Goal: Task Accomplishment & Management: Manage account settings

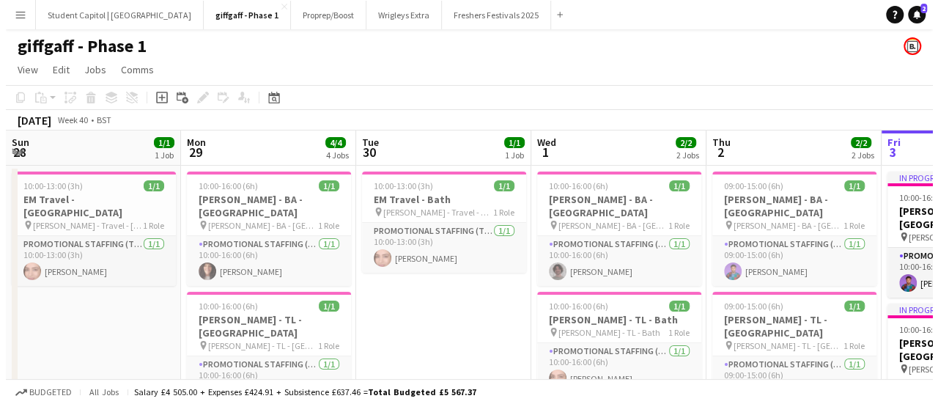
scroll to position [0, 321]
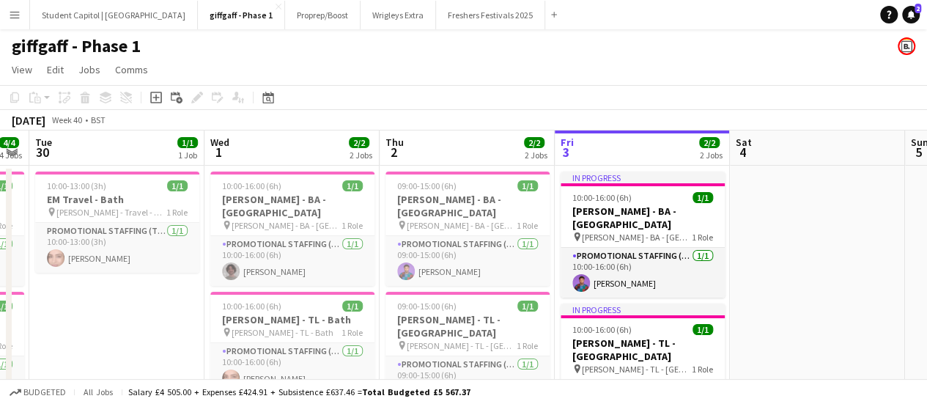
click at [545, 14] on div "Add" at bounding box center [554, 14] width 18 height 29
click at [551, 12] on app-icon "Add" at bounding box center [554, 15] width 6 height 6
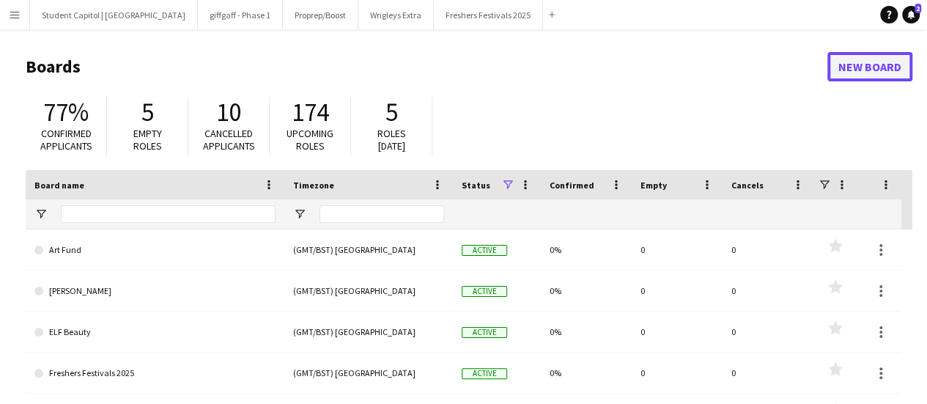
click at [884, 60] on link "New Board" at bounding box center [870, 66] width 85 height 29
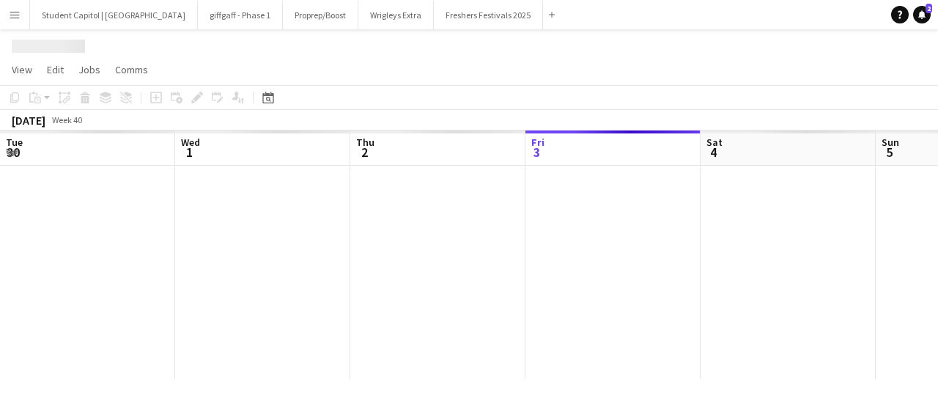
scroll to position [0, 350]
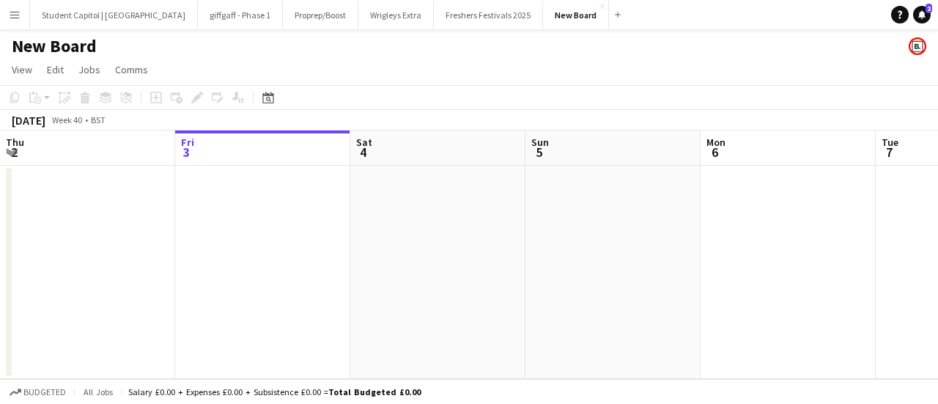
click at [89, 43] on h1 "New Board" at bounding box center [54, 46] width 85 height 22
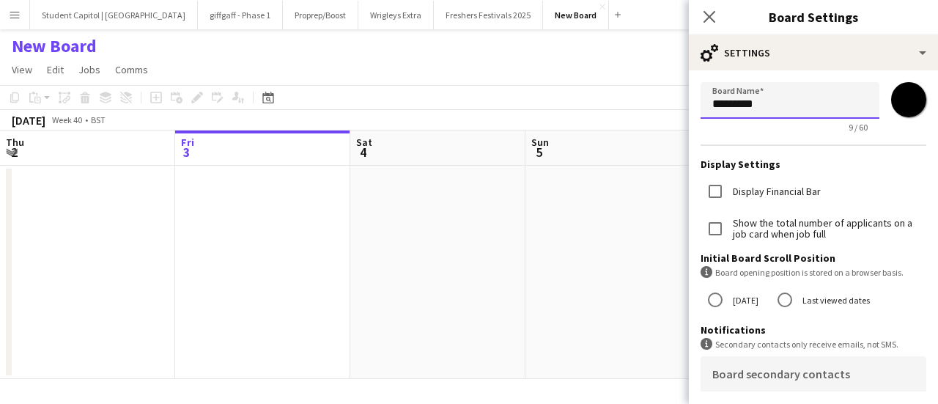
click at [763, 106] on input "*********" at bounding box center [790, 100] width 179 height 37
type input "*"
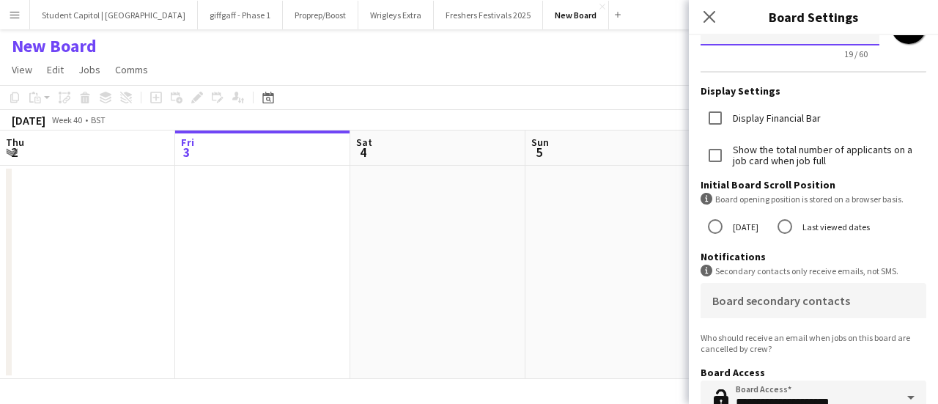
scroll to position [179, 0]
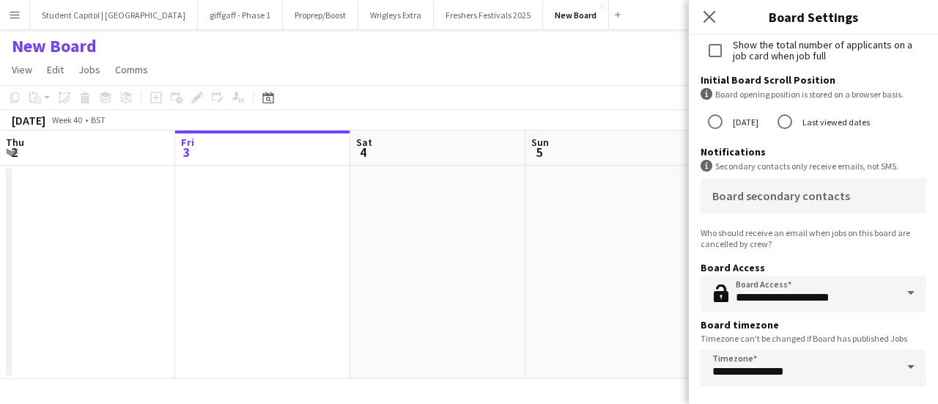
type input "**********"
click at [485, 317] on app-date-cell at bounding box center [437, 272] width 175 height 213
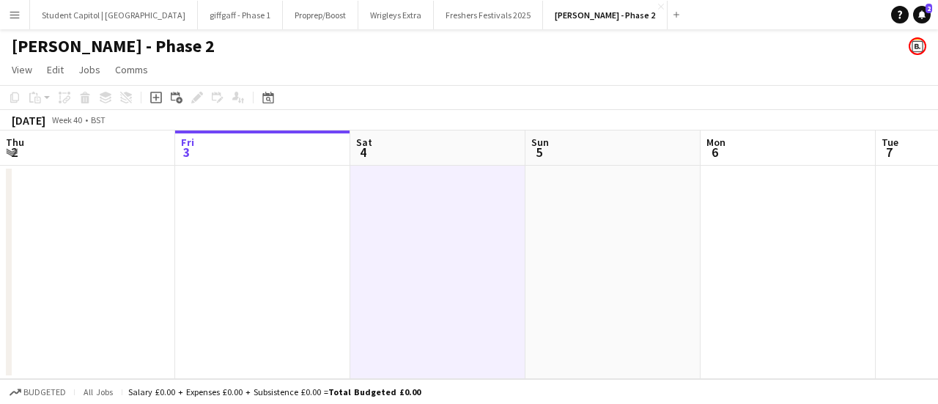
click at [145, 238] on app-date-cell at bounding box center [87, 272] width 175 height 213
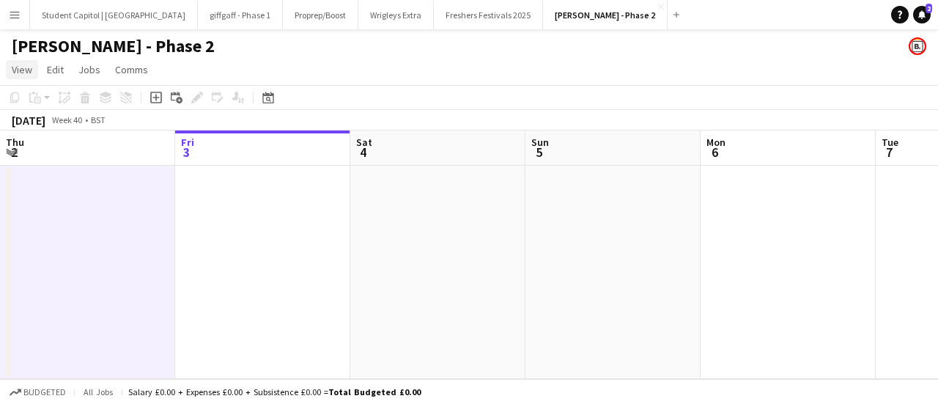
click at [28, 74] on span "View" at bounding box center [22, 69] width 21 height 13
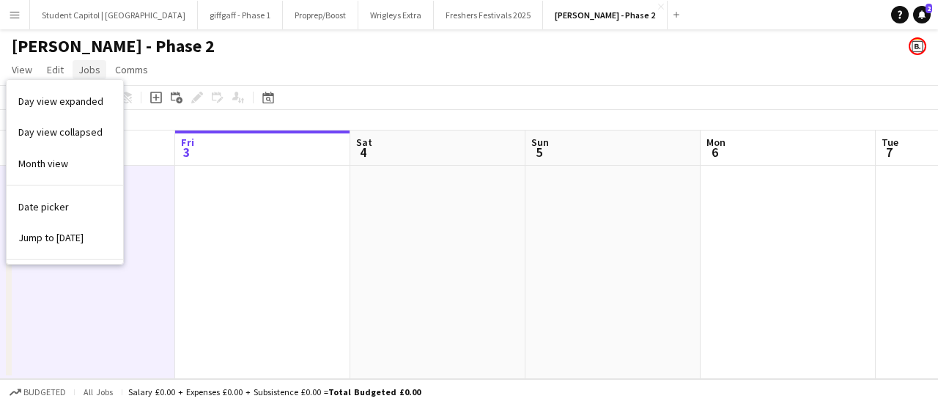
click at [85, 70] on span "Jobs" at bounding box center [89, 69] width 22 height 13
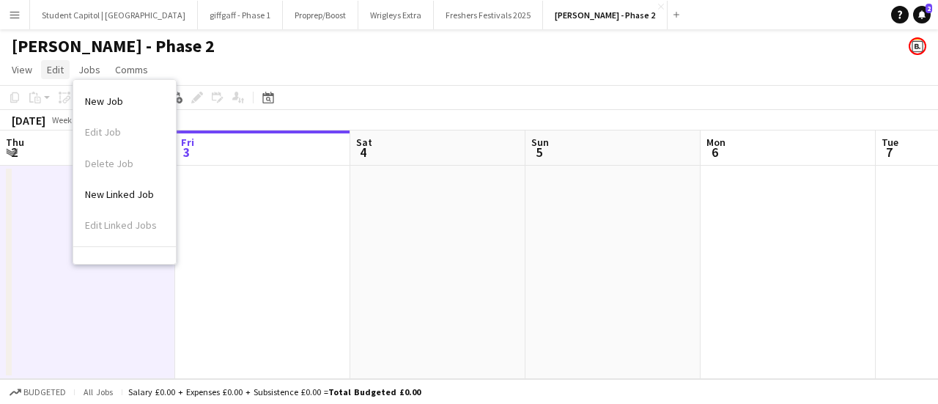
click at [54, 73] on span "Edit" at bounding box center [55, 69] width 17 height 13
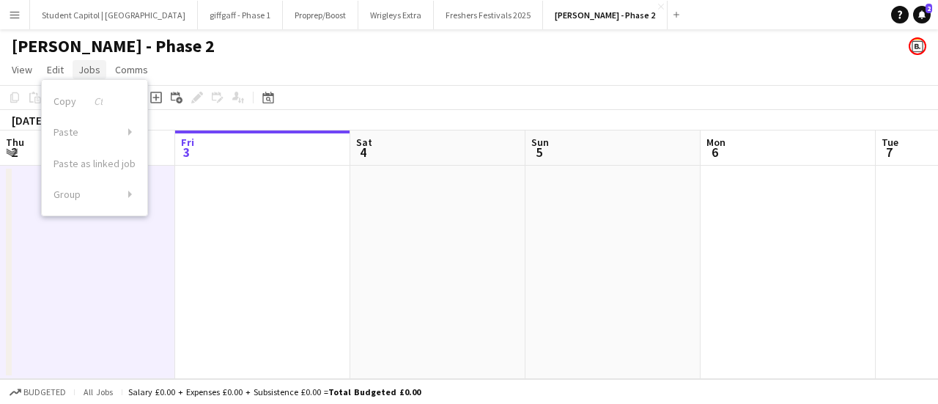
click at [81, 73] on span "Jobs" at bounding box center [89, 69] width 22 height 13
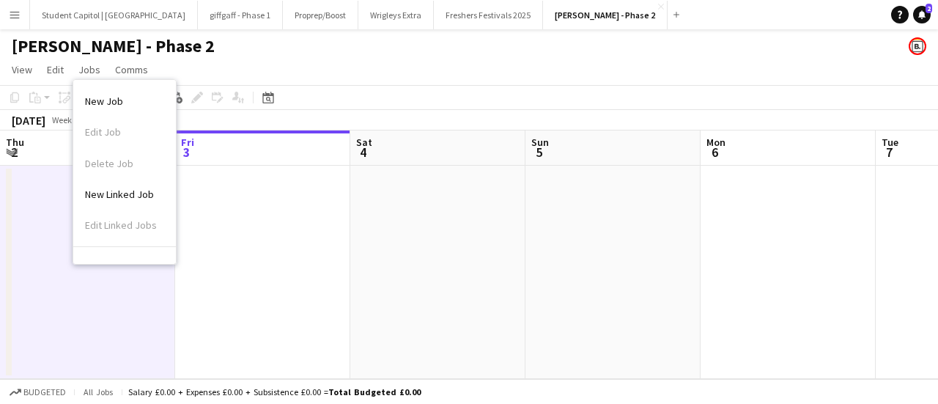
click at [230, 256] on app-date-cell at bounding box center [262, 272] width 175 height 213
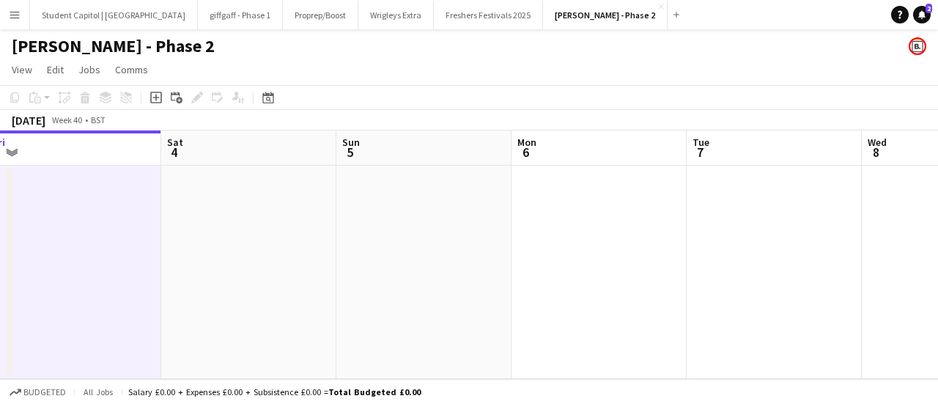
drag, startPoint x: 419, startPoint y: 265, endPoint x: 229, endPoint y: 263, distance: 189.1
click at [229, 263] on app-calendar-viewport "Tue 30 Wed 1 Thu 2 Fri 3 Sat 4 Sun 5 Mon 6 Tue 7 Wed 8 Thu 9 Fri 10" at bounding box center [469, 254] width 938 height 249
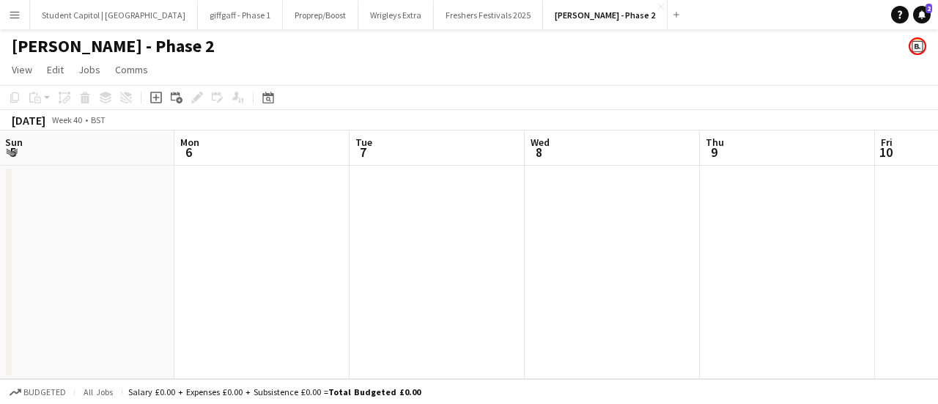
scroll to position [0, 528]
drag, startPoint x: 683, startPoint y: 254, endPoint x: 347, endPoint y: 257, distance: 336.5
click at [345, 257] on app-calendar-viewport "Thu 2 Fri 3 Sat 4 Sun 5 Mon 6 Tue 7 Wed 8 Thu 9 Fri 10 Sat 11 Sun 12" at bounding box center [469, 254] width 938 height 249
click at [586, 219] on app-date-cell at bounding box center [610, 272] width 175 height 213
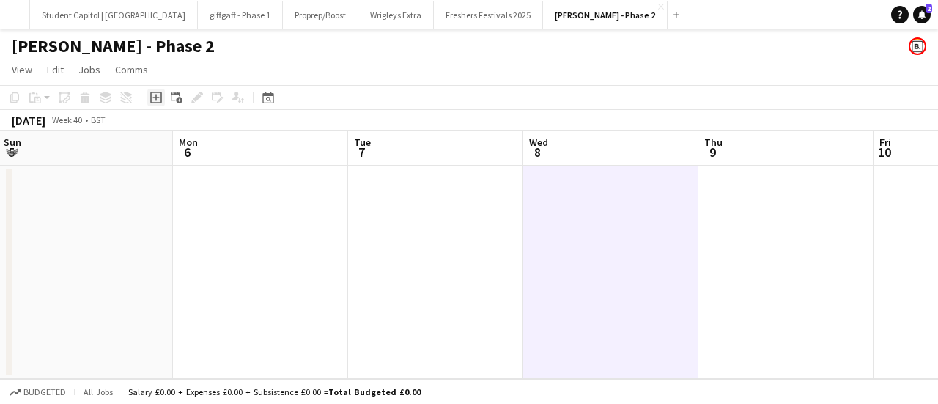
click at [160, 96] on icon "Add job" at bounding box center [156, 98] width 12 height 12
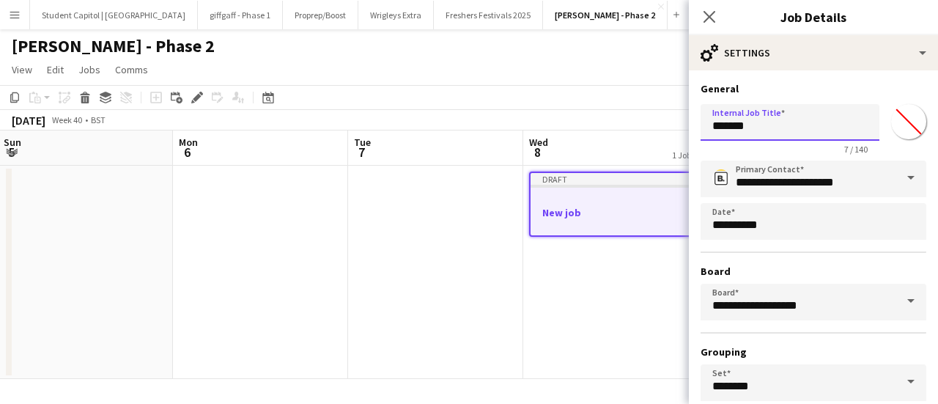
drag, startPoint x: 762, startPoint y: 127, endPoint x: 665, endPoint y: 133, distance: 97.7
click at [665, 133] on body "Menu Boards Boards Boards All jobs Status Workforce Workforce My Workforce Recr…" at bounding box center [469, 202] width 938 height 404
type input "*"
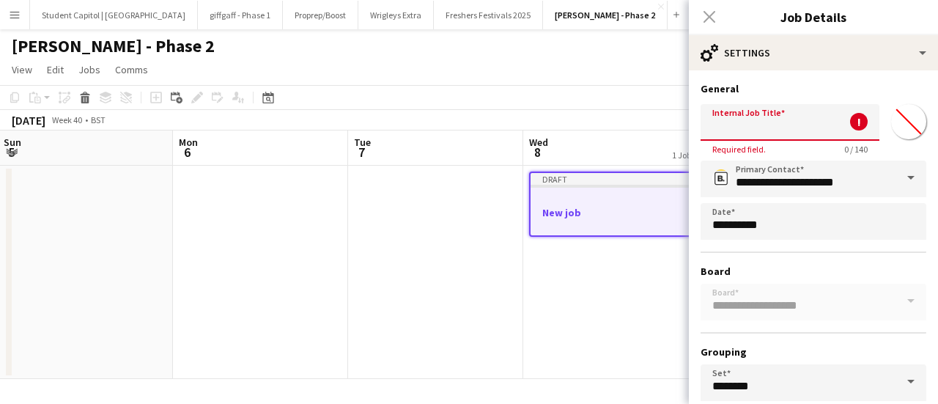
type input "*"
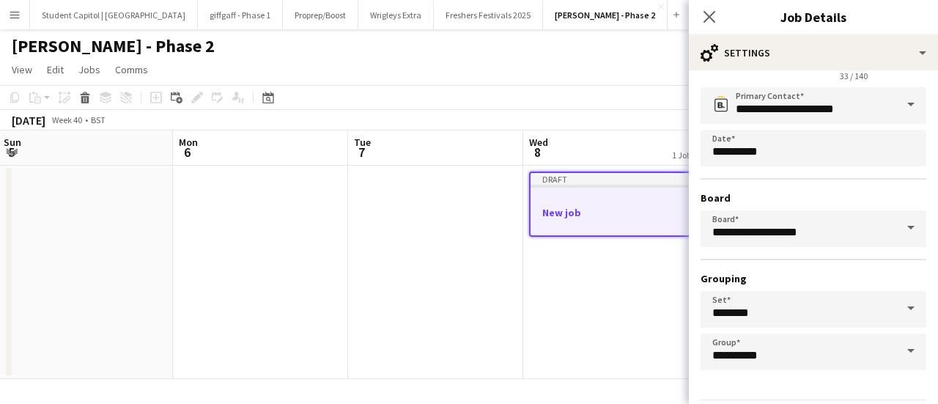
scroll to position [122, 0]
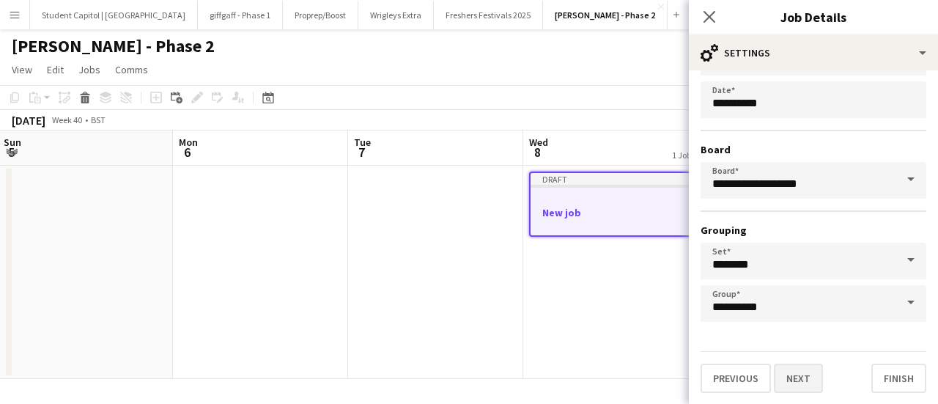
type input "**********"
click at [806, 374] on button "Next" at bounding box center [798, 378] width 49 height 29
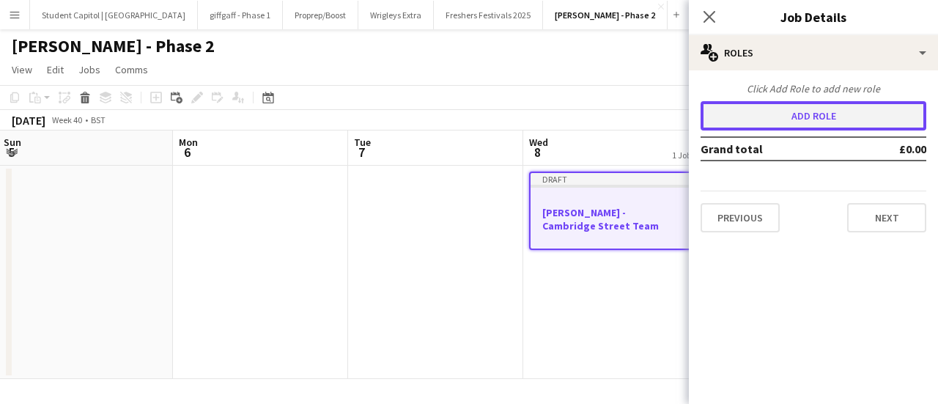
click at [856, 119] on button "Add role" at bounding box center [814, 115] width 226 height 29
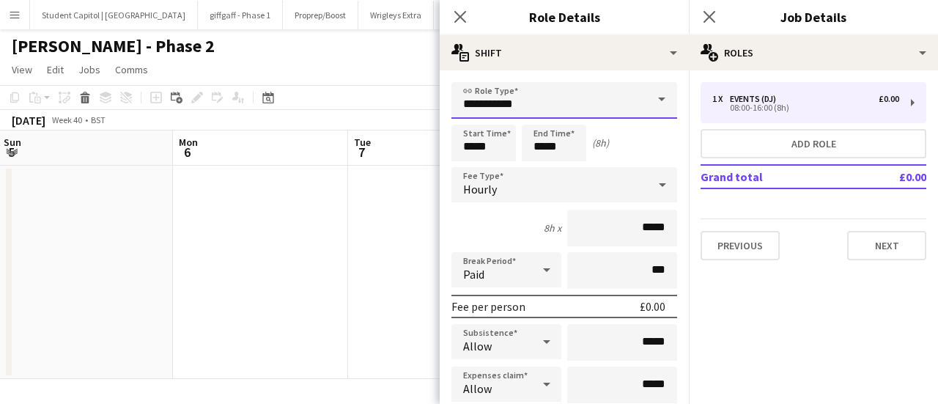
click at [537, 96] on input "**********" at bounding box center [565, 100] width 226 height 37
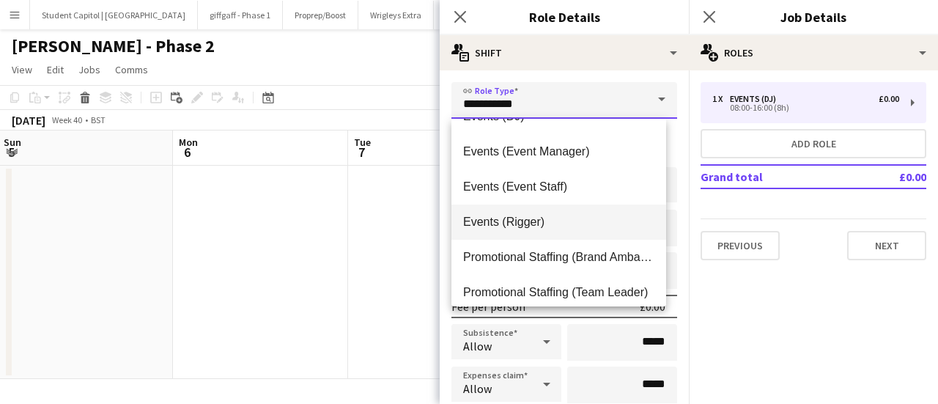
scroll to position [35, 0]
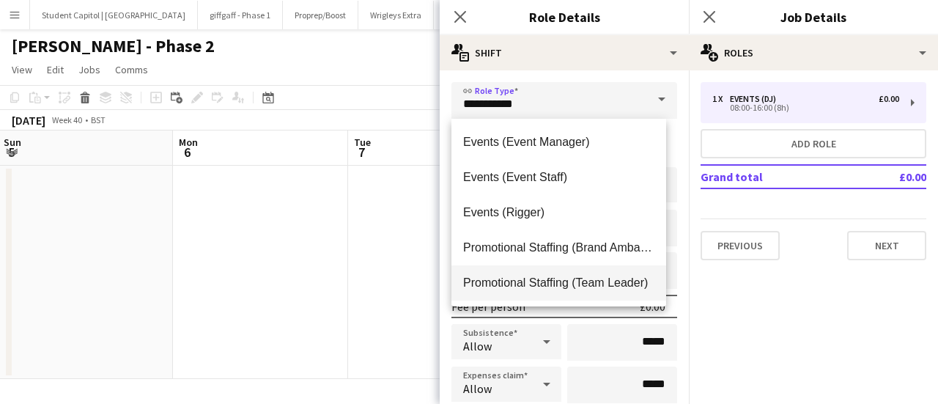
click at [549, 268] on mat-option "Promotional Staffing (Team Leader)" at bounding box center [559, 282] width 215 height 35
type input "**********"
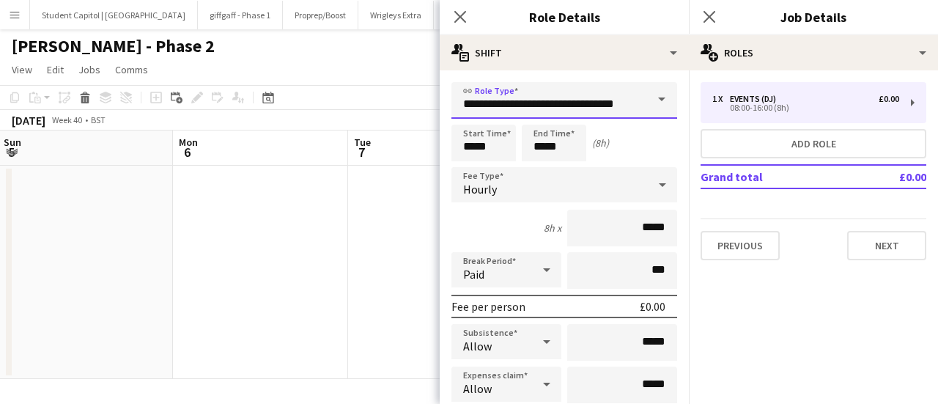
scroll to position [0, 1]
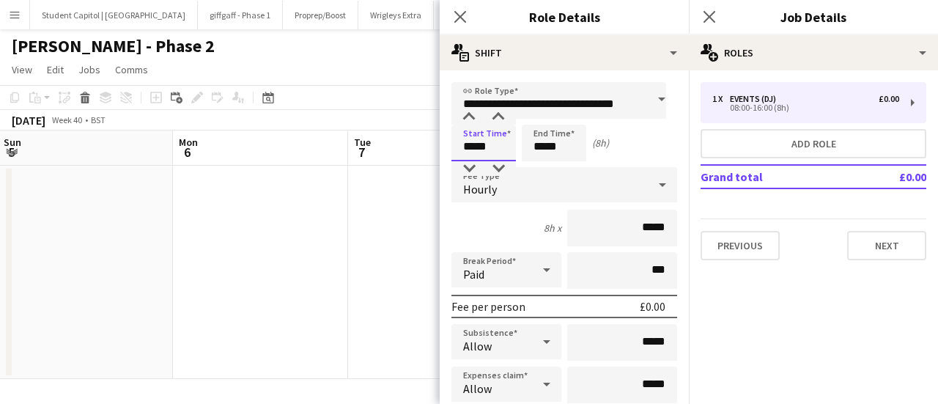
click at [480, 143] on input "*****" at bounding box center [484, 143] width 65 height 37
click at [474, 121] on div at bounding box center [468, 117] width 29 height 15
type input "*****"
click at [474, 121] on div at bounding box center [468, 117] width 29 height 15
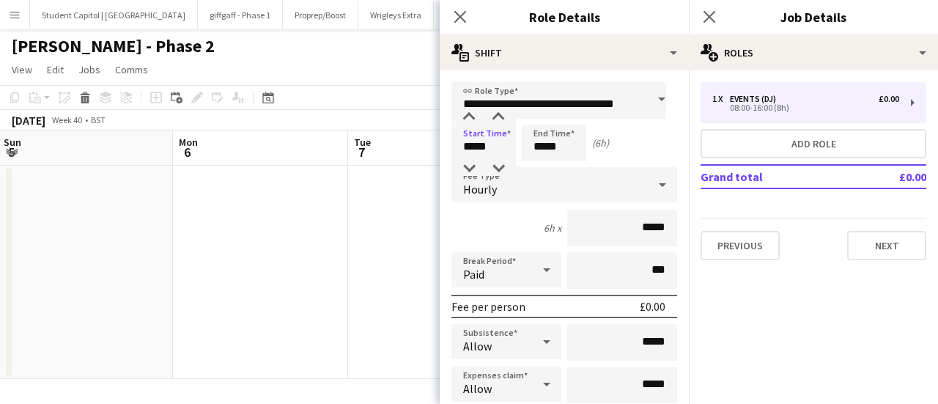
click at [551, 179] on div "Hourly" at bounding box center [550, 184] width 196 height 35
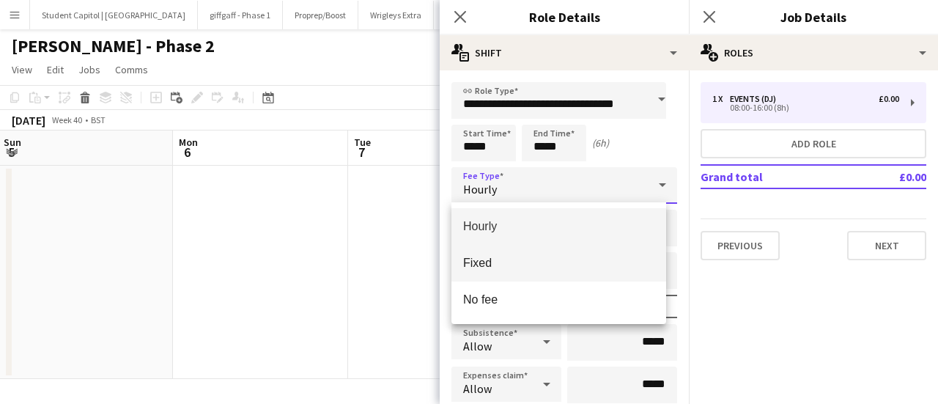
click at [490, 256] on span "Fixed" at bounding box center [558, 263] width 191 height 14
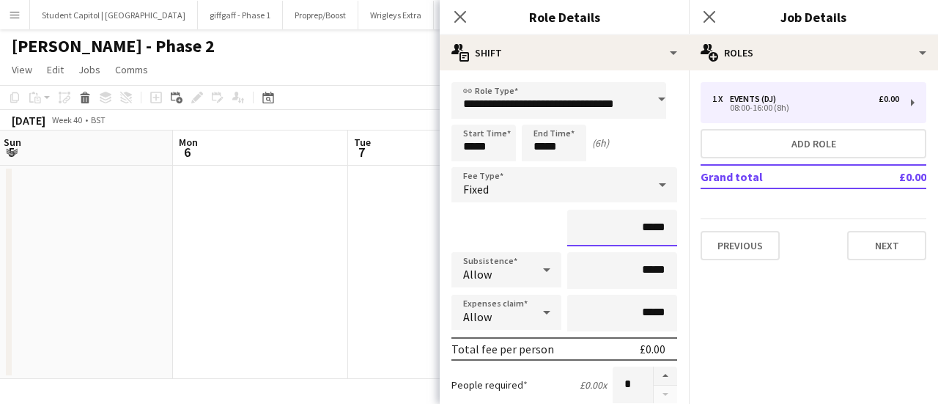
drag, startPoint x: 634, startPoint y: 229, endPoint x: 663, endPoint y: 227, distance: 29.4
click at [663, 227] on input "*****" at bounding box center [622, 228] width 110 height 37
type input "****"
click at [501, 233] on div "****" at bounding box center [565, 228] width 226 height 37
click at [638, 278] on input "*****" at bounding box center [622, 270] width 110 height 37
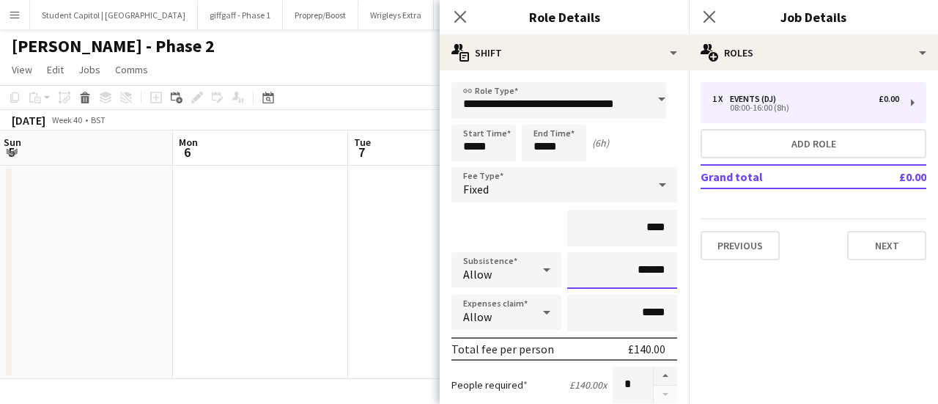
type input "******"
drag, startPoint x: 655, startPoint y: 225, endPoint x: 676, endPoint y: 222, distance: 20.7
click at [655, 225] on input "****" at bounding box center [622, 228] width 110 height 37
type input "*******"
click at [519, 231] on div "*******" at bounding box center [565, 228] width 226 height 37
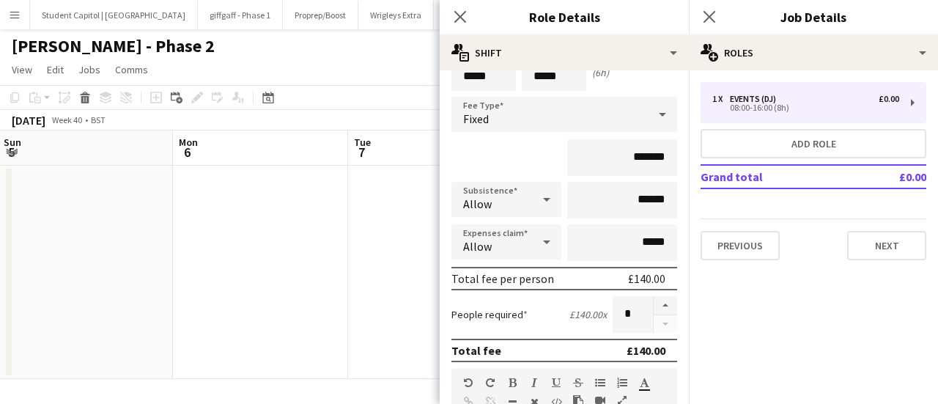
scroll to position [147, 0]
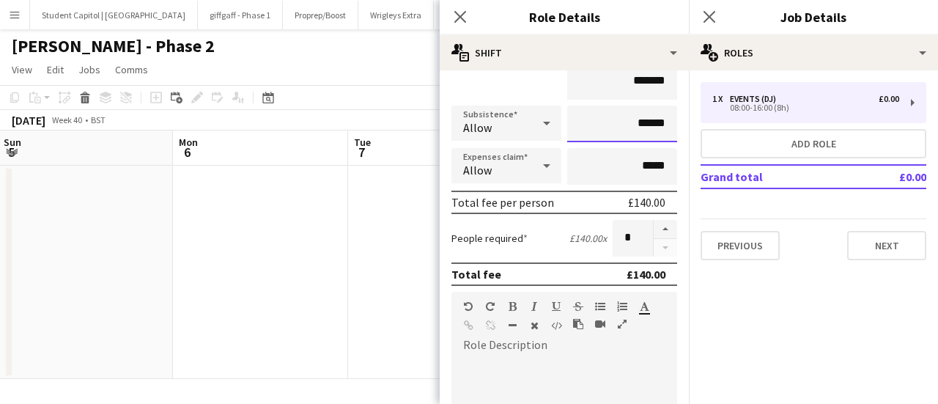
drag, startPoint x: 633, startPoint y: 117, endPoint x: 657, endPoint y: 117, distance: 23.5
click at [657, 117] on input "******" at bounding box center [622, 124] width 110 height 37
type input "**"
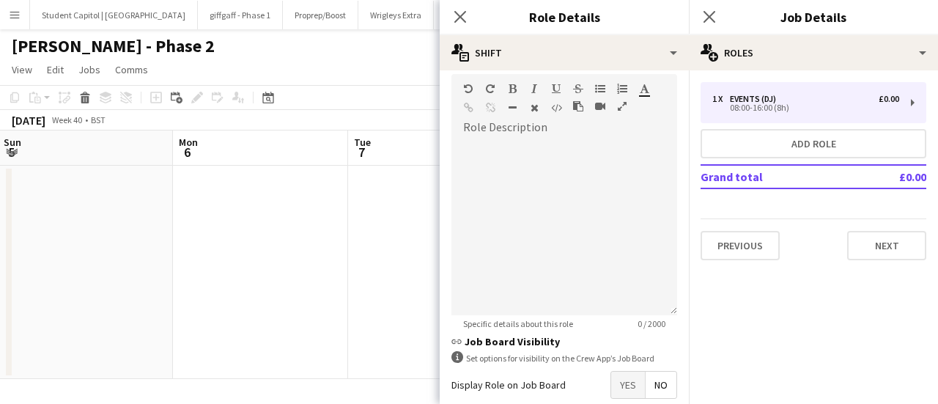
scroll to position [367, 0]
type input "*****"
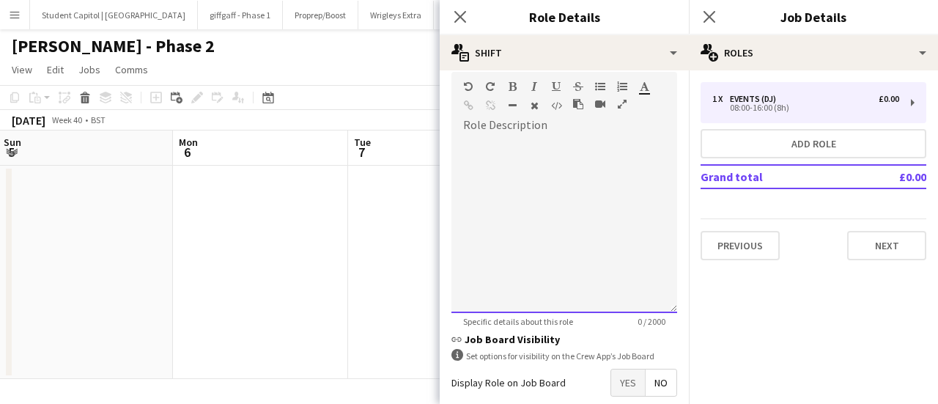
click at [494, 185] on div at bounding box center [565, 225] width 226 height 176
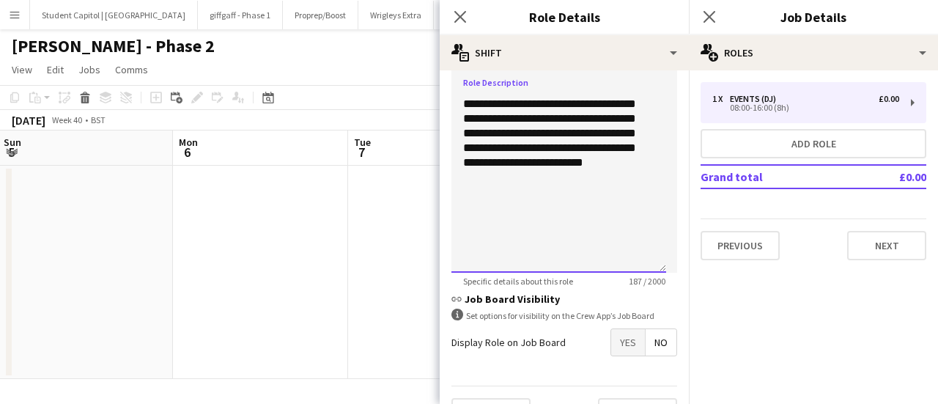
scroll to position [441, 0]
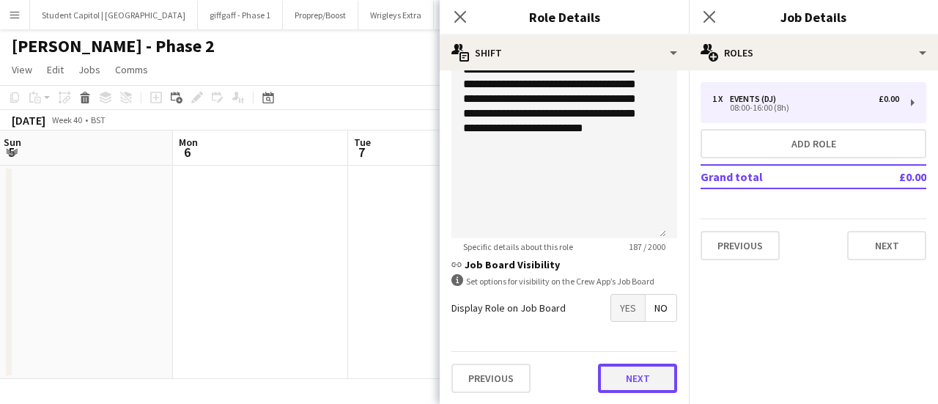
click at [640, 389] on button "Next" at bounding box center [637, 378] width 79 height 29
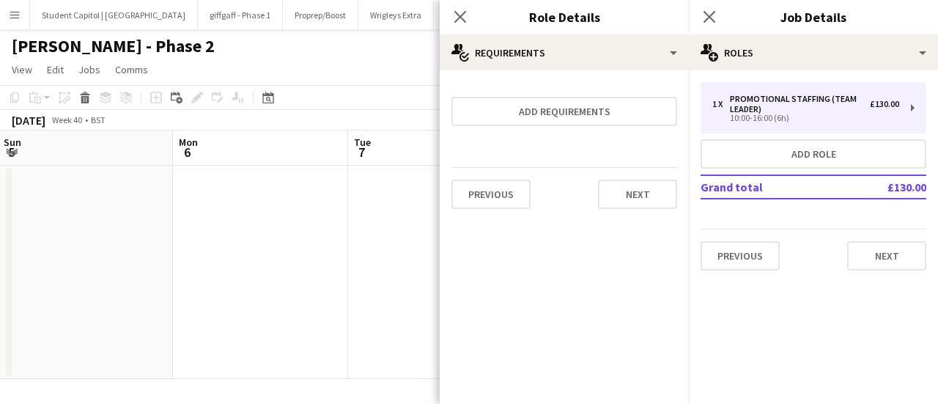
click at [581, 128] on form "Add requirements Previous Next" at bounding box center [564, 151] width 249 height 139
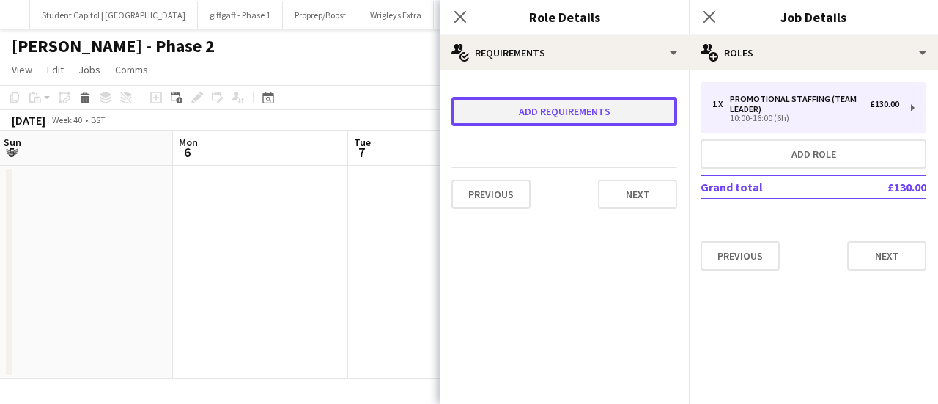
click at [582, 123] on button "Add requirements" at bounding box center [565, 111] width 226 height 29
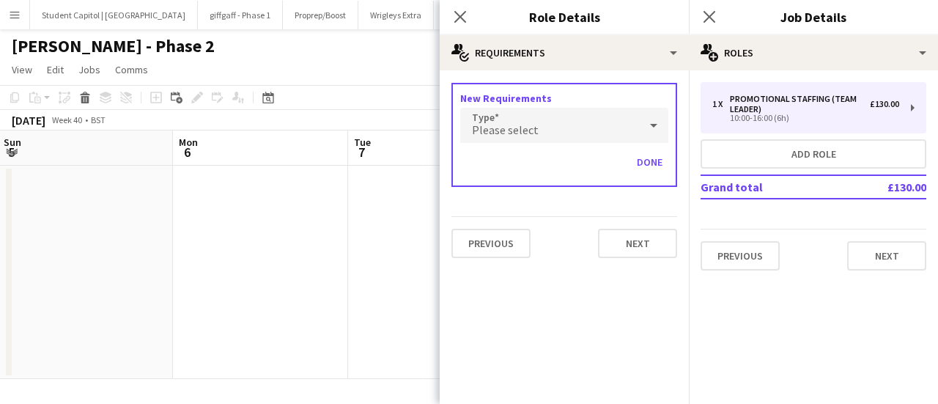
click at [582, 123] on div "Please select" at bounding box center [549, 125] width 179 height 35
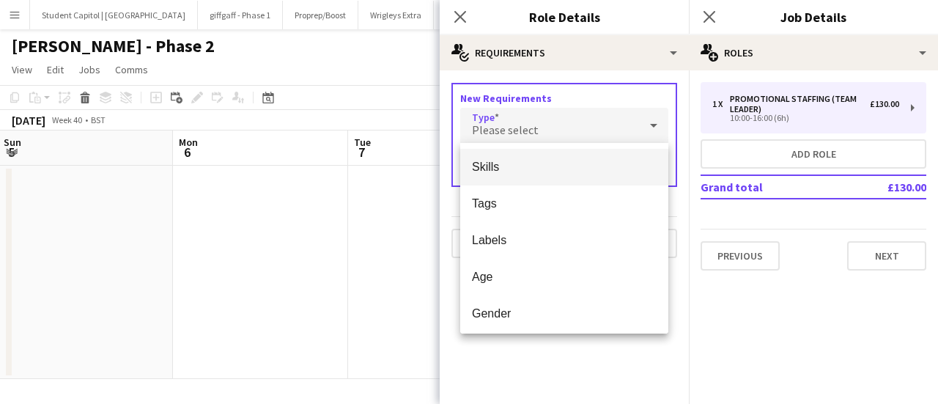
click at [583, 123] on div at bounding box center [469, 202] width 938 height 404
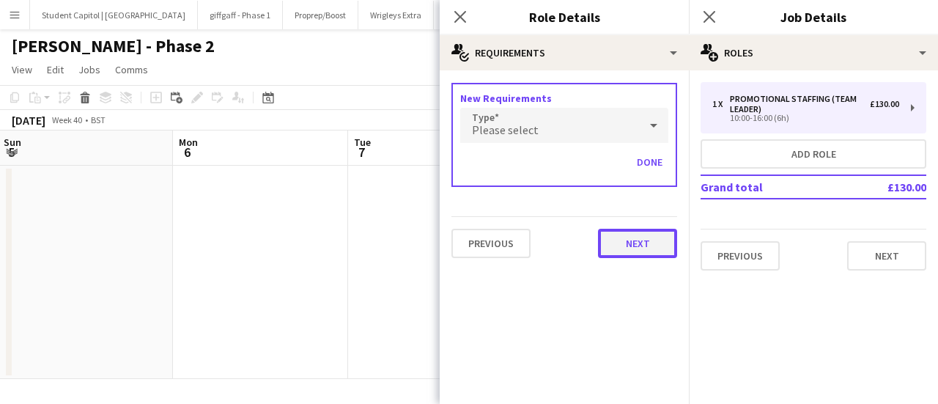
click at [635, 254] on button "Next" at bounding box center [637, 243] width 79 height 29
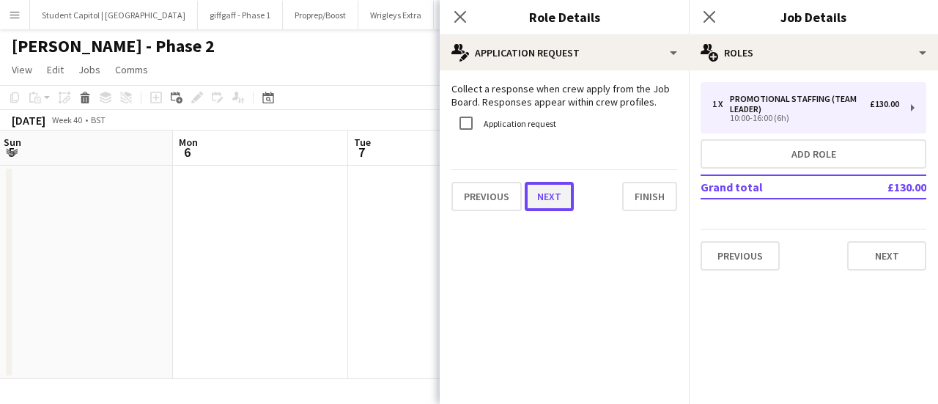
click at [559, 203] on button "Next" at bounding box center [549, 196] width 49 height 29
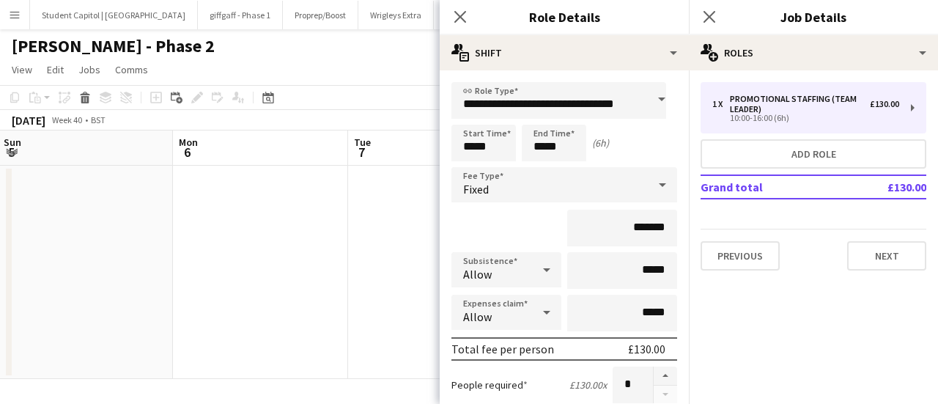
click at [852, 312] on mat-expansion-panel "pencil3 General details 1 x Promotional Staffing (Team Leader) £130.00 10:00-16…" at bounding box center [813, 237] width 249 height 334
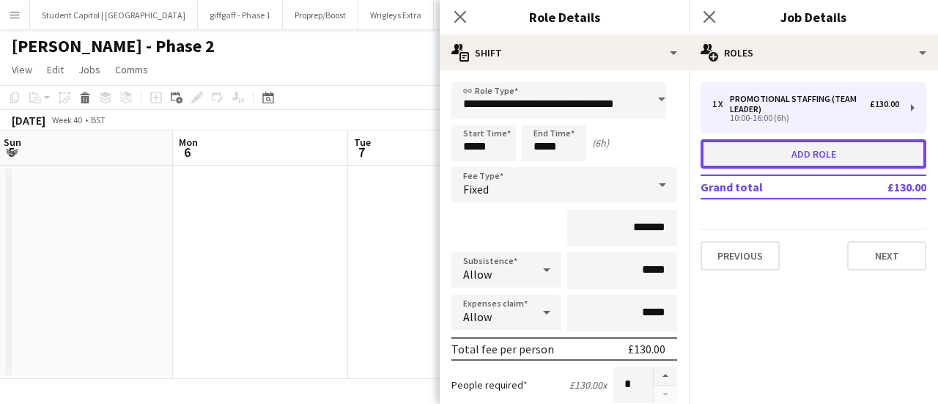
click at [797, 149] on button "Add role" at bounding box center [814, 153] width 226 height 29
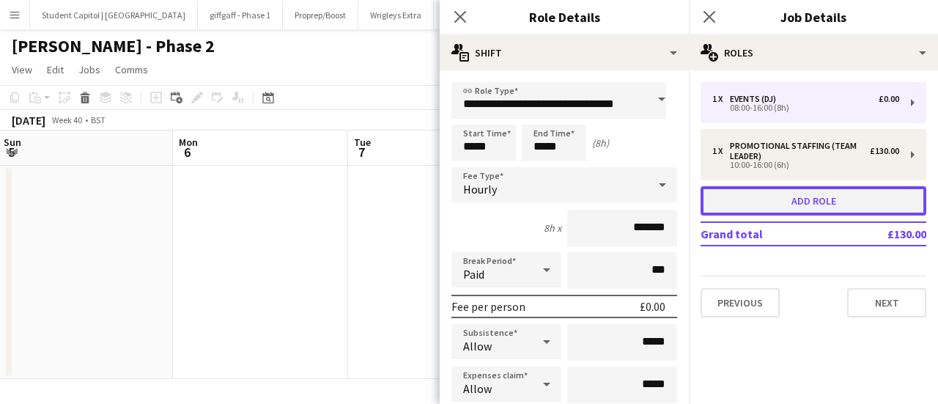
type input "**********"
type input "*****"
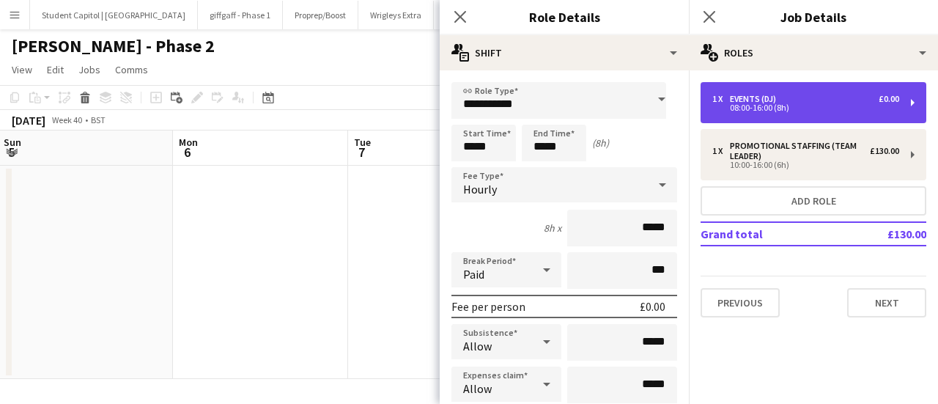
click at [790, 97] on div "1 x Events (DJ) £0.00" at bounding box center [806, 99] width 187 height 10
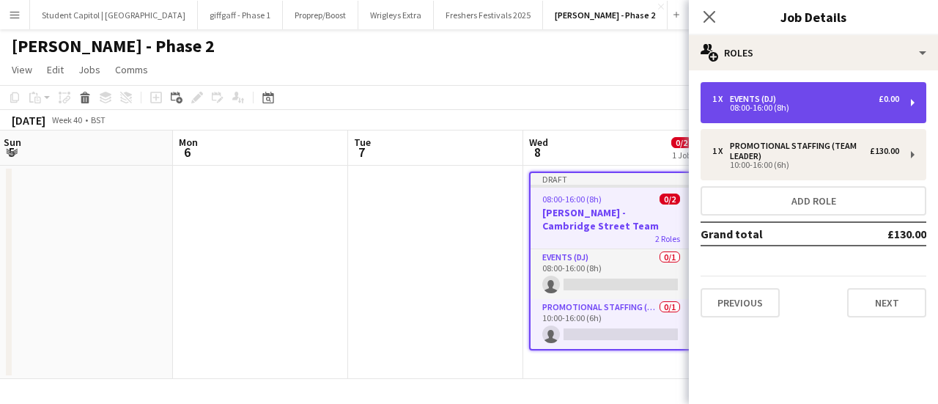
click at [790, 97] on div "1 x Events (DJ) £0.00" at bounding box center [806, 99] width 187 height 10
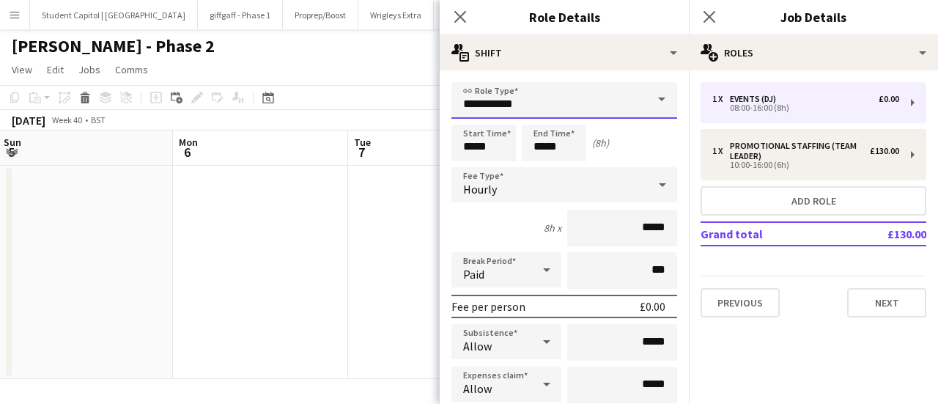
click at [607, 104] on input "**********" at bounding box center [565, 100] width 226 height 37
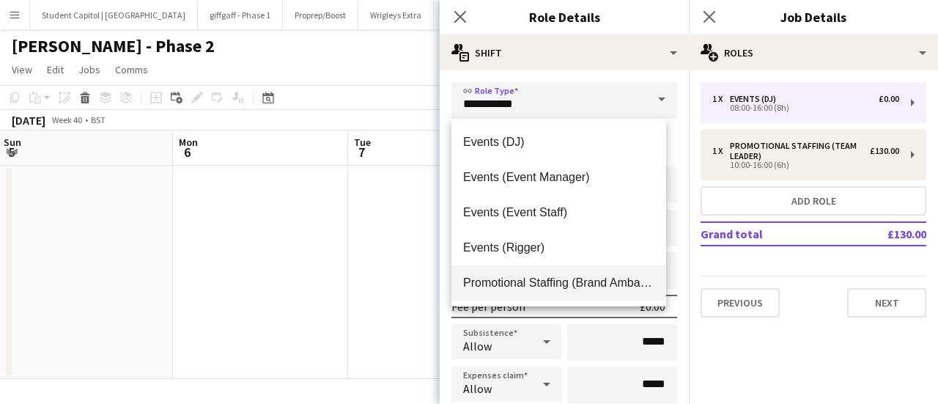
click at [578, 276] on span "Promotional Staffing (Brand Ambassadors)" at bounding box center [558, 283] width 191 height 14
type input "**********"
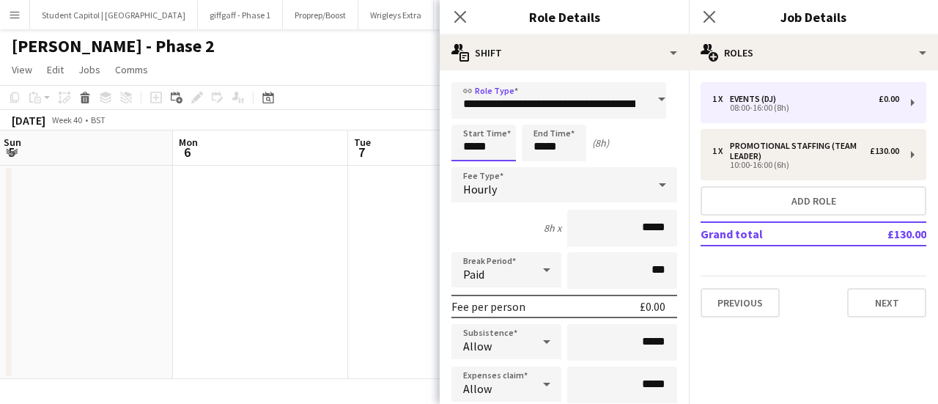
click at [490, 149] on input "*****" at bounding box center [484, 143] width 65 height 37
click at [472, 121] on div at bounding box center [468, 117] width 29 height 15
type input "*****"
click at [472, 121] on div at bounding box center [468, 117] width 29 height 15
click at [622, 150] on div "Start Time ***** End Time ***** (6h)" at bounding box center [565, 143] width 226 height 37
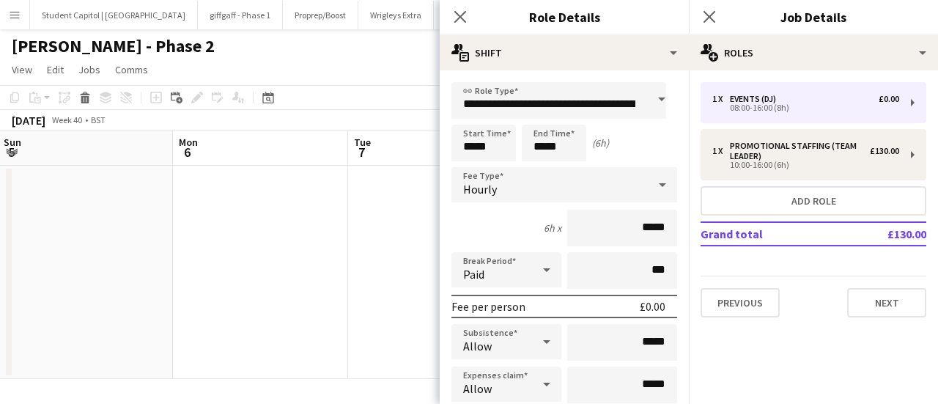
click at [599, 185] on div "Hourly" at bounding box center [550, 184] width 196 height 35
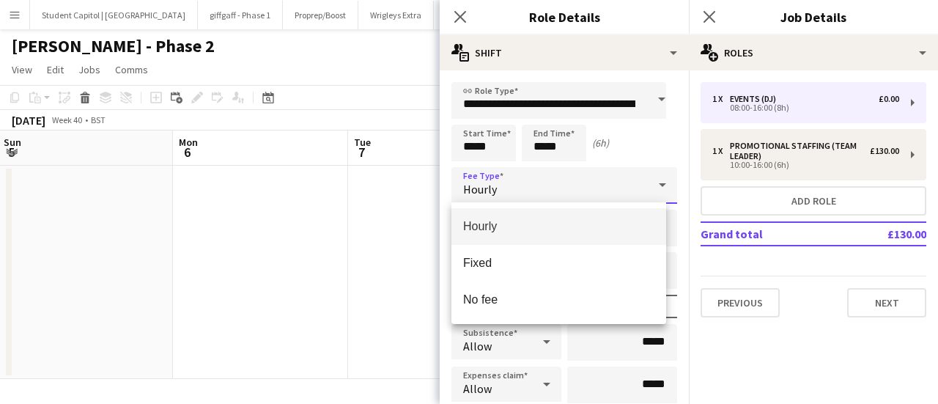
click at [599, 185] on div at bounding box center [469, 202] width 938 height 404
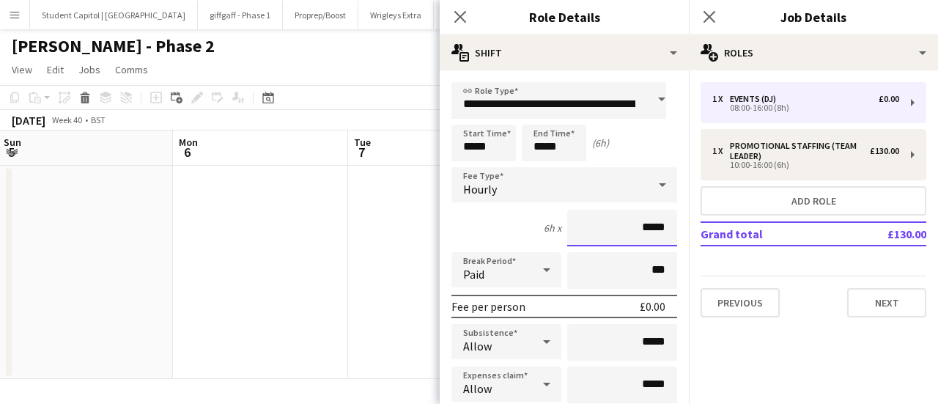
click at [638, 229] on input "*****" at bounding box center [622, 228] width 110 height 37
type input "******"
click at [488, 219] on div "6h x ******" at bounding box center [565, 228] width 226 height 37
click at [540, 265] on icon at bounding box center [547, 269] width 18 height 29
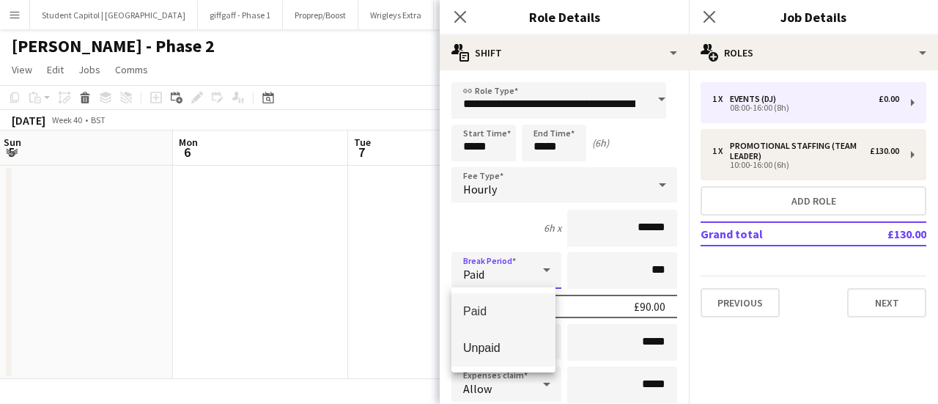
click at [522, 334] on mat-option "Unpaid" at bounding box center [504, 348] width 104 height 37
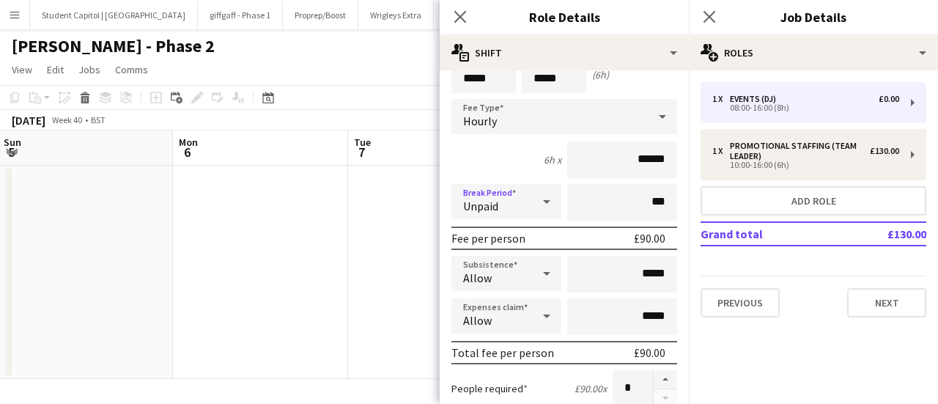
scroll to position [147, 0]
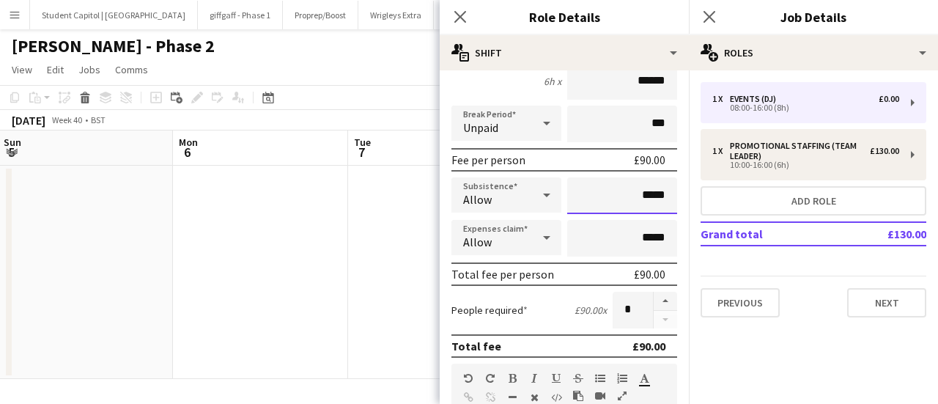
click at [637, 197] on input "*****" at bounding box center [622, 195] width 110 height 37
type input "******"
click at [501, 240] on div "Allow" at bounding box center [492, 237] width 81 height 35
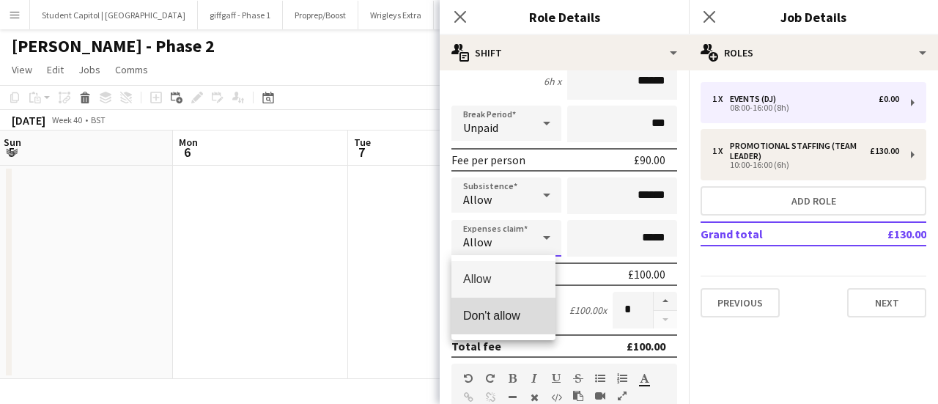
click at [501, 319] on span "Don't allow" at bounding box center [503, 316] width 81 height 14
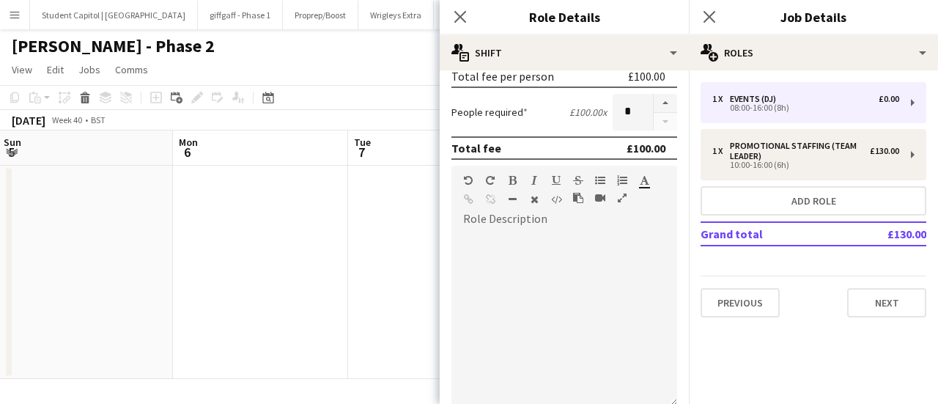
scroll to position [367, 0]
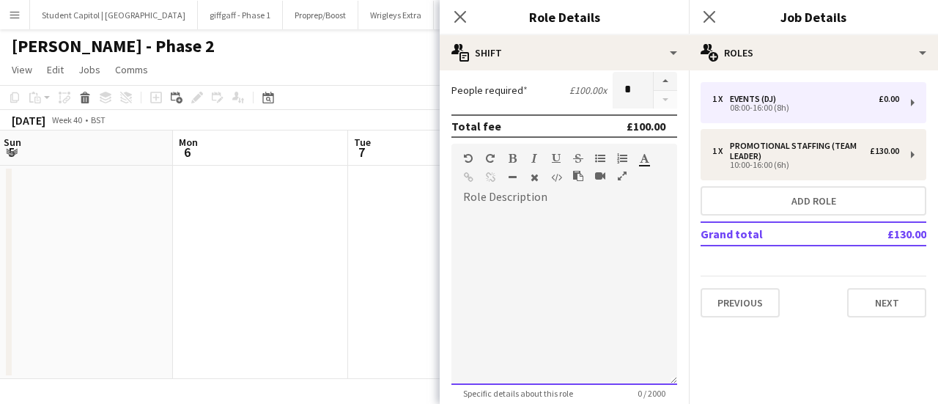
click at [540, 222] on div at bounding box center [565, 297] width 226 height 176
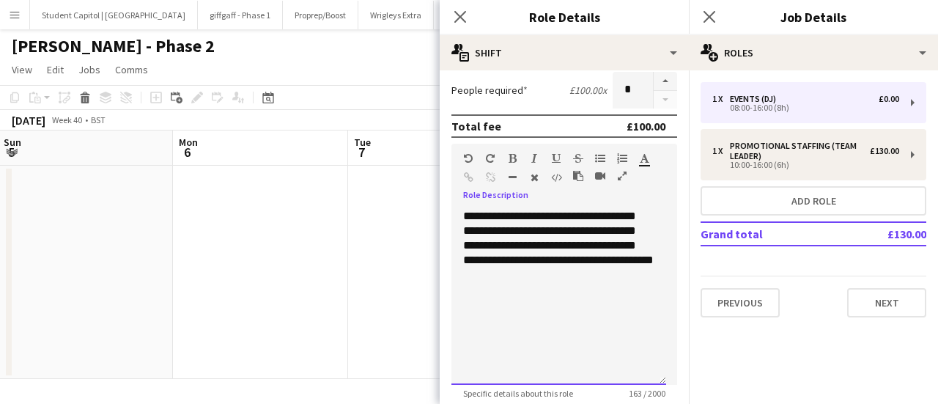
click at [491, 270] on div "**********" at bounding box center [559, 297] width 215 height 176
click at [483, 257] on div "**********" at bounding box center [559, 297] width 215 height 176
click at [545, 303] on div "**********" at bounding box center [559, 297] width 215 height 176
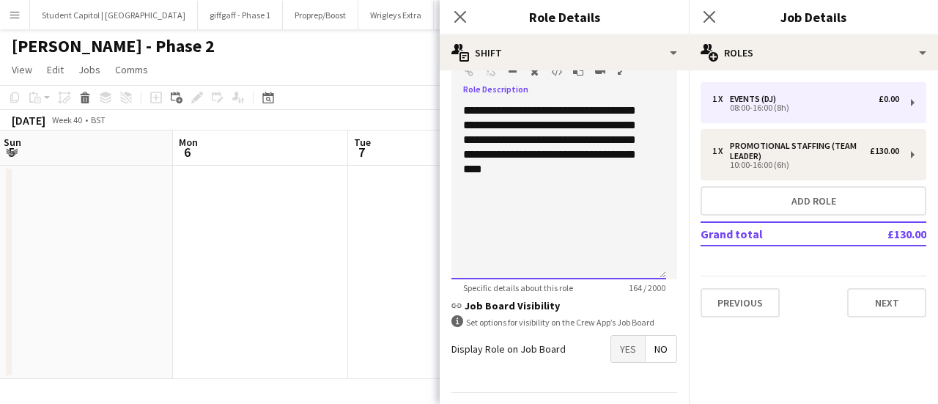
scroll to position [513, 0]
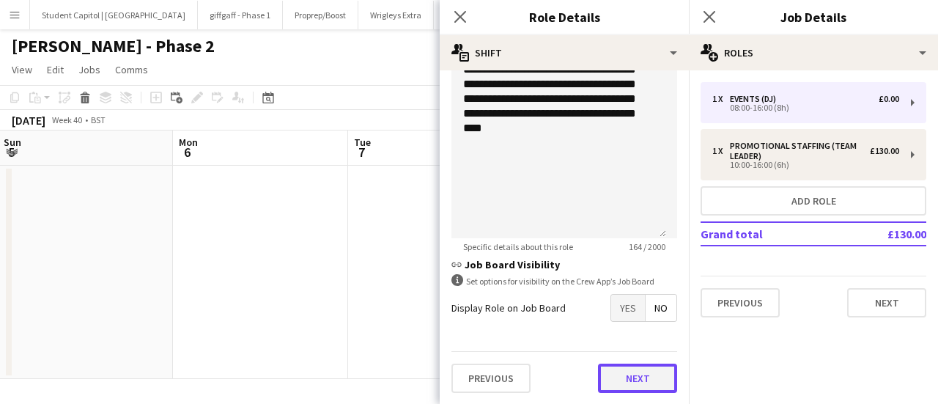
click at [629, 369] on button "Next" at bounding box center [637, 378] width 79 height 29
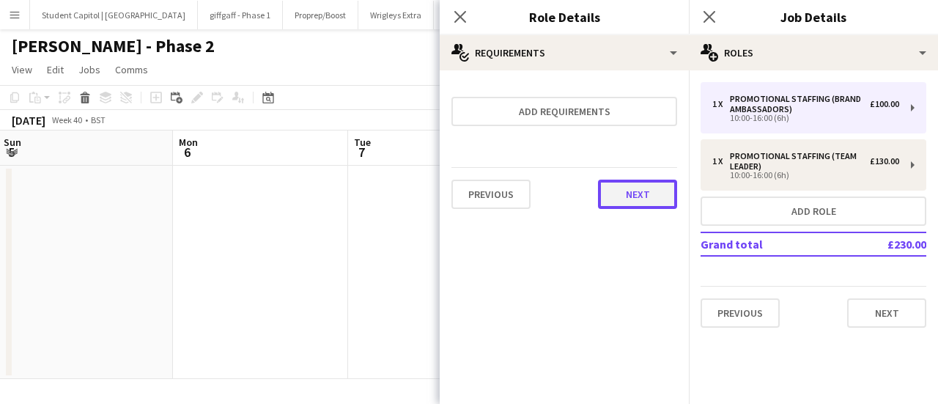
click at [634, 199] on button "Next" at bounding box center [637, 194] width 79 height 29
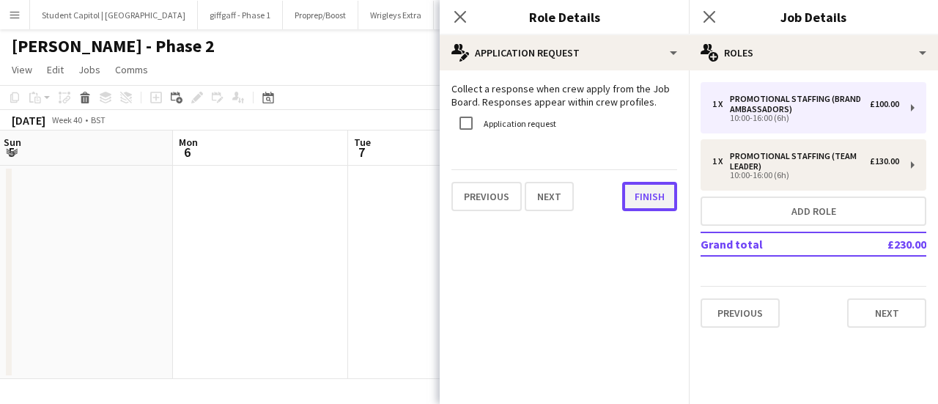
click at [661, 191] on button "Finish" at bounding box center [649, 196] width 55 height 29
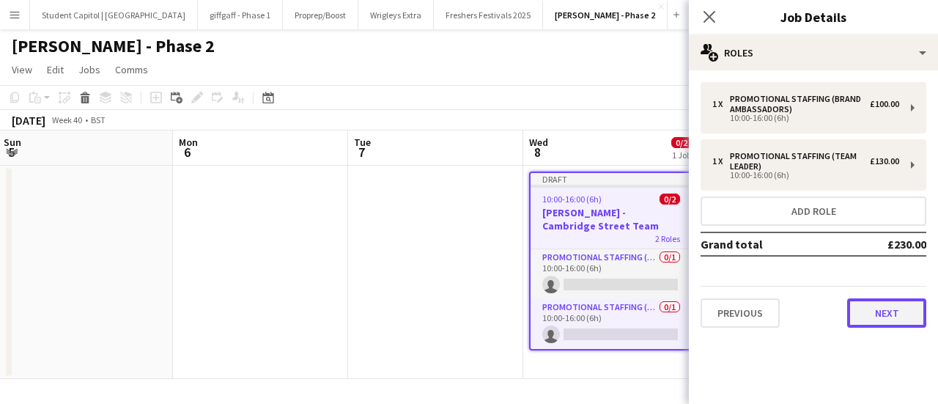
click at [902, 321] on button "Next" at bounding box center [886, 312] width 79 height 29
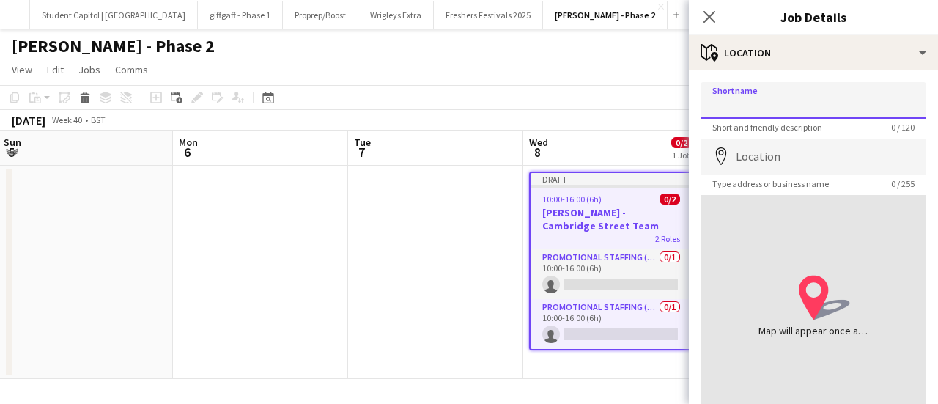
drag, startPoint x: 738, startPoint y: 107, endPoint x: 777, endPoint y: 89, distance: 42.6
click at [738, 107] on input "Shortname" at bounding box center [814, 100] width 226 height 37
type input "**********"
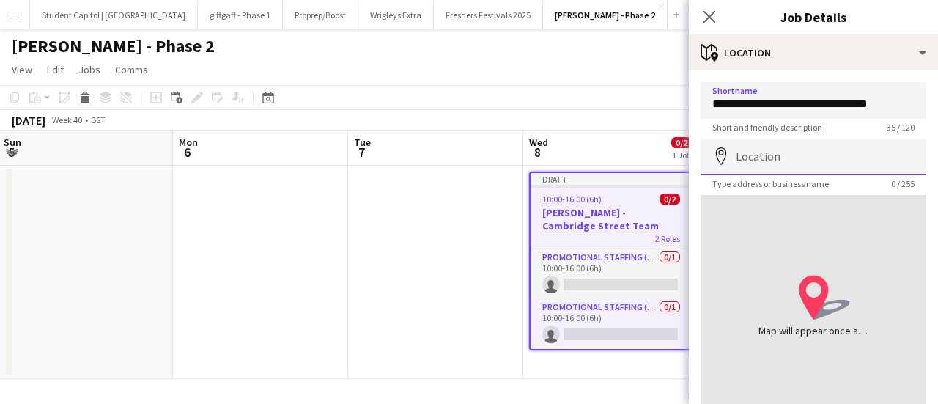
click at [825, 159] on input "Location" at bounding box center [814, 157] width 226 height 37
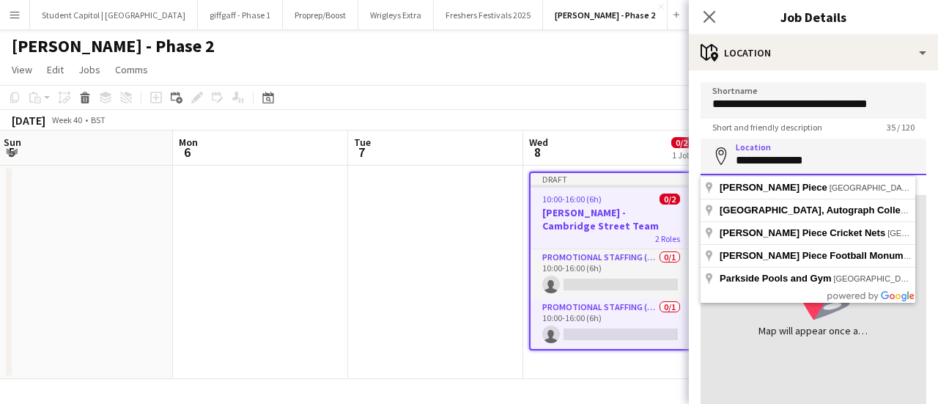
paste input "**********"
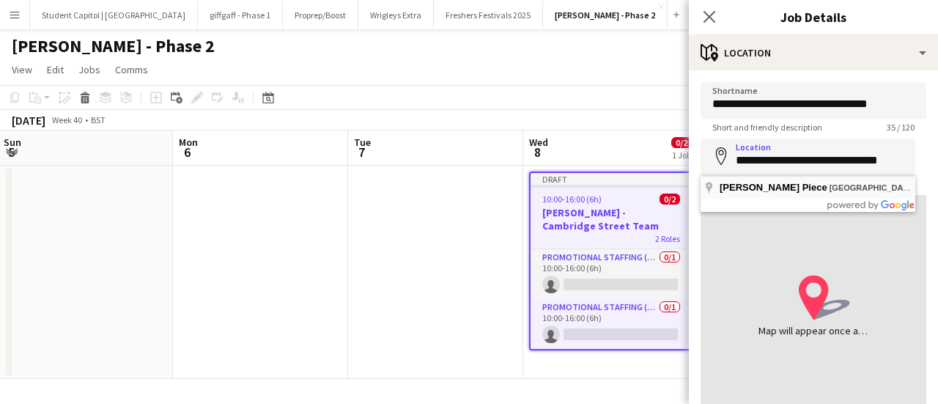
type input "**********"
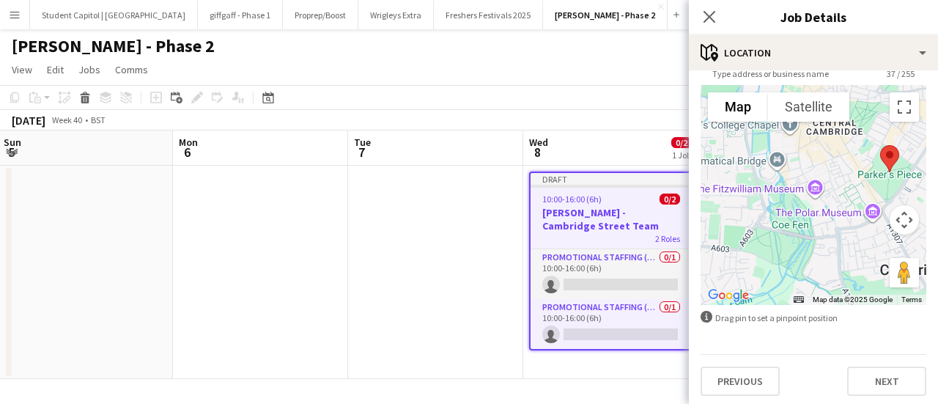
scroll to position [114, 0]
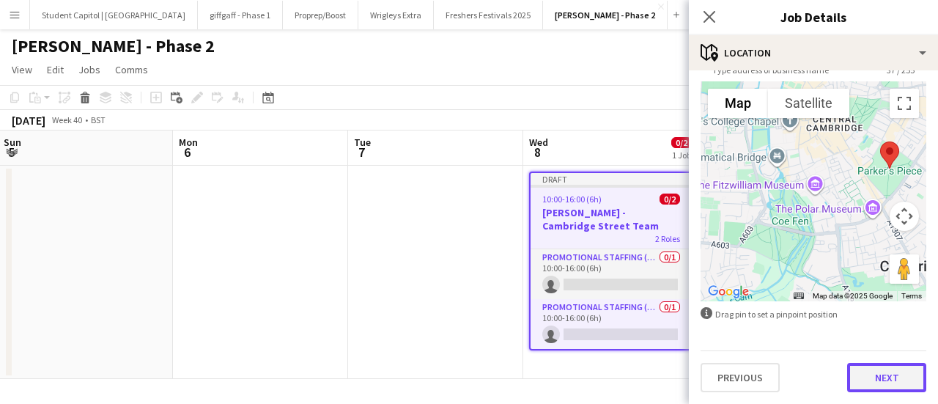
click at [873, 369] on button "Next" at bounding box center [886, 377] width 79 height 29
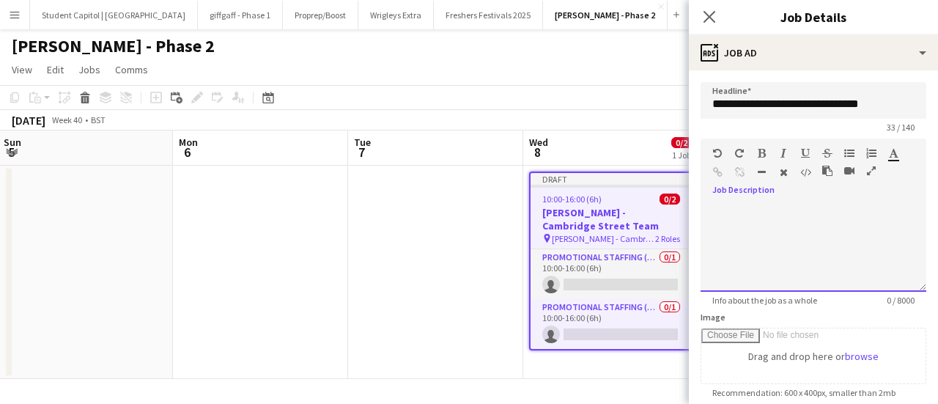
click at [789, 204] on div at bounding box center [814, 248] width 226 height 88
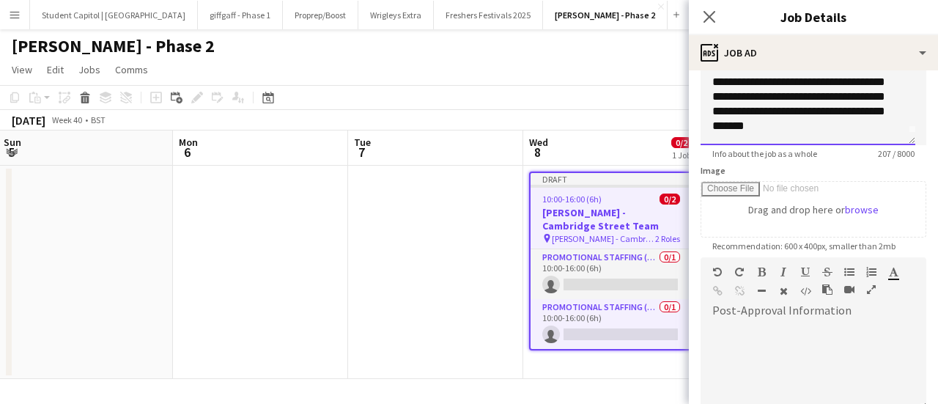
scroll to position [320, 0]
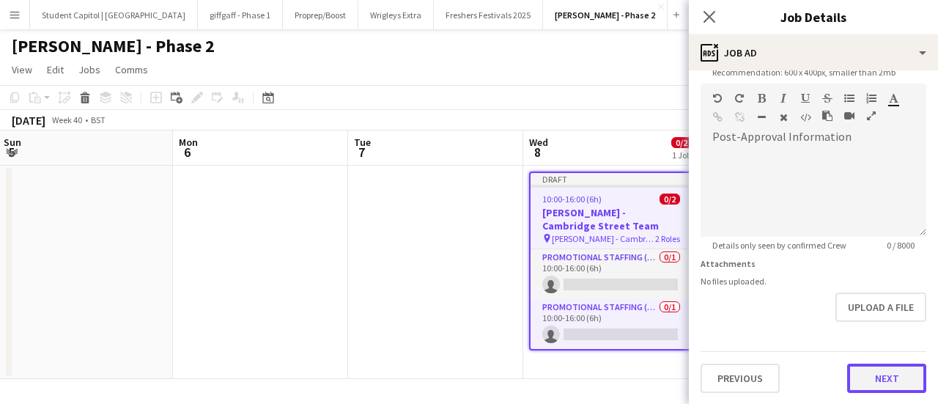
click at [881, 382] on button "Next" at bounding box center [886, 378] width 79 height 29
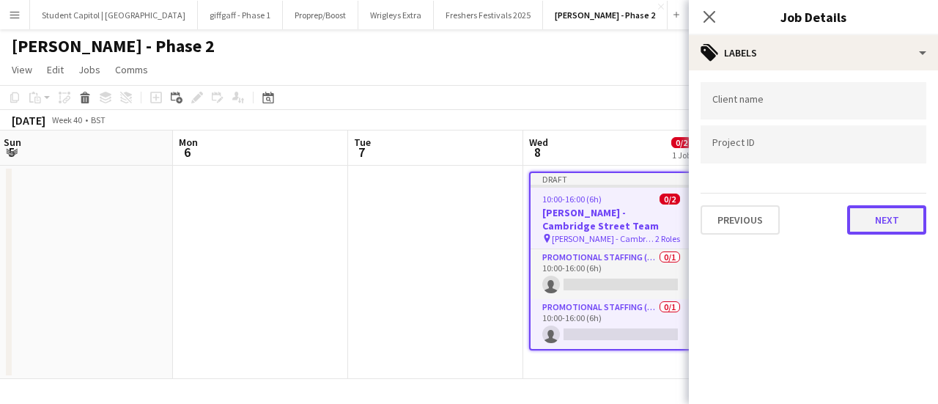
click at [883, 219] on button "Next" at bounding box center [886, 219] width 79 height 29
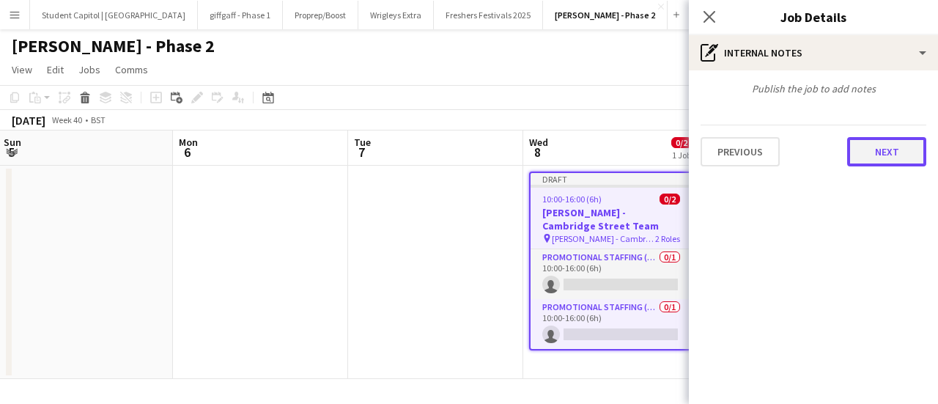
click at [896, 152] on button "Next" at bounding box center [886, 151] width 79 height 29
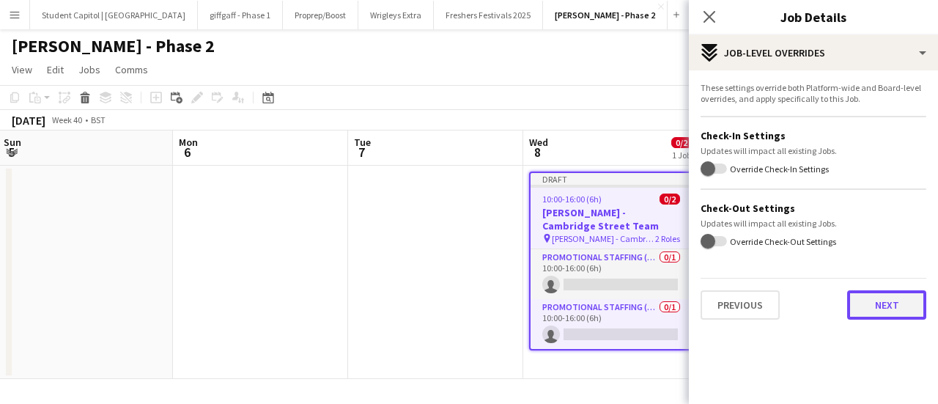
click at [905, 293] on button "Next" at bounding box center [886, 304] width 79 height 29
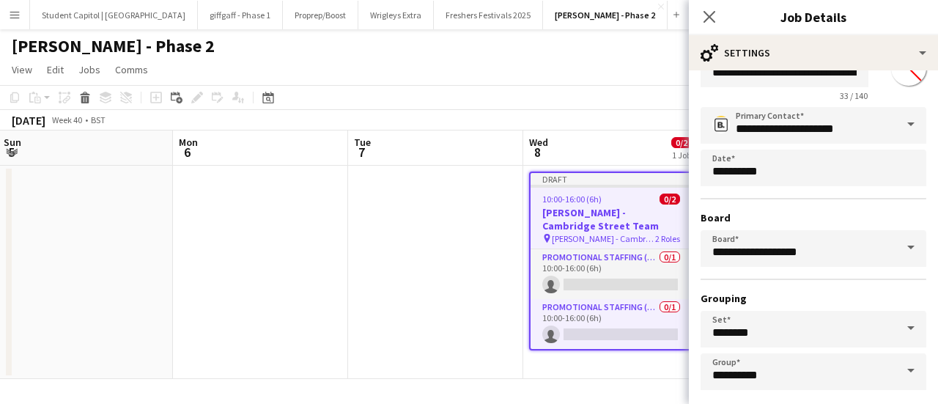
scroll to position [122, 0]
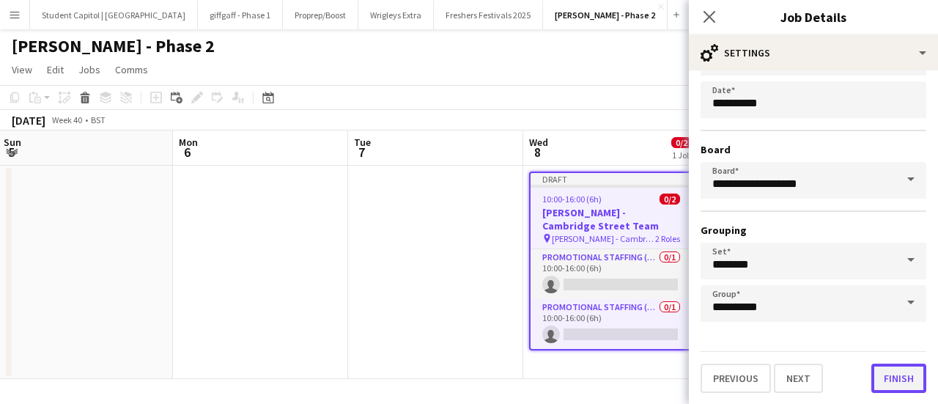
click at [899, 375] on button "Finish" at bounding box center [899, 378] width 55 height 29
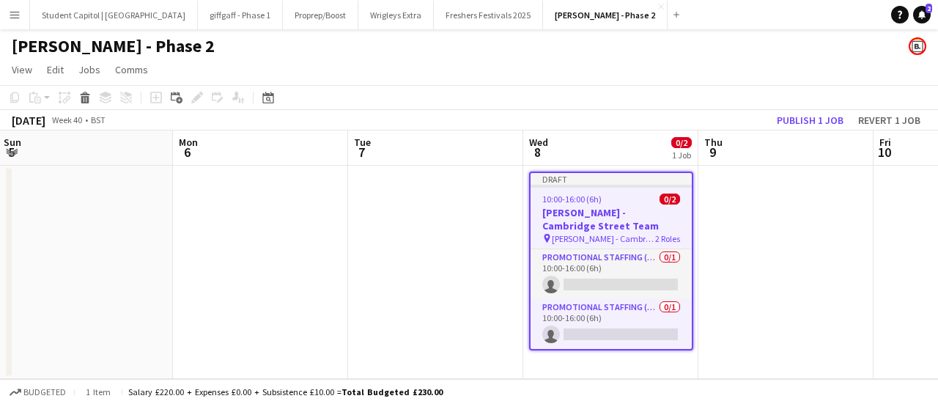
click at [622, 196] on div "10:00-16:00 (6h) 0/2" at bounding box center [611, 199] width 161 height 11
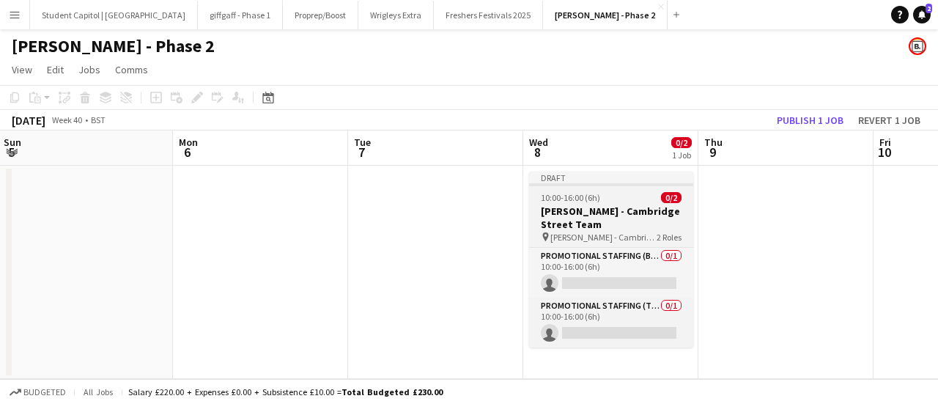
click at [620, 207] on h3 "[PERSON_NAME] - Cambridge Street Team" at bounding box center [611, 218] width 164 height 26
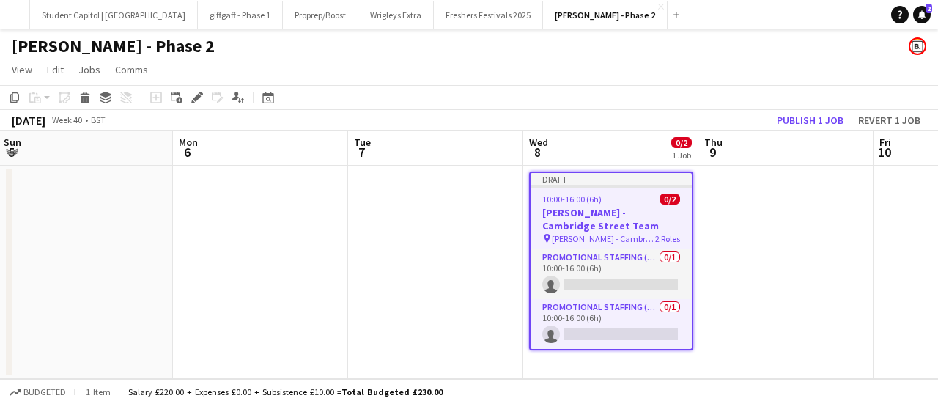
click at [837, 235] on app-date-cell at bounding box center [786, 272] width 175 height 213
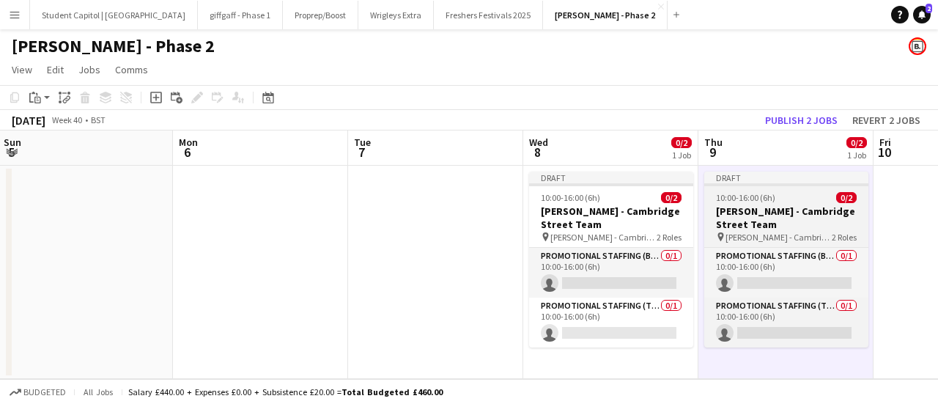
click at [753, 225] on h3 "[PERSON_NAME] - Cambridge Street Team" at bounding box center [786, 218] width 164 height 26
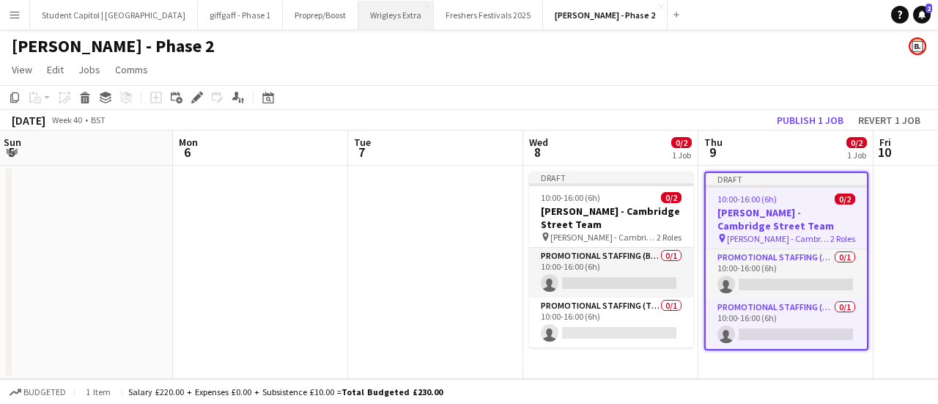
click at [390, 14] on button "Wrigleys Extra Close" at bounding box center [396, 15] width 76 height 29
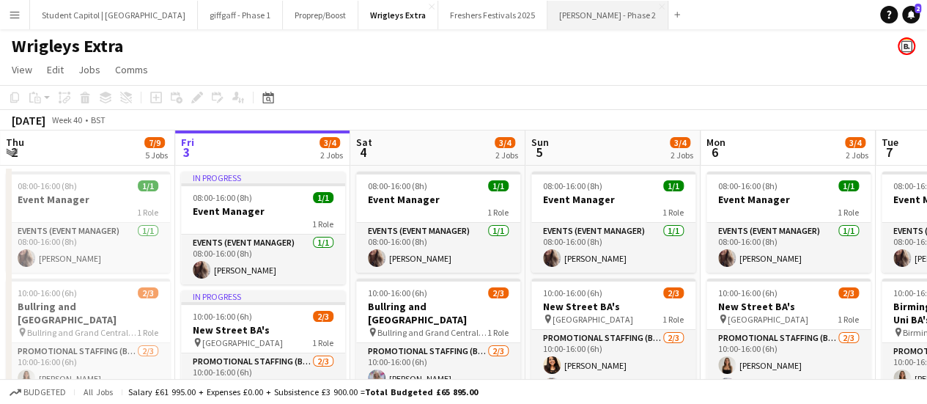
click at [548, 23] on button "Giff Gaff - Phase 2 Close" at bounding box center [608, 15] width 121 height 29
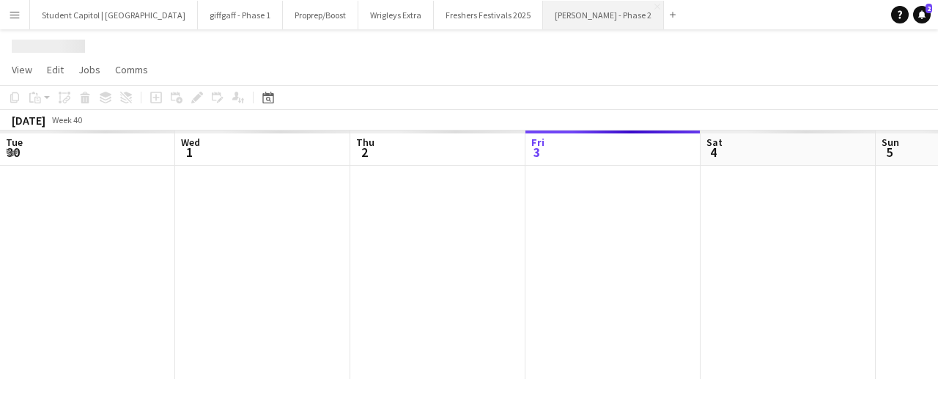
scroll to position [0, 350]
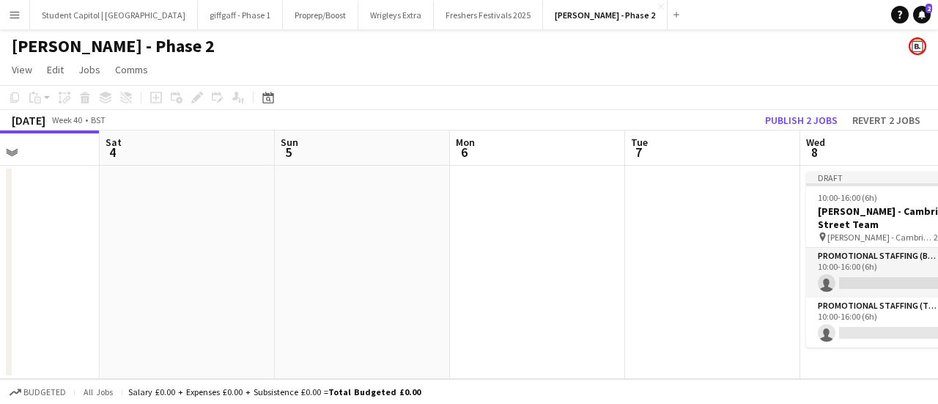
drag, startPoint x: 361, startPoint y: 250, endPoint x: 342, endPoint y: 244, distance: 19.9
click at [109, 285] on app-calendar-viewport "Tue 30 Wed 1 Thu 2 Fri 3 Sat 4 Sun 5 Mon 6 Tue 7 Wed 8 0/2 1 Job Thu 9 0/2 1 Jo…" at bounding box center [469, 254] width 938 height 249
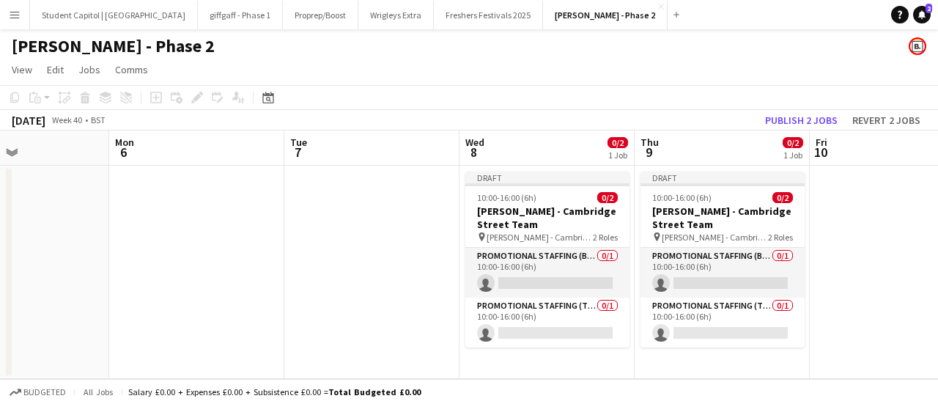
scroll to position [0, 603]
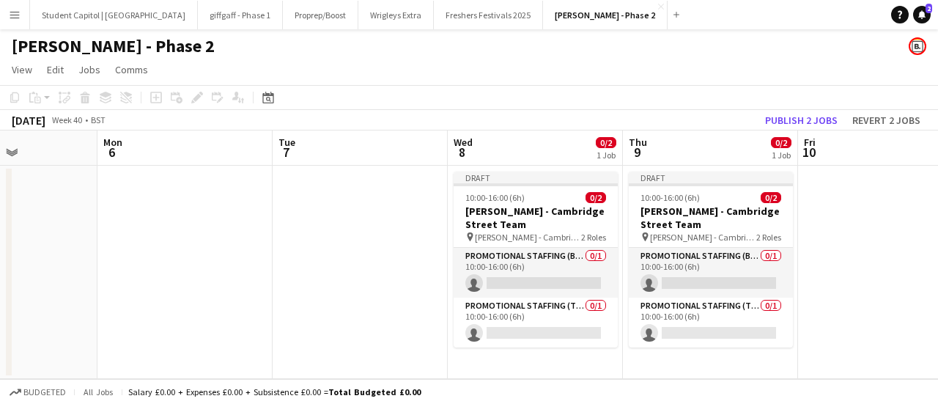
drag, startPoint x: 466, startPoint y: 262, endPoint x: 242, endPoint y: 293, distance: 226.4
click at [242, 293] on app-calendar-viewport "Thu 2 Fri 3 Sat 4 Sun 5 Mon 6 Tue 7 Wed 8 0/2 1 Job Thu 9 0/2 1 Job Fri 10 Sat …" at bounding box center [469, 254] width 938 height 249
click at [364, 18] on button "Wrigleys Extra Close" at bounding box center [396, 15] width 76 height 29
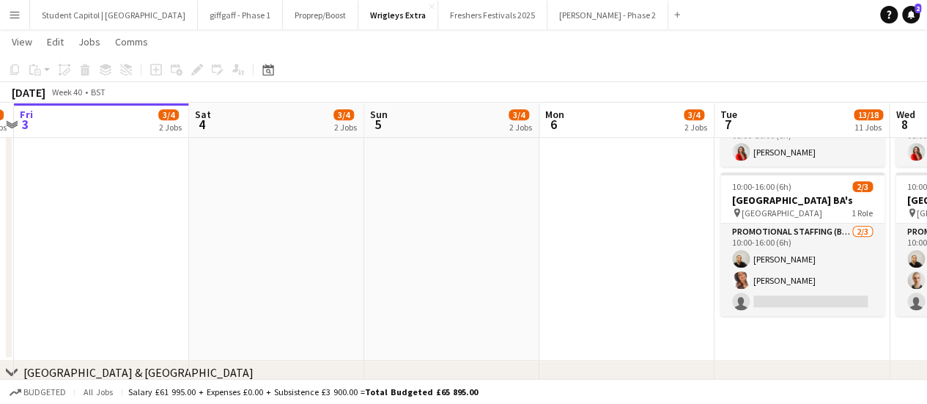
scroll to position [0, 386]
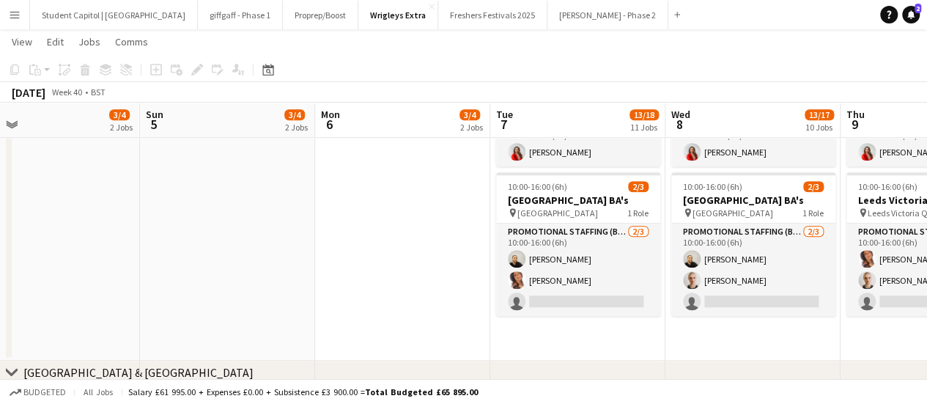
drag, startPoint x: 479, startPoint y: 251, endPoint x: 93, endPoint y: 281, distance: 386.8
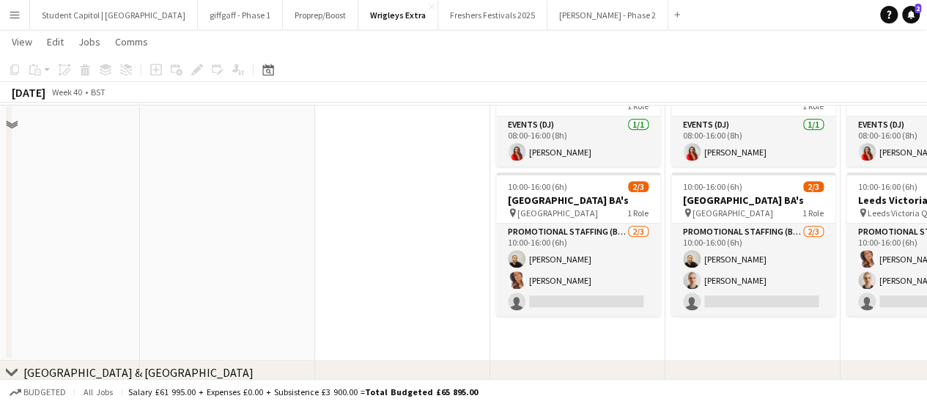
scroll to position [367, 0]
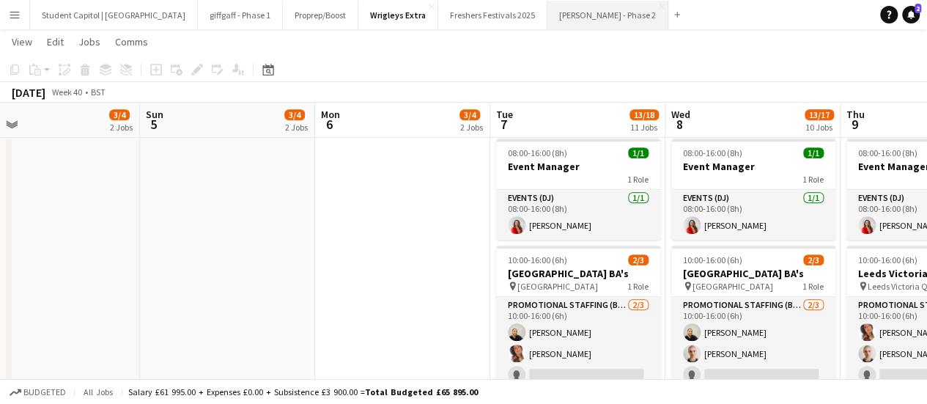
click at [548, 14] on button "Giff Gaff - Phase 2 Close" at bounding box center [608, 15] width 121 height 29
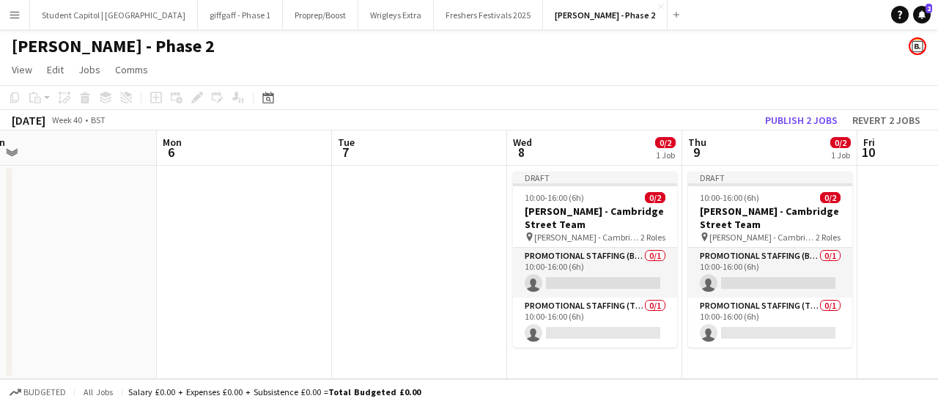
scroll to position [0, 553]
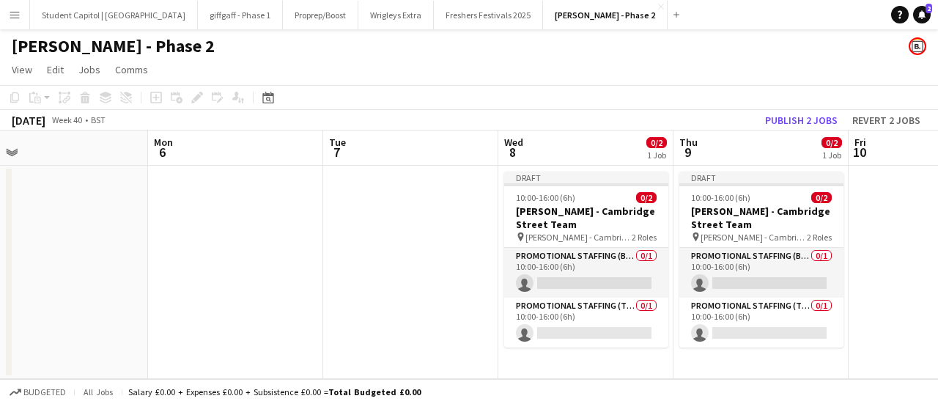
drag, startPoint x: 213, startPoint y: 286, endPoint x: 97, endPoint y: 272, distance: 116.7
click at [82, 288] on app-calendar-viewport "Thu 2 Fri 3 Sat 4 Sun 5 Mon 6 Tue 7 Wed 8 0/2 1 Job Thu 9 0/2 1 Job Fri 10 Sat …" at bounding box center [469, 254] width 938 height 249
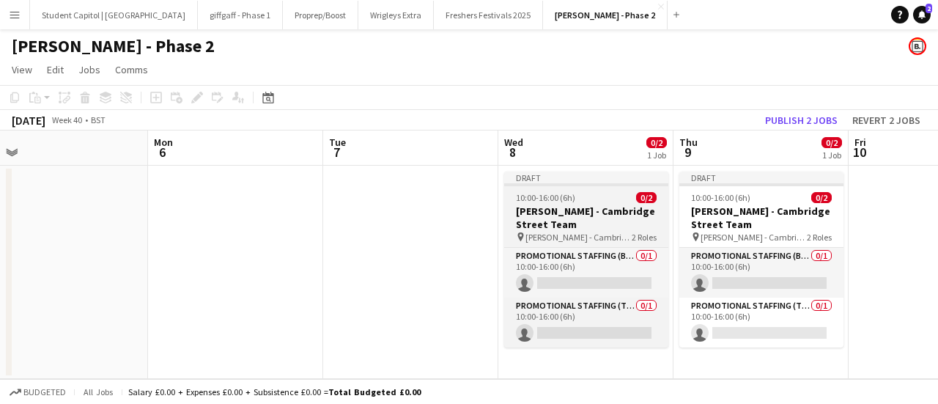
click at [569, 211] on h3 "[PERSON_NAME] - Cambridge Street Team" at bounding box center [586, 218] width 164 height 26
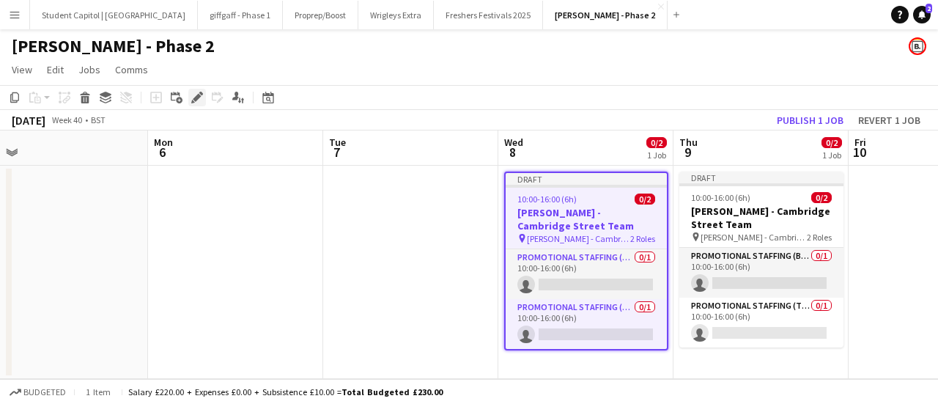
click at [202, 97] on icon "Edit" at bounding box center [197, 98] width 12 height 12
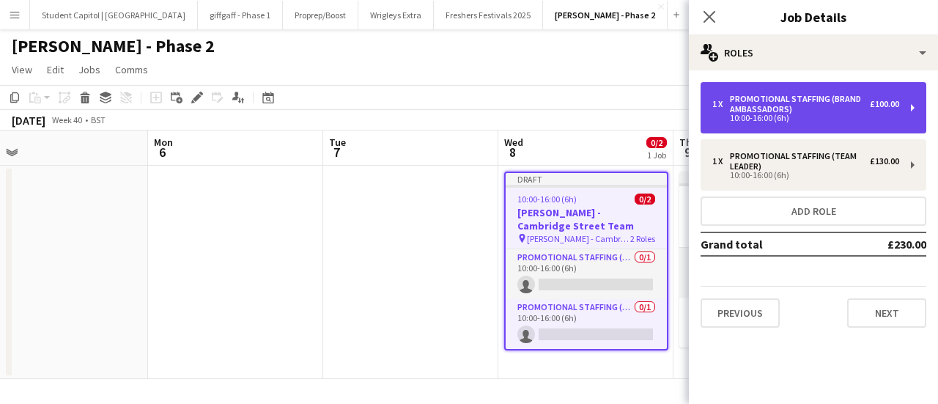
click at [913, 106] on div "1 x Promotional Staffing (Brand Ambassadors) £100.00 10:00-16:00 (6h)" at bounding box center [814, 107] width 226 height 51
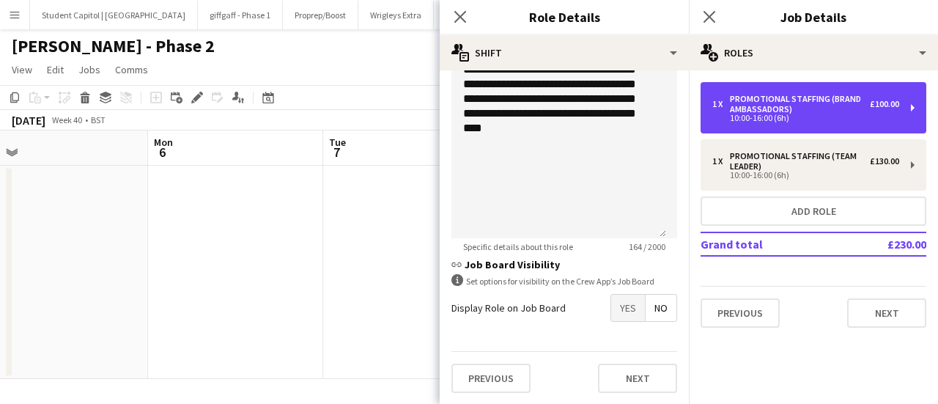
scroll to position [0, 0]
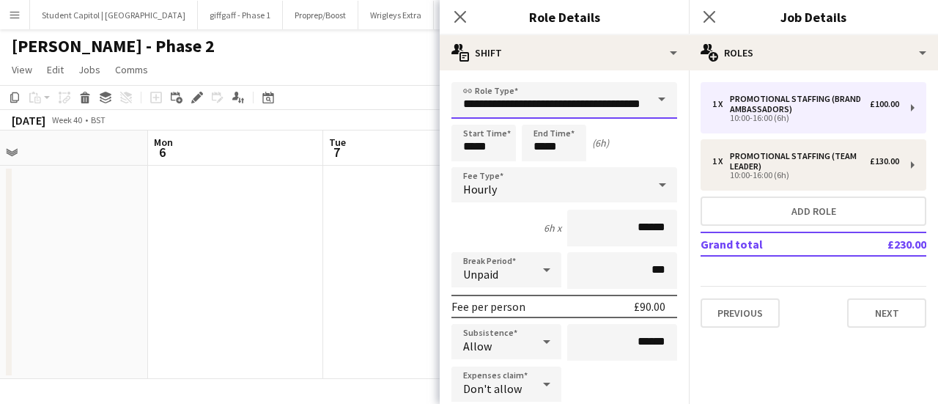
click at [576, 110] on input "**********" at bounding box center [565, 100] width 226 height 37
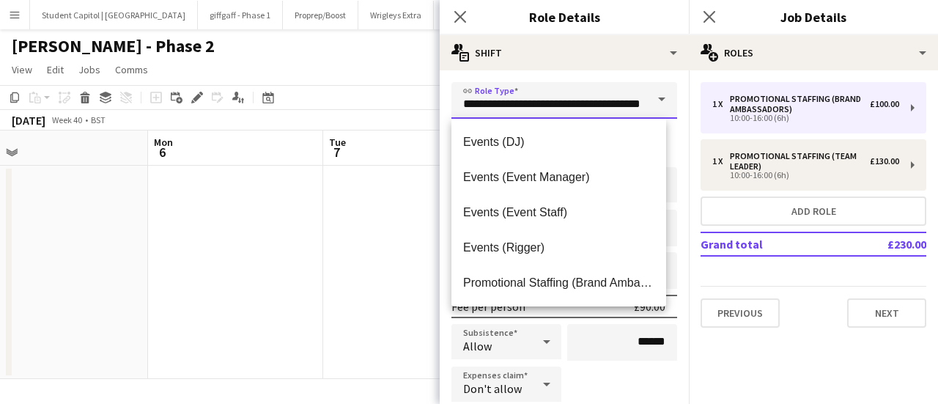
click at [576, 110] on input "**********" at bounding box center [565, 100] width 226 height 37
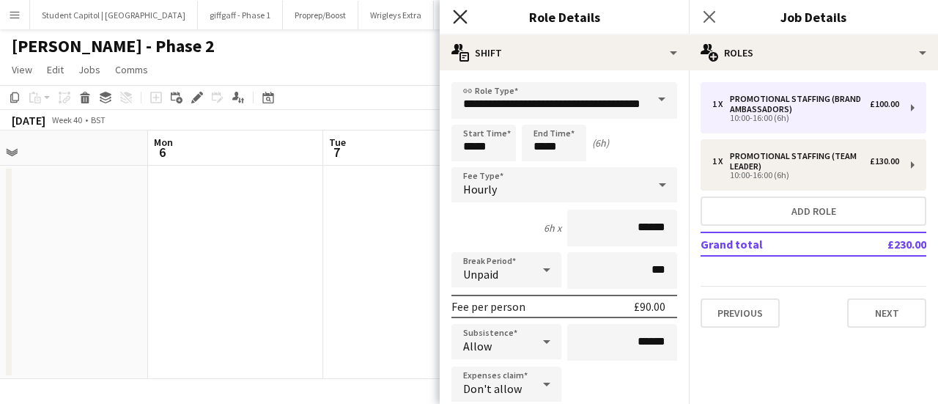
click at [465, 21] on icon "Close pop-in" at bounding box center [460, 17] width 14 height 14
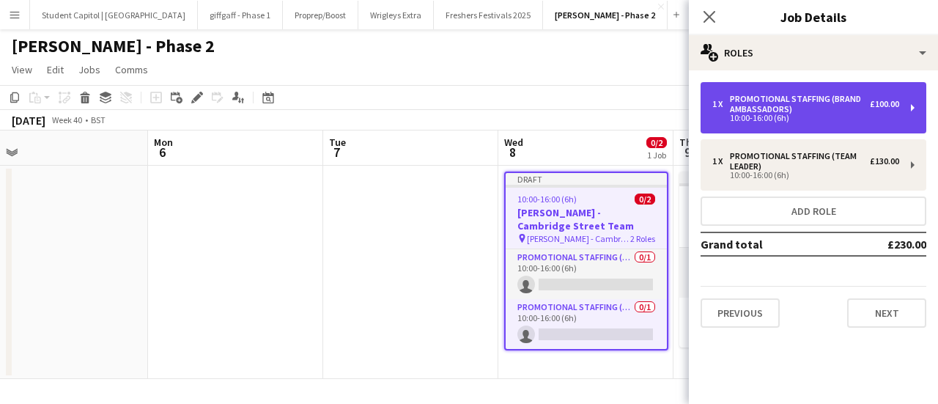
click at [764, 125] on div "1 x Promotional Staffing (Brand Ambassadors) £100.00 10:00-16:00 (6h)" at bounding box center [814, 107] width 226 height 51
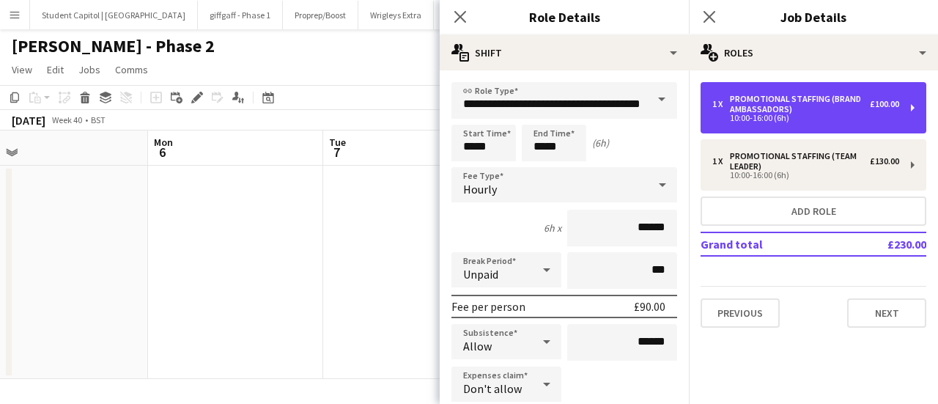
scroll to position [513, 0]
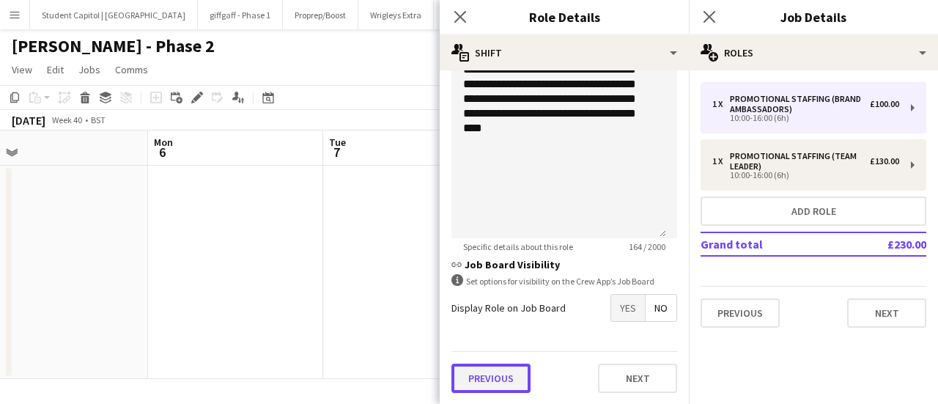
click at [499, 379] on button "Previous" at bounding box center [491, 378] width 79 height 29
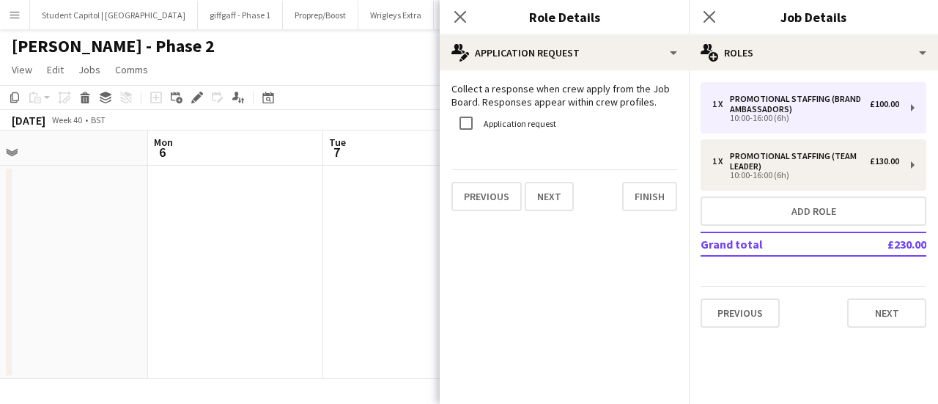
scroll to position [0, 0]
click at [386, 265] on app-date-cell at bounding box center [410, 272] width 175 height 213
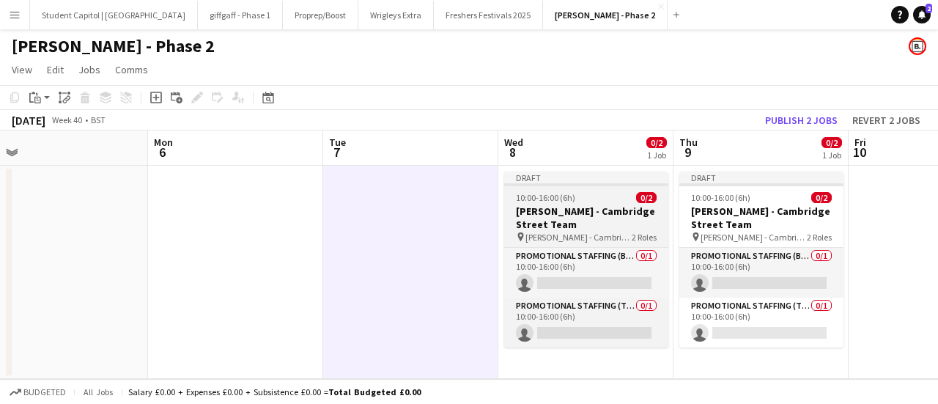
click at [558, 174] on div "Draft" at bounding box center [586, 178] width 164 height 12
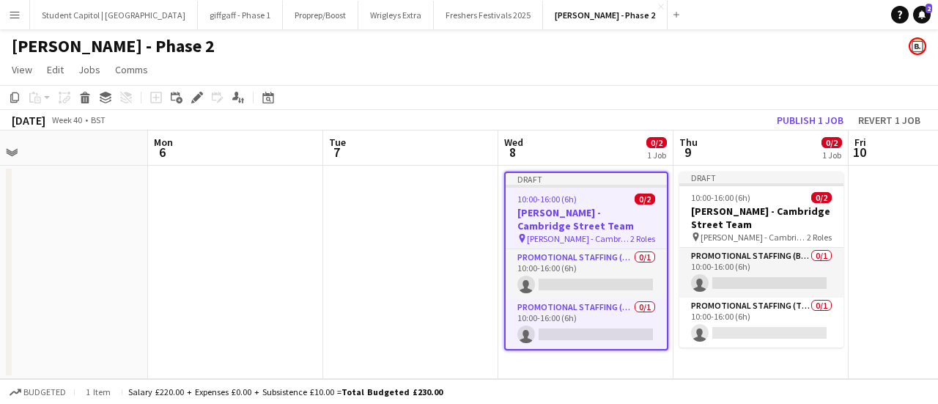
click at [702, 169] on app-date-cell "Draft 10:00-16:00 (6h) 0/2 Giff Gaff - Cambridge Street Team pin Giff Gaff - Ca…" at bounding box center [761, 272] width 175 height 213
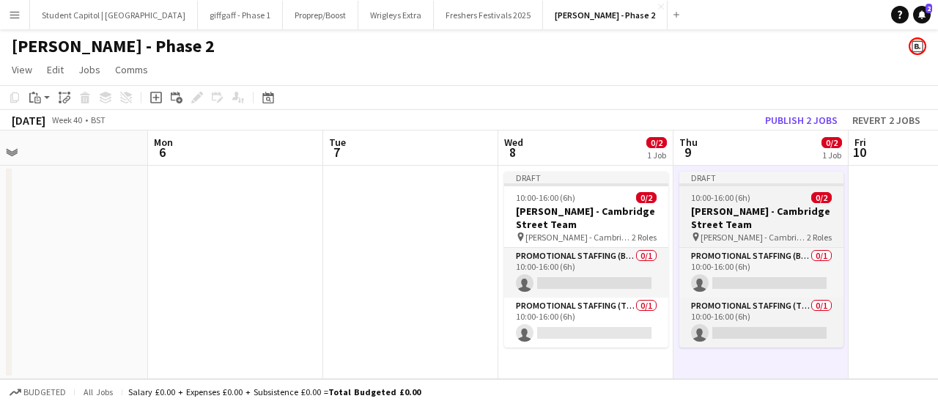
click at [750, 206] on h3 "[PERSON_NAME] - Cambridge Street Team" at bounding box center [762, 218] width 164 height 26
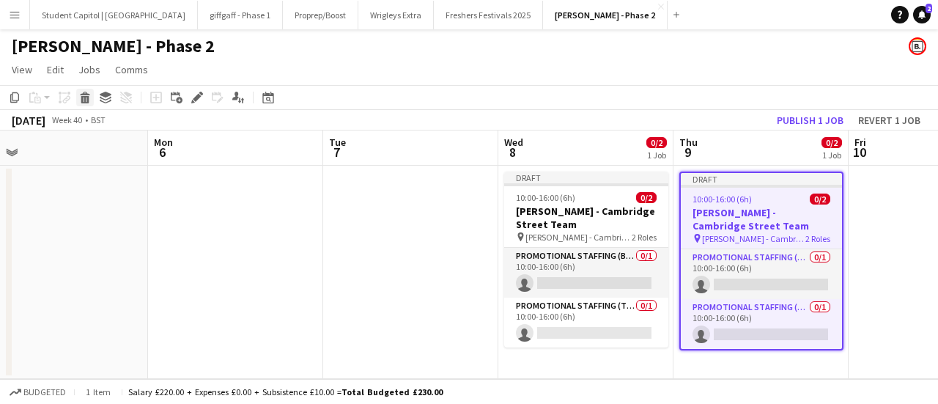
click at [81, 95] on icon at bounding box center [85, 94] width 10 height 4
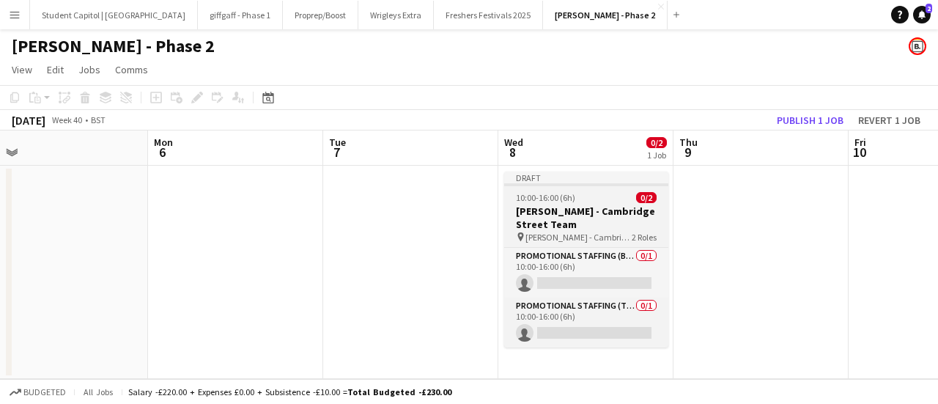
click at [616, 225] on h3 "[PERSON_NAME] - Cambridge Street Team" at bounding box center [586, 218] width 164 height 26
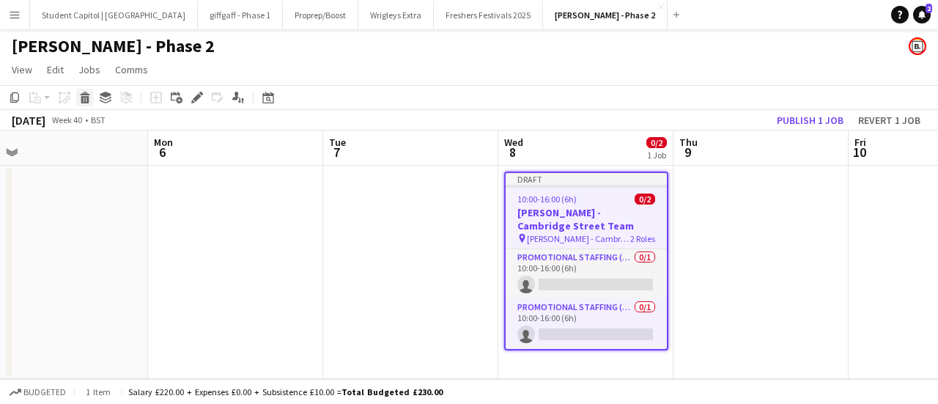
click at [92, 97] on div "Delete" at bounding box center [85, 98] width 18 height 18
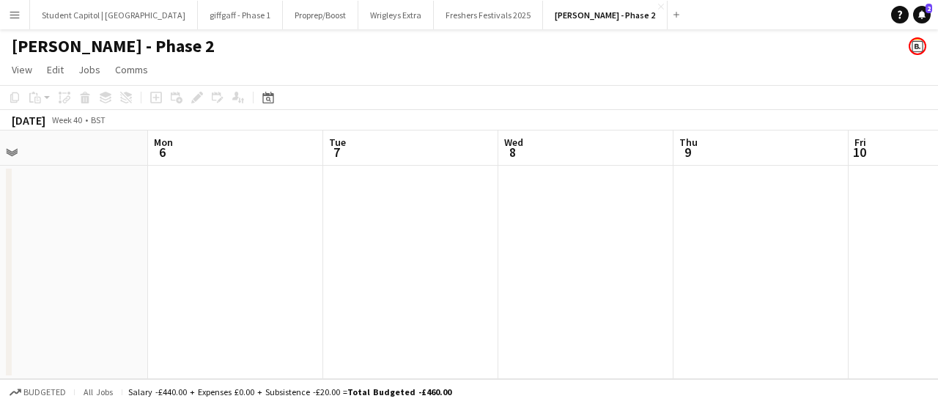
click at [591, 222] on app-date-cell at bounding box center [585, 272] width 175 height 213
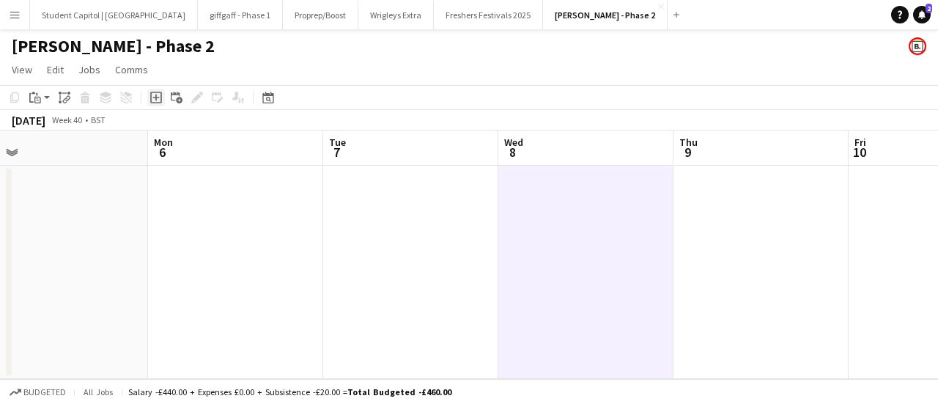
click at [157, 103] on icon at bounding box center [156, 98] width 12 height 12
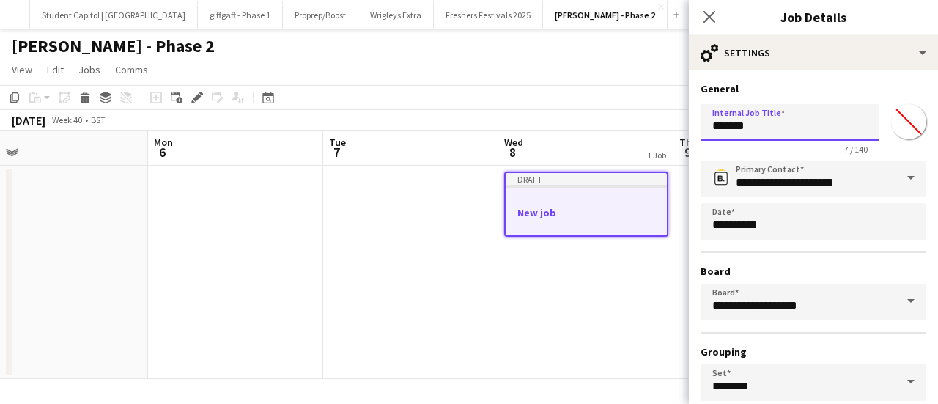
drag, startPoint x: 765, startPoint y: 120, endPoint x: 712, endPoint y: 106, distance: 55.5
click at [705, 121] on input "*******" at bounding box center [790, 122] width 179 height 37
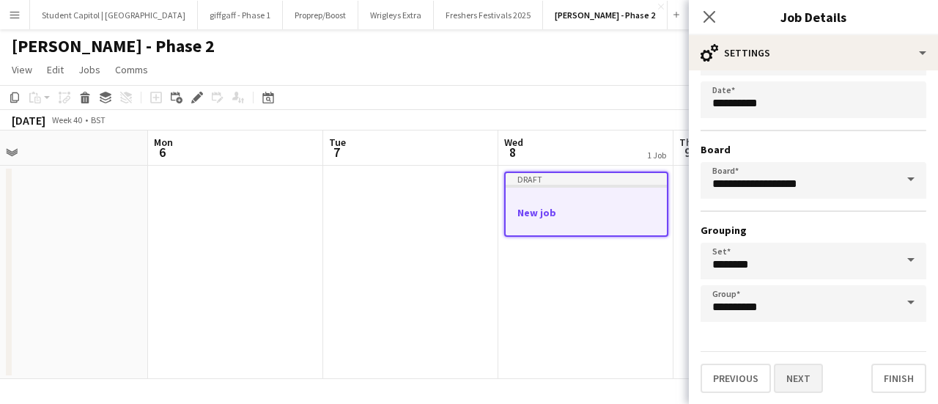
type input "**********"
click at [811, 379] on button "Next" at bounding box center [798, 378] width 49 height 29
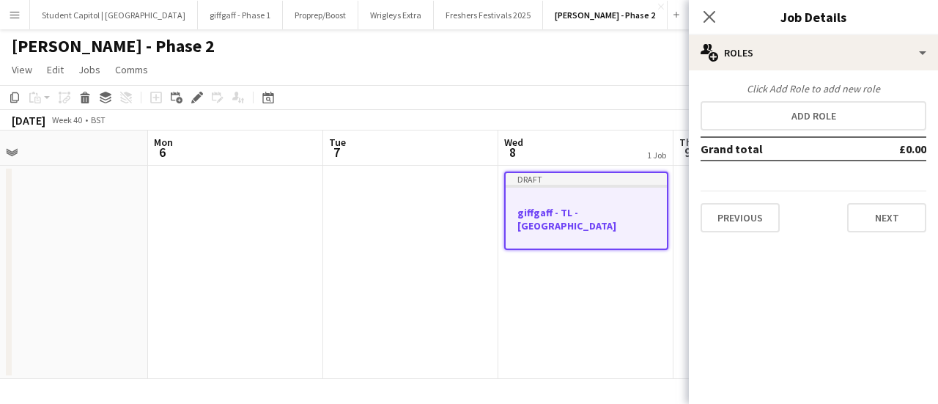
scroll to position [0, 0]
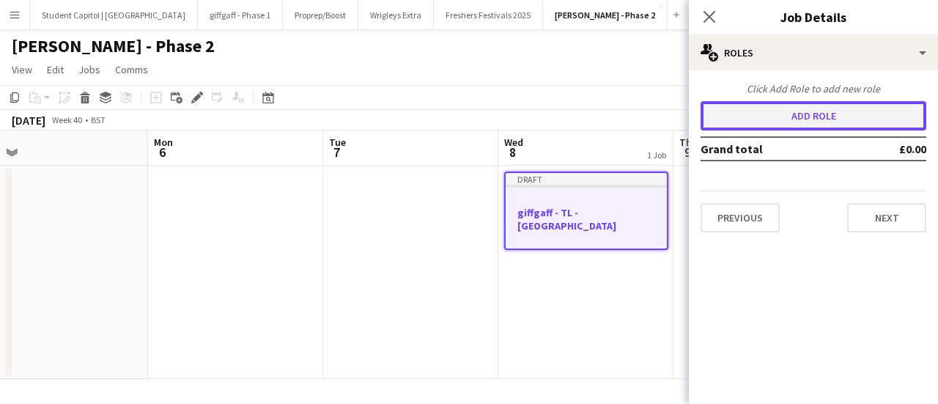
click at [847, 103] on button "Add role" at bounding box center [814, 115] width 226 height 29
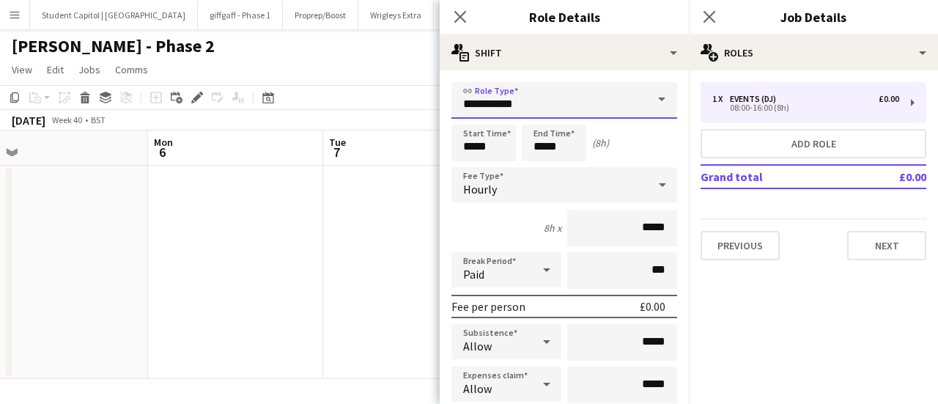
click at [575, 105] on input "**********" at bounding box center [565, 100] width 226 height 37
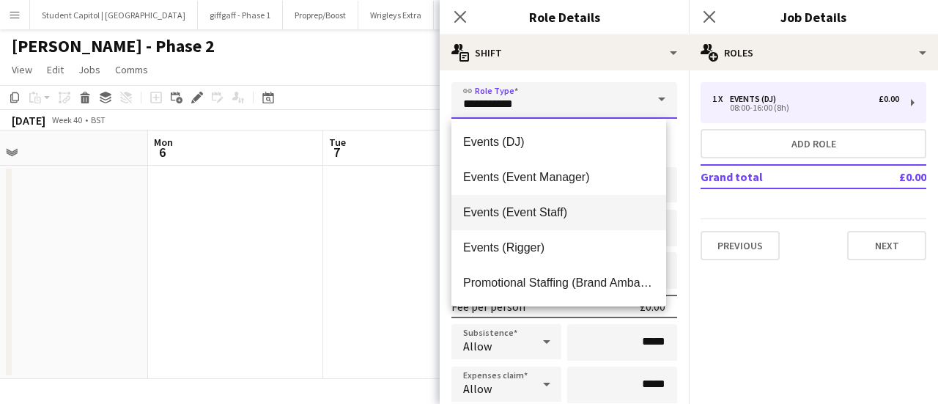
scroll to position [35, 0]
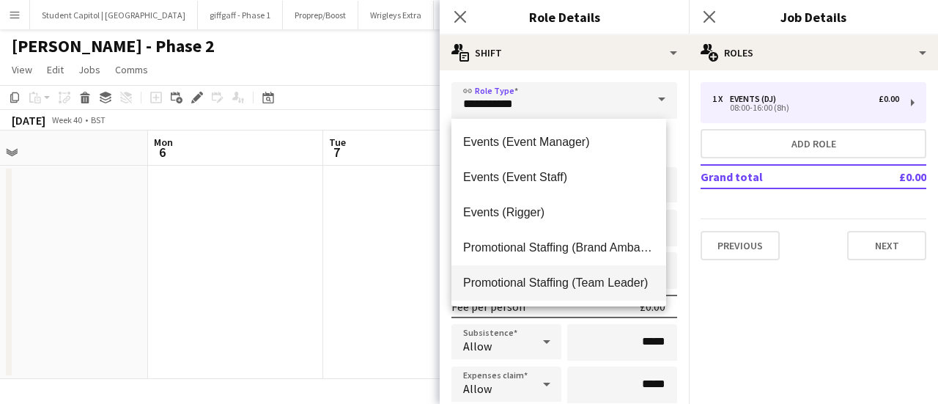
click at [575, 273] on mat-option "Promotional Staffing (Team Leader)" at bounding box center [559, 282] width 215 height 35
type input "**********"
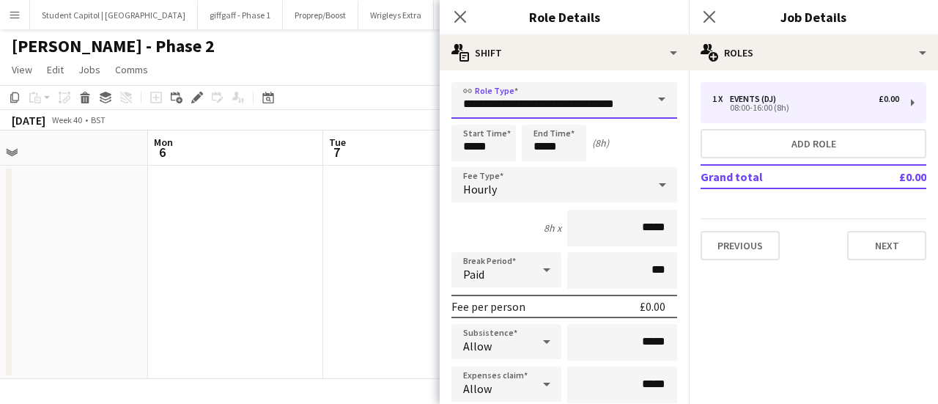
scroll to position [0, 1]
click at [588, 190] on div "Hourly" at bounding box center [550, 184] width 196 height 35
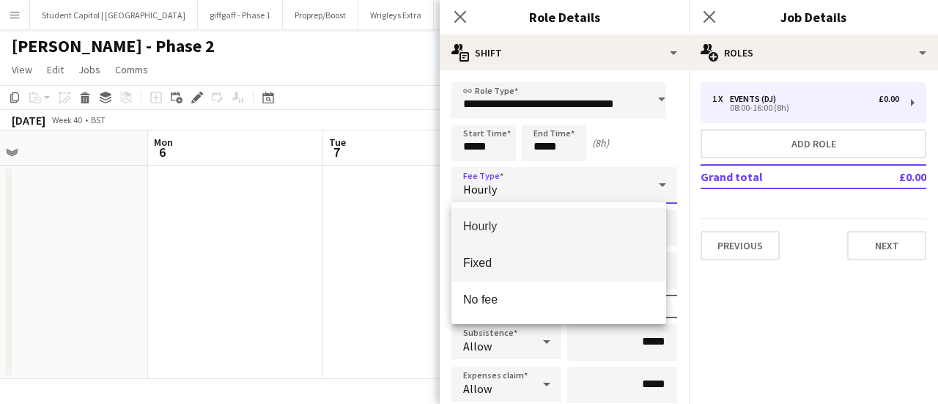
click at [565, 254] on mat-option "Fixed" at bounding box center [559, 263] width 215 height 37
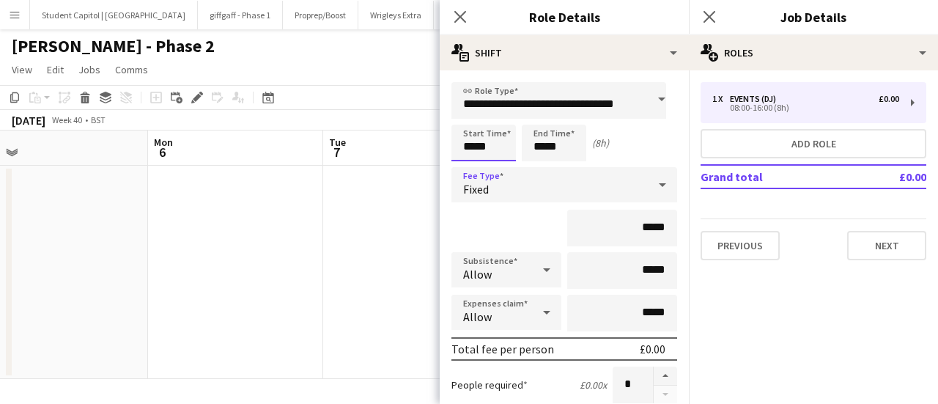
click at [500, 136] on input "*****" at bounding box center [484, 143] width 65 height 37
click at [467, 102] on input "**********" at bounding box center [559, 100] width 215 height 37
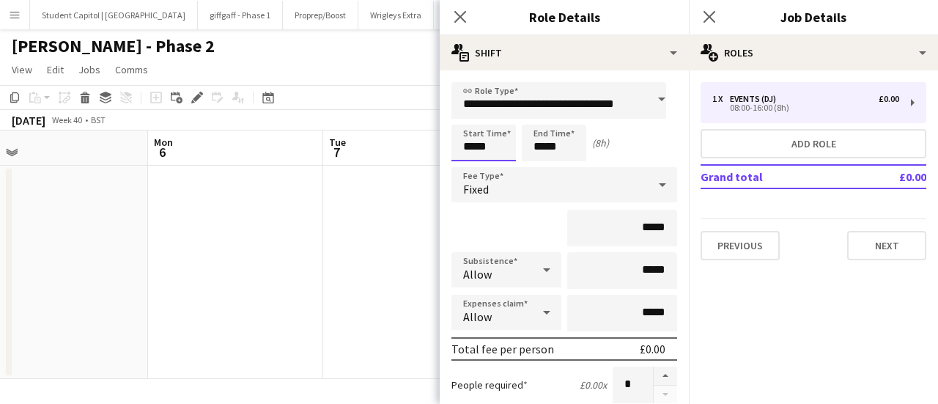
click at [483, 143] on input "*****" at bounding box center [484, 143] width 65 height 37
click at [469, 117] on div at bounding box center [468, 117] width 29 height 15
type input "*****"
click at [469, 117] on div at bounding box center [468, 117] width 29 height 15
click at [611, 222] on input "*****" at bounding box center [622, 228] width 110 height 37
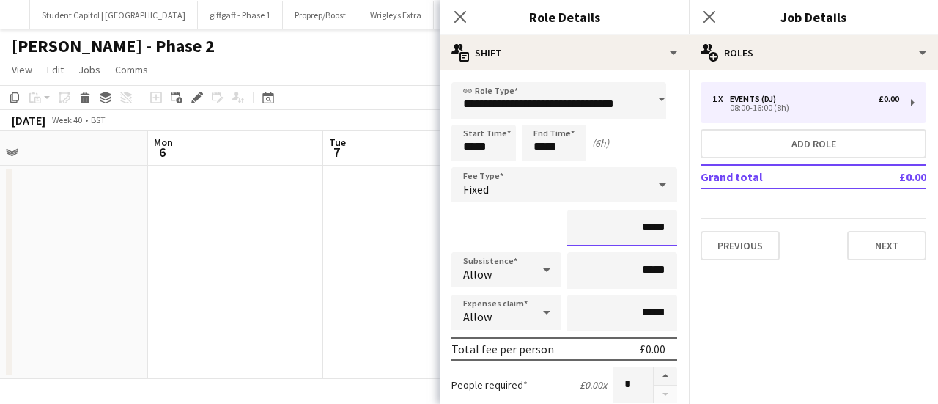
drag, startPoint x: 635, startPoint y: 227, endPoint x: 658, endPoint y: 227, distance: 23.5
click at [658, 227] on input "*****" at bounding box center [622, 228] width 110 height 37
type input "****"
click at [515, 211] on div "****" at bounding box center [565, 228] width 226 height 37
click at [538, 303] on icon at bounding box center [547, 312] width 18 height 29
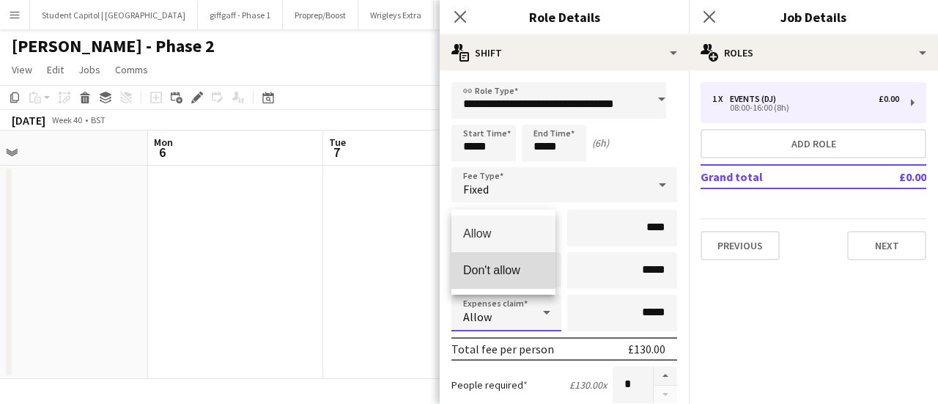
click at [519, 273] on span "Don't allow" at bounding box center [503, 270] width 81 height 14
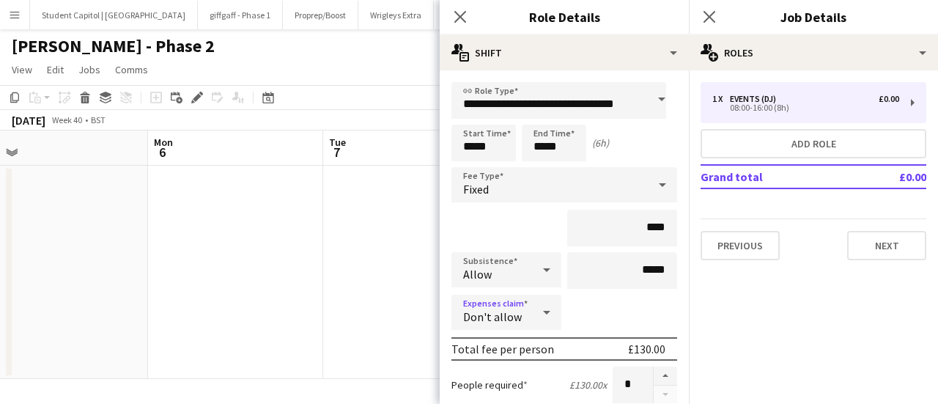
click at [531, 317] on div "Don't allow" at bounding box center [492, 312] width 81 height 35
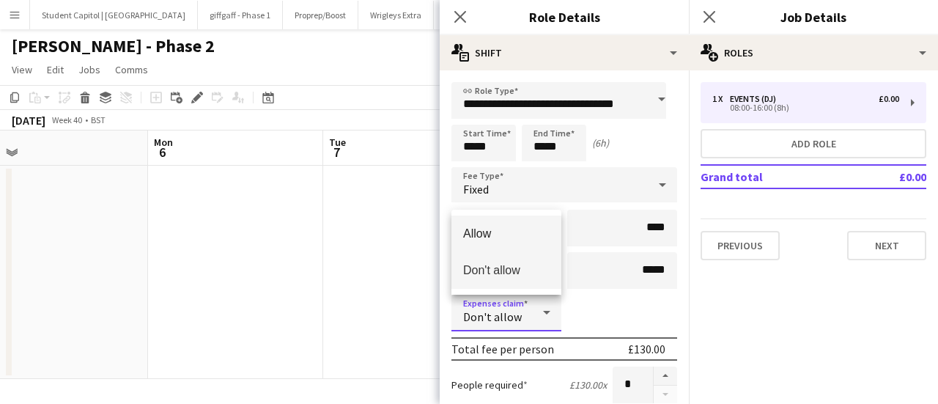
click at [507, 241] on mat-option "Allow" at bounding box center [507, 234] width 110 height 37
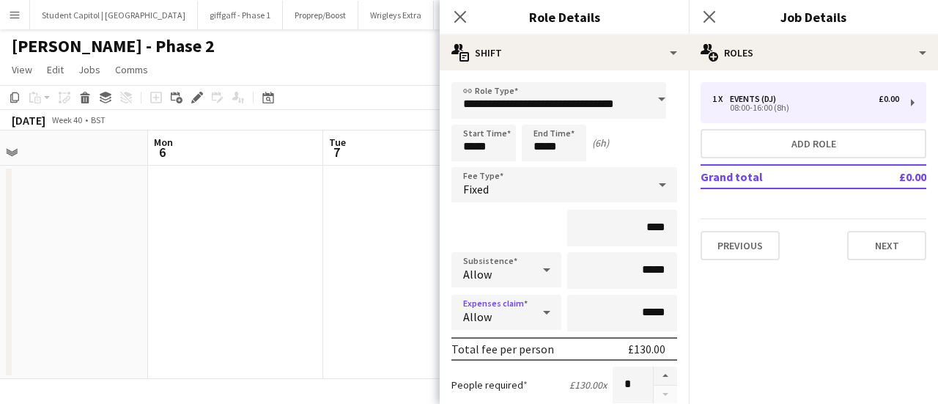
scroll to position [73, 0]
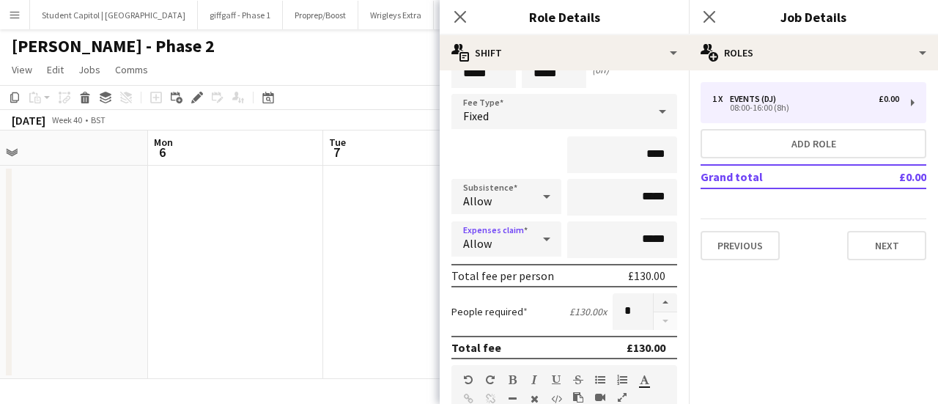
click at [519, 241] on div "Allow" at bounding box center [492, 238] width 81 height 35
click at [507, 305] on mat-option "Don't allow" at bounding box center [504, 317] width 104 height 37
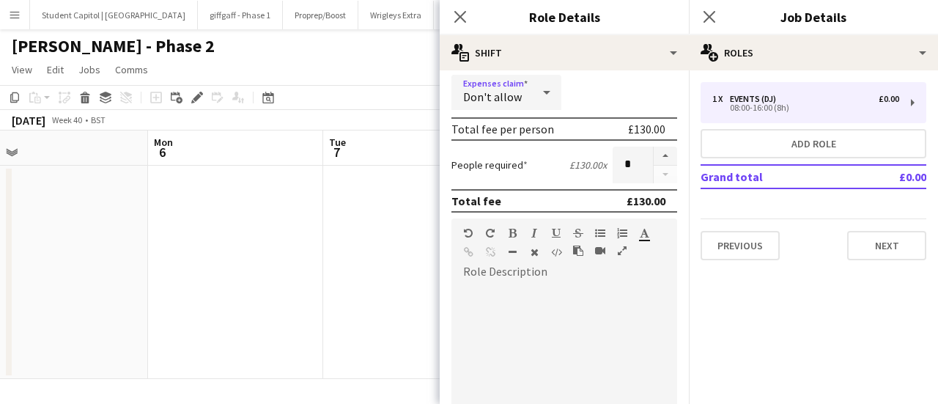
scroll to position [293, 0]
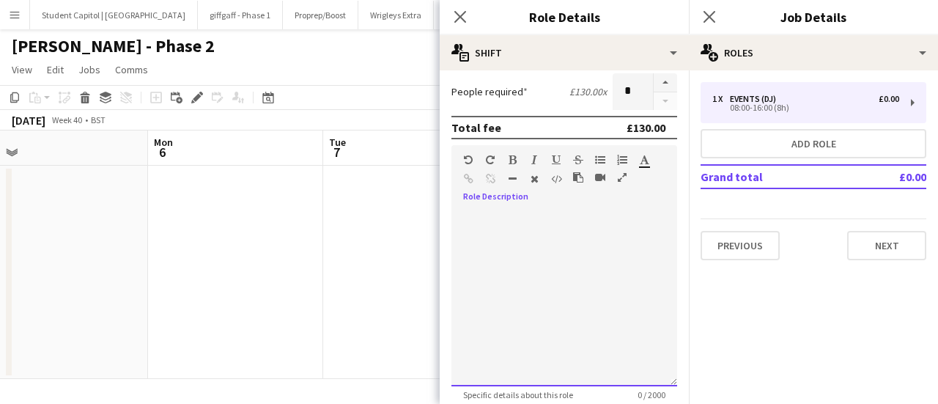
click at [540, 236] on div at bounding box center [565, 298] width 226 height 176
paste div
click at [507, 232] on div at bounding box center [559, 298] width 215 height 176
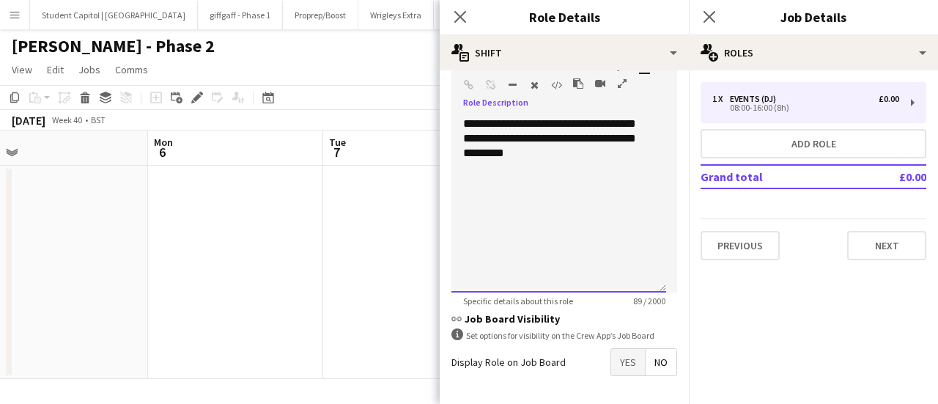
scroll to position [441, 0]
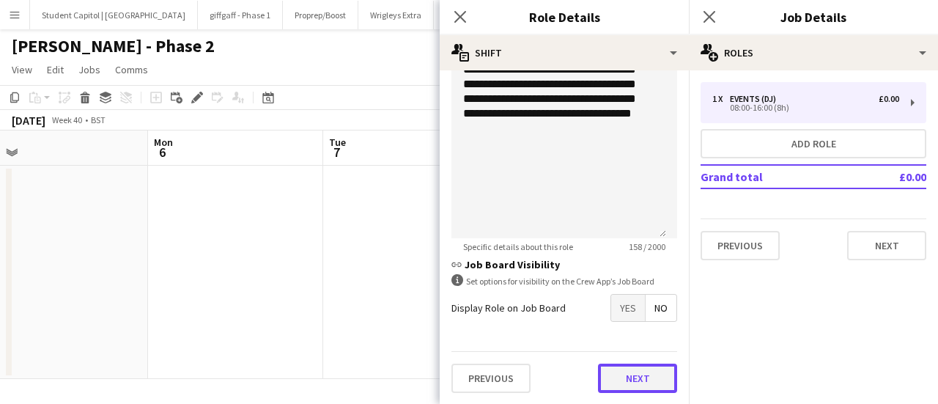
click at [598, 366] on button "Next" at bounding box center [637, 378] width 79 height 29
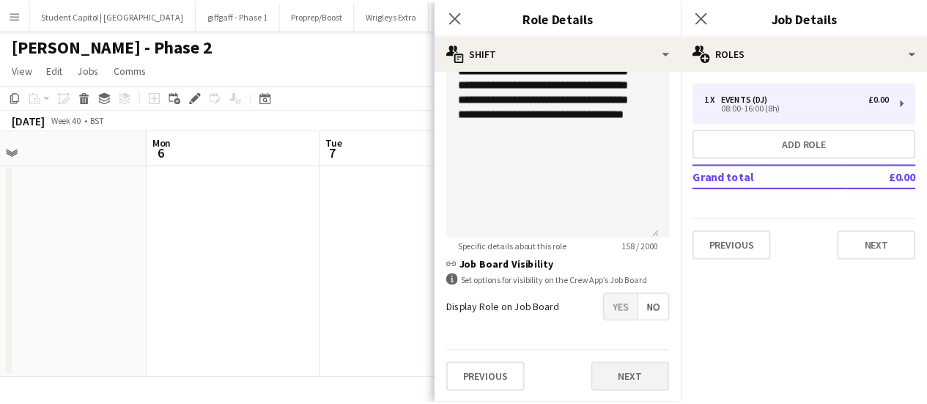
scroll to position [0, 0]
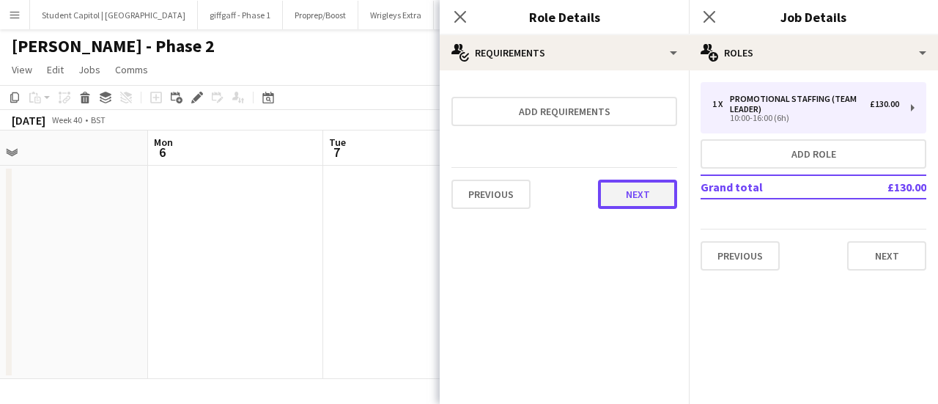
click at [624, 197] on button "Next" at bounding box center [637, 194] width 79 height 29
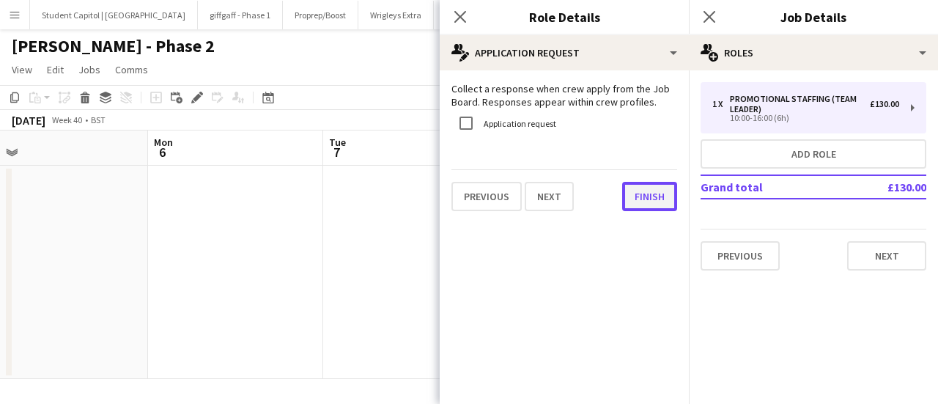
click at [624, 197] on button "Finish" at bounding box center [649, 196] width 55 height 29
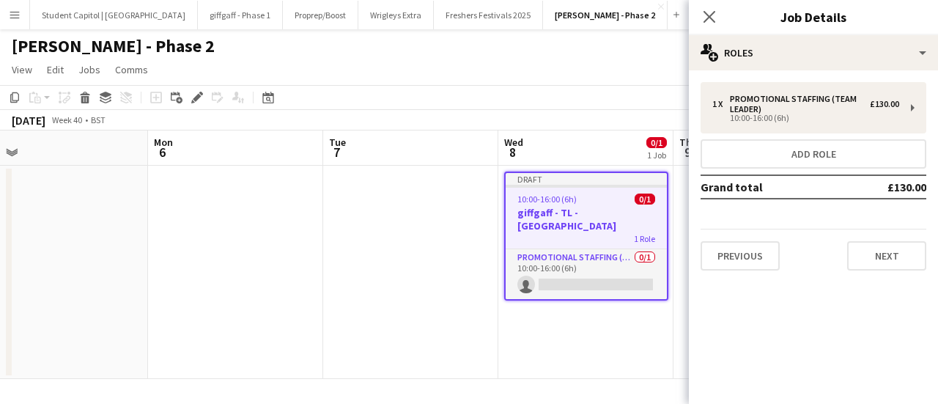
click at [569, 339] on app-date-cell "Draft 10:00-16:00 (6h) 0/1 giffgaff - TL - Cambridge 1 Role Promotional Staffin…" at bounding box center [585, 272] width 175 height 213
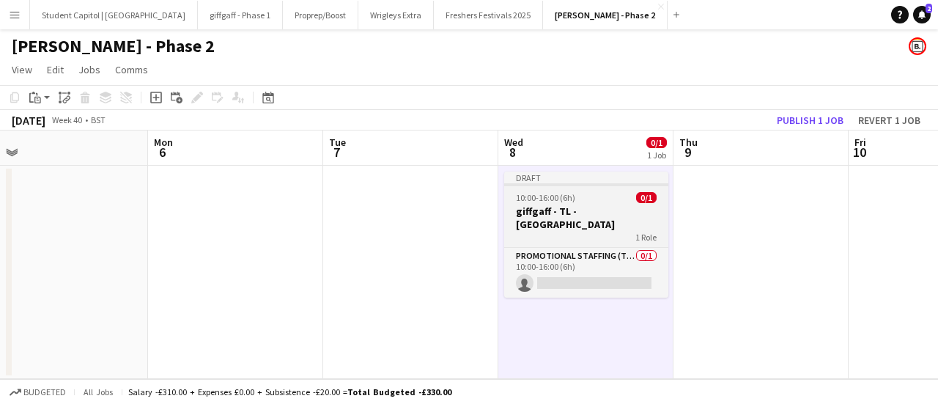
click at [604, 184] on div at bounding box center [586, 184] width 164 height 3
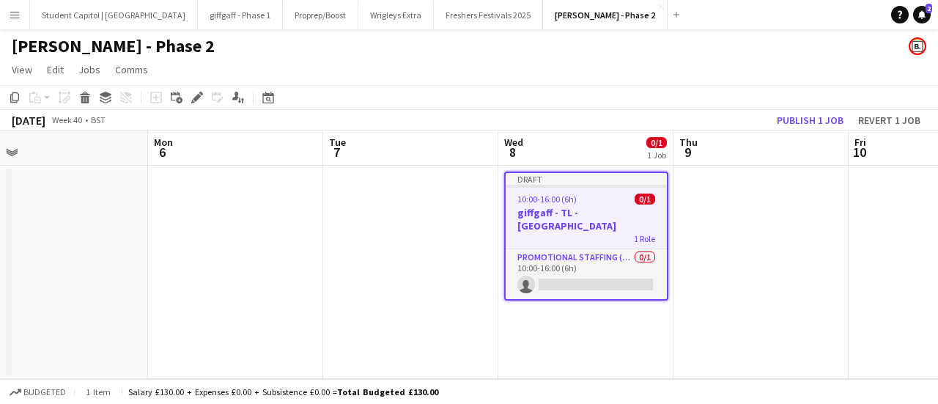
click at [595, 310] on app-date-cell "Draft 10:00-16:00 (6h) 0/1 giffgaff - TL - Cambridge 1 Role Promotional Staffin…" at bounding box center [585, 272] width 175 height 213
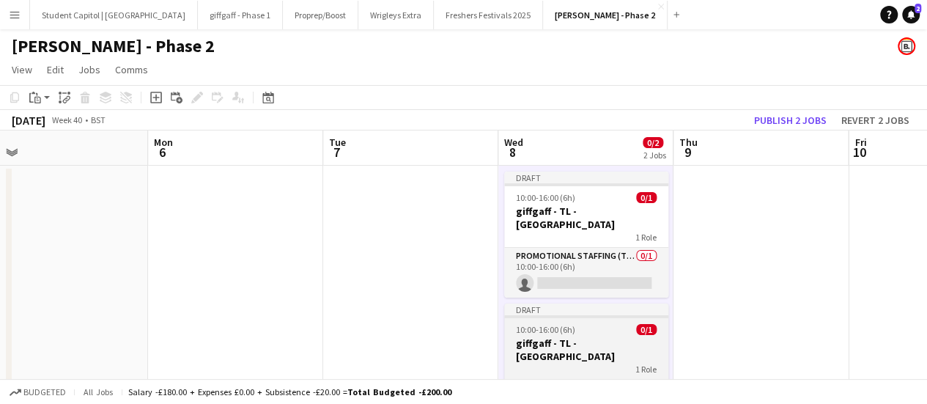
click at [581, 324] on div "10:00-16:00 (6h) 0/1" at bounding box center [586, 329] width 164 height 11
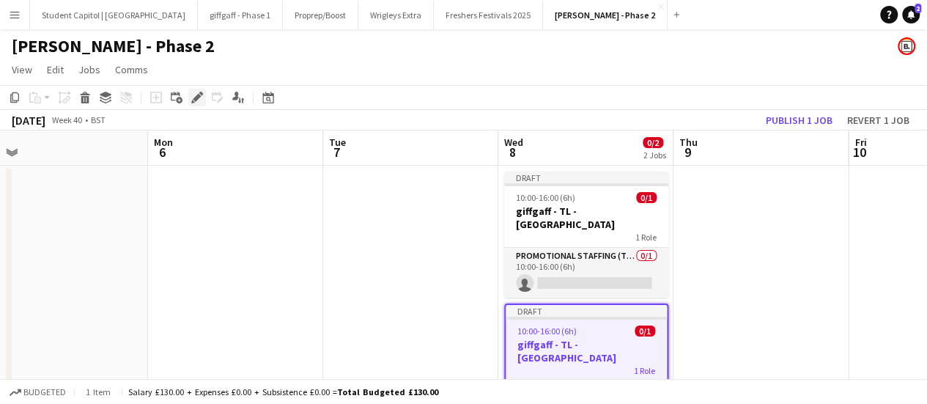
click at [192, 102] on icon at bounding box center [193, 102] width 4 height 4
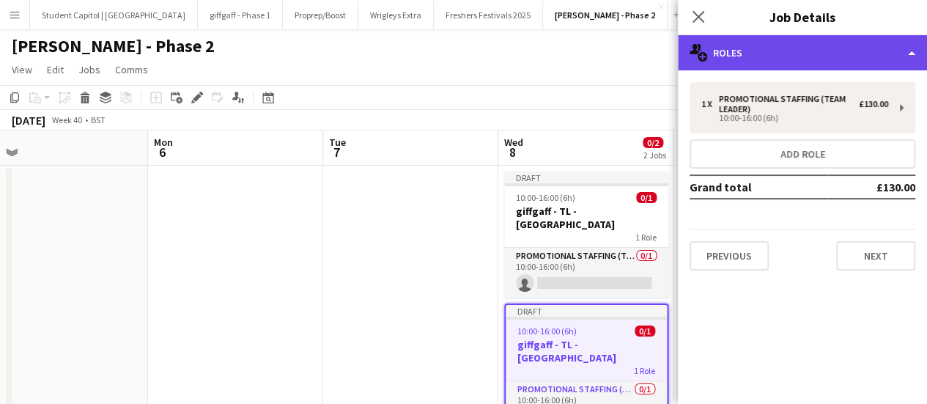
click at [866, 45] on div "multiple-users-add Roles" at bounding box center [802, 52] width 249 height 35
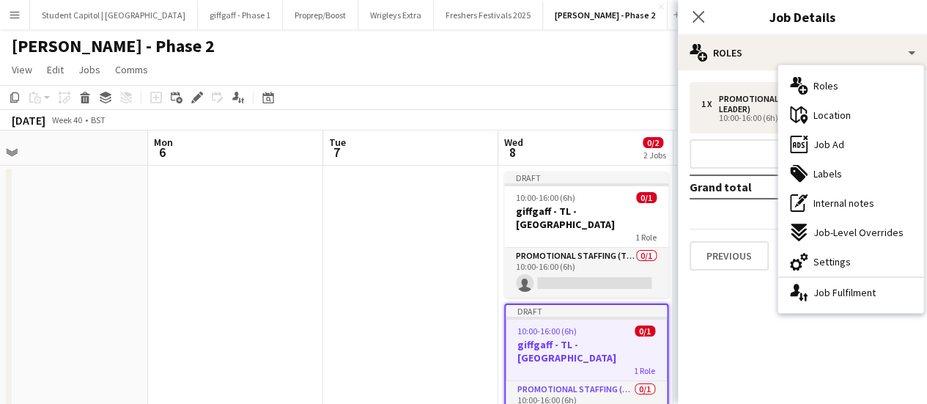
click at [454, 320] on app-date-cell at bounding box center [410, 313] width 175 height 295
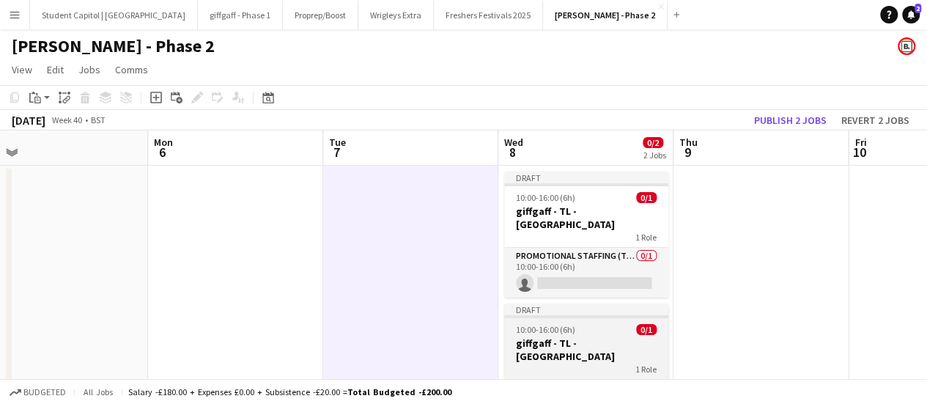
click at [573, 303] on div "Draft" at bounding box center [586, 309] width 164 height 12
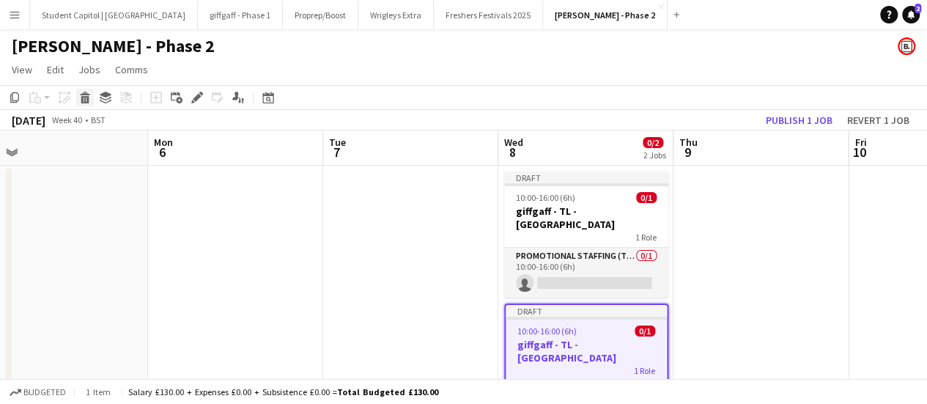
click at [76, 103] on div "Delete" at bounding box center [85, 98] width 18 height 18
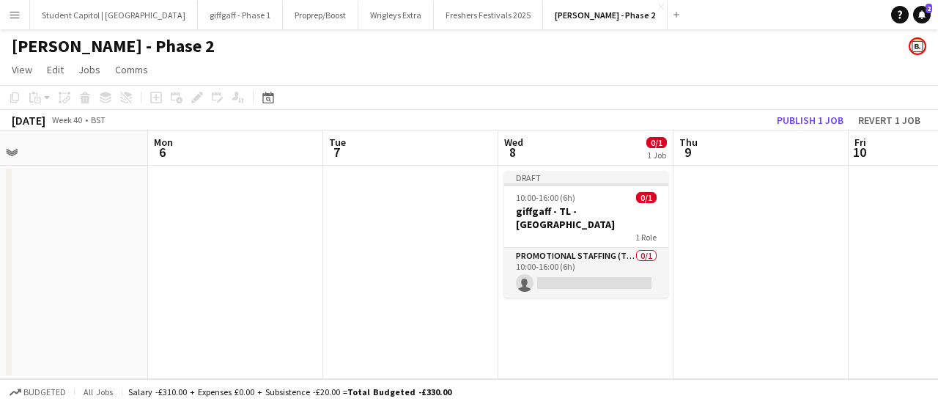
click at [639, 317] on app-date-cell "Draft 10:00-16:00 (6h) 0/1 giffgaff - TL - Cambridge 1 Role Promotional Staffin…" at bounding box center [585, 272] width 175 height 213
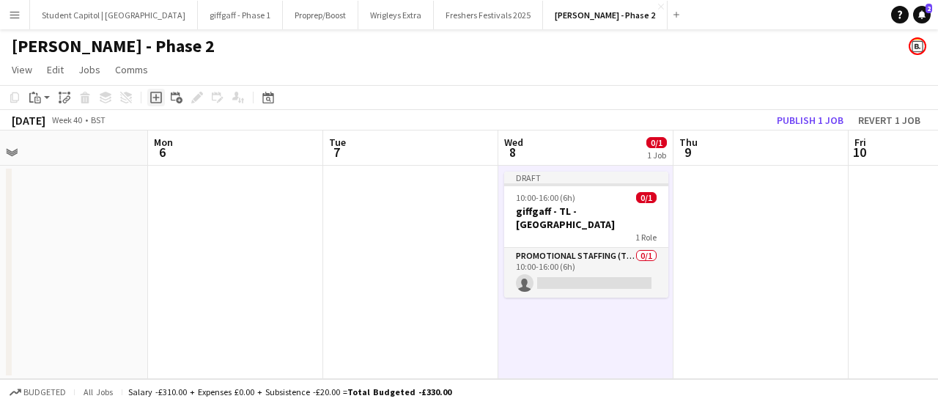
click at [152, 96] on icon "Add job" at bounding box center [156, 98] width 12 height 12
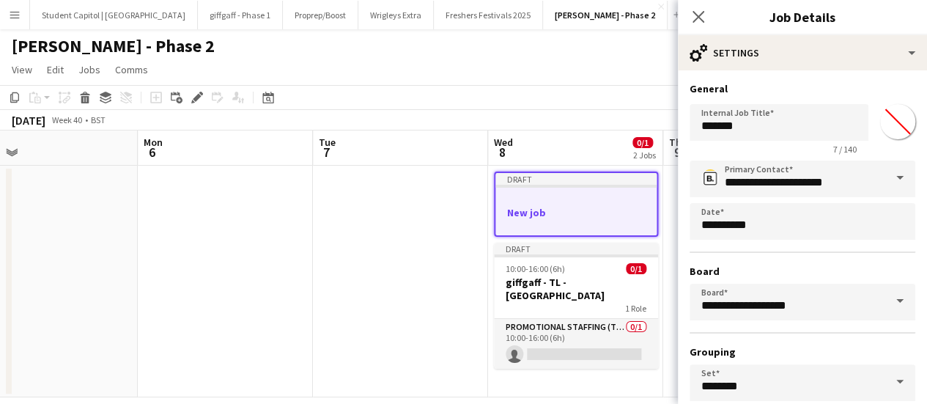
drag, startPoint x: 545, startPoint y: 251, endPoint x: 536, endPoint y: 146, distance: 106.0
click at [536, 146] on app-calendar-viewport "Thu 2 Fri 3 Sat 4 Sun 5 Mon 6 Tue 7 Wed 8 0/1 2 Jobs Thu 9 Fri 10 Sat 11 Sun 12…" at bounding box center [463, 263] width 927 height 267
drag, startPoint x: 778, startPoint y: 117, endPoint x: 562, endPoint y: 119, distance: 217.0
click at [562, 119] on body "Menu Boards Boards Boards All jobs Status Workforce Workforce My Workforce Recr…" at bounding box center [463, 211] width 927 height 422
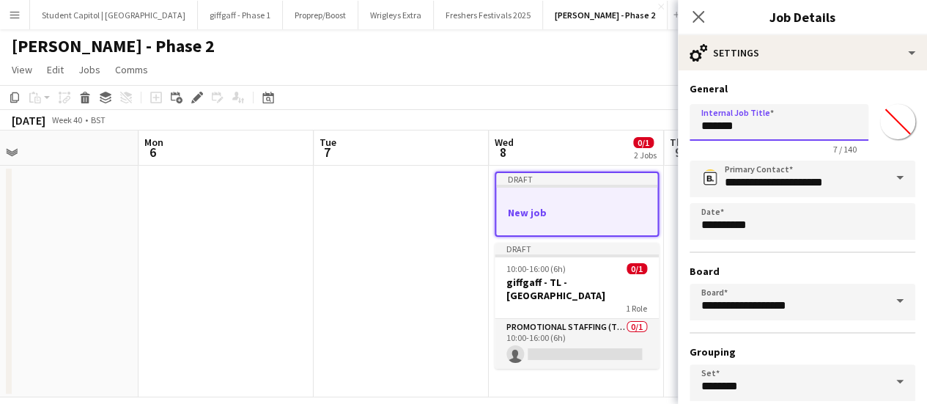
type input "*"
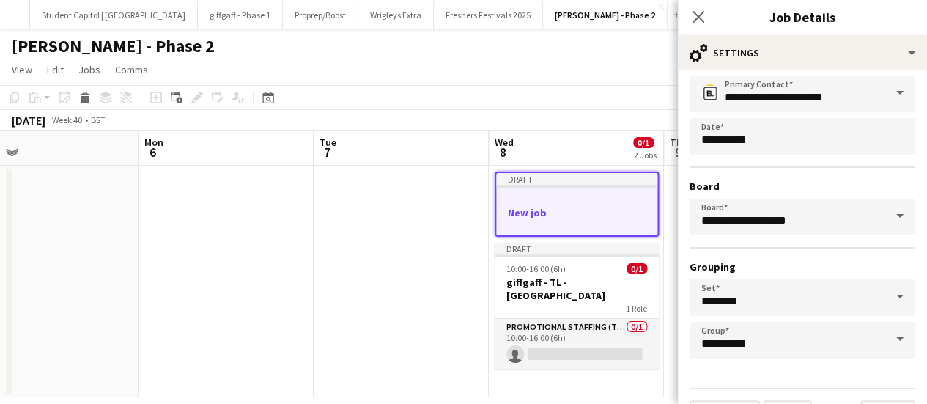
scroll to position [122, 0]
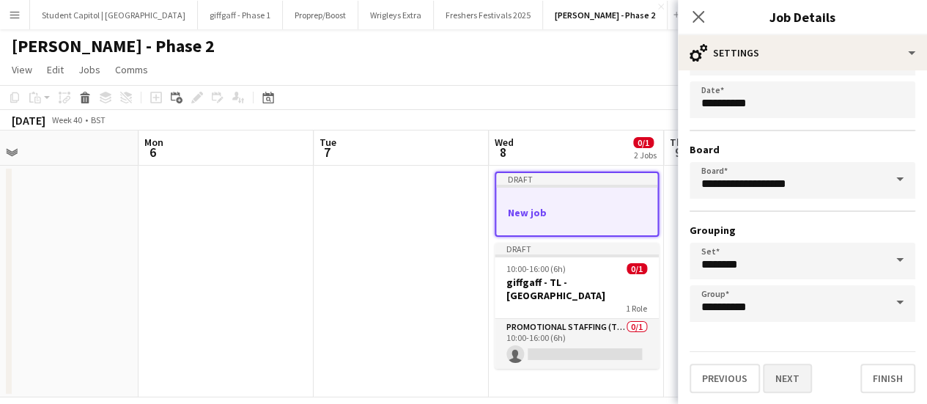
type input "**********"
click at [800, 383] on button "Next" at bounding box center [787, 378] width 49 height 29
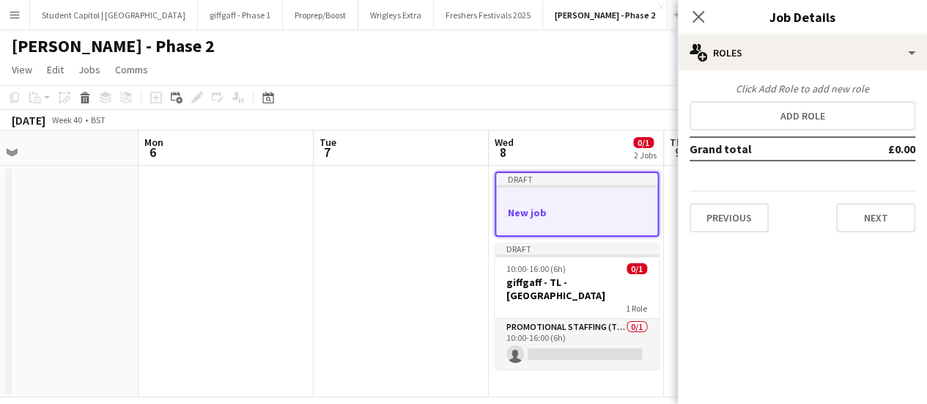
scroll to position [0, 0]
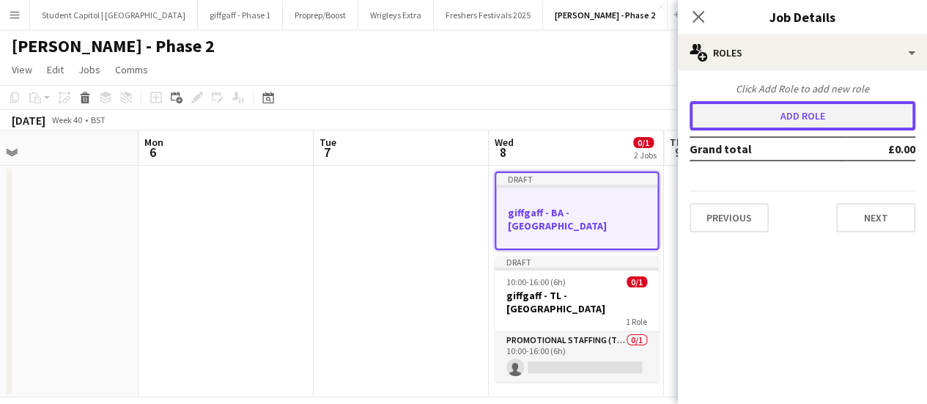
click at [793, 111] on button "Add role" at bounding box center [803, 115] width 226 height 29
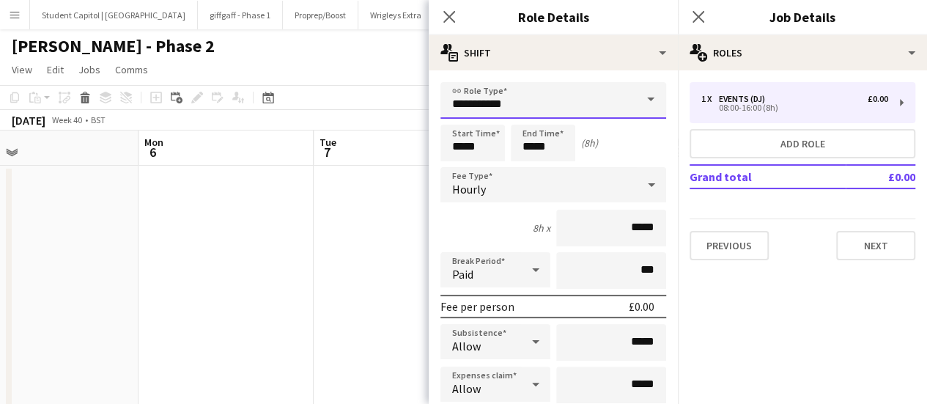
click at [562, 102] on input "**********" at bounding box center [554, 100] width 226 height 37
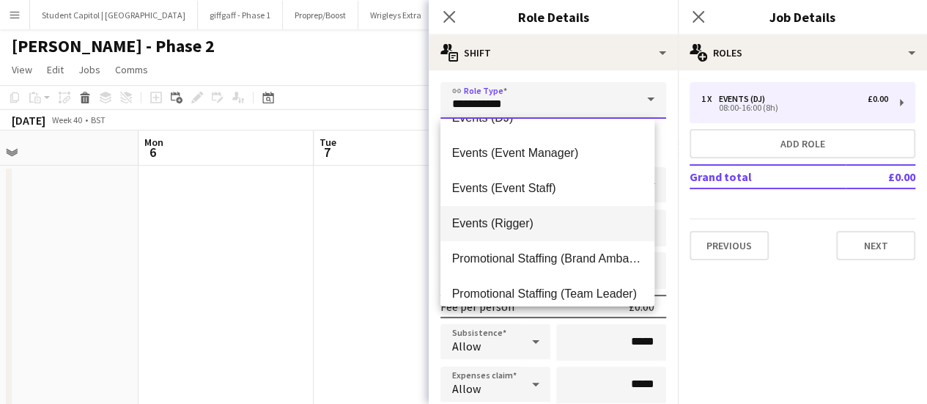
scroll to position [35, 0]
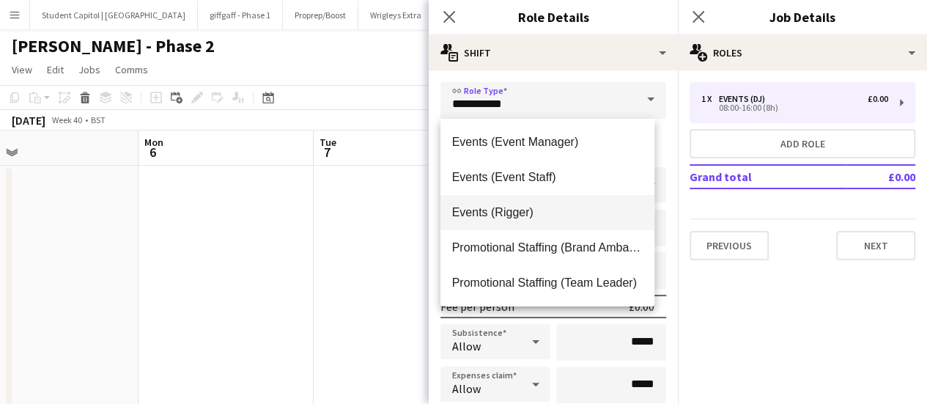
click at [541, 253] on span "Promotional Staffing (Brand Ambassadors)" at bounding box center [547, 247] width 191 height 14
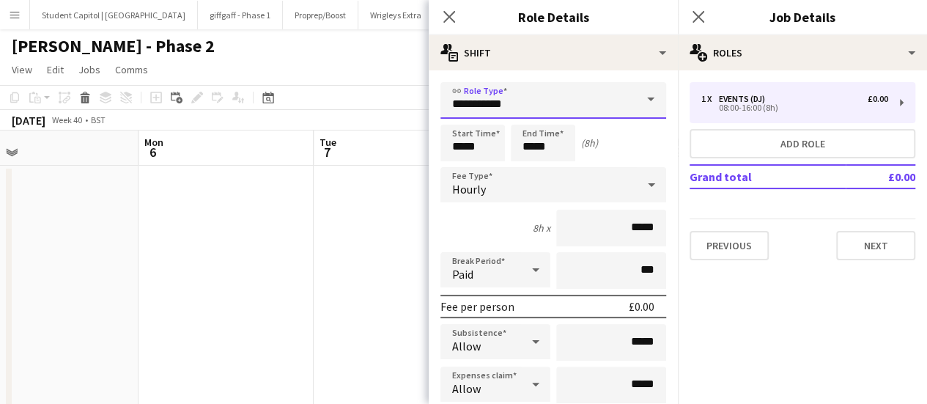
type input "**********"
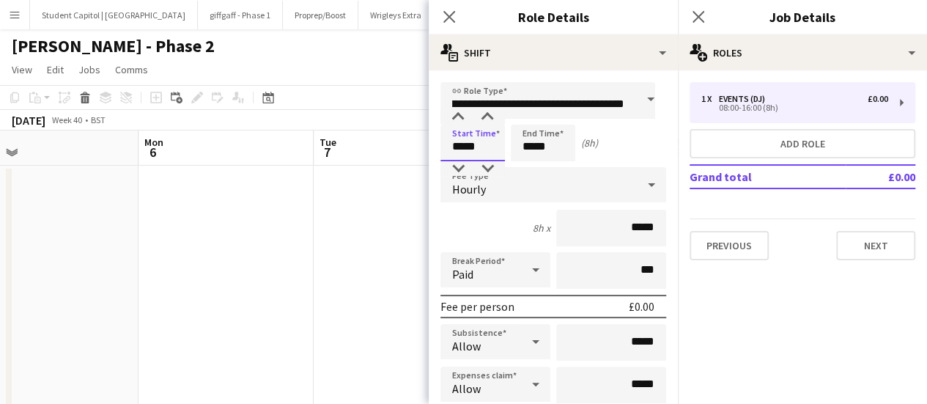
click at [488, 150] on input "*****" at bounding box center [473, 143] width 65 height 37
click at [462, 124] on div at bounding box center [457, 117] width 29 height 15
type input "*****"
click at [462, 124] on div at bounding box center [457, 117] width 29 height 15
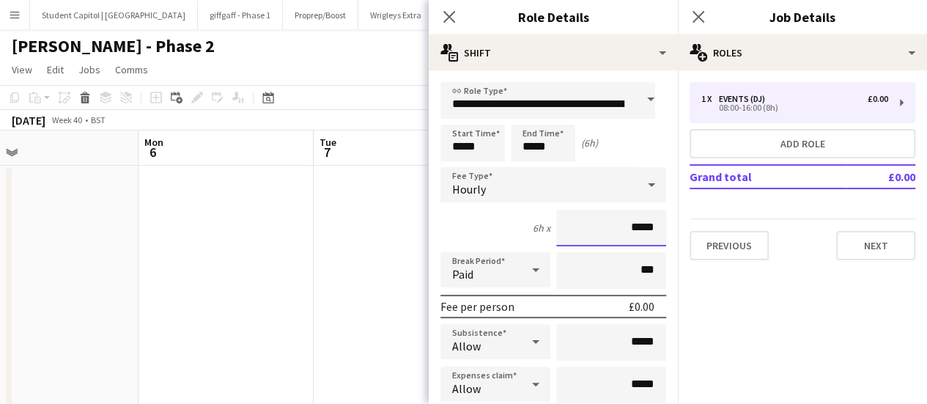
click at [626, 230] on input "*****" at bounding box center [611, 228] width 110 height 37
type input "******"
click at [521, 283] on div at bounding box center [535, 269] width 29 height 29
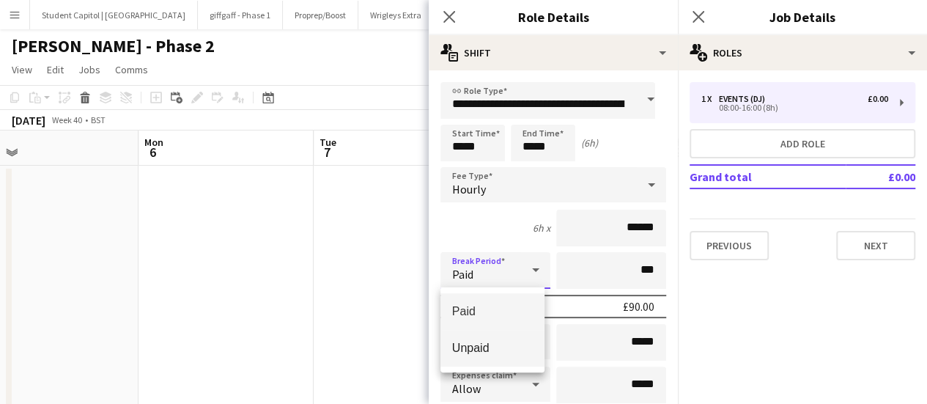
click at [504, 350] on span "Unpaid" at bounding box center [492, 348] width 81 height 14
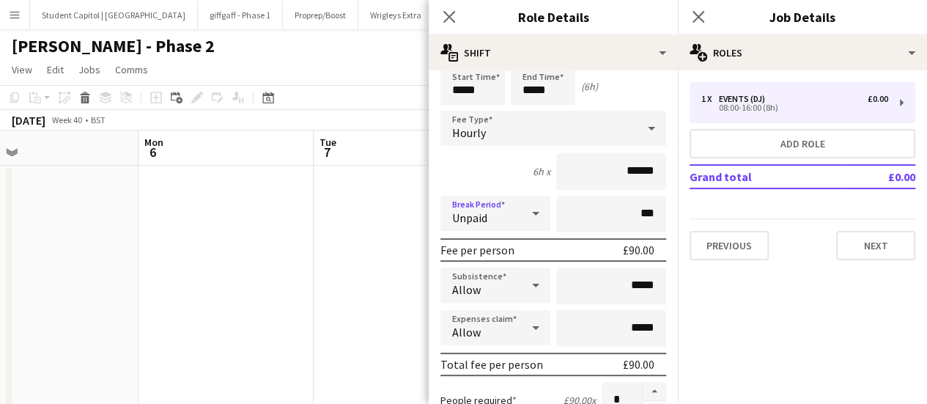
scroll to position [73, 0]
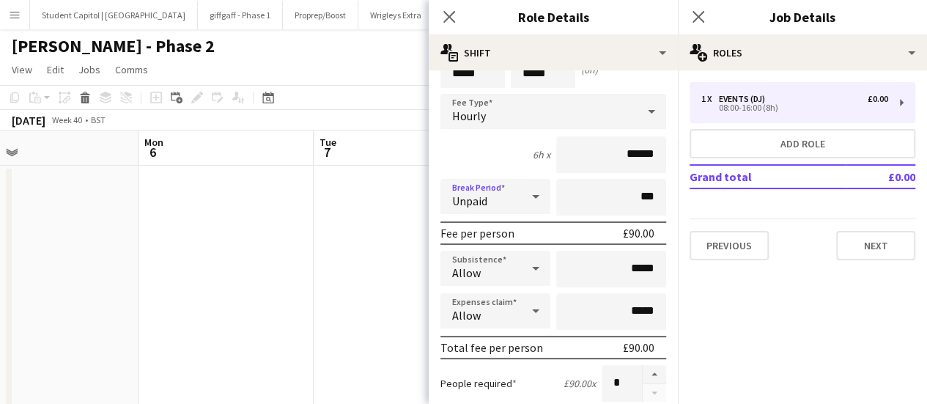
click at [527, 314] on icon at bounding box center [536, 310] width 18 height 29
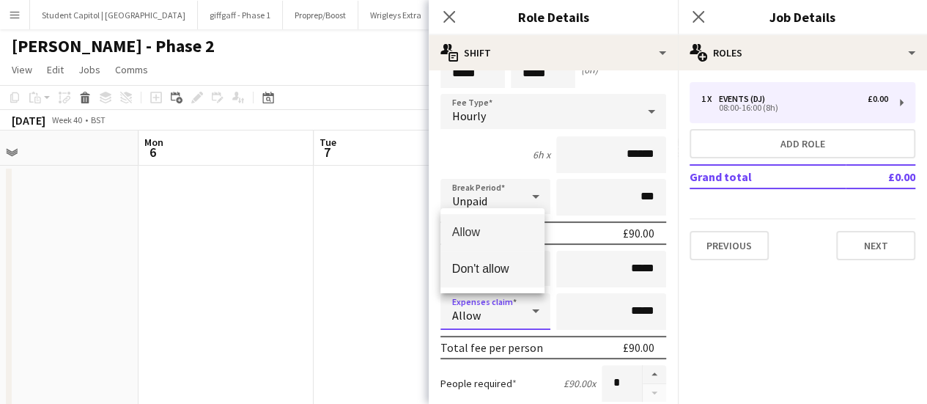
click at [500, 265] on span "Don't allow" at bounding box center [492, 269] width 81 height 14
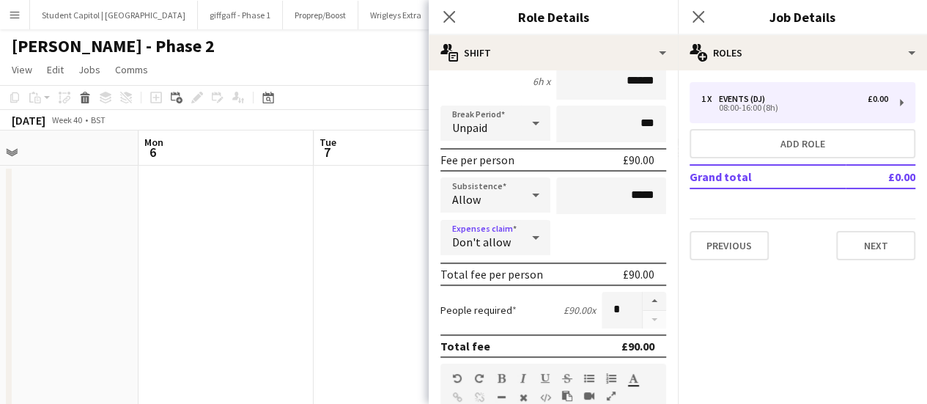
scroll to position [513, 0]
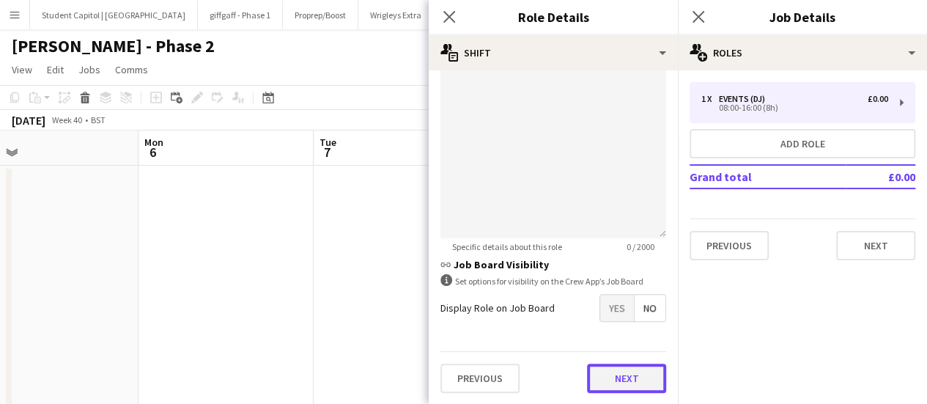
click at [634, 385] on button "Next" at bounding box center [626, 378] width 79 height 29
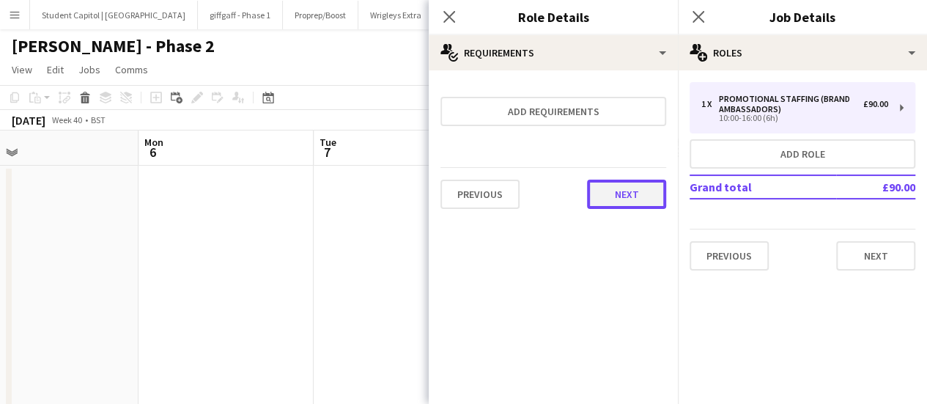
click at [610, 194] on button "Next" at bounding box center [626, 194] width 79 height 29
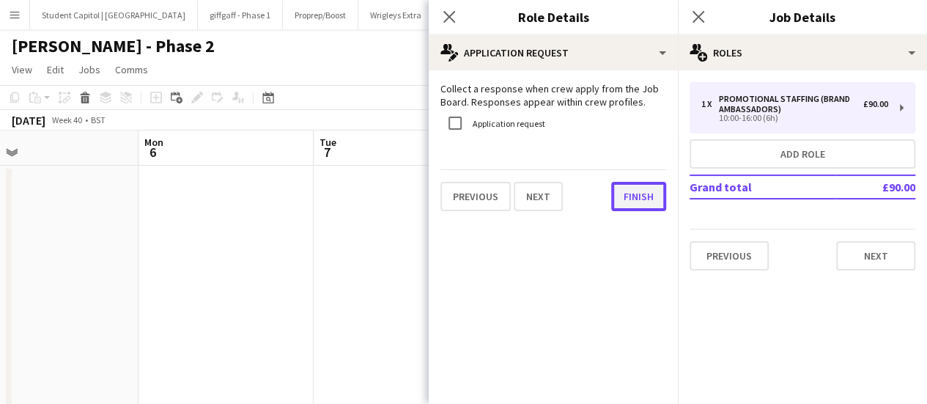
click at [633, 194] on button "Finish" at bounding box center [638, 196] width 55 height 29
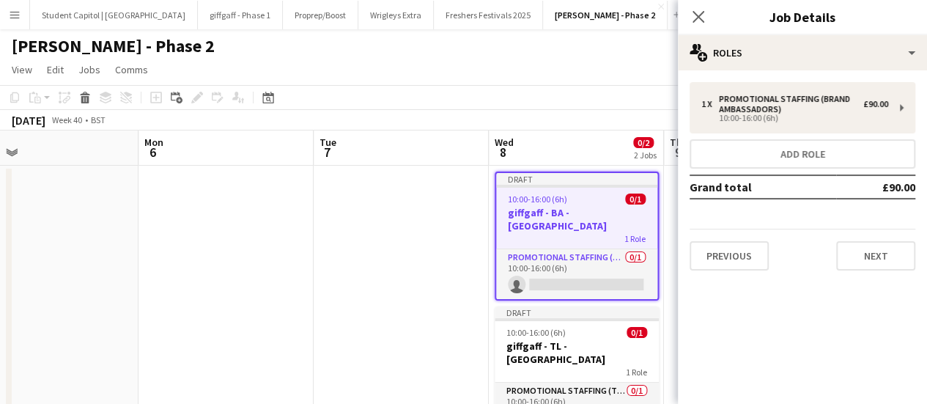
click at [393, 273] on app-date-cell at bounding box center [401, 313] width 175 height 295
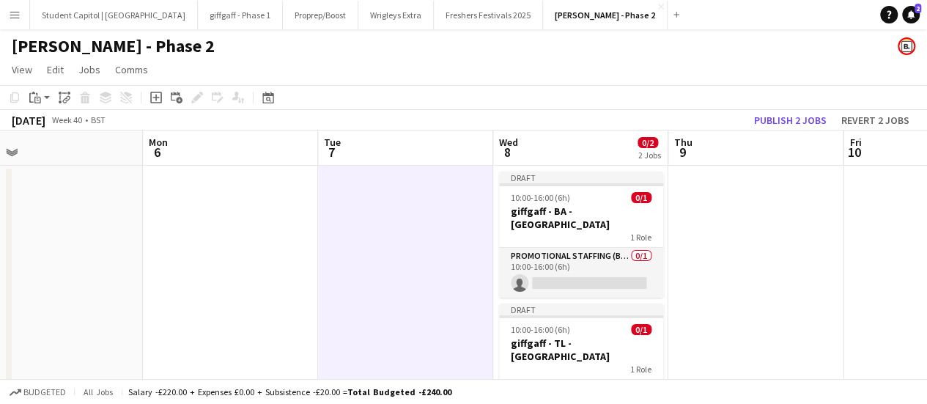
scroll to position [0, 556]
drag, startPoint x: 564, startPoint y: 180, endPoint x: 570, endPoint y: 372, distance: 192.1
click at [570, 372] on app-calendar-viewport "Thu 2 Fri 3 Sat 4 Sun 5 Mon 6 Tue 7 Wed 8 0/2 2 Jobs Thu 9 Fri 10 Sat 11 Sun 12…" at bounding box center [463, 295] width 927 height 331
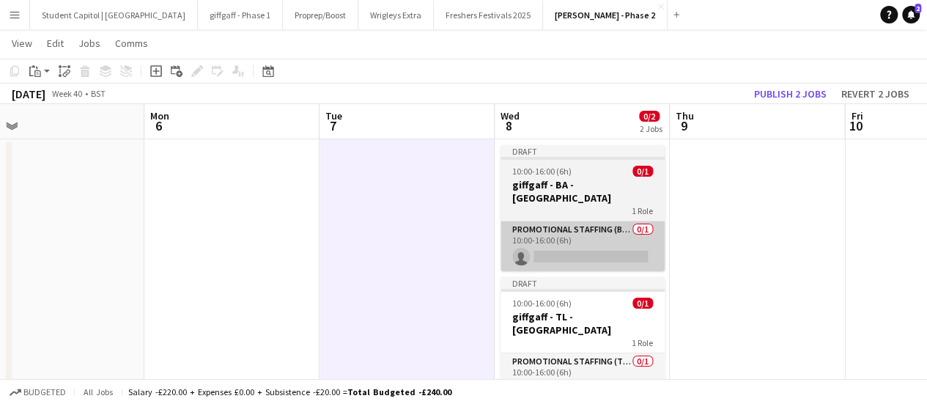
scroll to position [7, 0]
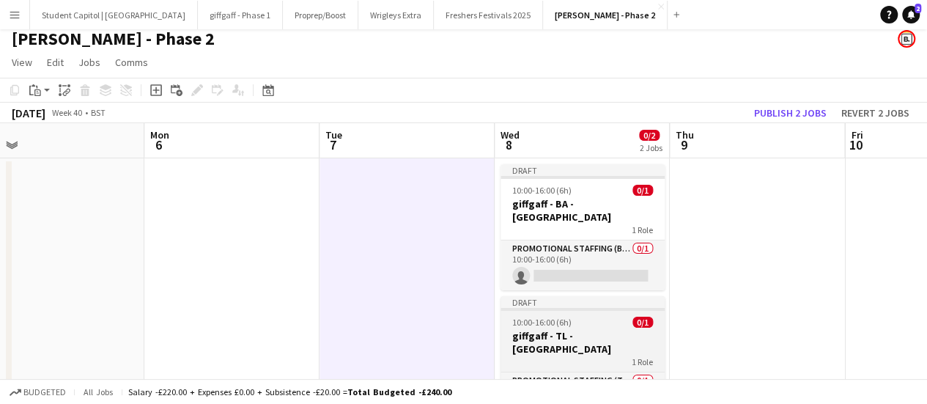
click at [617, 300] on app-job-card "Draft 10:00-16:00 (6h) 0/1 giffgaff - TL - Cambridge 1 Role Promotional Staffin…" at bounding box center [583, 359] width 164 height 126
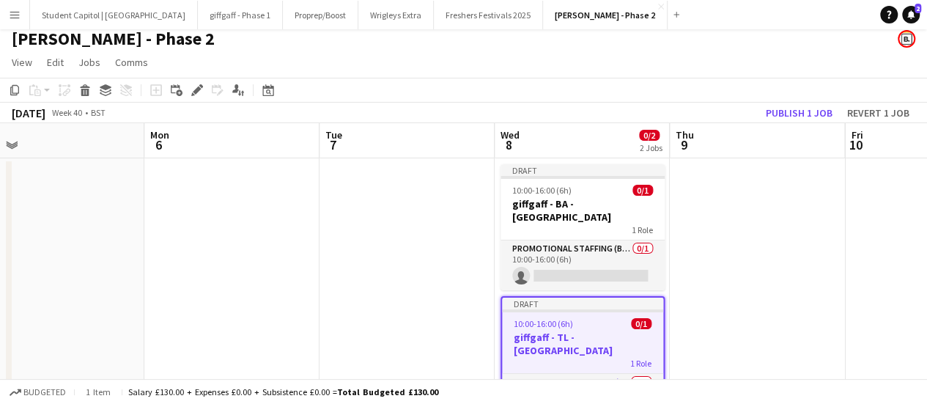
click at [538, 146] on app-board-header-date "Wed 8 0/2 2 Jobs" at bounding box center [582, 140] width 175 height 35
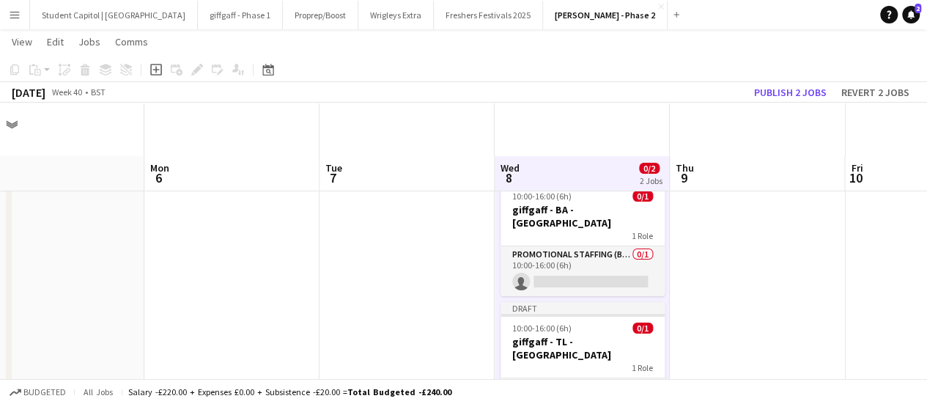
scroll to position [73, 0]
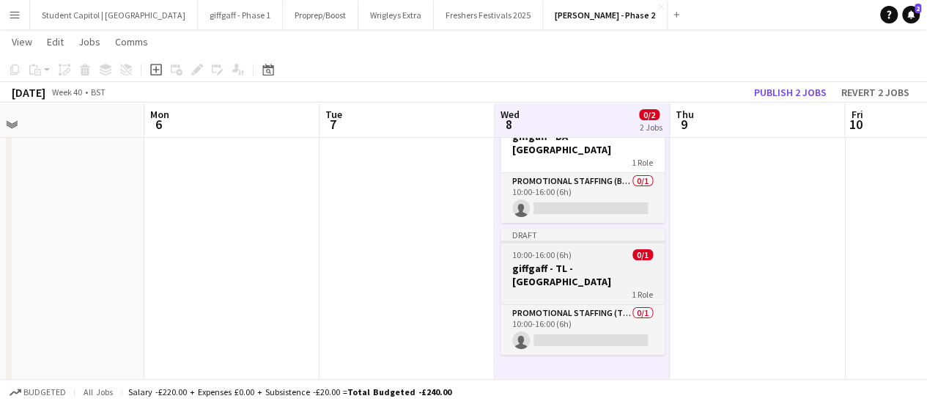
click at [591, 262] on h3 "giffgaff - TL - Cambridge" at bounding box center [583, 275] width 164 height 26
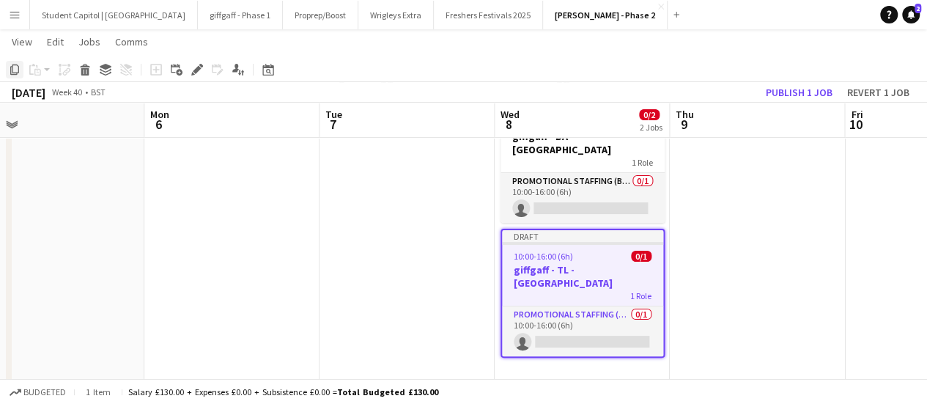
click at [18, 70] on icon "Copy" at bounding box center [15, 70] width 12 height 12
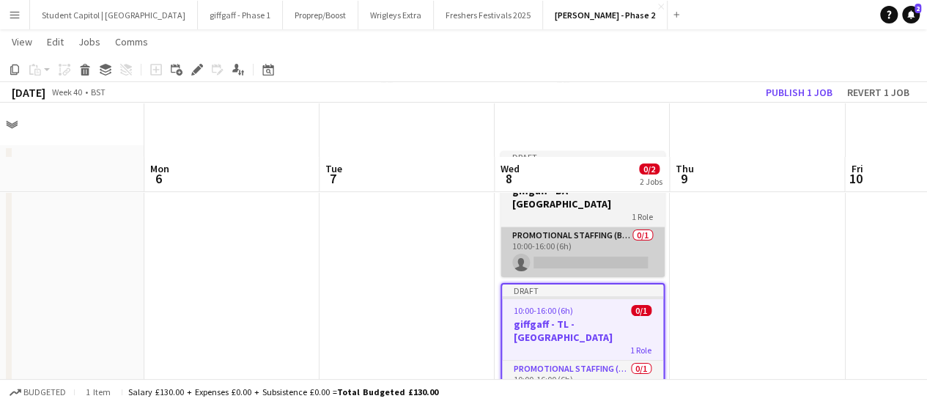
scroll to position [0, 0]
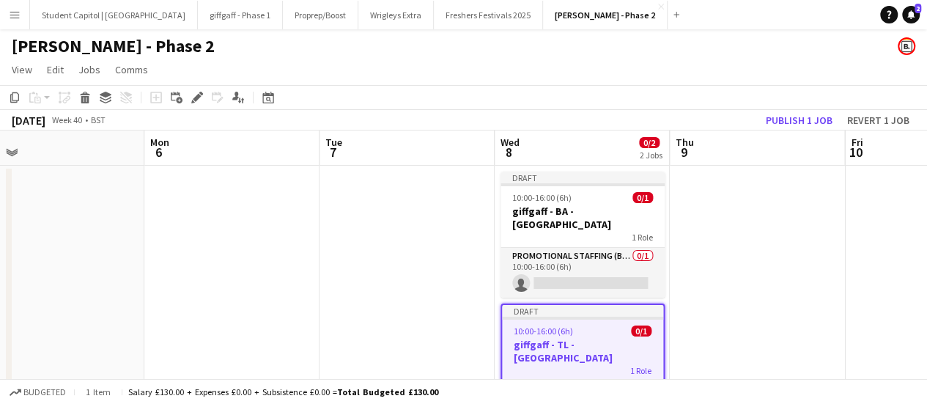
click at [567, 156] on app-board-header-date "Wed 8 0/2 2 Jobs" at bounding box center [582, 147] width 175 height 35
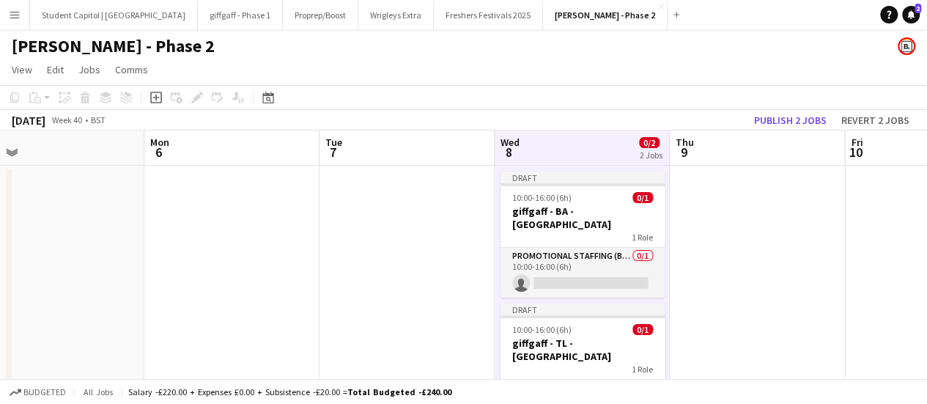
drag, startPoint x: 567, startPoint y: 156, endPoint x: 512, endPoint y: 158, distance: 55.7
click at [512, 158] on span "8" at bounding box center [508, 152] width 21 height 17
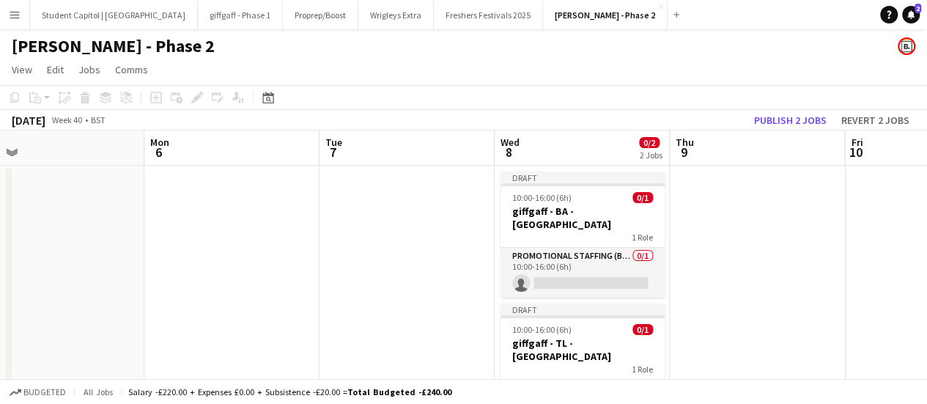
click at [527, 156] on app-board-header-date "Wed 8 0/2 2 Jobs" at bounding box center [582, 147] width 175 height 35
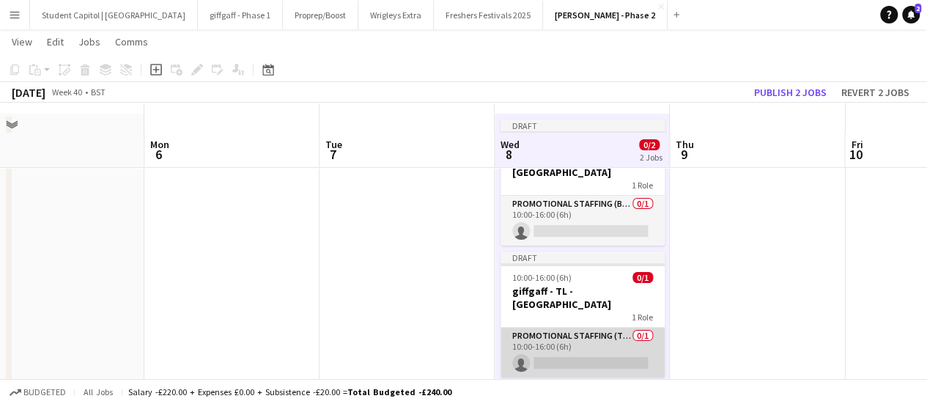
scroll to position [81, 0]
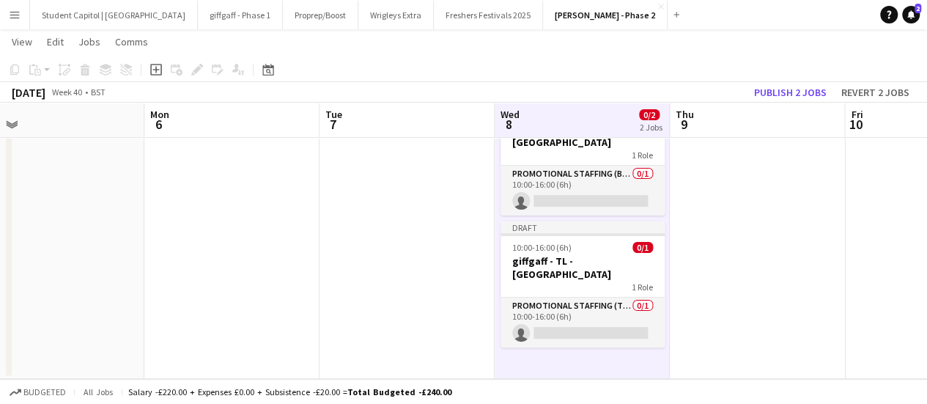
click at [585, 355] on app-date-cell "Draft 10:00-16:00 (6h) 0/1 giffgaff - BA - Cambridge 1 Role Promotional Staffin…" at bounding box center [582, 231] width 175 height 295
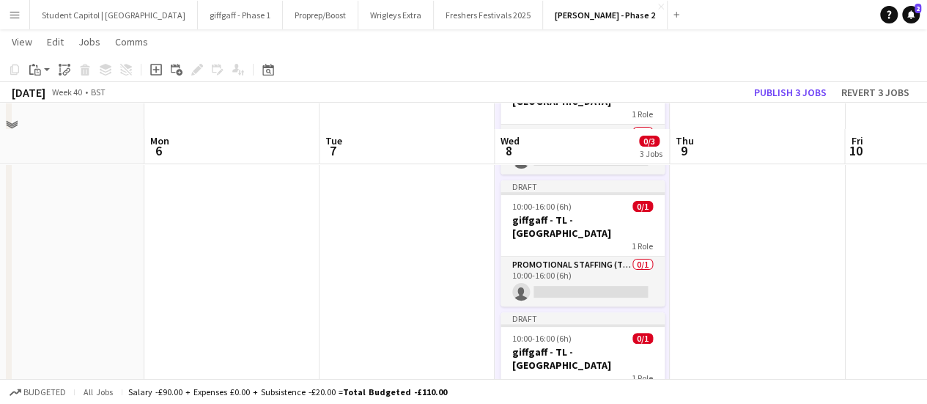
scroll to position [154, 0]
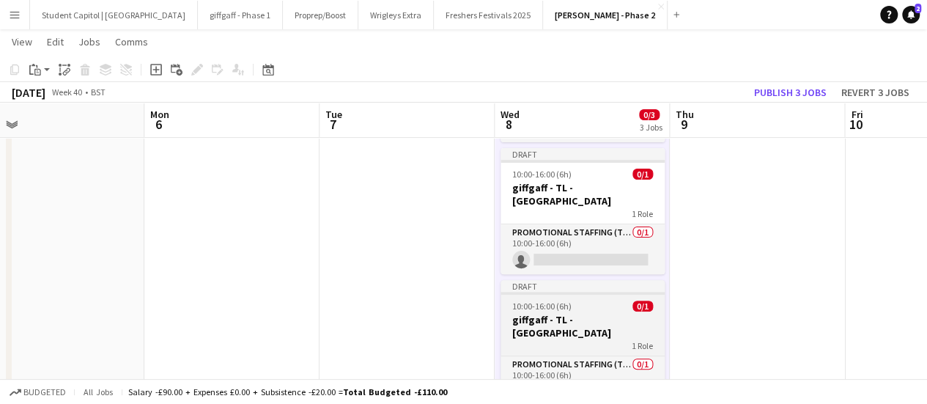
click at [611, 280] on div "Draft" at bounding box center [583, 286] width 164 height 12
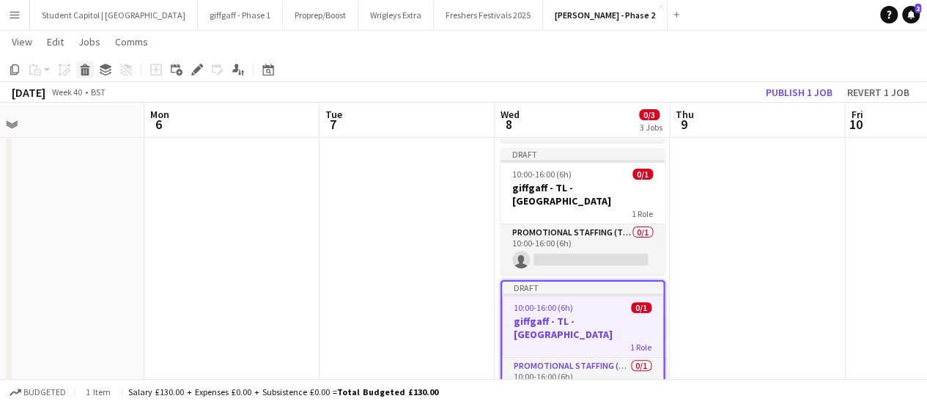
click at [88, 74] on icon at bounding box center [85, 71] width 8 height 7
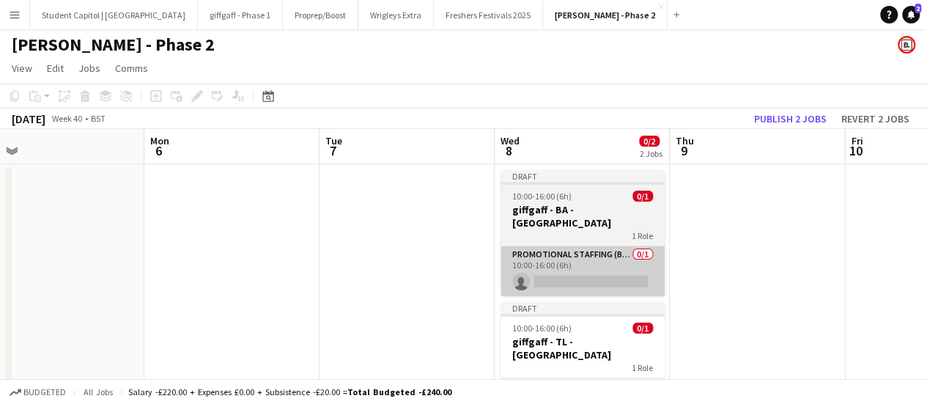
scroll to position [0, 0]
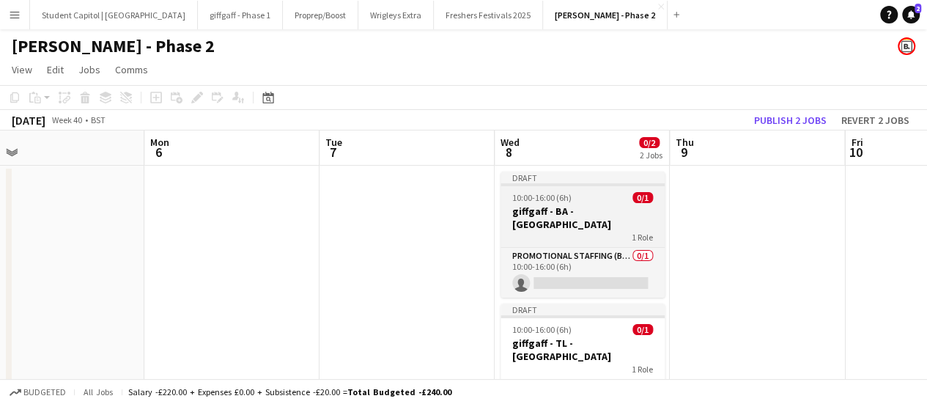
click at [601, 179] on div "Draft" at bounding box center [583, 178] width 164 height 12
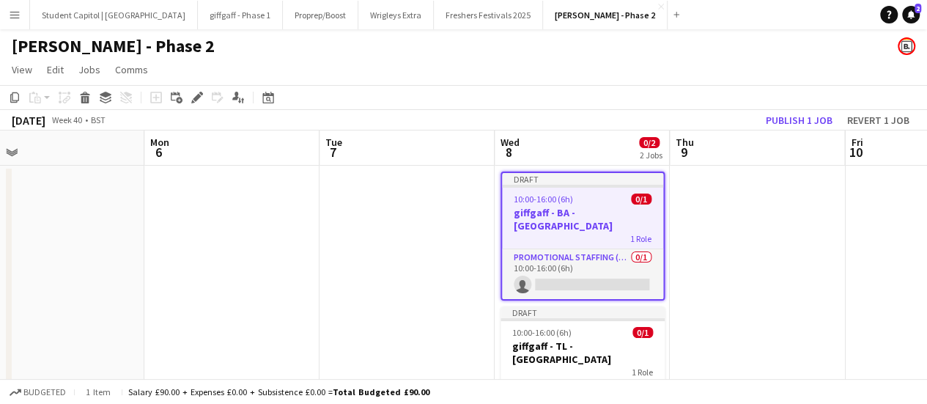
click at [795, 228] on app-date-cell at bounding box center [757, 313] width 175 height 295
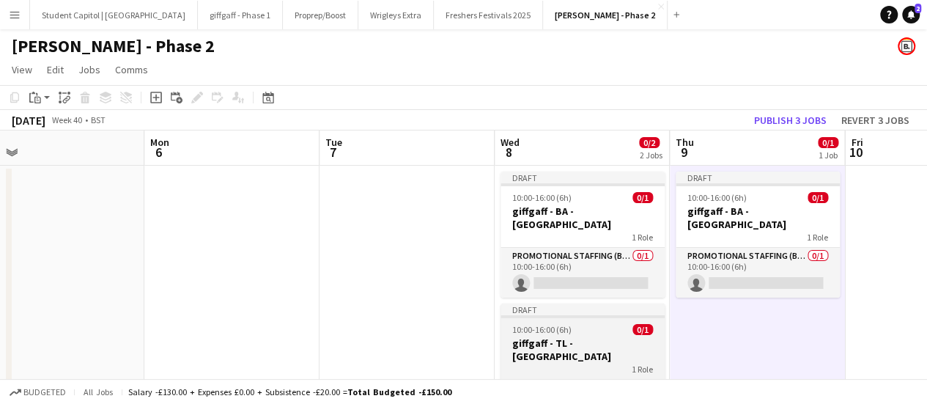
click at [589, 324] on div "10:00-16:00 (6h) 0/1" at bounding box center [583, 329] width 164 height 11
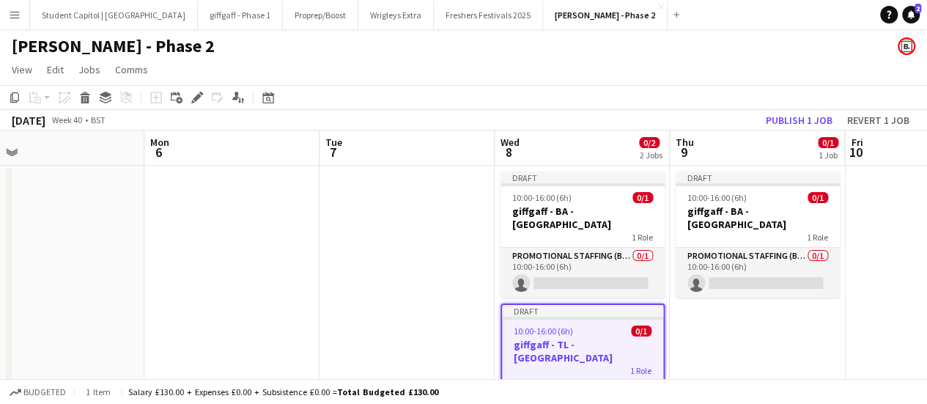
click at [754, 308] on app-date-cell "Draft 10:00-16:00 (6h) 0/1 giffgaff - BA - Cambridge 1 Role Promotional Staffin…" at bounding box center [757, 313] width 175 height 295
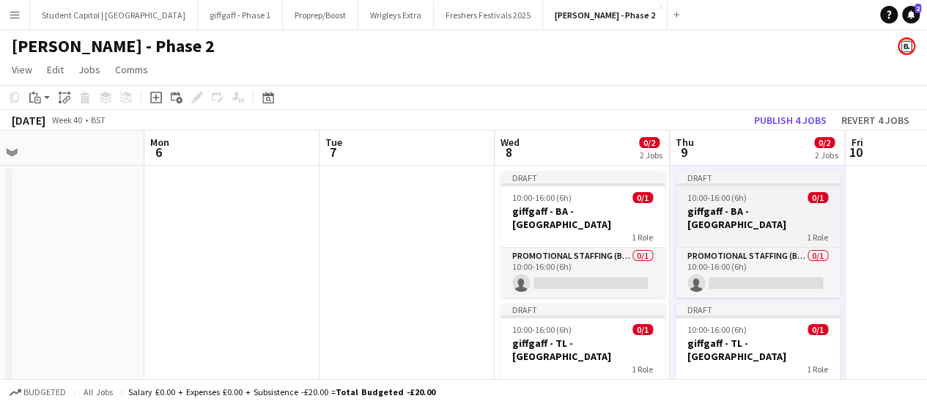
click at [756, 206] on h3 "giffgaff - BA - Cambridge" at bounding box center [758, 218] width 164 height 26
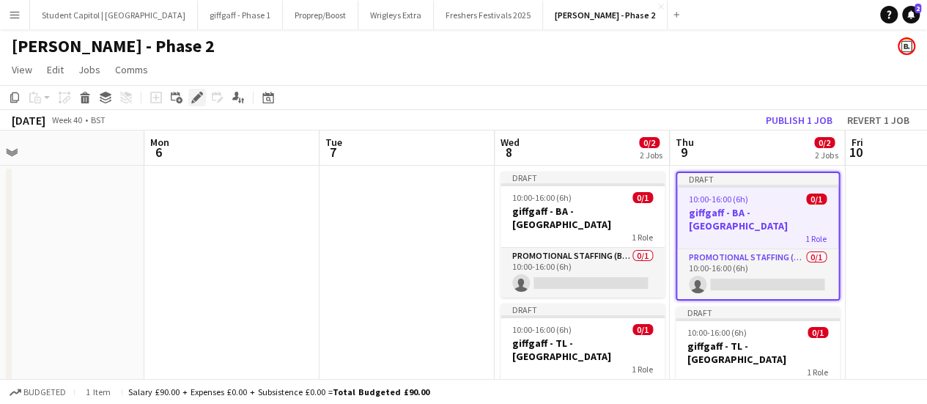
click at [193, 89] on div "Edit" at bounding box center [197, 98] width 18 height 18
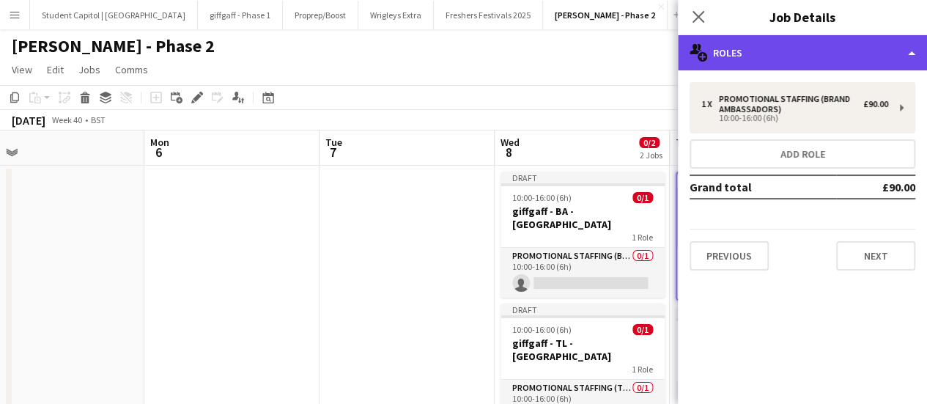
click at [737, 55] on div "multiple-users-add Roles" at bounding box center [802, 52] width 249 height 35
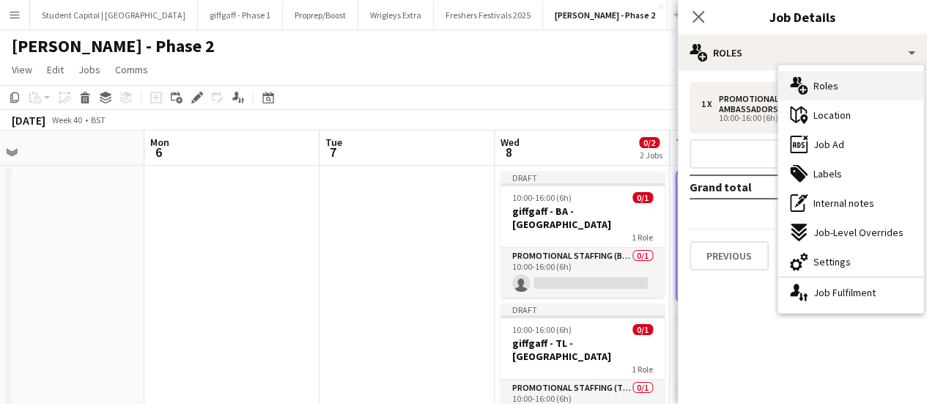
click at [814, 76] on div "multiple-users-add Roles" at bounding box center [850, 85] width 145 height 29
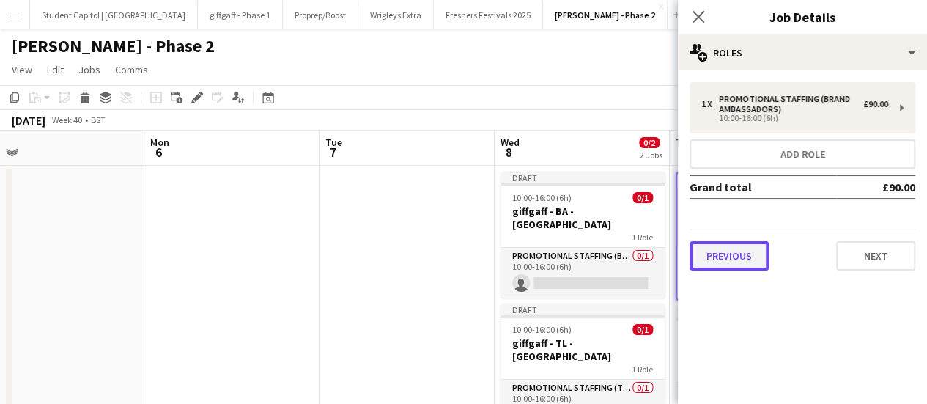
click at [751, 258] on button "Previous" at bounding box center [729, 255] width 79 height 29
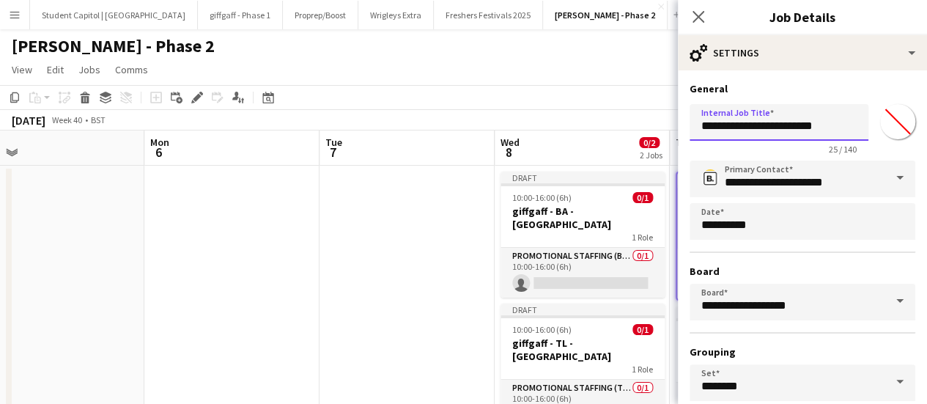
click at [773, 122] on input "**********" at bounding box center [779, 122] width 179 height 37
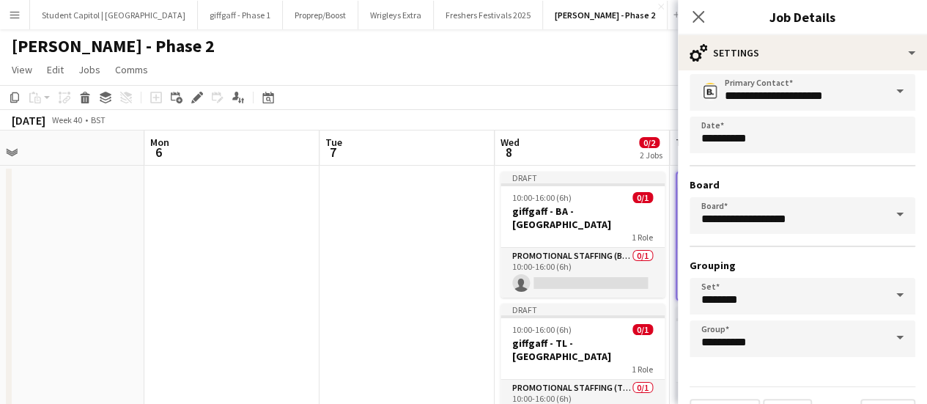
scroll to position [122, 0]
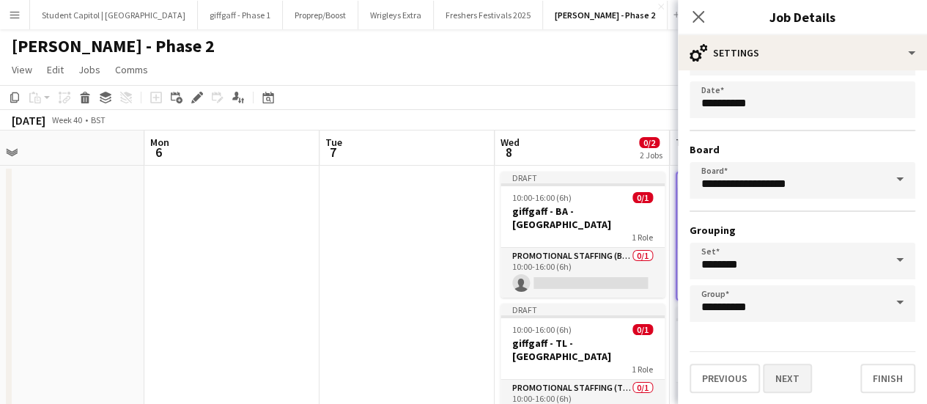
type input "**********"
click at [777, 376] on button "Next" at bounding box center [787, 378] width 49 height 29
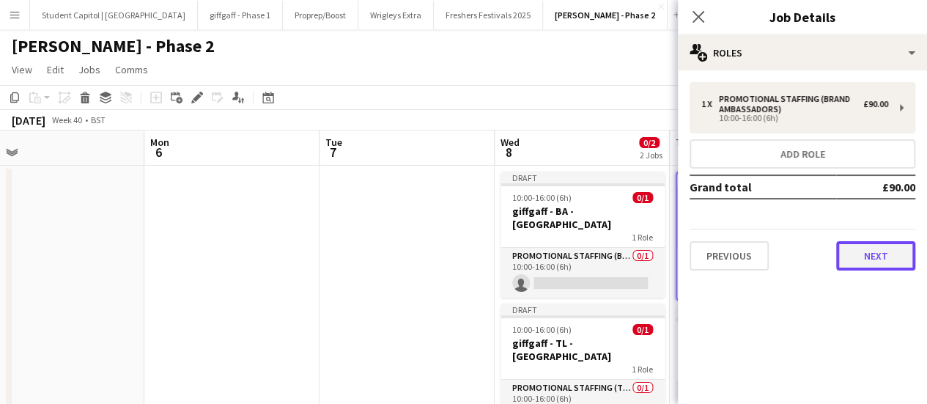
click at [884, 258] on button "Next" at bounding box center [875, 255] width 79 height 29
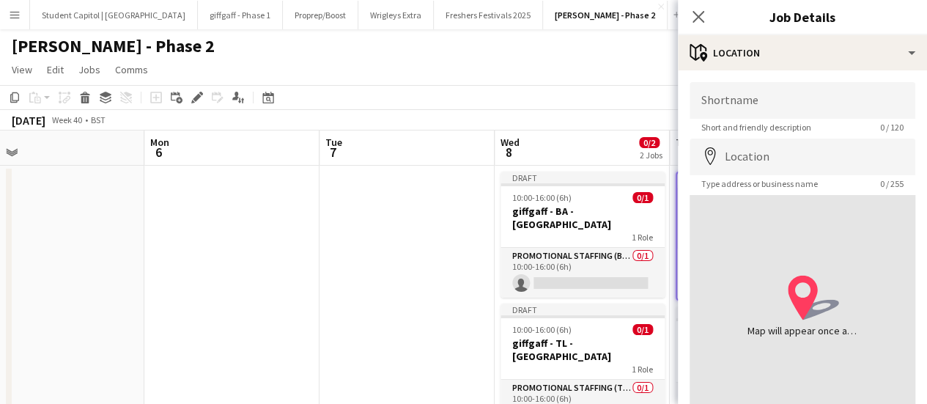
click at [447, 207] on app-date-cell at bounding box center [407, 313] width 175 height 295
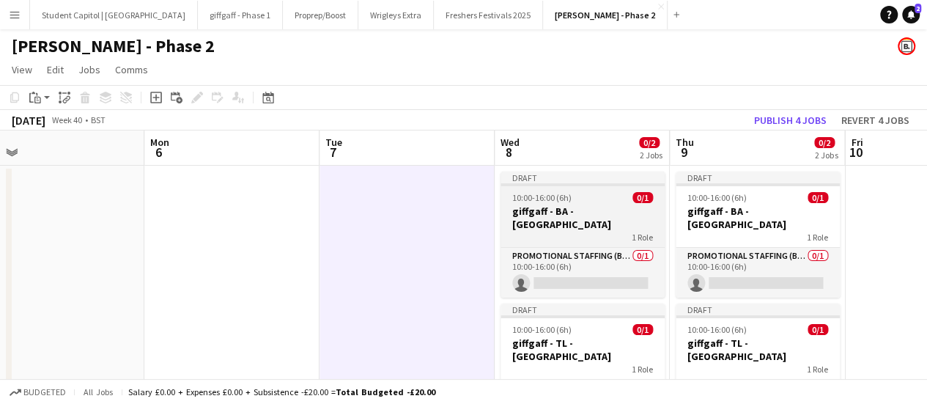
click at [589, 211] on h3 "giffgaff - BA - Cambridge" at bounding box center [583, 218] width 164 height 26
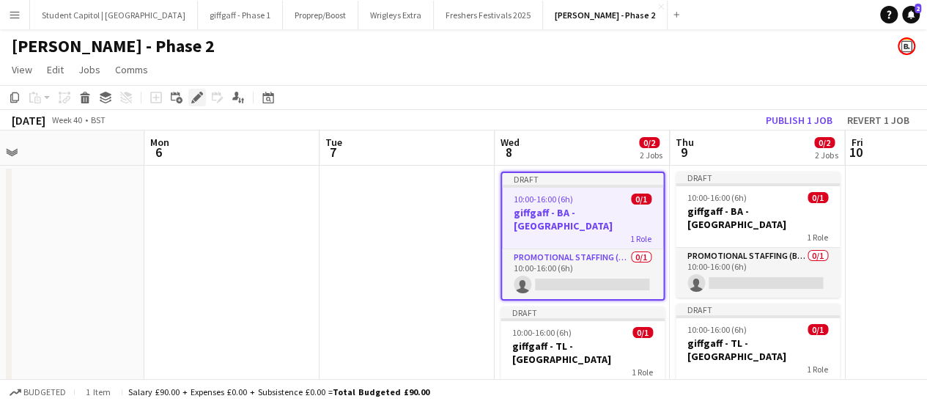
click at [202, 90] on div "Edit" at bounding box center [197, 98] width 18 height 18
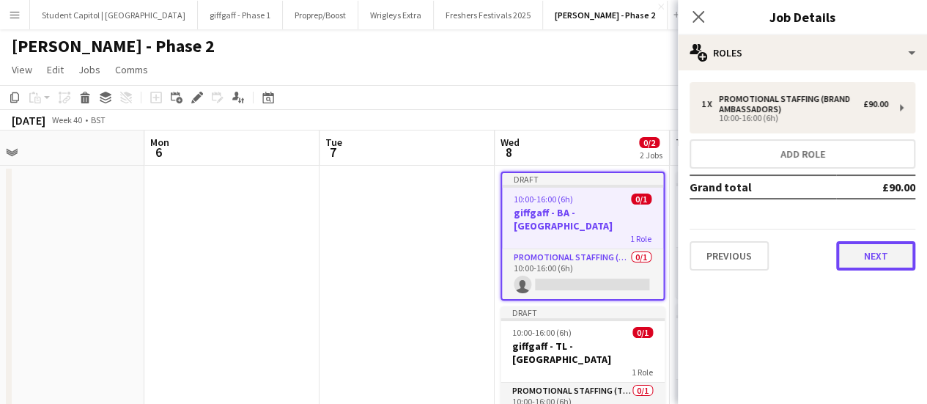
click at [864, 251] on button "Next" at bounding box center [875, 255] width 79 height 29
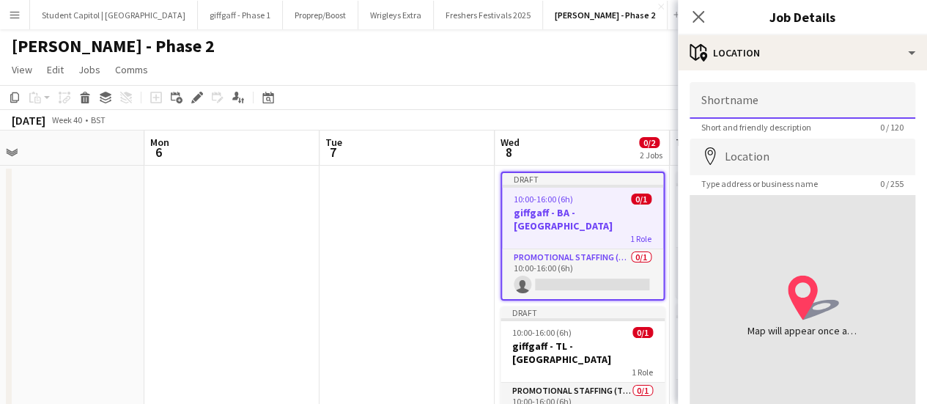
click at [764, 97] on input "Shortname" at bounding box center [803, 100] width 226 height 37
type input "**********"
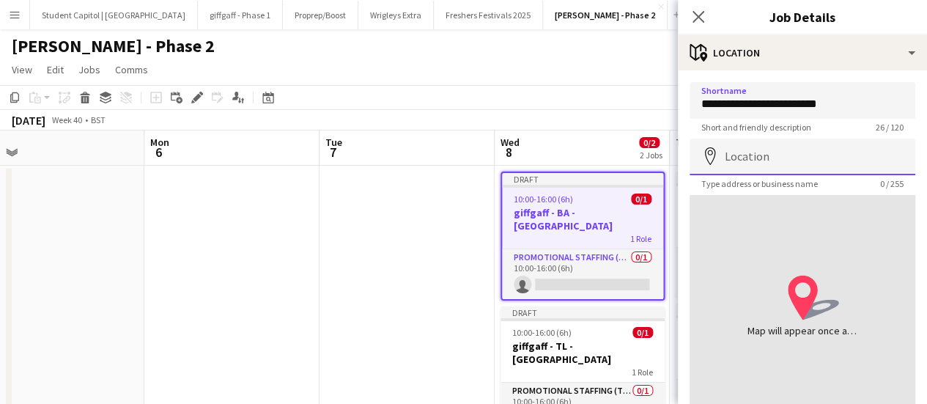
click at [765, 161] on input "Location" at bounding box center [803, 157] width 226 height 37
paste input "**********"
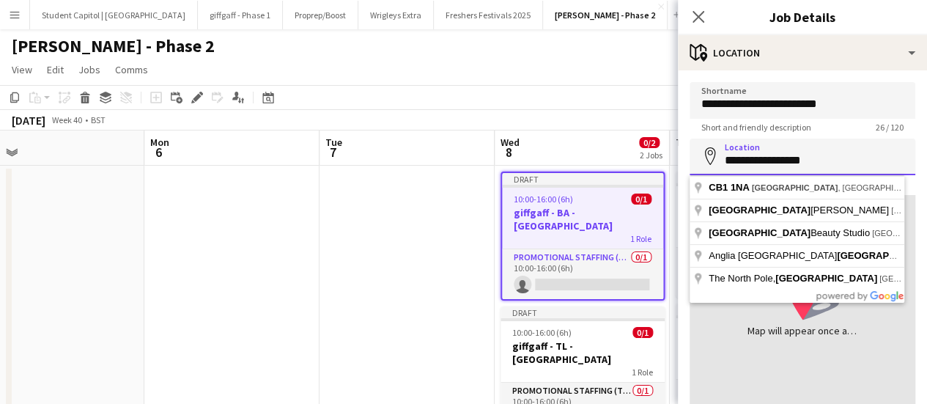
drag, startPoint x: 724, startPoint y: 155, endPoint x: 901, endPoint y: 152, distance: 176.7
click at [901, 152] on input "**********" at bounding box center [803, 157] width 226 height 37
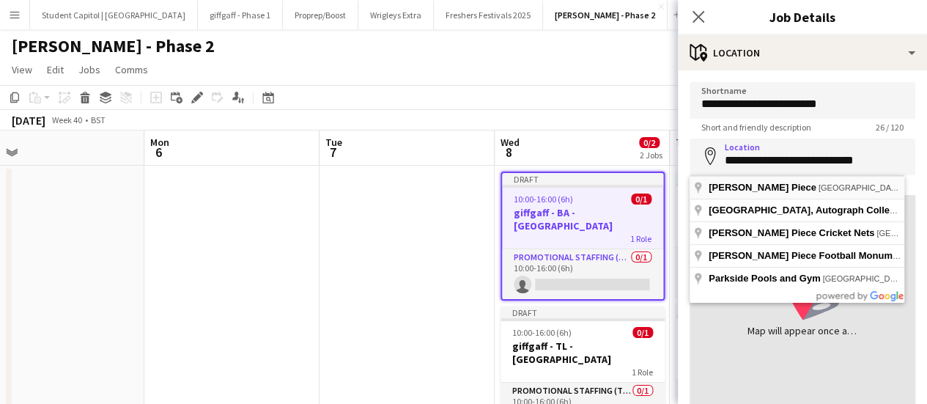
type input "**********"
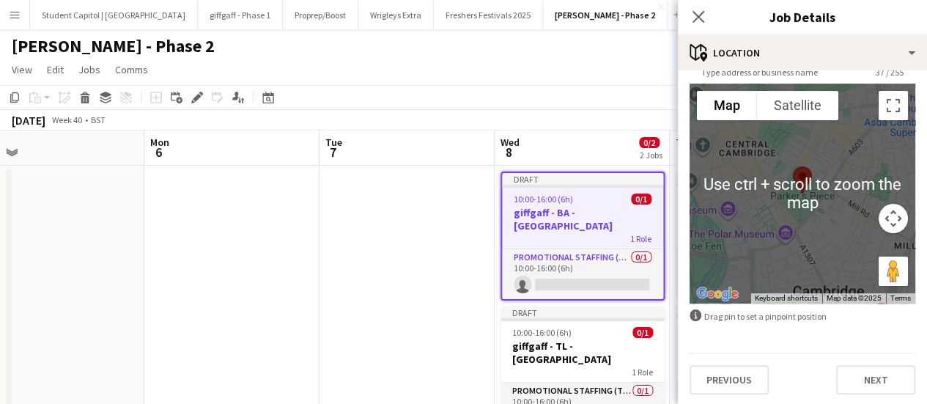
scroll to position [114, 0]
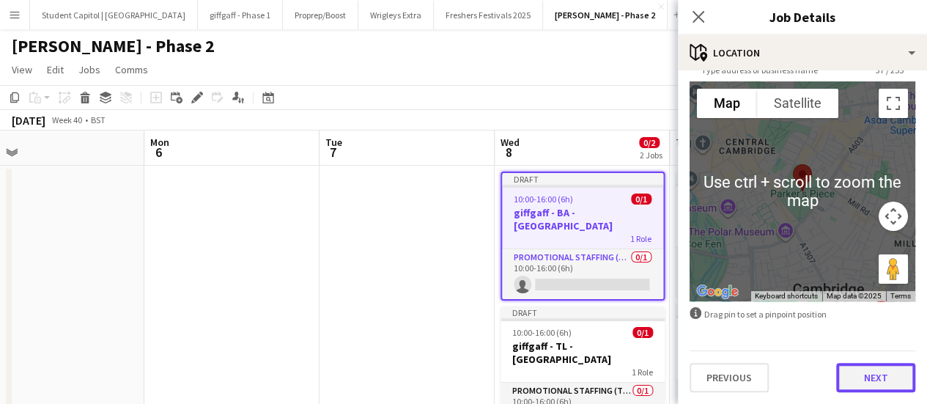
click at [868, 385] on button "Next" at bounding box center [875, 377] width 79 height 29
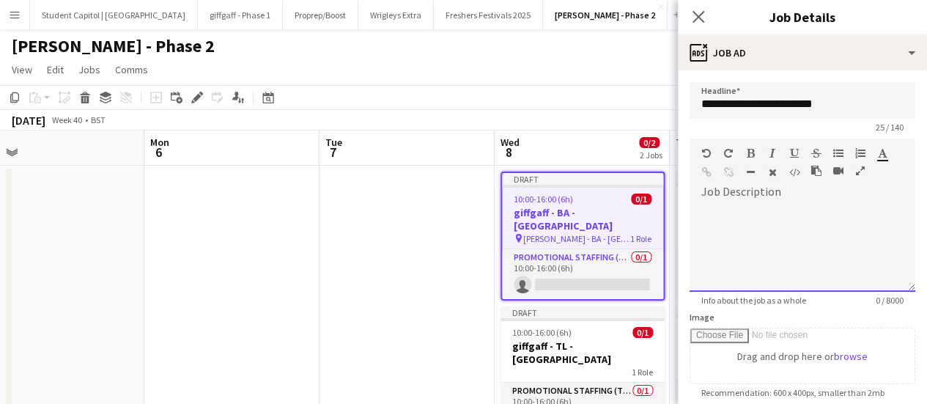
click at [750, 194] on div at bounding box center [803, 243] width 226 height 98
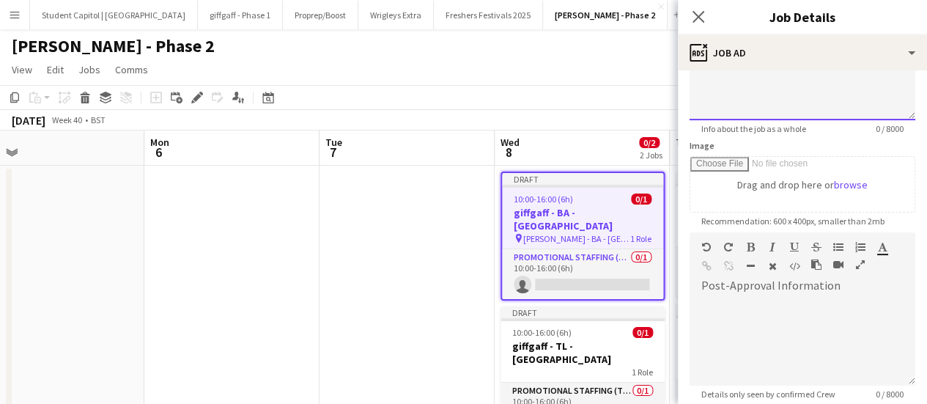
scroll to position [73, 0]
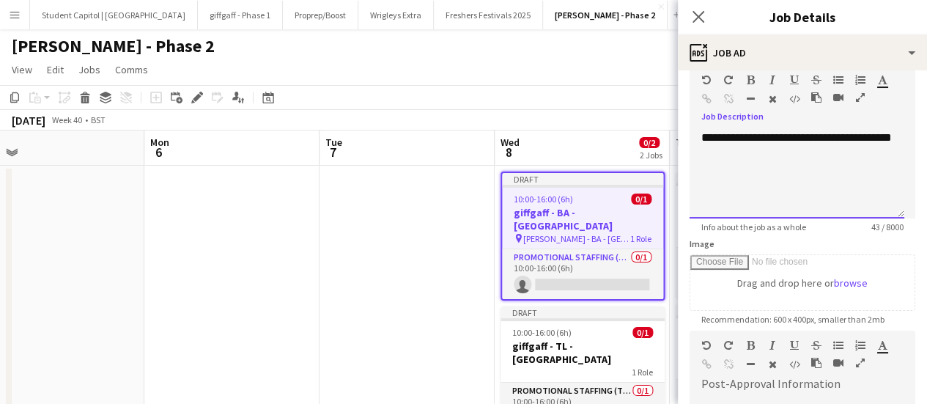
click at [877, 132] on div "**********" at bounding box center [797, 174] width 215 height 88
click at [855, 162] on div "**********" at bounding box center [797, 174] width 215 height 88
click at [730, 158] on div "**********" at bounding box center [797, 174] width 215 height 88
click at [850, 148] on div "**********" at bounding box center [797, 174] width 215 height 88
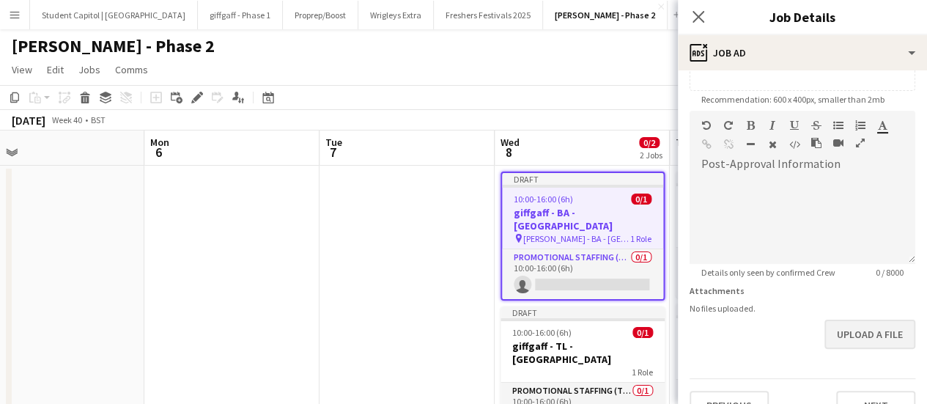
scroll to position [320, 0]
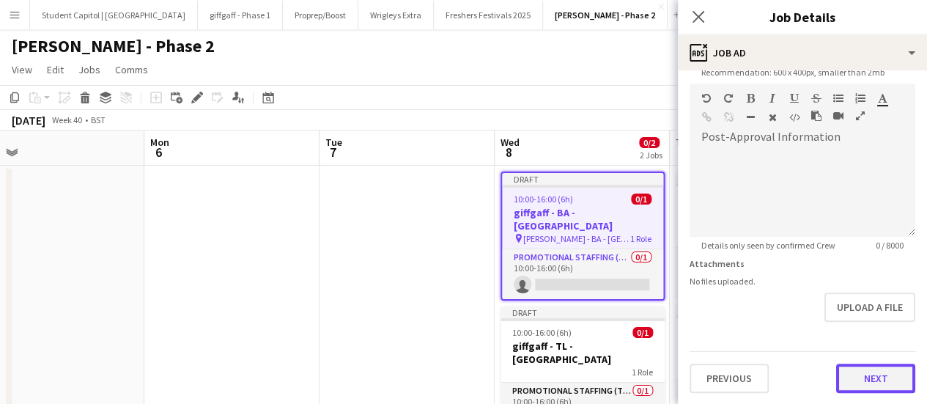
click at [873, 386] on button "Next" at bounding box center [875, 378] width 79 height 29
type input "*******"
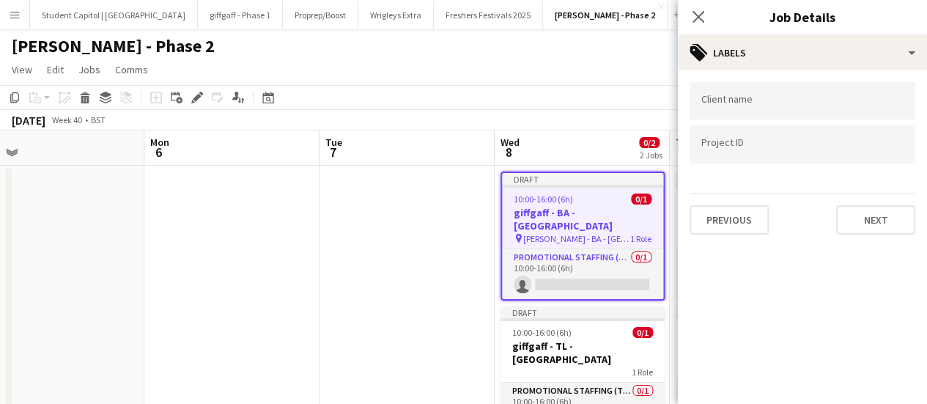
click at [861, 200] on div "Previous Next" at bounding box center [803, 214] width 226 height 42
click at [866, 223] on button "Next" at bounding box center [875, 219] width 79 height 29
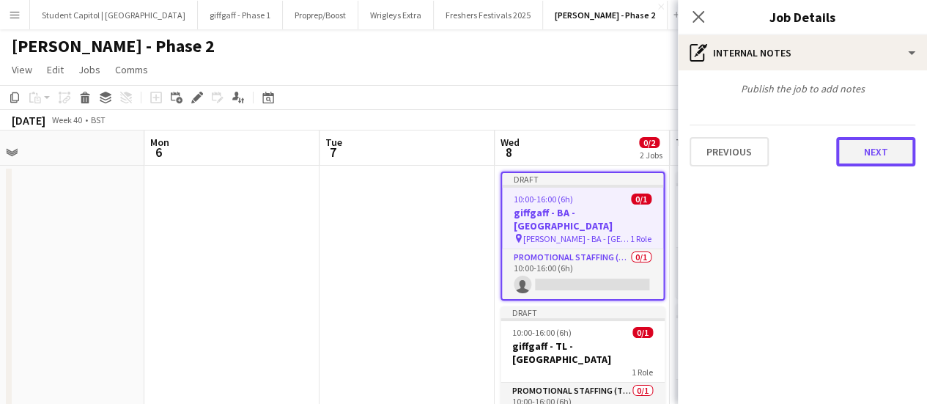
click at [853, 158] on button "Next" at bounding box center [875, 151] width 79 height 29
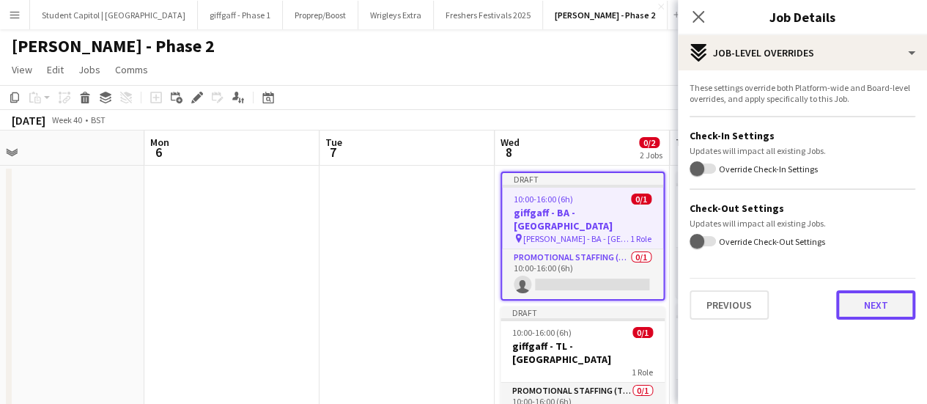
click at [891, 304] on button "Next" at bounding box center [875, 304] width 79 height 29
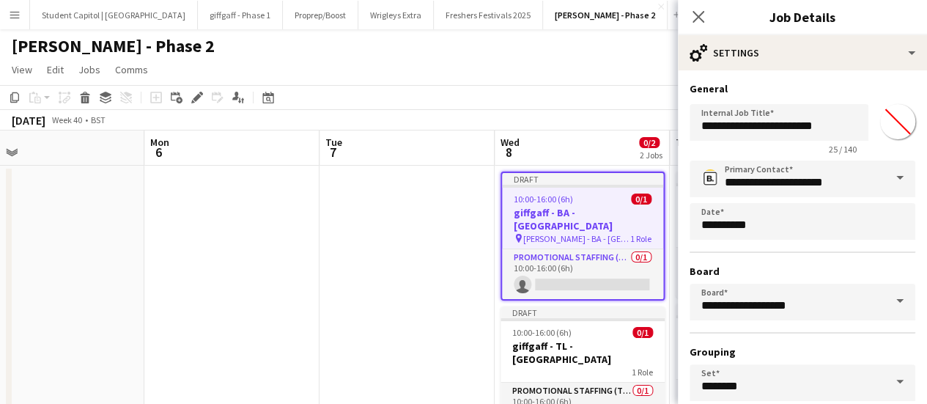
click at [367, 243] on app-date-cell at bounding box center [407, 313] width 175 height 295
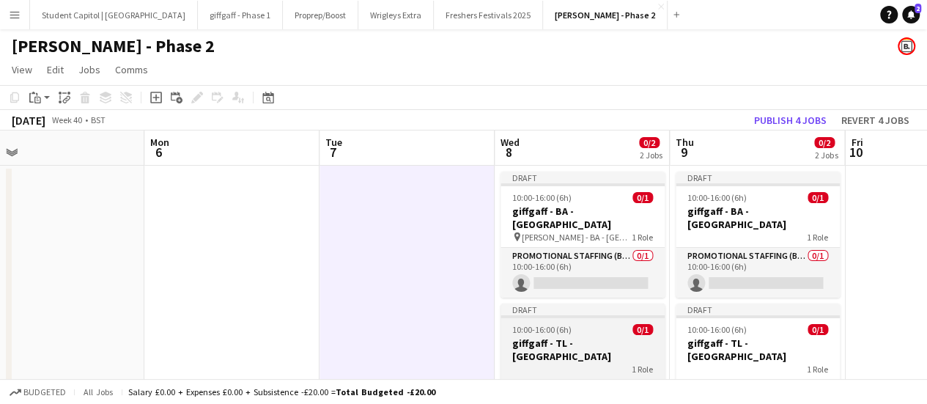
click at [610, 324] on div "10:00-16:00 (6h) 0/1" at bounding box center [583, 329] width 164 height 11
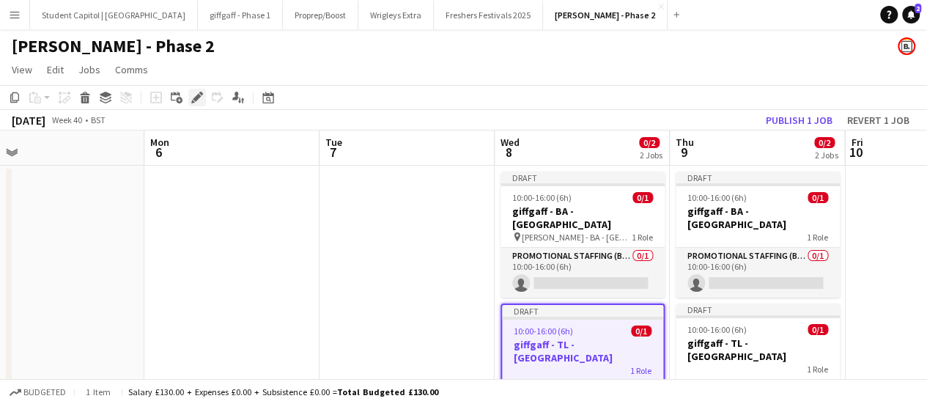
click at [195, 99] on icon at bounding box center [197, 98] width 8 height 8
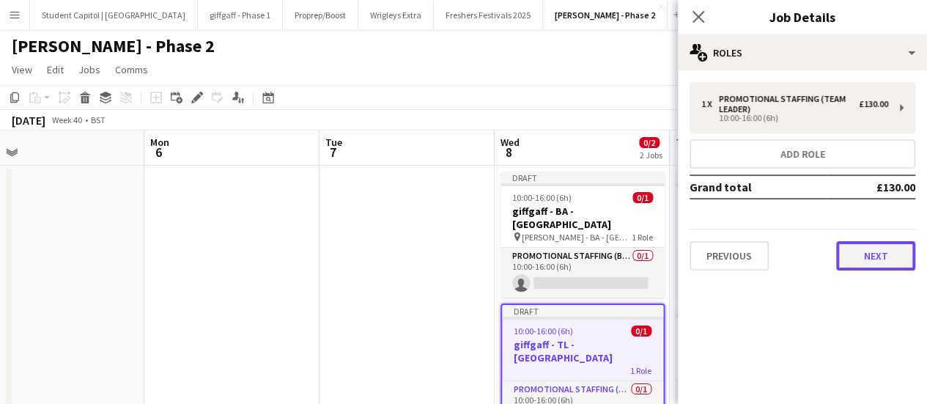
click at [890, 257] on button "Next" at bounding box center [875, 255] width 79 height 29
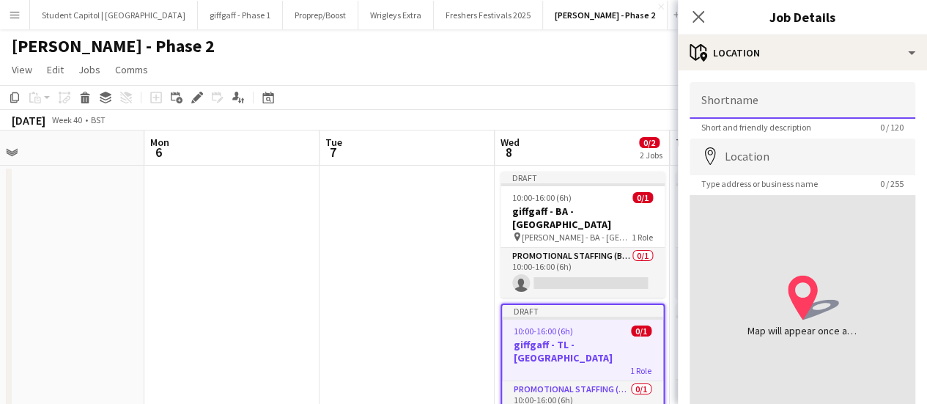
click at [777, 95] on input "Shortname" at bounding box center [803, 100] width 226 height 37
click at [789, 110] on input "**********" at bounding box center [803, 100] width 226 height 37
type input "**********"
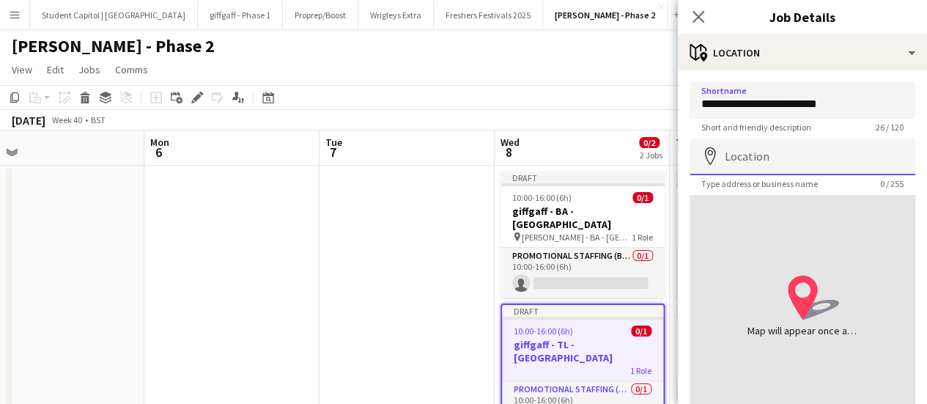
click at [826, 144] on input "Location" at bounding box center [803, 157] width 226 height 37
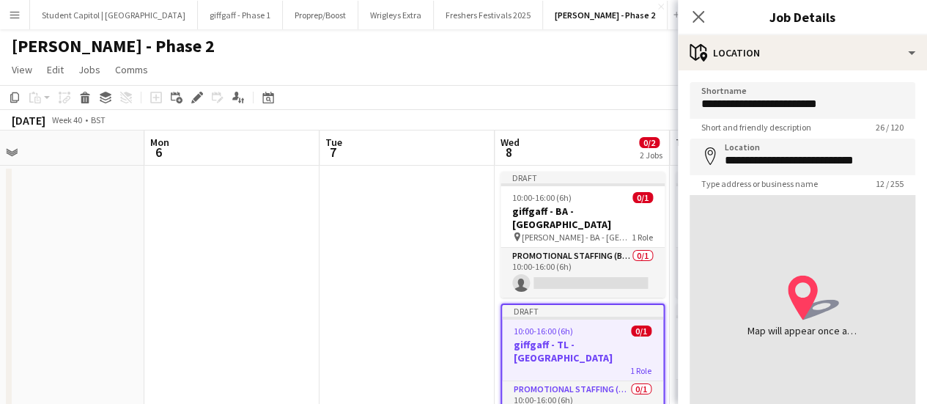
type input "**********"
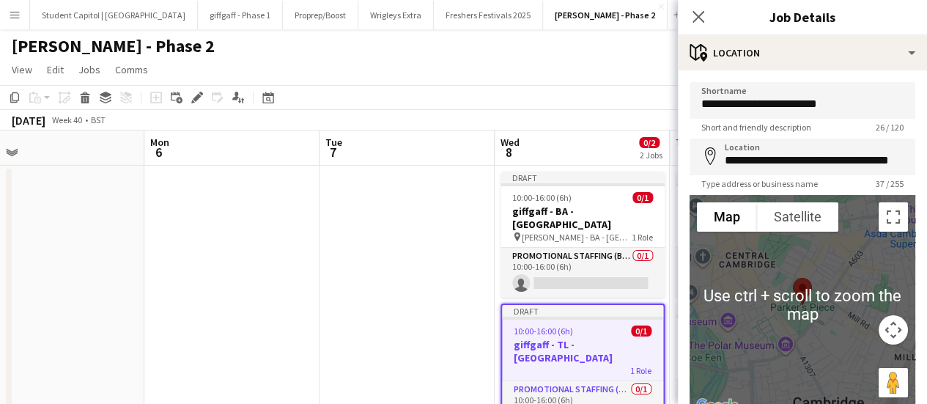
scroll to position [114, 0]
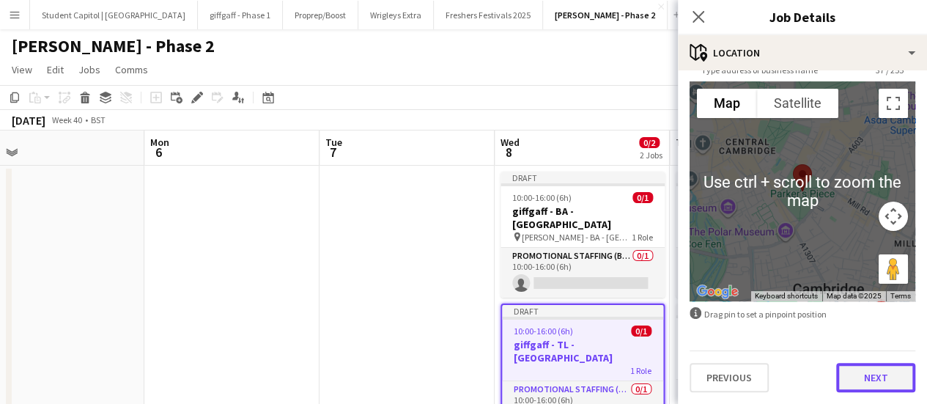
click at [883, 385] on button "Next" at bounding box center [875, 377] width 79 height 29
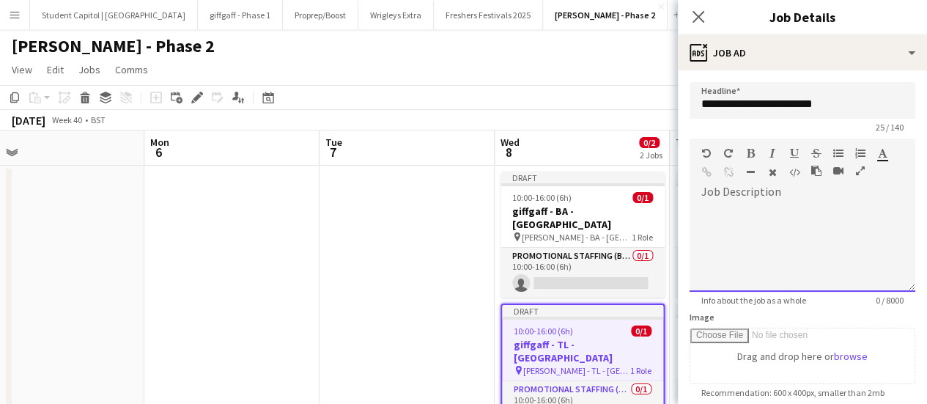
click at [762, 187] on div "default Heading 1 Heading 2 Heading 3 Heading 4 Heading 5 Heading 6 Heading 7 P…" at bounding box center [803, 166] width 226 height 55
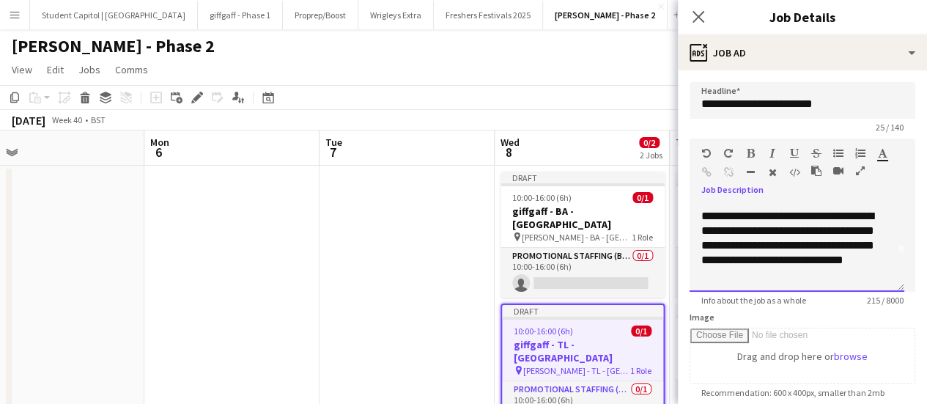
scroll to position [41, 0]
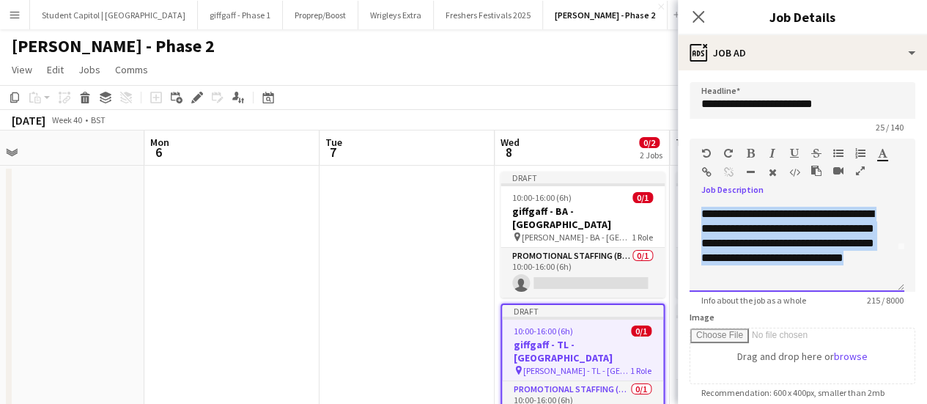
drag, startPoint x: 835, startPoint y: 281, endPoint x: 680, endPoint y: 218, distance: 167.0
click at [680, 218] on form "**********" at bounding box center [802, 397] width 249 height 631
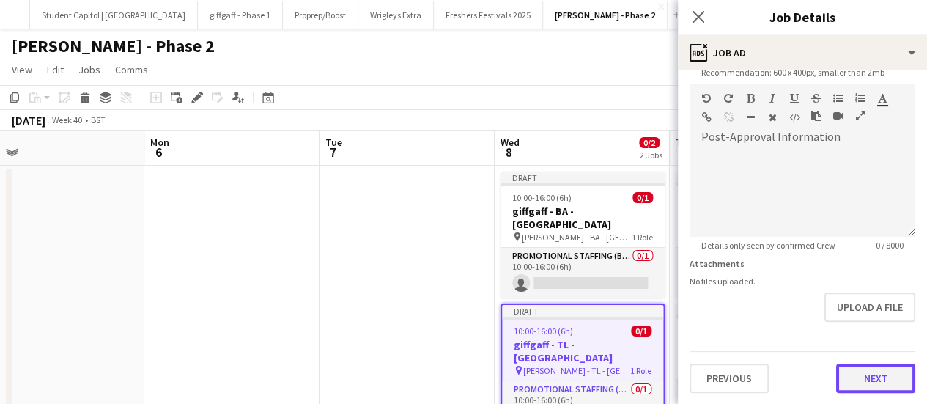
click at [880, 389] on button "Next" at bounding box center [875, 378] width 79 height 29
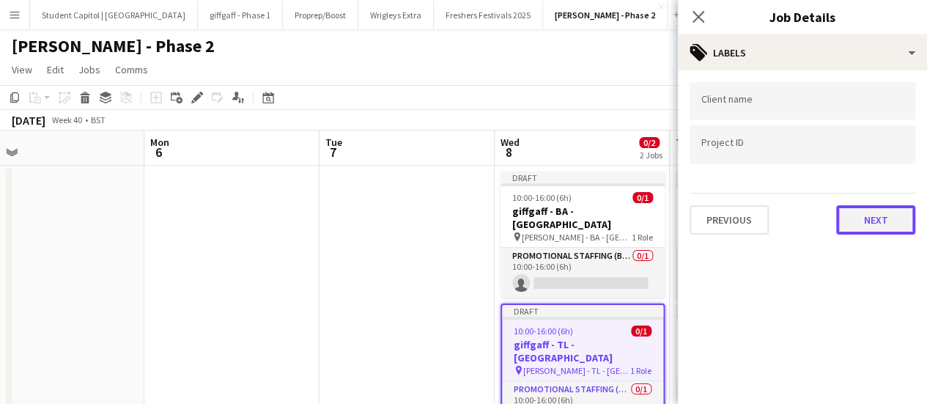
click at [852, 229] on button "Next" at bounding box center [875, 219] width 79 height 29
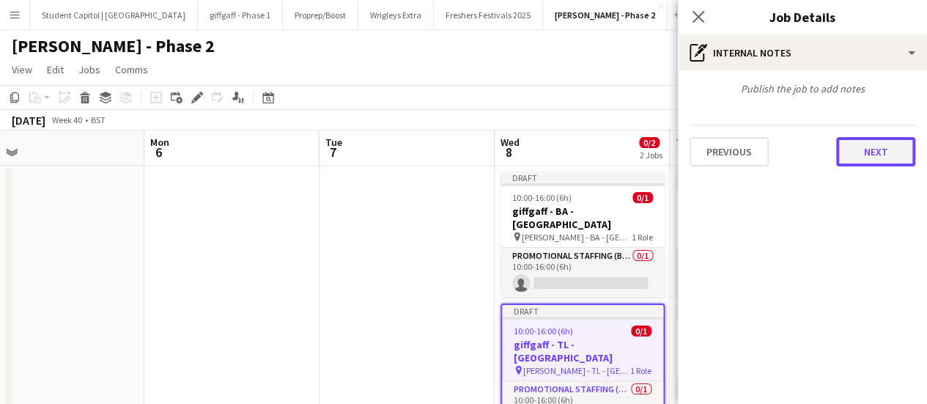
click at [864, 162] on button "Next" at bounding box center [875, 151] width 79 height 29
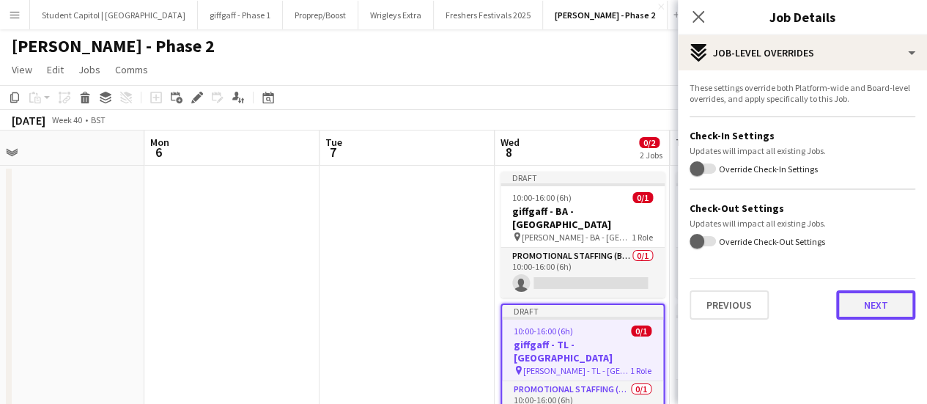
click at [862, 319] on button "Next" at bounding box center [875, 304] width 79 height 29
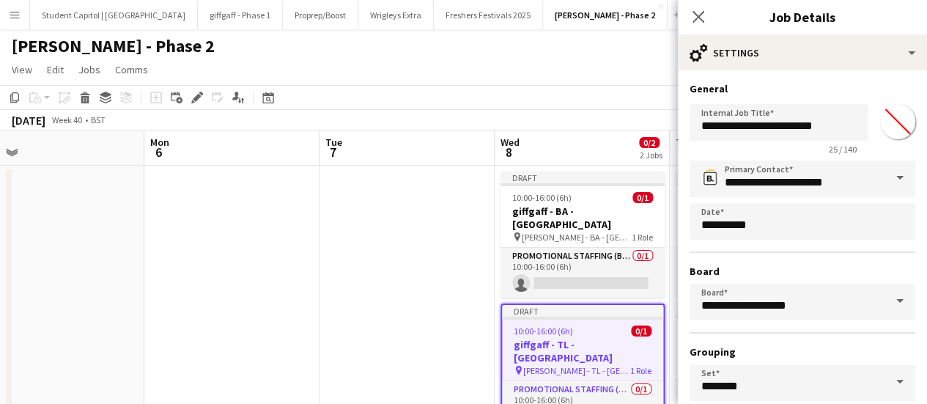
scroll to position [122, 0]
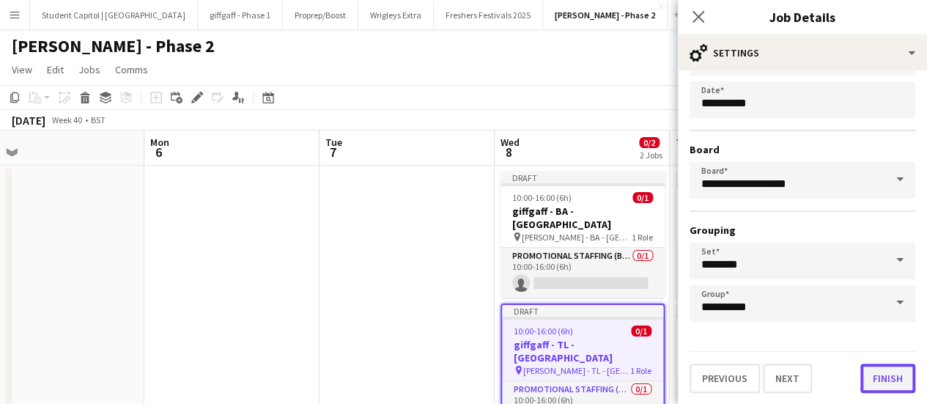
click at [888, 386] on button "Finish" at bounding box center [888, 378] width 55 height 29
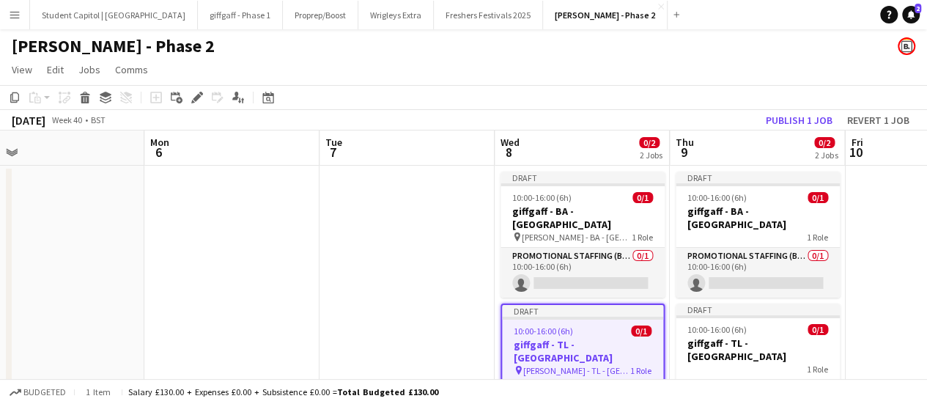
click at [351, 284] on app-date-cell at bounding box center [407, 313] width 175 height 295
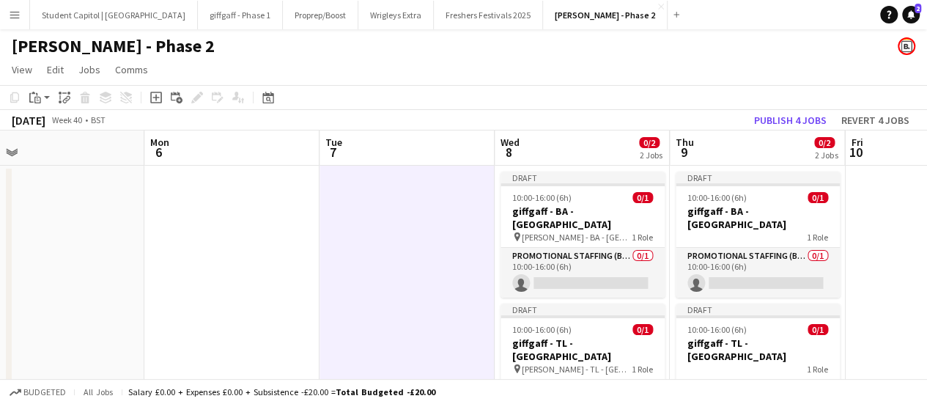
scroll to position [73, 0]
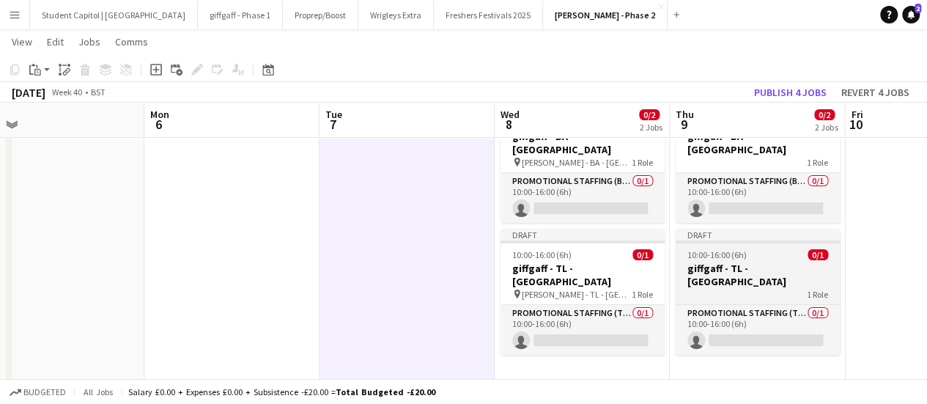
click at [710, 234] on app-job-card "Draft 10:00-16:00 (6h) 0/1 giffgaff - TL - Cambridge 1 Role Promotional Staffin…" at bounding box center [758, 292] width 164 height 126
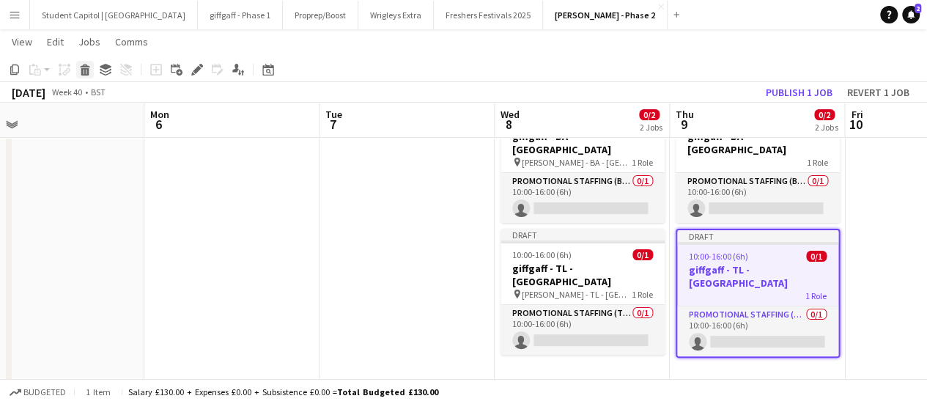
click at [89, 70] on icon at bounding box center [85, 71] width 8 height 7
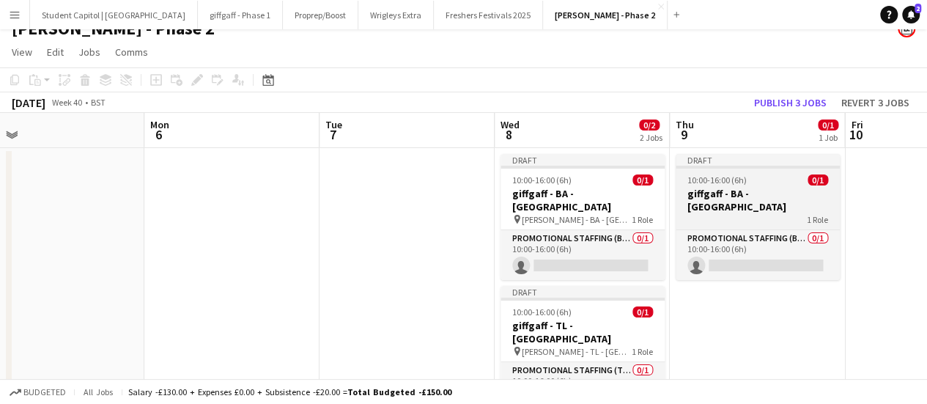
scroll to position [0, 0]
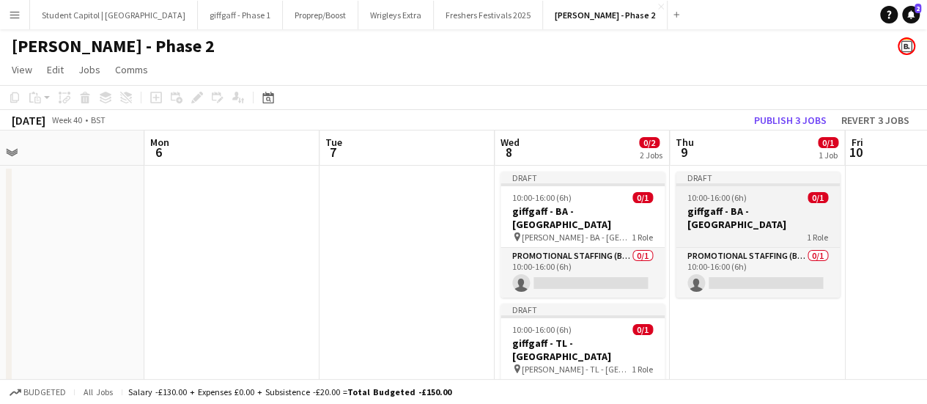
click at [723, 188] on app-job-card "Draft 10:00-16:00 (6h) 0/1 giffgaff - BA - Oxford 1 Role Promotional Staffing (…" at bounding box center [758, 235] width 164 height 126
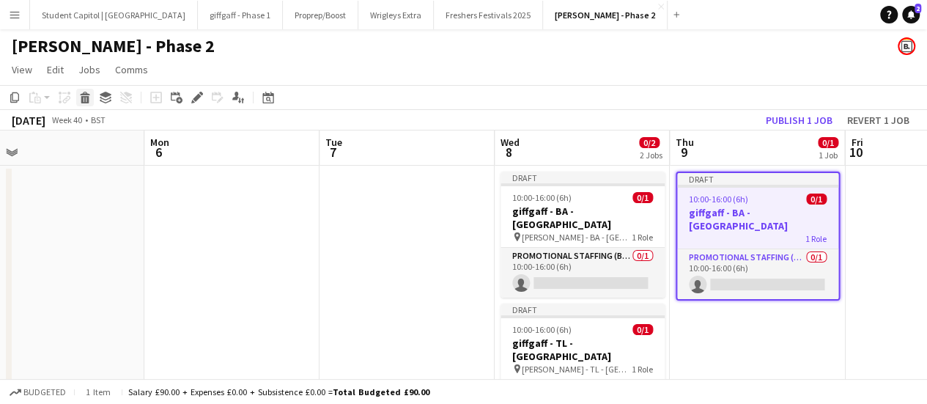
click at [88, 98] on icon at bounding box center [85, 99] width 8 height 7
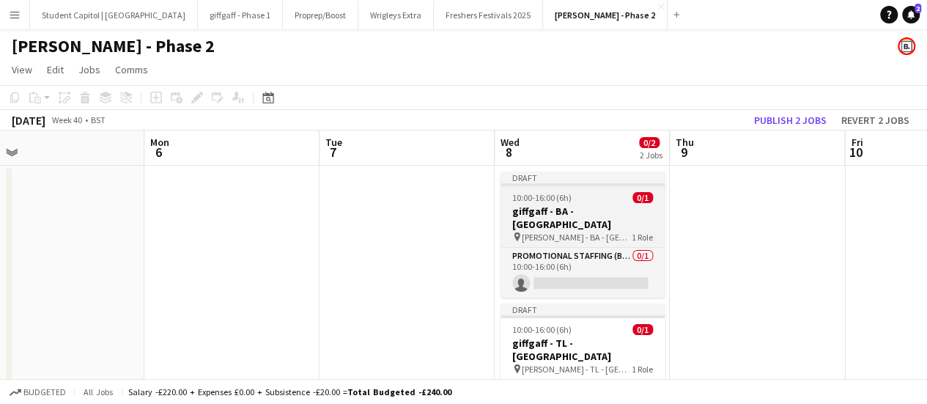
click at [602, 198] on div "10:00-16:00 (6h) 0/1" at bounding box center [583, 197] width 164 height 11
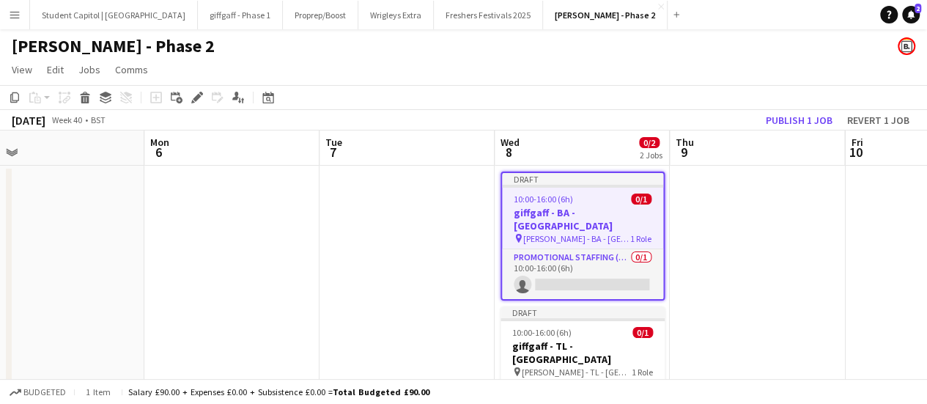
click at [737, 209] on app-date-cell at bounding box center [757, 313] width 175 height 295
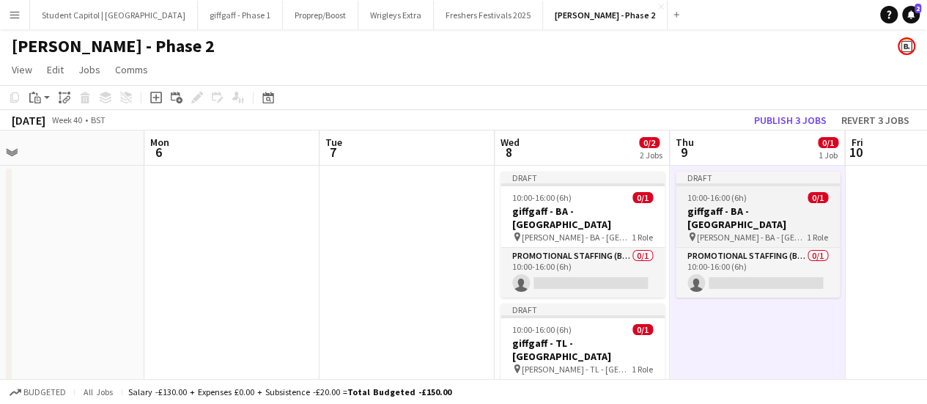
click at [736, 214] on h3 "giffgaff - BA - Cambridge" at bounding box center [758, 218] width 164 height 26
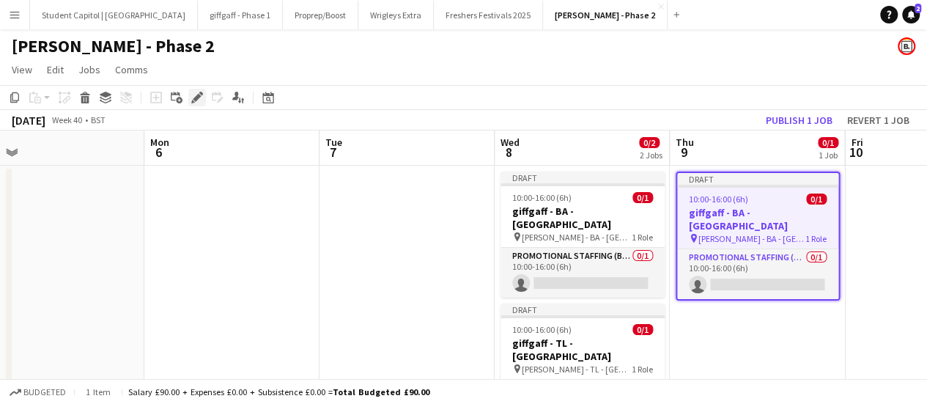
click at [190, 100] on div "Edit" at bounding box center [197, 98] width 18 height 18
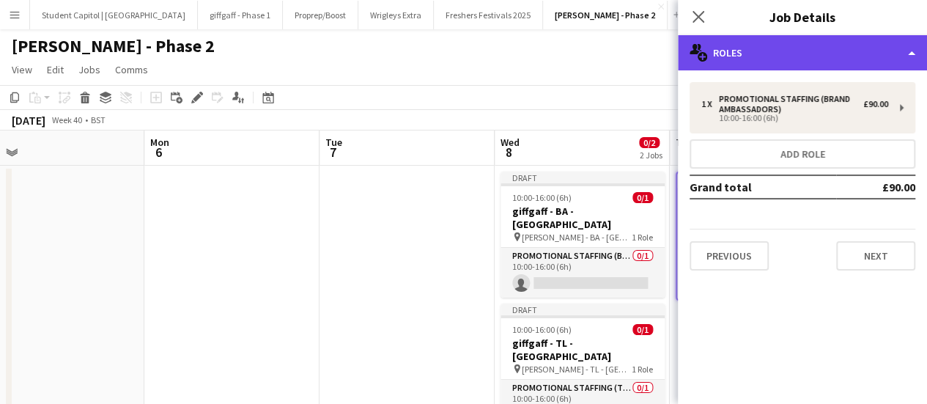
click at [770, 60] on div "multiple-users-add Roles" at bounding box center [802, 52] width 249 height 35
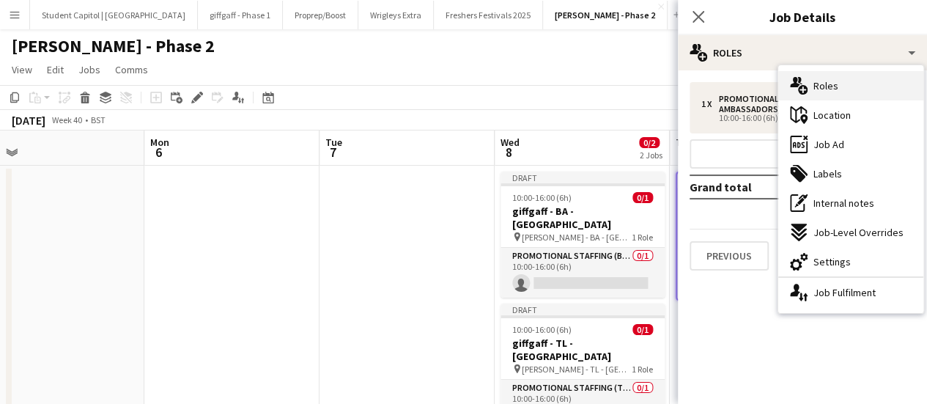
click at [814, 79] on span "Roles" at bounding box center [826, 85] width 25 height 13
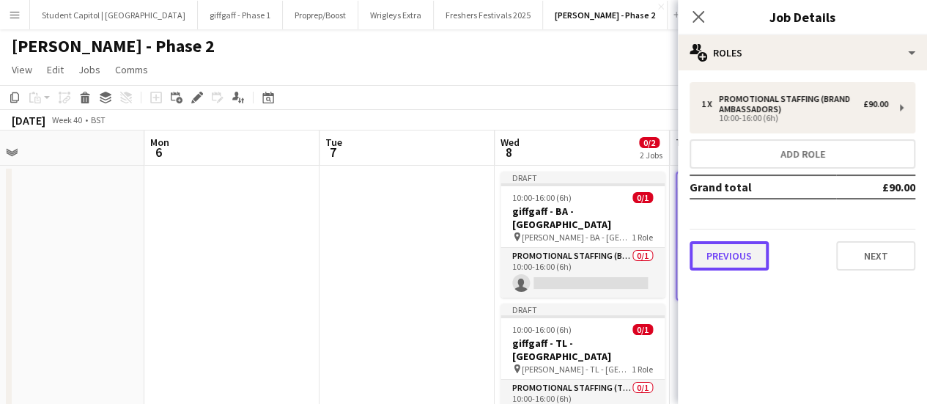
click at [735, 249] on button "Previous" at bounding box center [729, 255] width 79 height 29
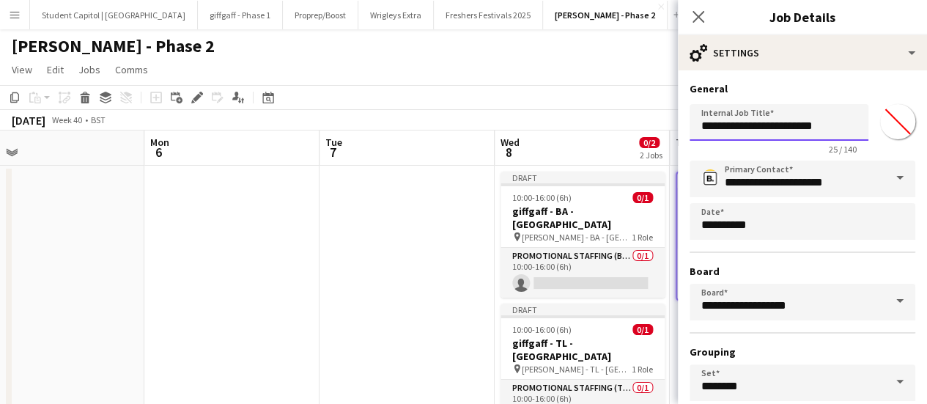
click at [773, 118] on input "**********" at bounding box center [779, 122] width 179 height 37
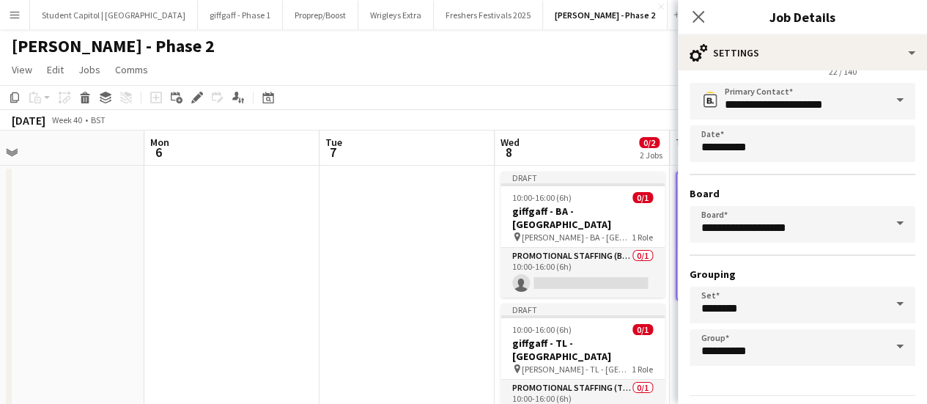
scroll to position [122, 0]
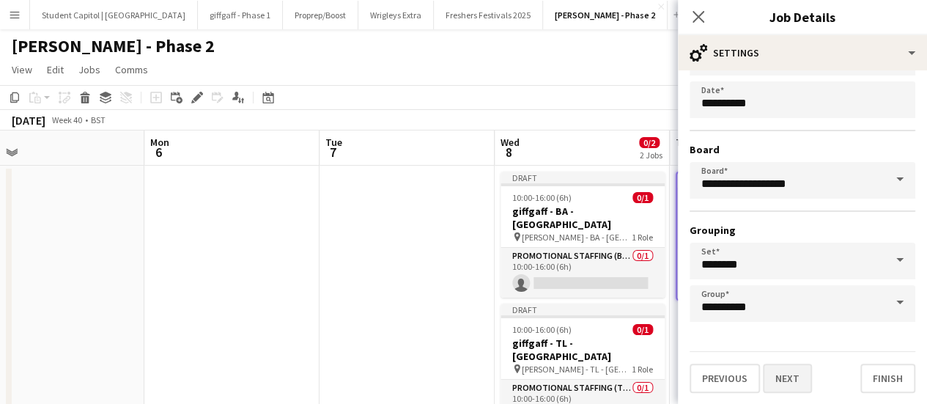
type input "**********"
click at [790, 378] on button "Next" at bounding box center [787, 378] width 49 height 29
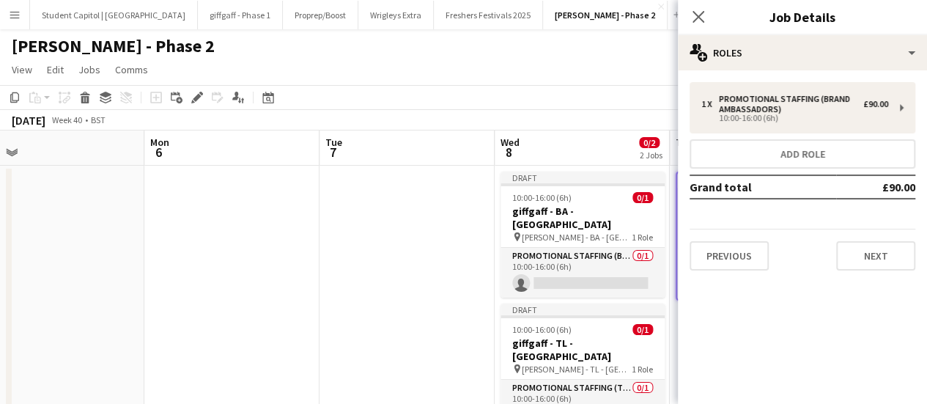
scroll to position [0, 0]
click at [859, 261] on button "Next" at bounding box center [875, 255] width 79 height 29
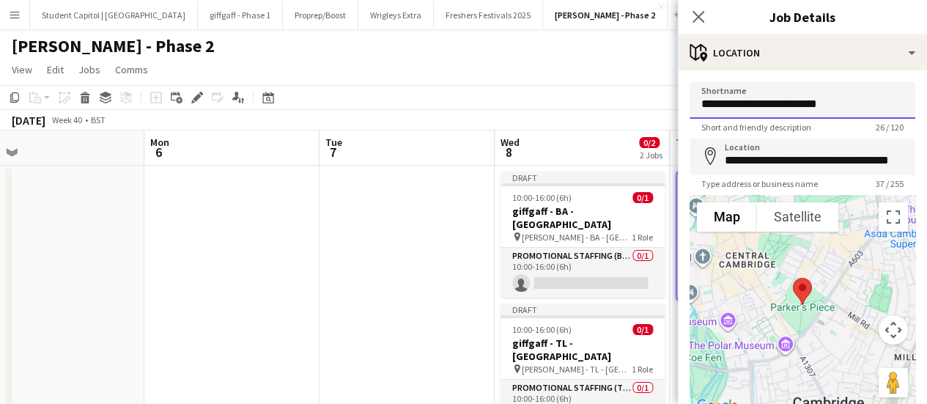
click at [789, 97] on input "**********" at bounding box center [803, 100] width 226 height 37
type input "**********"
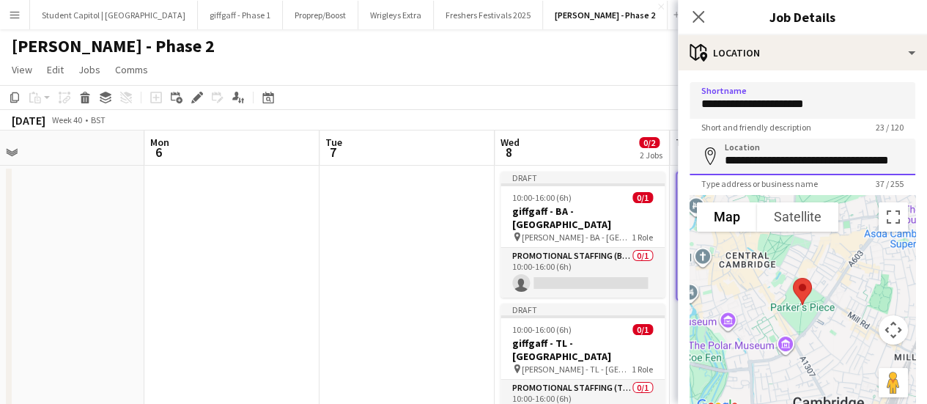
click at [824, 158] on input "**********" at bounding box center [803, 157] width 226 height 37
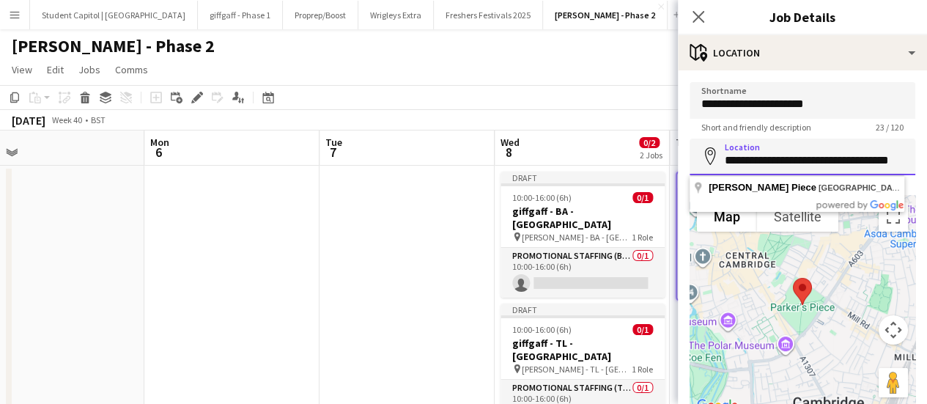
paste input "**********"
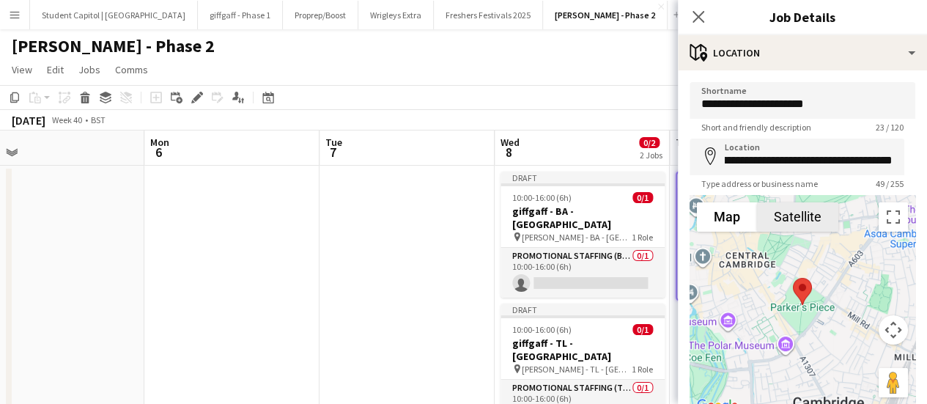
type input "**********"
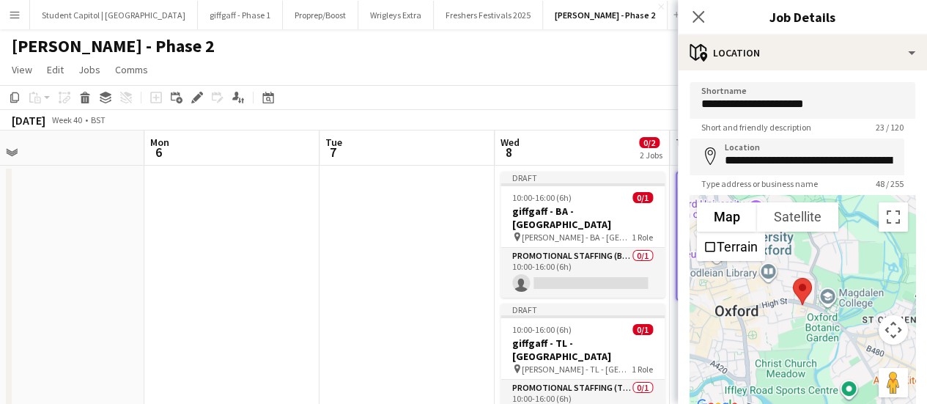
scroll to position [114, 0]
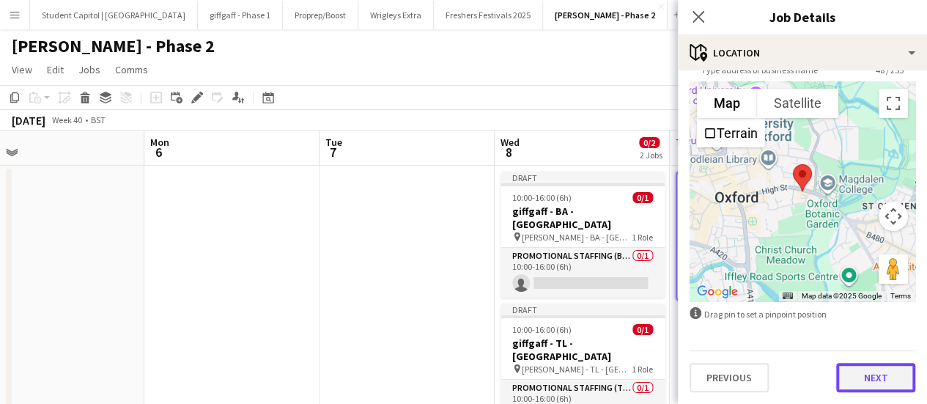
click at [844, 369] on button "Next" at bounding box center [875, 377] width 79 height 29
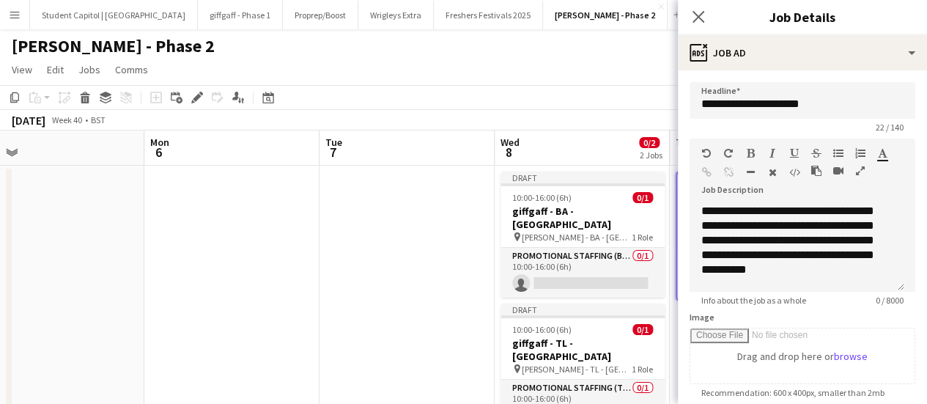
scroll to position [0, 0]
click at [789, 224] on div "**********" at bounding box center [797, 248] width 215 height 88
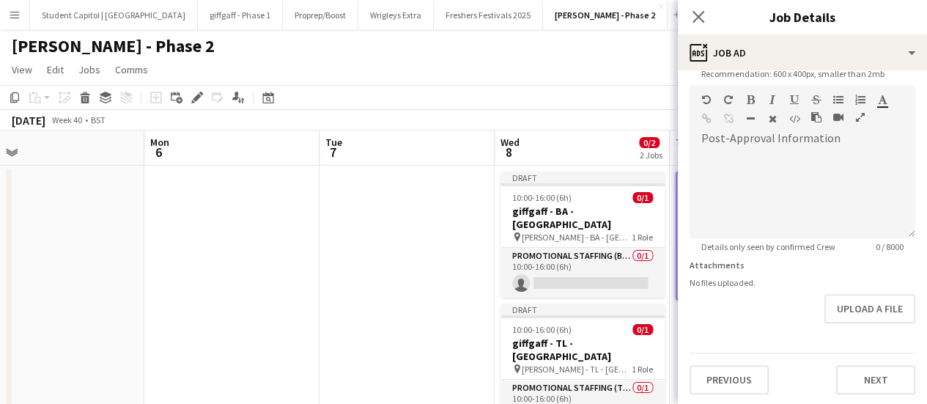
scroll to position [320, 0]
click at [865, 376] on button "Next" at bounding box center [875, 378] width 79 height 29
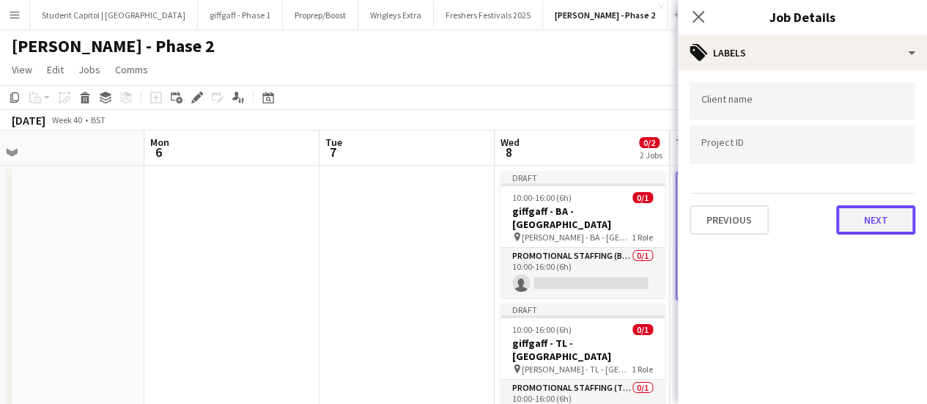
click at [888, 222] on button "Next" at bounding box center [875, 219] width 79 height 29
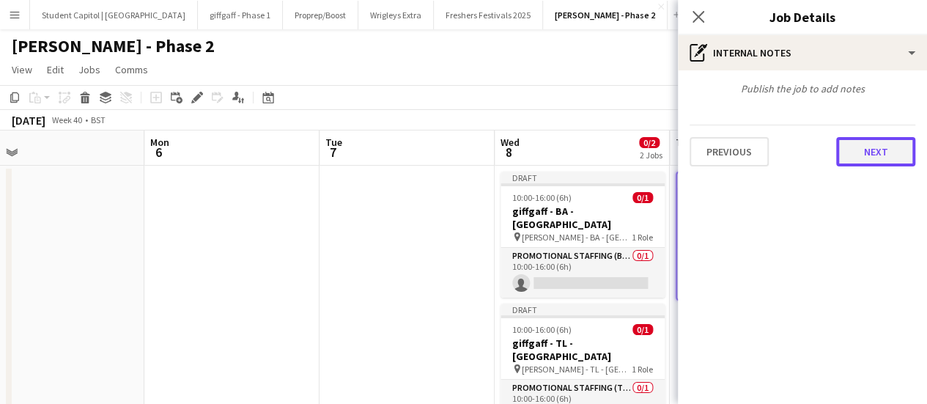
click at [841, 152] on button "Next" at bounding box center [875, 151] width 79 height 29
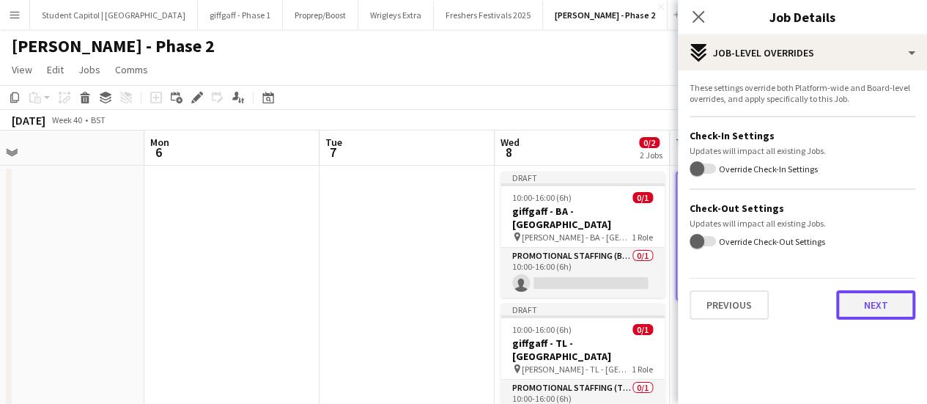
click at [864, 309] on button "Next" at bounding box center [875, 304] width 79 height 29
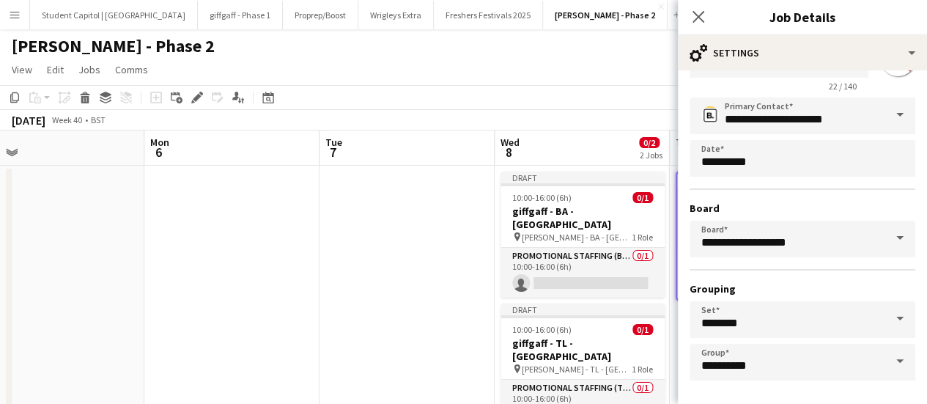
scroll to position [122, 0]
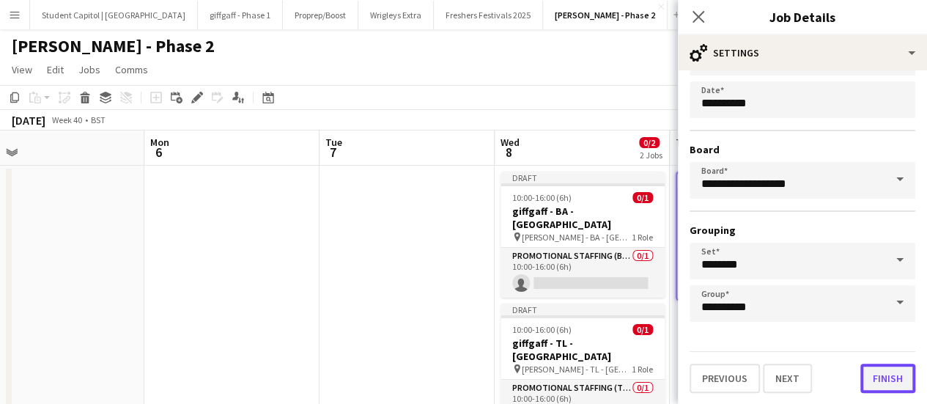
click at [886, 375] on button "Finish" at bounding box center [888, 378] width 55 height 29
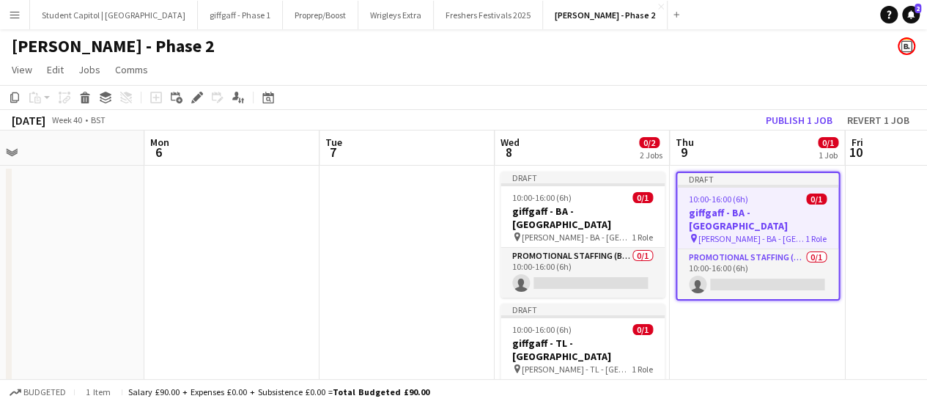
click at [767, 336] on app-date-cell "Draft 10:00-16:00 (6h) 0/1 giffgaff - BA - Oxford pin Giff Gaff - BA - Oxford 1…" at bounding box center [757, 313] width 175 height 295
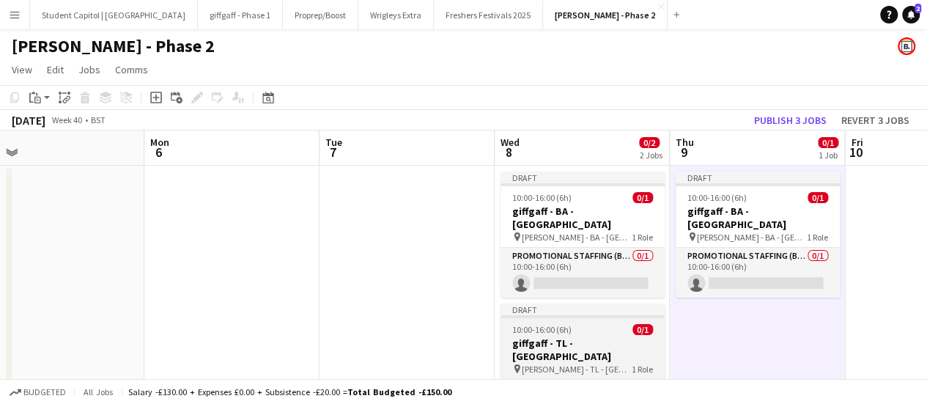
click at [589, 303] on div "Draft" at bounding box center [583, 309] width 164 height 12
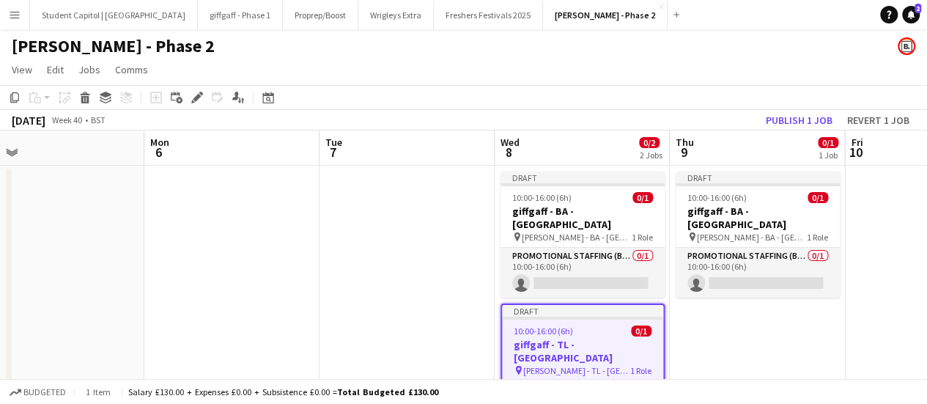
click at [792, 342] on app-date-cell "Draft 10:00-16:00 (6h) 0/1 giffgaff - BA - Oxford pin Giff Gaff - BA - Oxford 1…" at bounding box center [757, 313] width 175 height 295
click at [759, 313] on app-date-cell "Draft 10:00-16:00 (6h) 0/1 giffgaff - BA - Oxford pin Giff Gaff - BA - Oxford 1…" at bounding box center [757, 313] width 175 height 295
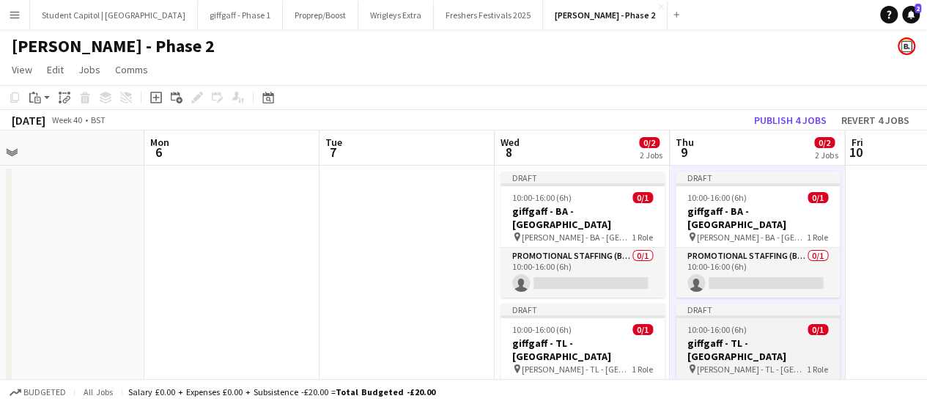
click at [768, 336] on h3 "giffgaff - TL - Cambridge" at bounding box center [758, 349] width 164 height 26
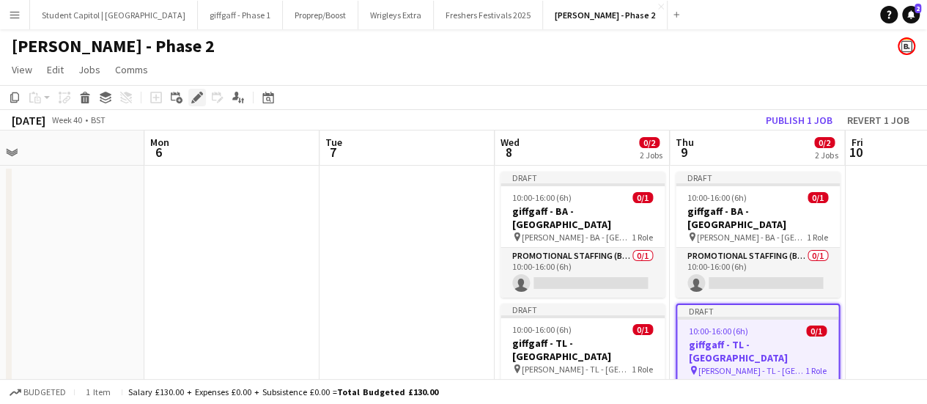
click at [198, 93] on icon "Edit" at bounding box center [197, 98] width 12 height 12
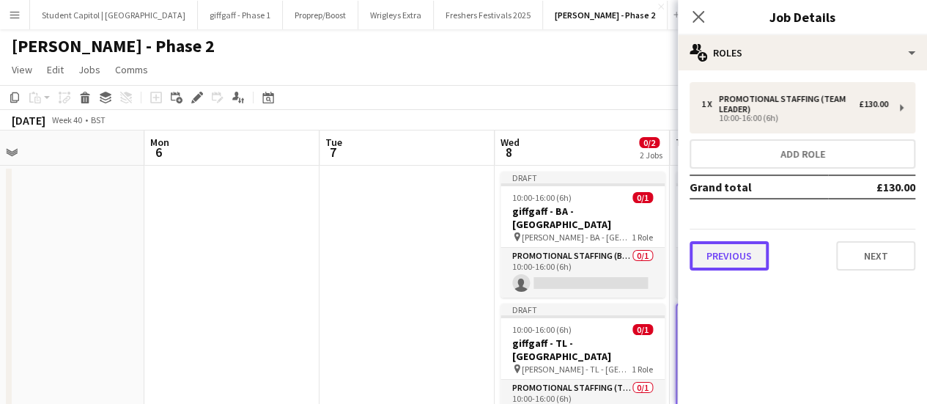
click at [727, 251] on button "Previous" at bounding box center [729, 255] width 79 height 29
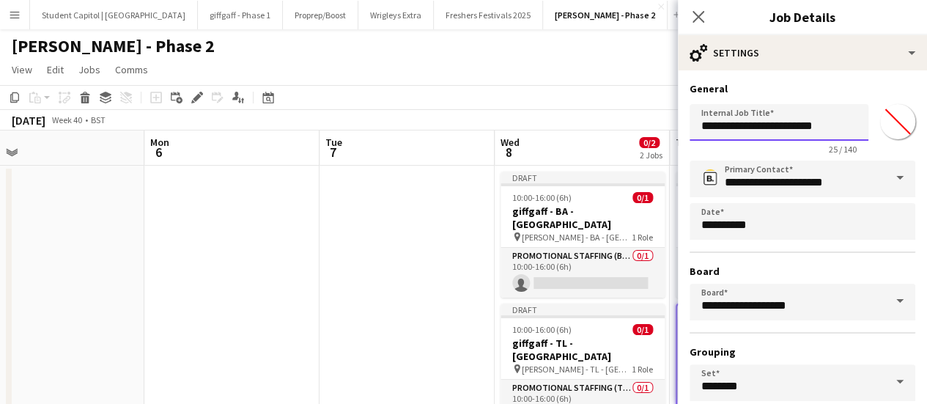
click at [761, 125] on input "**********" at bounding box center [779, 122] width 179 height 37
click at [770, 122] on input "**********" at bounding box center [779, 122] width 179 height 37
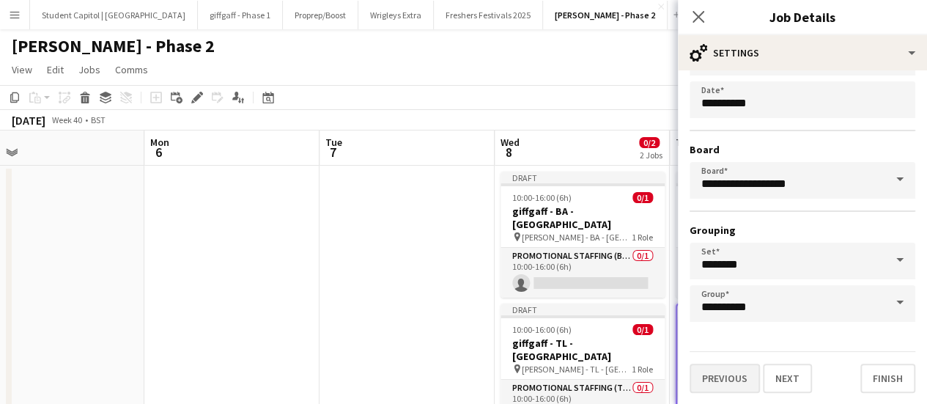
type input "**********"
click at [715, 386] on button "Previous" at bounding box center [725, 378] width 70 height 29
type input "**********"
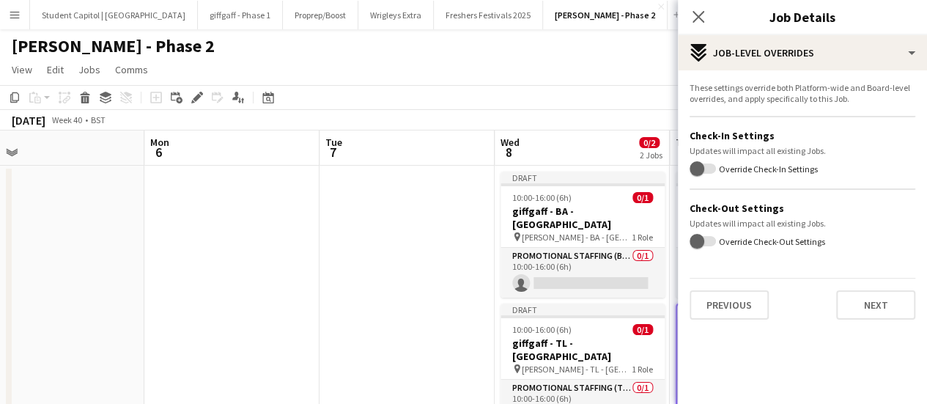
scroll to position [0, 0]
click at [743, 306] on button "Previous" at bounding box center [729, 304] width 79 height 29
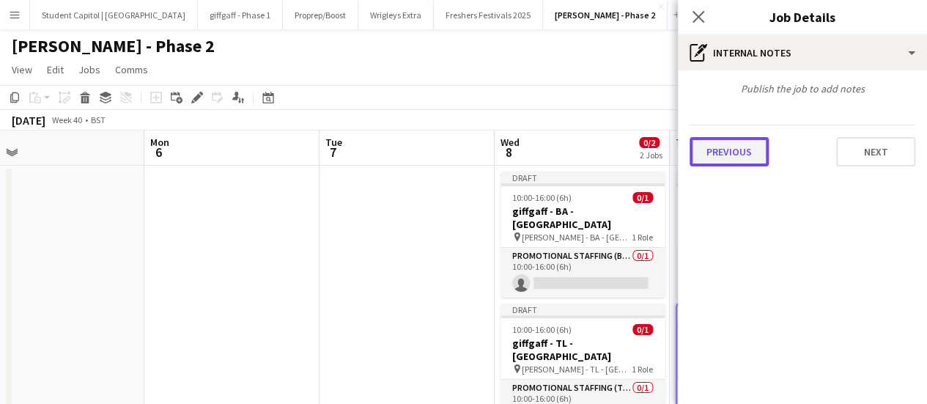
click at [708, 165] on button "Previous" at bounding box center [729, 151] width 79 height 29
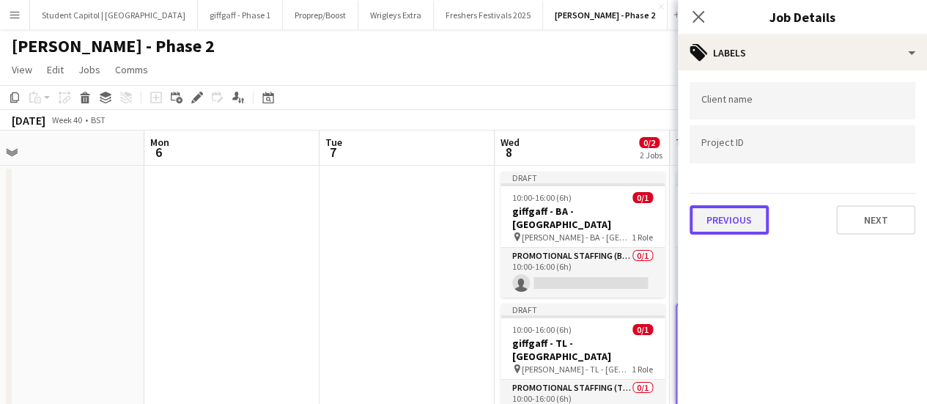
click at [759, 211] on button "Previous" at bounding box center [729, 219] width 79 height 29
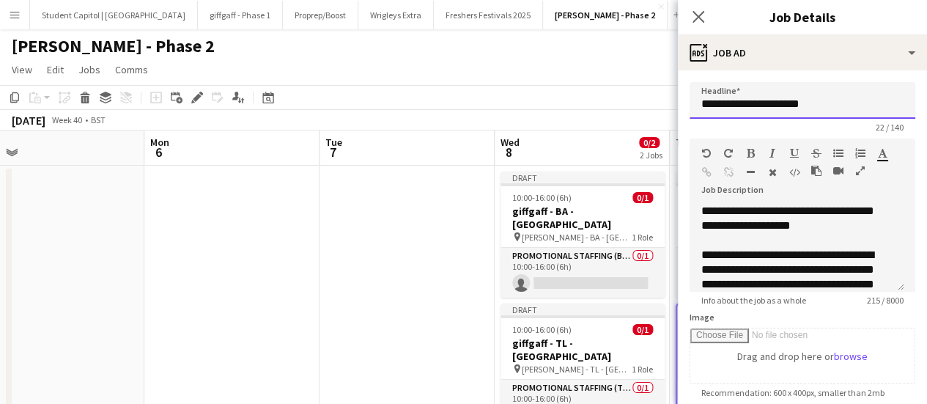
click at [781, 112] on input "**********" at bounding box center [803, 100] width 226 height 37
click at [476, 345] on app-date-cell at bounding box center [407, 313] width 175 height 295
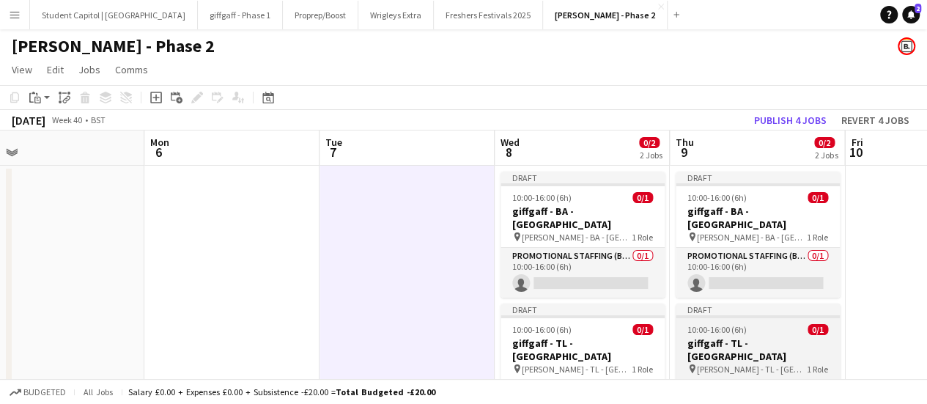
click at [777, 336] on h3 "giffgaff - TL - Oxford" at bounding box center [758, 349] width 164 height 26
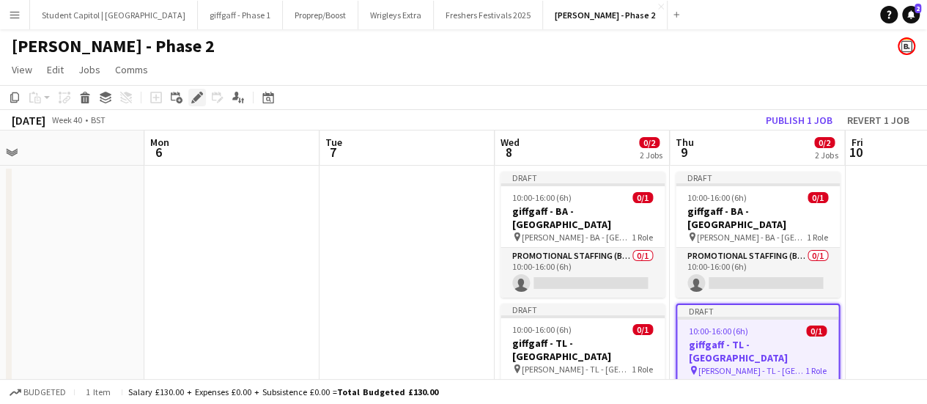
click at [196, 97] on icon at bounding box center [197, 98] width 8 height 8
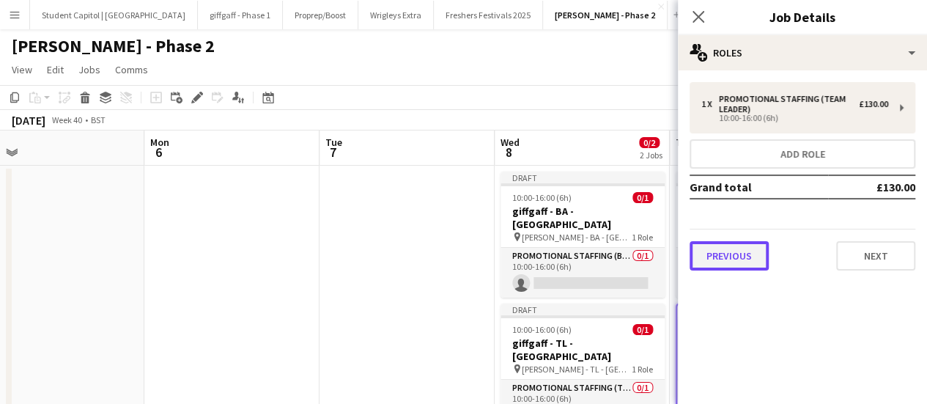
click at [757, 250] on button "Previous" at bounding box center [729, 255] width 79 height 29
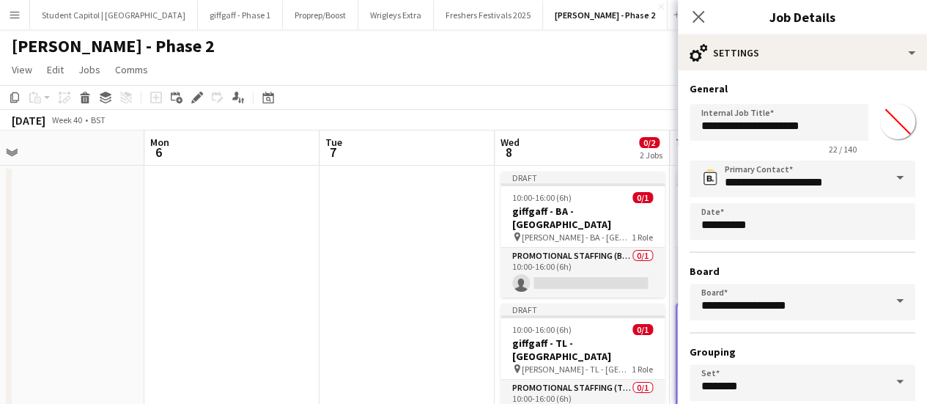
scroll to position [122, 0]
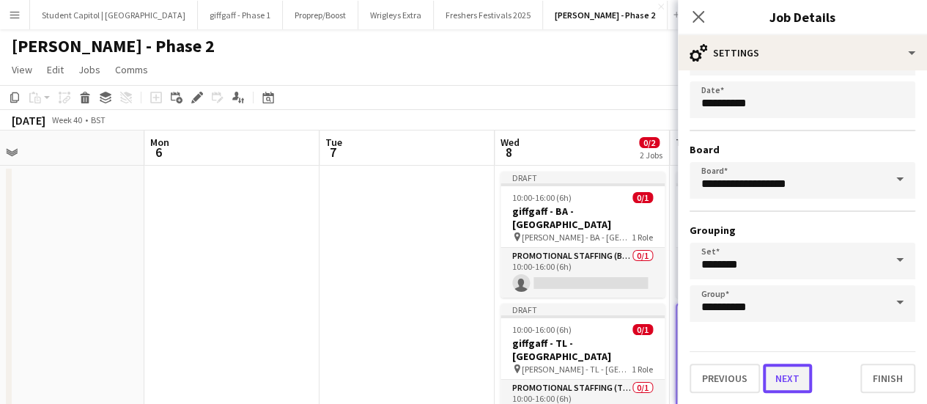
click at [796, 378] on button "Next" at bounding box center [787, 378] width 49 height 29
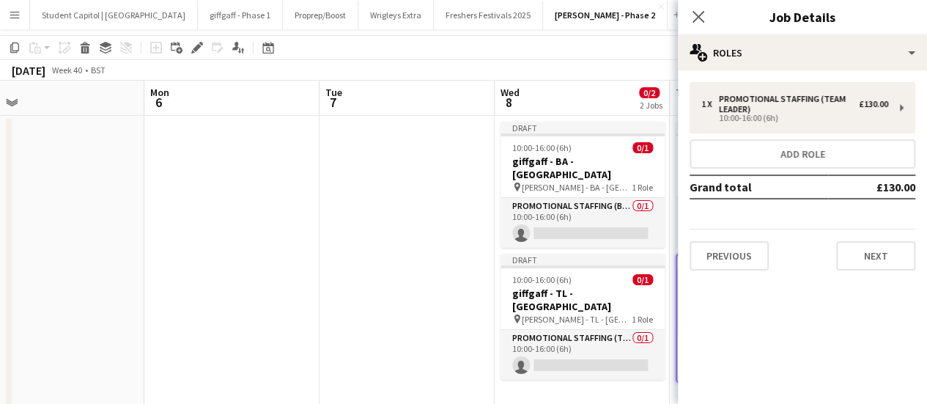
scroll to position [81, 0]
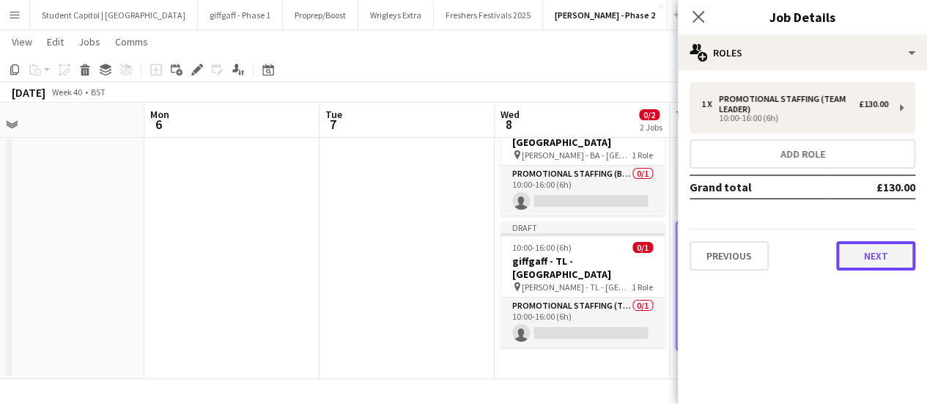
click at [869, 254] on button "Next" at bounding box center [875, 255] width 79 height 29
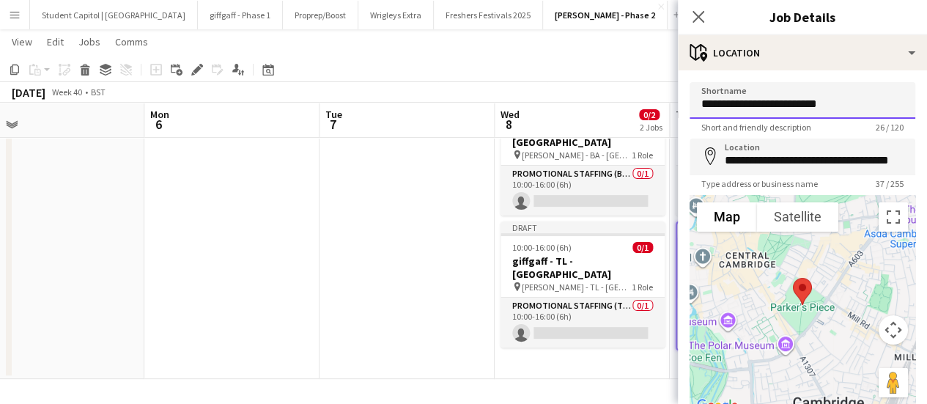
click at [786, 112] on input "**********" at bounding box center [803, 100] width 226 height 37
type input "**********"
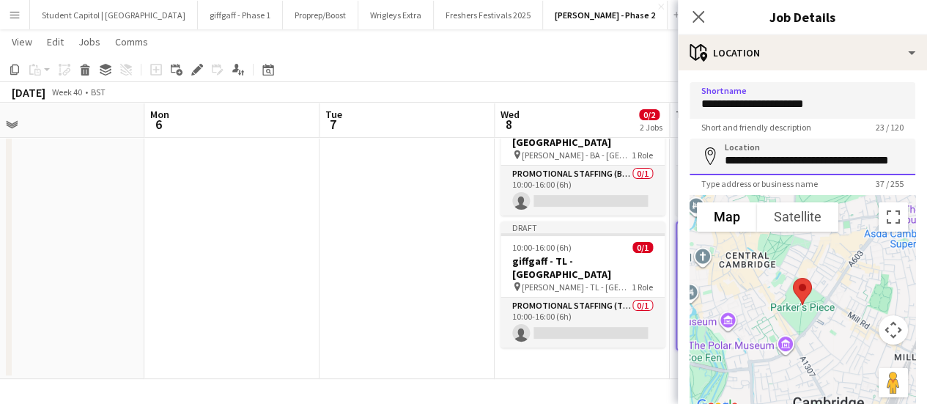
click at [790, 162] on input "**********" at bounding box center [803, 157] width 226 height 37
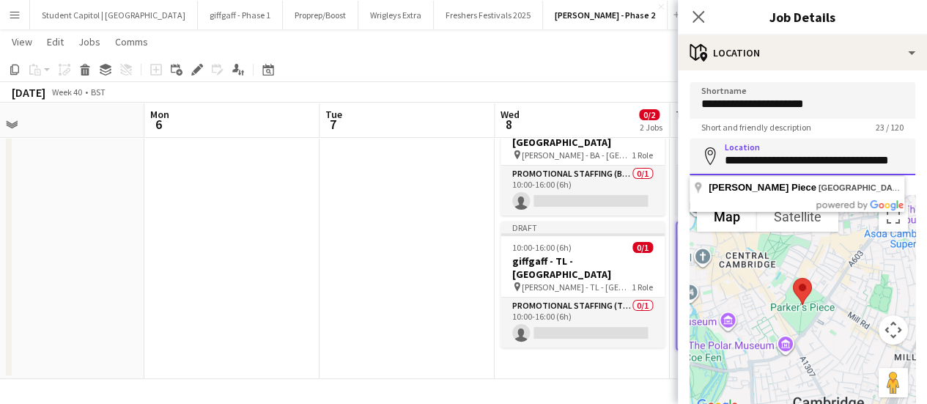
paste input "**********"
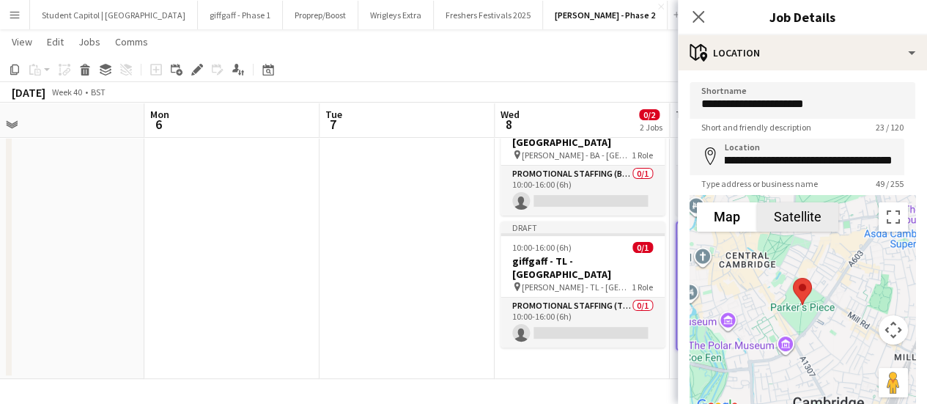
type input "**********"
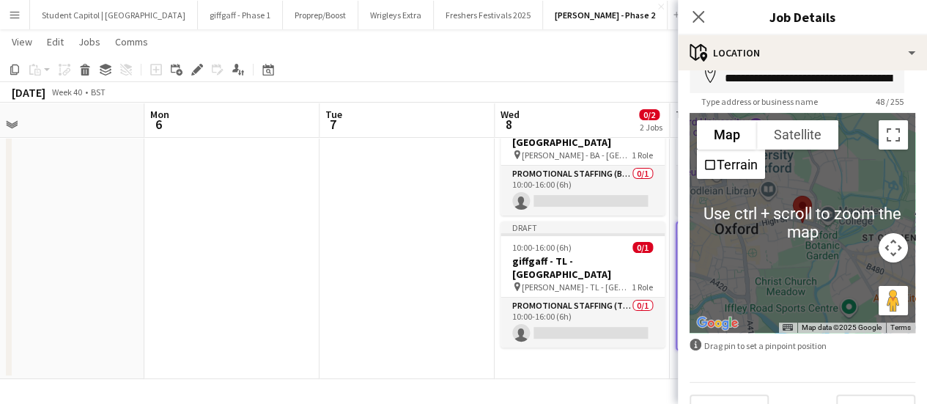
scroll to position [114, 0]
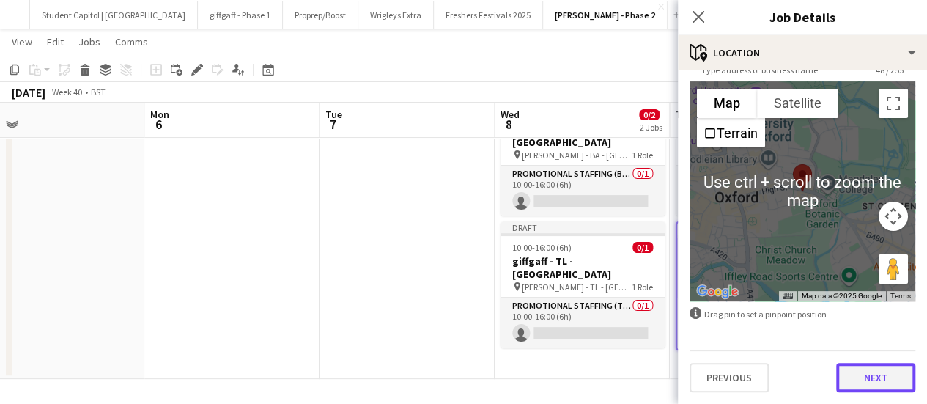
click at [844, 378] on button "Next" at bounding box center [875, 377] width 79 height 29
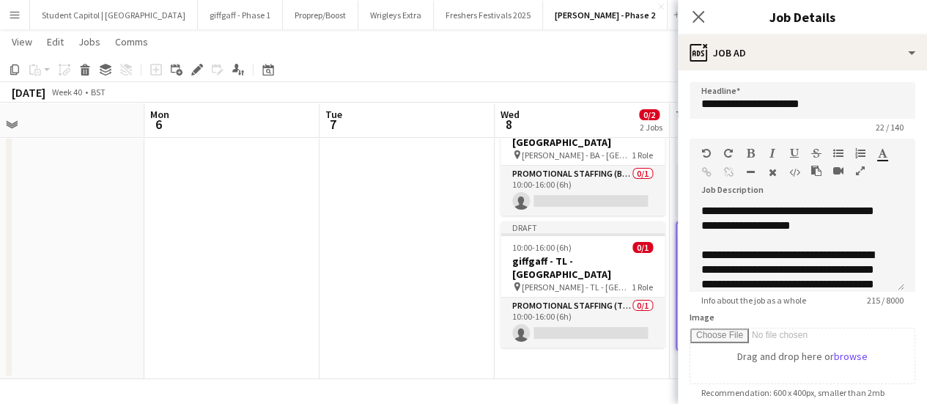
scroll to position [41, 0]
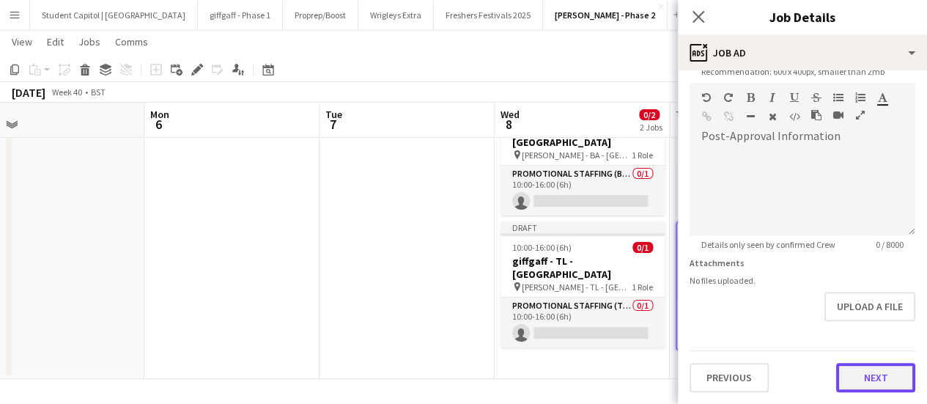
click at [855, 323] on form "**********" at bounding box center [802, 76] width 249 height 631
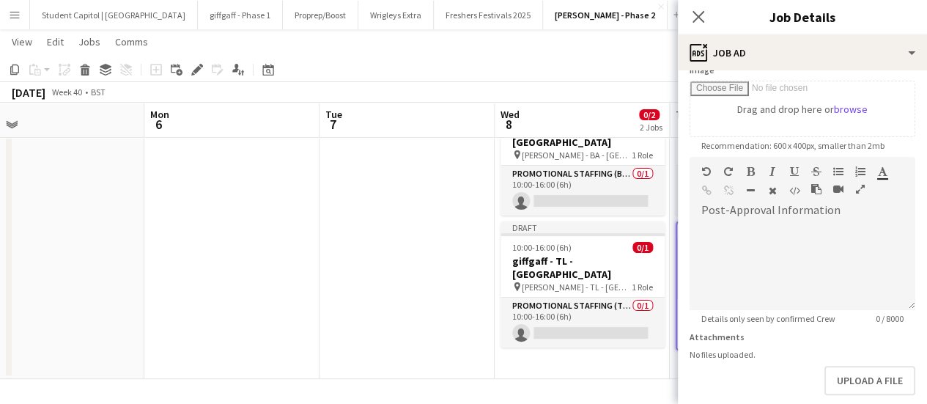
scroll to position [320, 0]
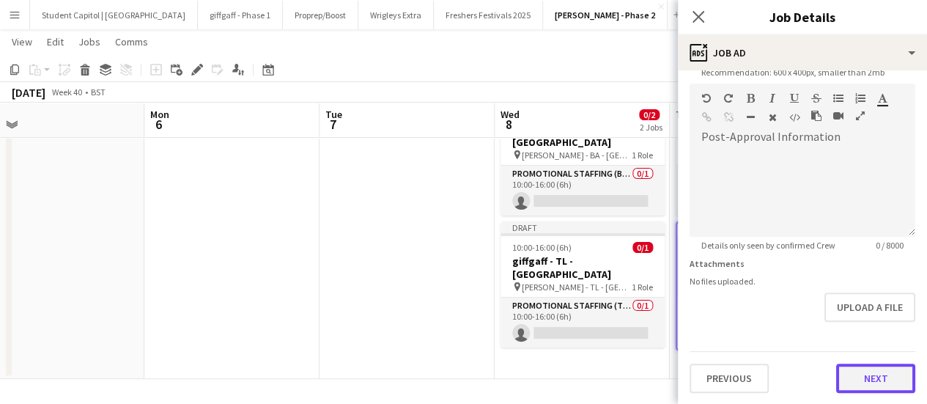
click at [891, 372] on button "Next" at bounding box center [875, 378] width 79 height 29
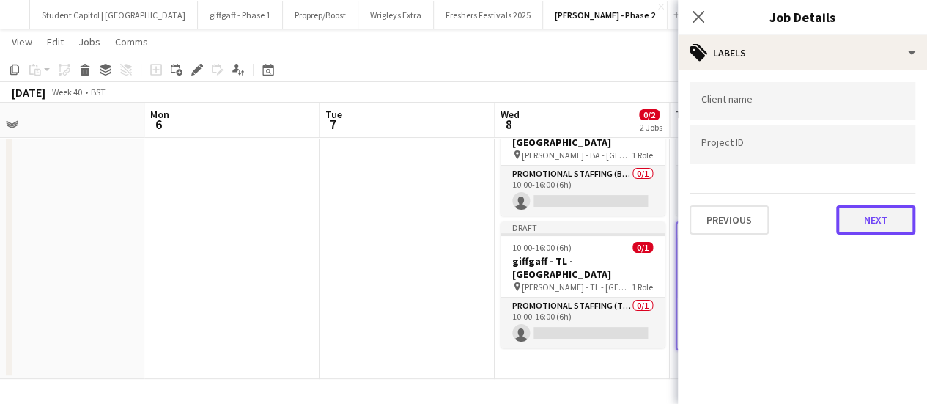
click at [870, 216] on button "Next" at bounding box center [875, 219] width 79 height 29
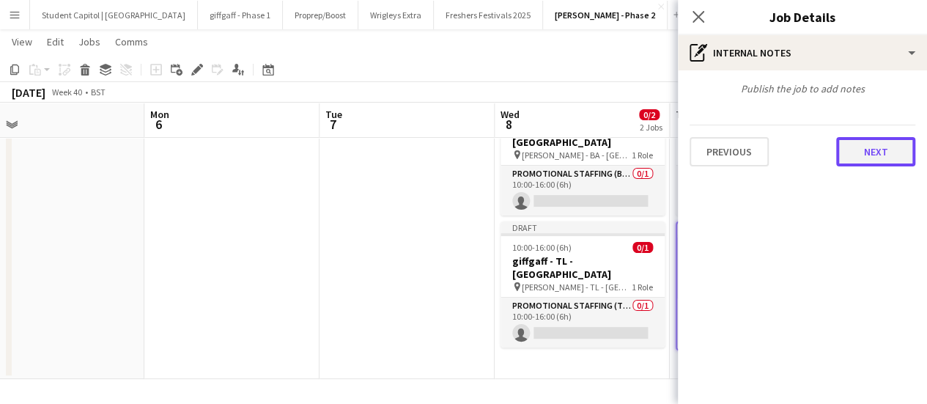
click at [869, 147] on button "Next" at bounding box center [875, 151] width 79 height 29
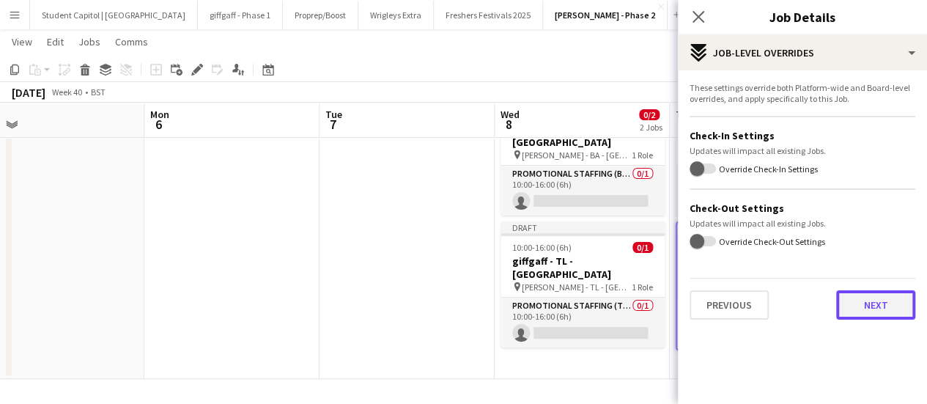
click at [866, 300] on button "Next" at bounding box center [875, 304] width 79 height 29
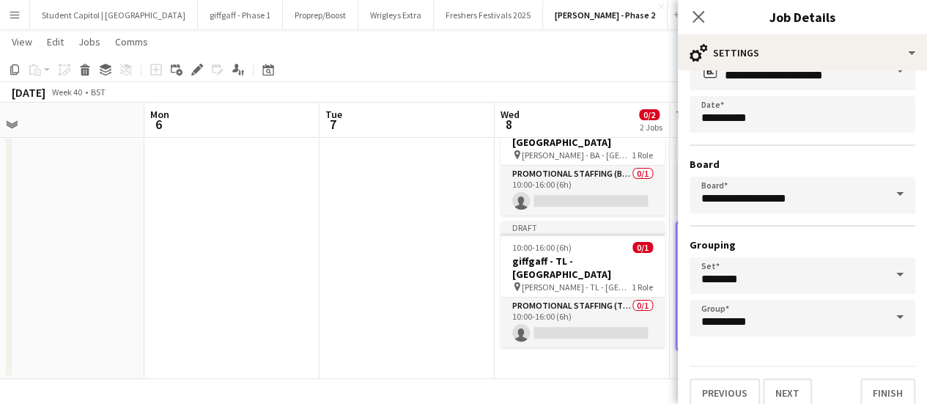
scroll to position [122, 0]
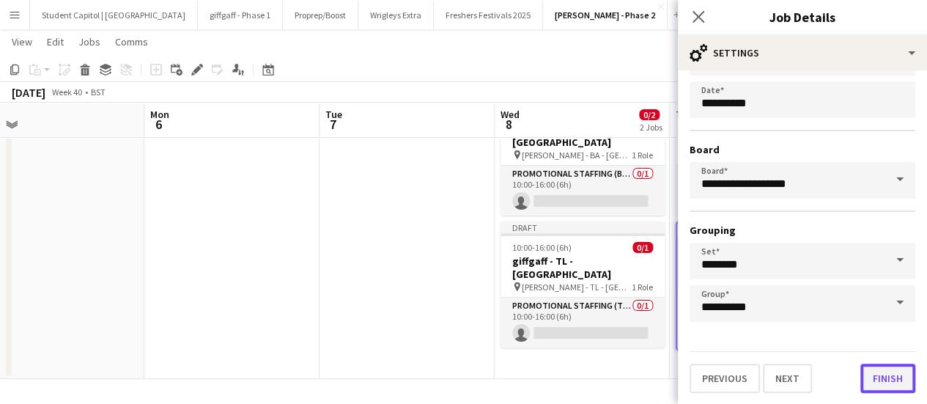
click at [878, 370] on button "Finish" at bounding box center [888, 378] width 55 height 29
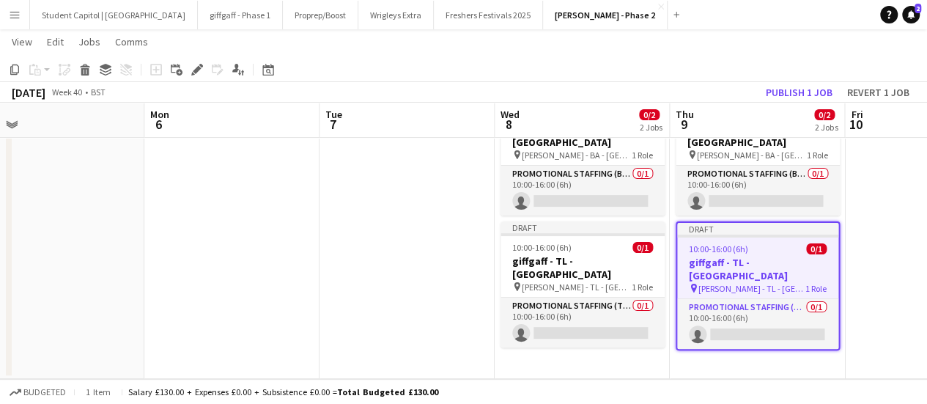
click at [413, 304] on app-date-cell at bounding box center [407, 231] width 175 height 295
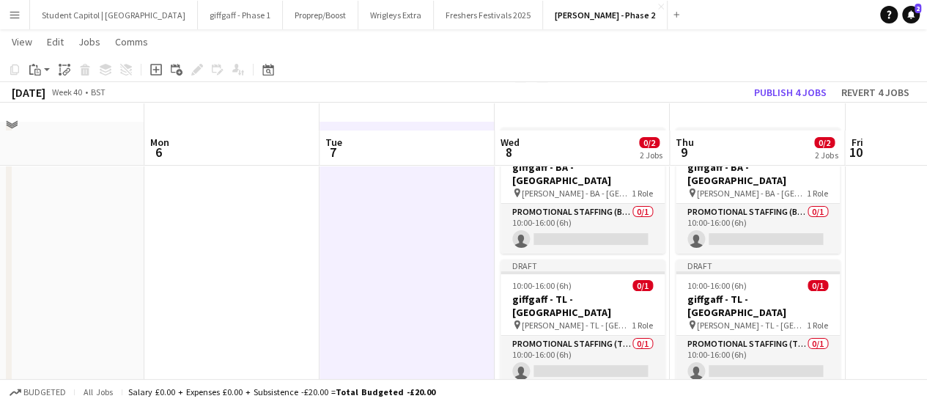
scroll to position [0, 0]
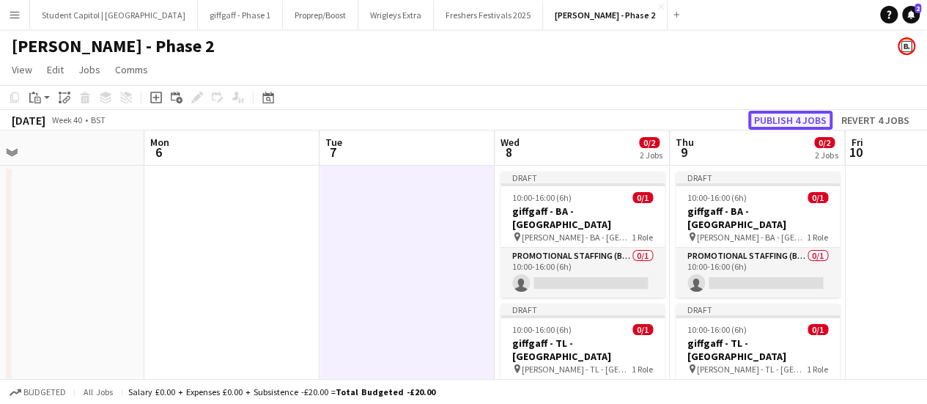
click at [765, 122] on button "Publish 4 jobs" at bounding box center [790, 120] width 84 height 19
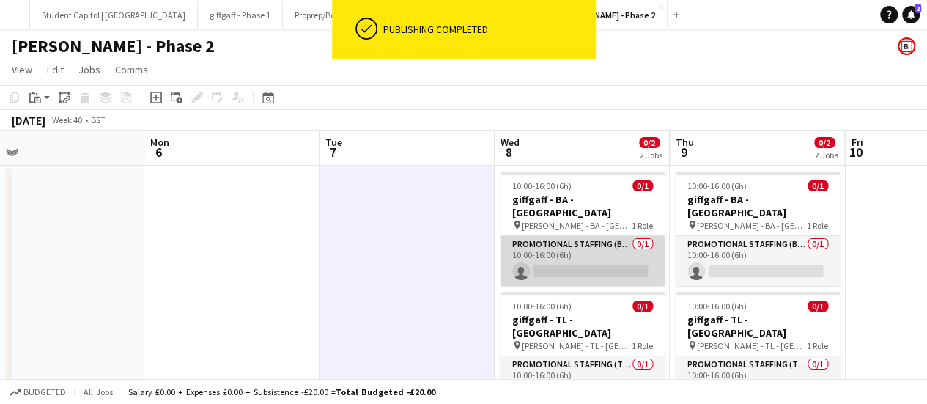
click at [557, 250] on app-card-role "Promotional Staffing (Brand Ambassadors) 0/1 10:00-16:00 (6h) single-neutral-ac…" at bounding box center [583, 261] width 164 height 50
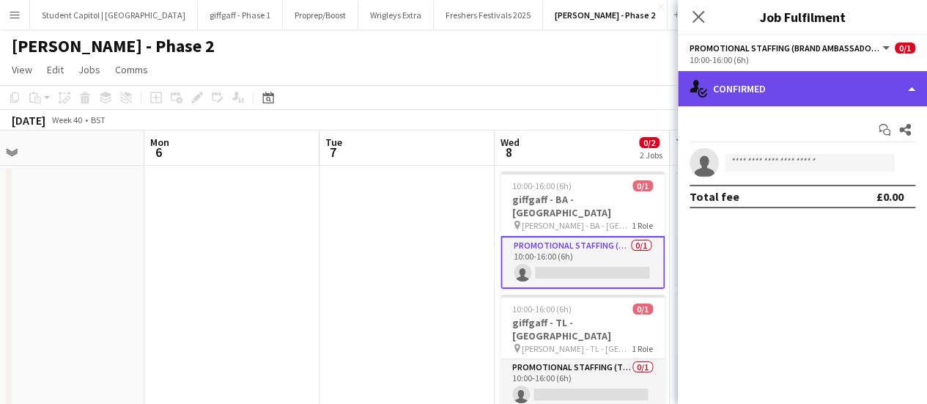
click at [911, 89] on div "single-neutral-actions-check-2 Confirmed" at bounding box center [802, 88] width 249 height 35
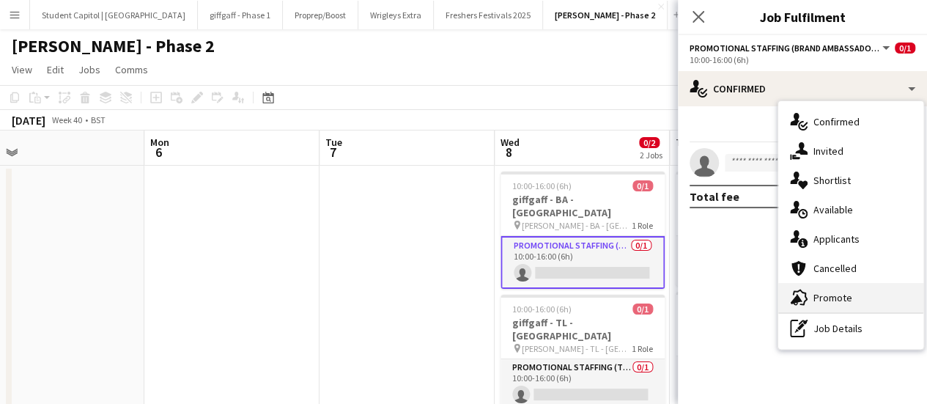
click at [850, 309] on div "advertising-megaphone Promote" at bounding box center [850, 297] width 145 height 29
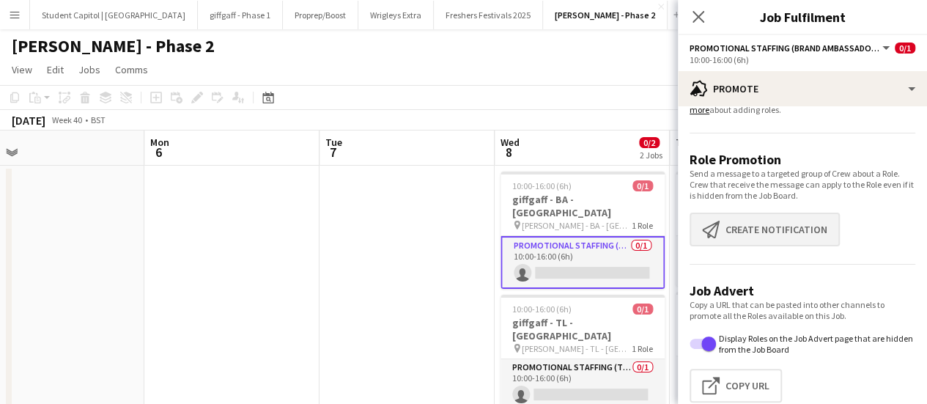
scroll to position [59, 0]
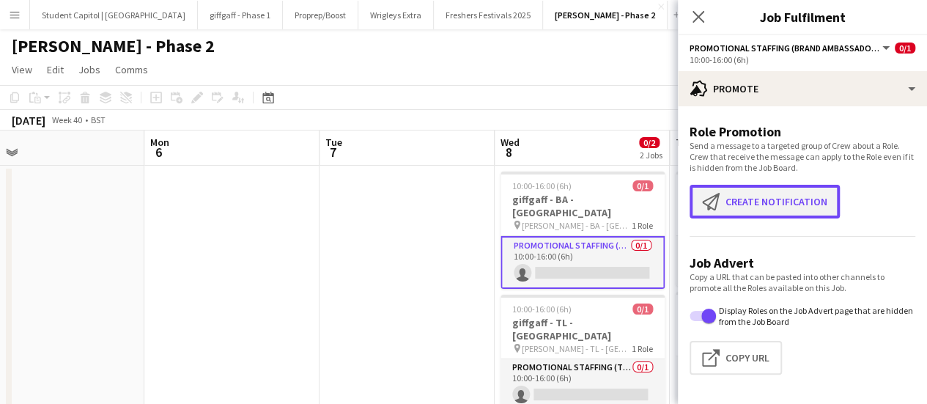
click at [765, 203] on button "Create notification Create notification" at bounding box center [765, 202] width 150 height 34
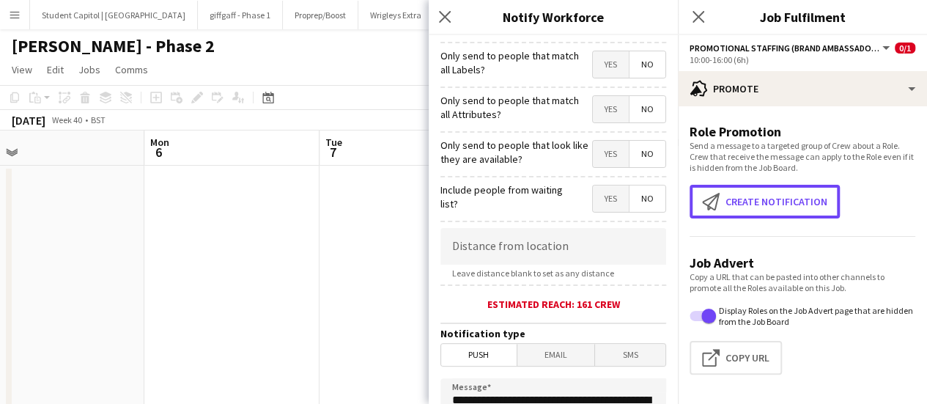
scroll to position [220, 0]
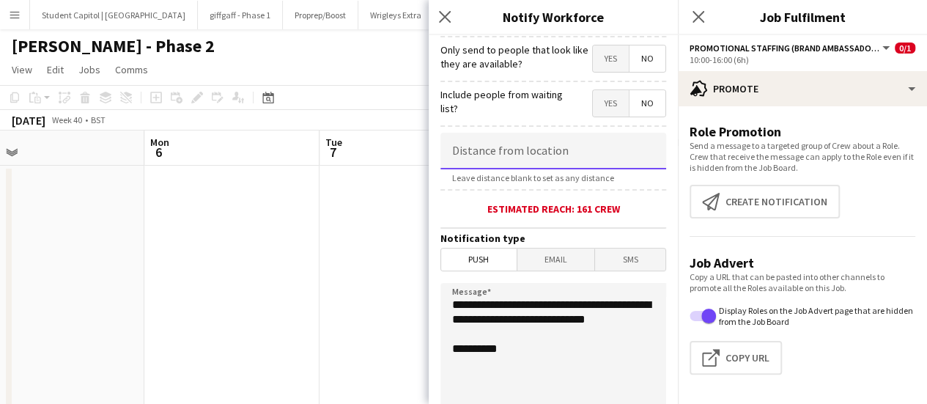
click at [525, 152] on input at bounding box center [554, 151] width 226 height 37
type input "****"
click at [322, 289] on app-date-cell at bounding box center [407, 302] width 175 height 272
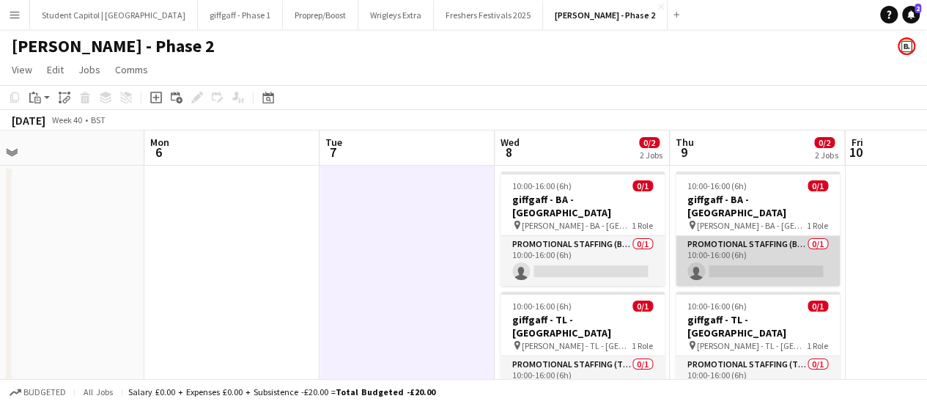
click at [792, 236] on app-card-role "Promotional Staffing (Brand Ambassadors) 0/1 10:00-16:00 (6h) single-neutral-ac…" at bounding box center [758, 261] width 164 height 50
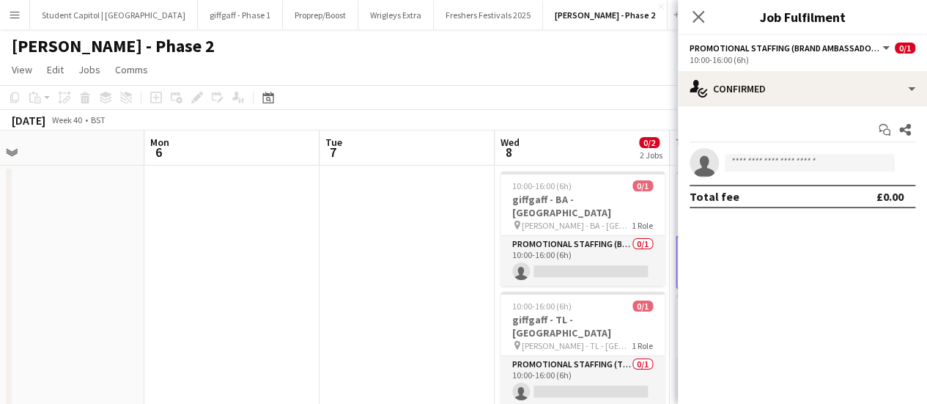
click at [380, 256] on app-date-cell at bounding box center [407, 302] width 175 height 272
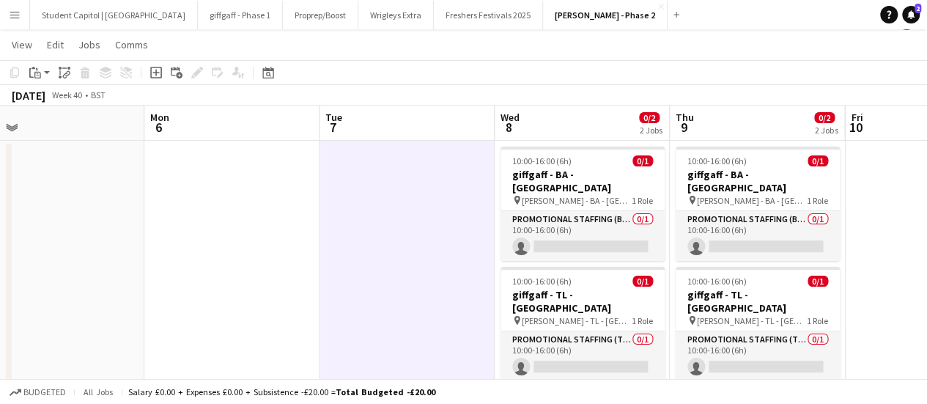
scroll to position [0, 0]
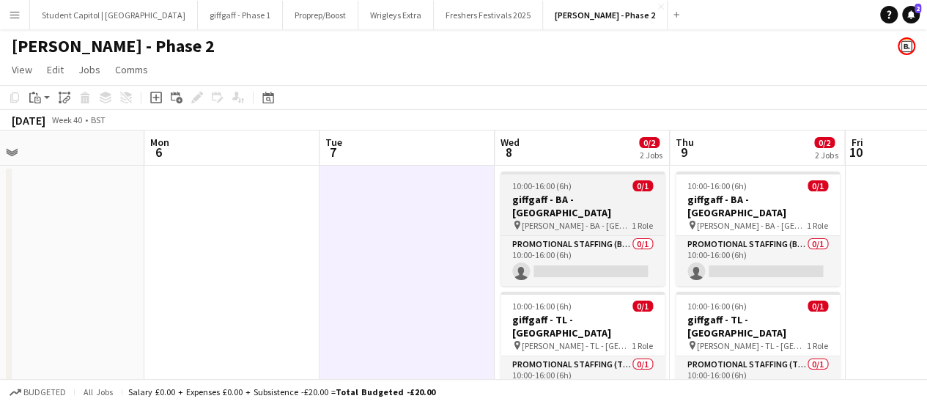
click at [602, 198] on h3 "giffgaff - BA - Cambridge" at bounding box center [583, 206] width 164 height 26
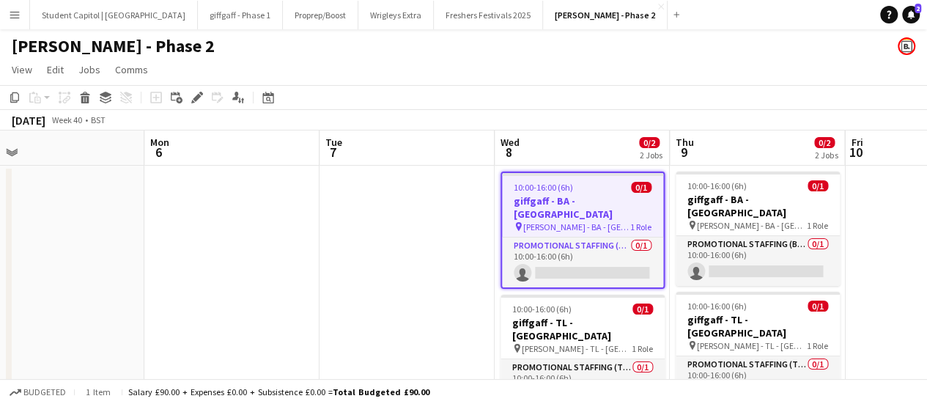
click at [12, 6] on button "Menu" at bounding box center [14, 14] width 29 height 29
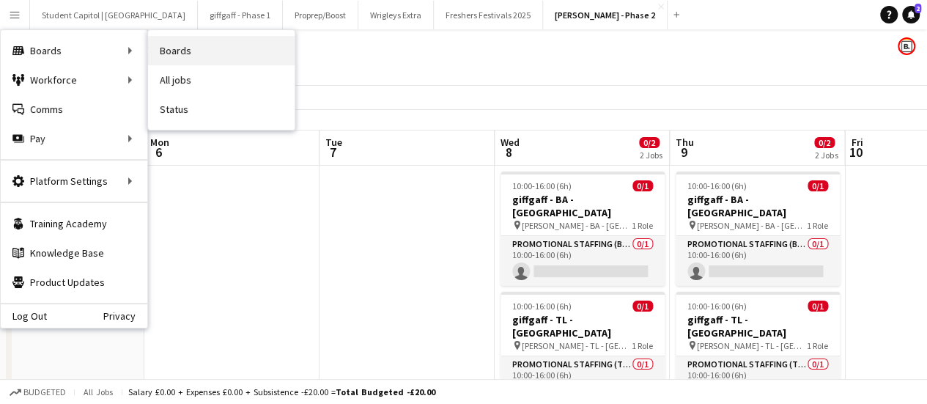
click at [192, 46] on link "Boards" at bounding box center [221, 50] width 147 height 29
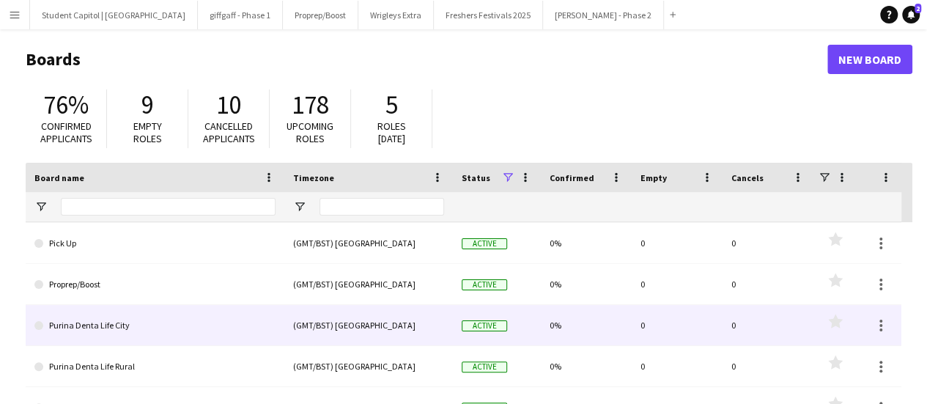
scroll to position [428, 0]
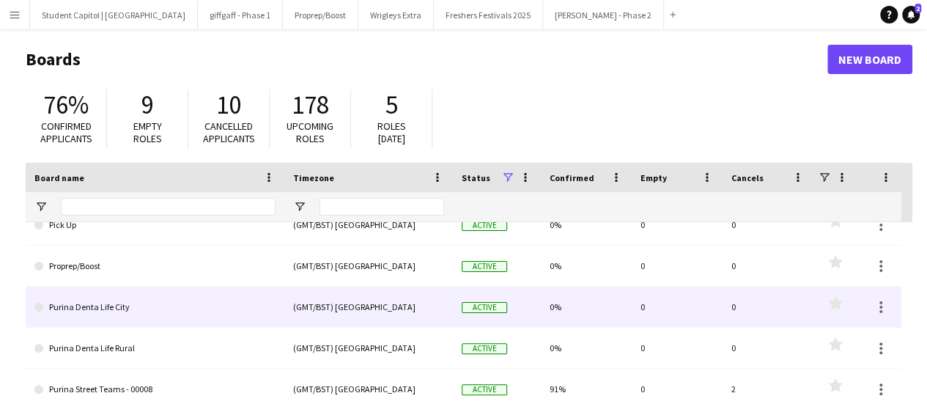
click at [122, 309] on link "Purina Denta Life City" at bounding box center [154, 307] width 241 height 41
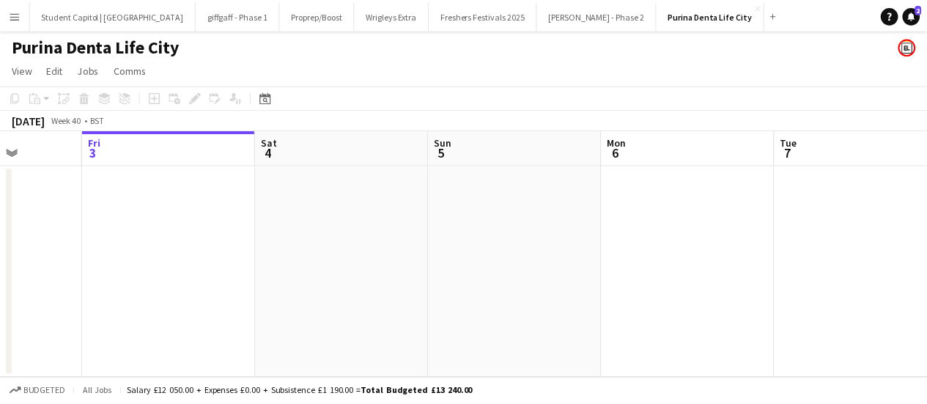
scroll to position [0, 403]
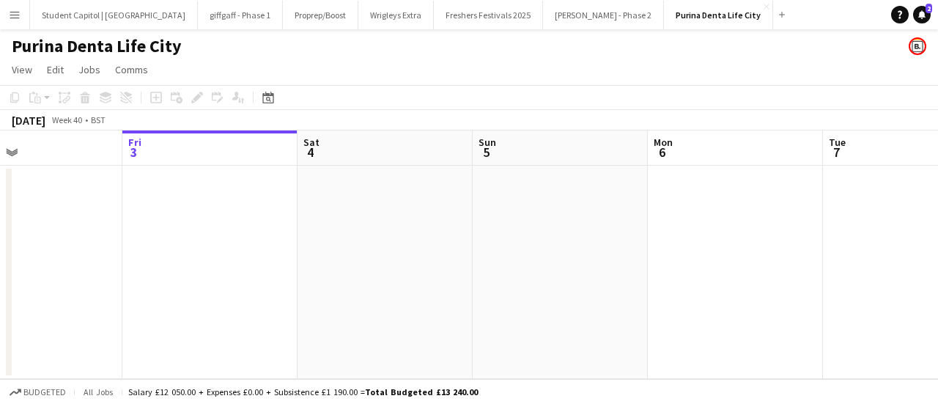
drag, startPoint x: 527, startPoint y: 284, endPoint x: 649, endPoint y: 284, distance: 122.4
click at [649, 284] on app-calendar-viewport "Tue 30 Wed 1 Thu 2 Fri 3 Sat 4 Sun 5 Mon 6 Tue 7 Wed 8 Thu 9 Fri 10" at bounding box center [469, 254] width 938 height 249
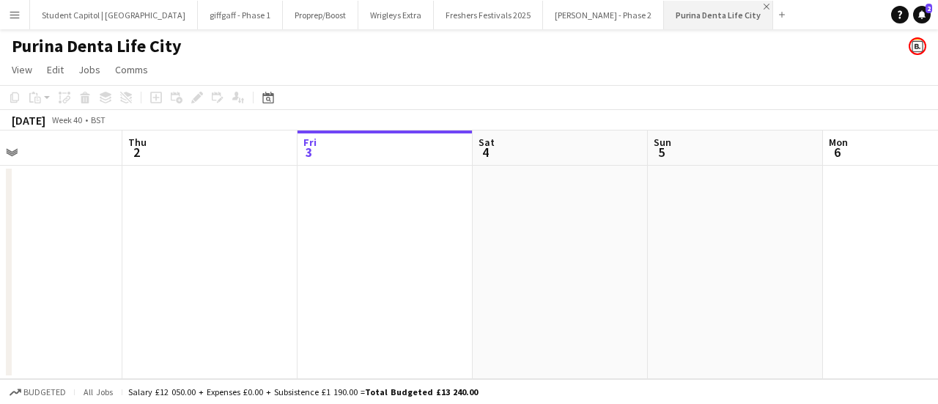
click at [764, 7] on app-icon "Close" at bounding box center [767, 7] width 6 height 6
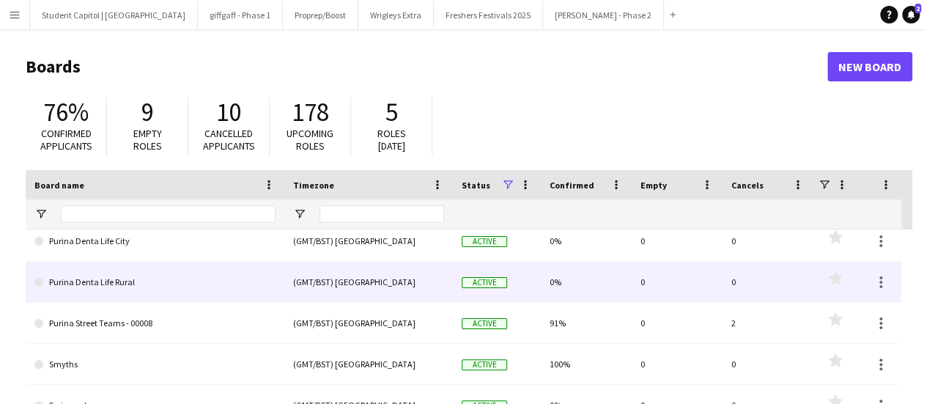
click at [163, 292] on link "Purina Denta Life Rural" at bounding box center [154, 282] width 241 height 41
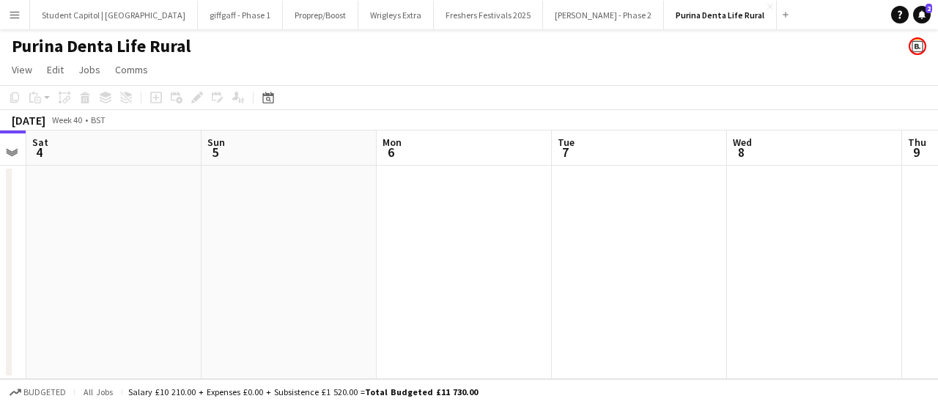
drag, startPoint x: 528, startPoint y: 272, endPoint x: 185, endPoint y: 339, distance: 349.6
click at [185, 339] on app-calendar-viewport "Tue 30 Wed 1 Thu 2 Fri 3 Sat 4 Sun 5 Mon 6 Tue 7 Wed 8 Thu 9 Fri 10" at bounding box center [469, 254] width 938 height 249
drag, startPoint x: 597, startPoint y: 286, endPoint x: 202, endPoint y: 328, distance: 397.3
click at [202, 328] on app-calendar-viewport "Tue 30 Wed 1 Thu 2 Fri 3 Sat 4 Sun 5 Mon 6 Tue 7 Wed 8 Thu 9 Fri 10" at bounding box center [469, 254] width 938 height 249
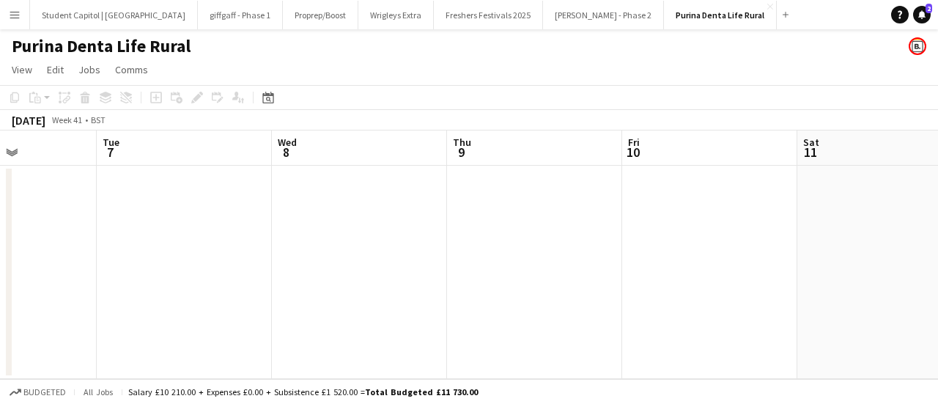
drag, startPoint x: 550, startPoint y: 293, endPoint x: 276, endPoint y: 295, distance: 273.4
click at [264, 301] on app-calendar-viewport "Sat 4 Sun 5 Mon 6 Tue 7 Wed 8 Thu 9 Fri 10 Sat 11 Sun 12 Mon 13 Tue 14" at bounding box center [469, 254] width 938 height 249
drag, startPoint x: 603, startPoint y: 277, endPoint x: 221, endPoint y: 303, distance: 382.8
click at [221, 303] on app-calendar-viewport "Mon 6 Tue 7 Wed 8 Thu 9 Fri 10 Sat 11 Sun 12 Mon 13 Tue 14 Wed 15 Thu 16" at bounding box center [469, 254] width 938 height 249
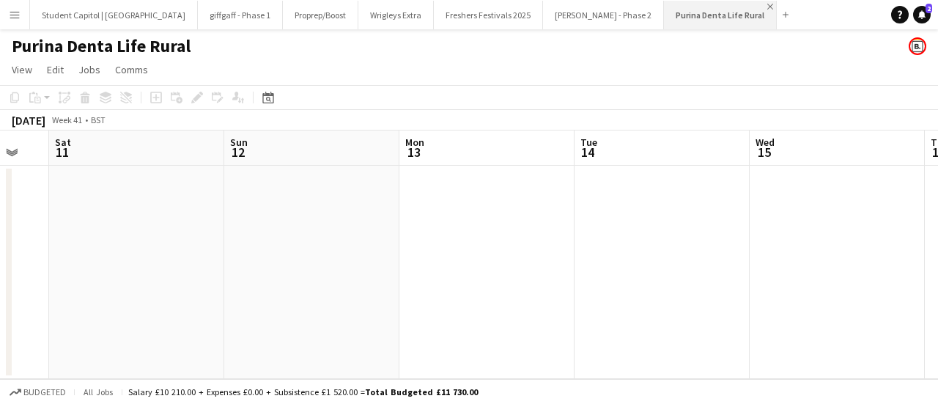
click at [767, 6] on app-icon "Close" at bounding box center [770, 7] width 6 height 6
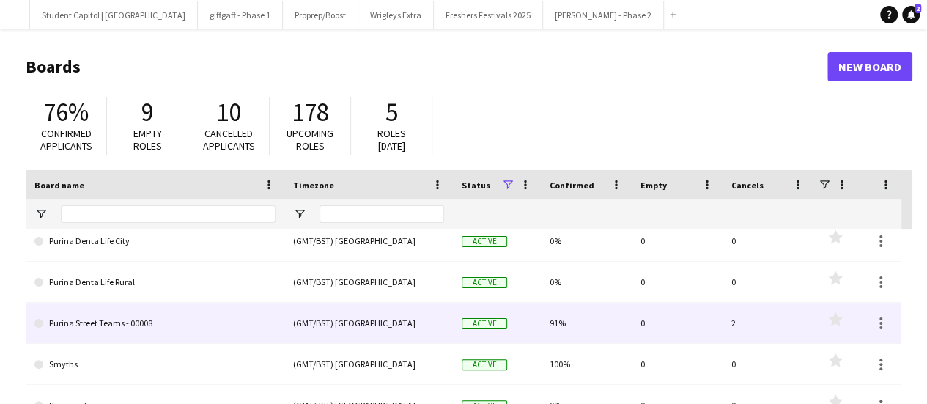
click at [166, 314] on link "Purina Street Teams - 00008" at bounding box center [154, 323] width 241 height 41
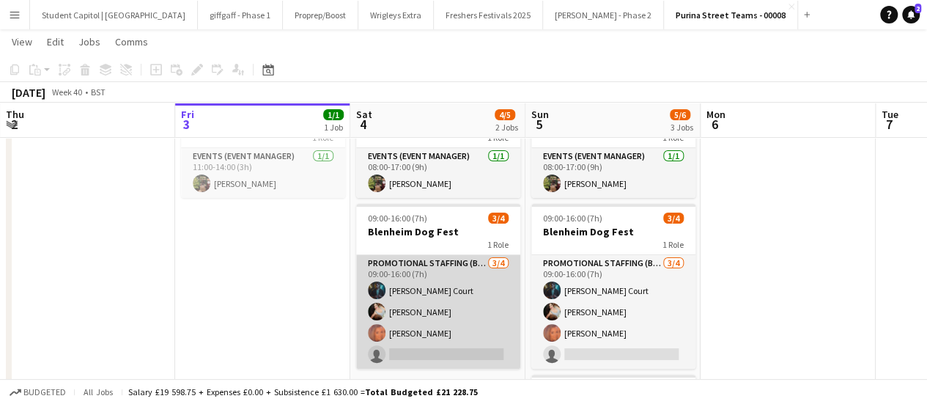
click at [474, 301] on app-card-role "Promotional Staffing (Brand Ambassadors) 3/4 09:00-16:00 (7h) Craig Court Vanes…" at bounding box center [438, 312] width 164 height 114
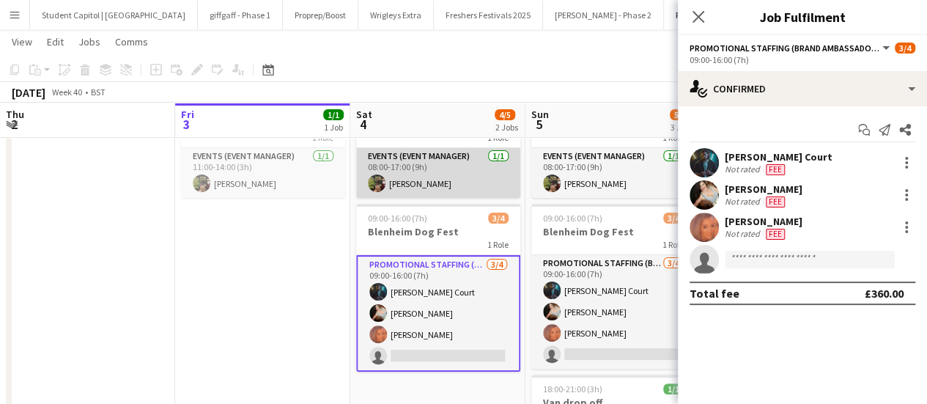
click at [443, 178] on app-card-role "Events (Event Manager) 1/1 08:00-17:00 (9h) Nuala Casey" at bounding box center [438, 173] width 164 height 50
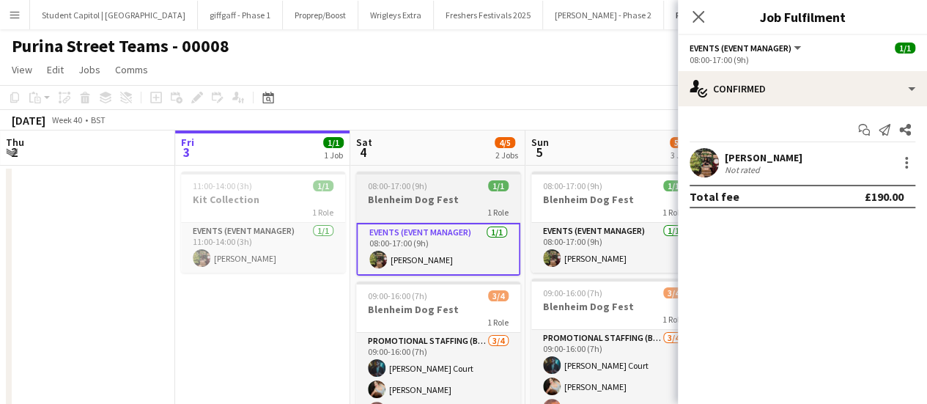
click at [430, 190] on div "08:00-17:00 (9h) 1/1" at bounding box center [438, 185] width 164 height 11
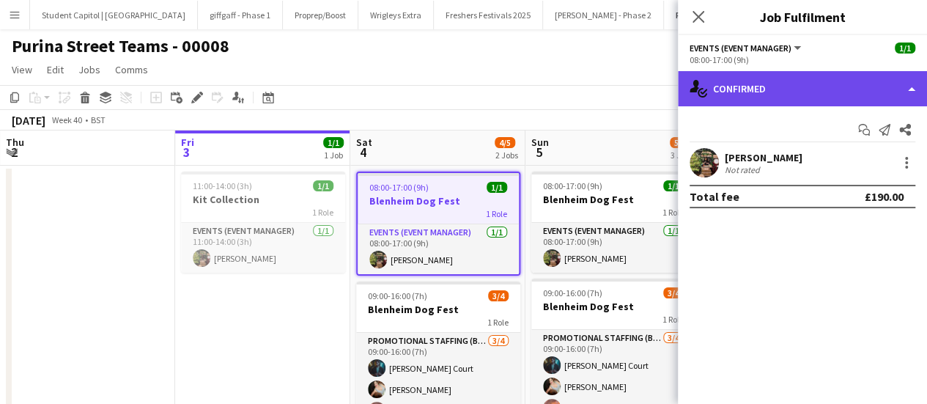
click at [909, 95] on div "single-neutral-actions-check-2 Confirmed" at bounding box center [802, 88] width 249 height 35
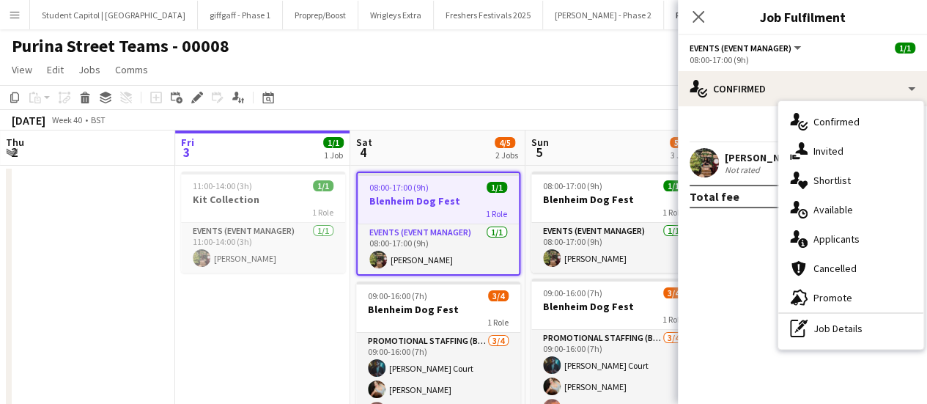
click at [800, 67] on app-options-switcher "Events (Event Manager) All roles Events (Event Manager) 1/1 08:00-17:00 (9h)" at bounding box center [802, 53] width 249 height 36
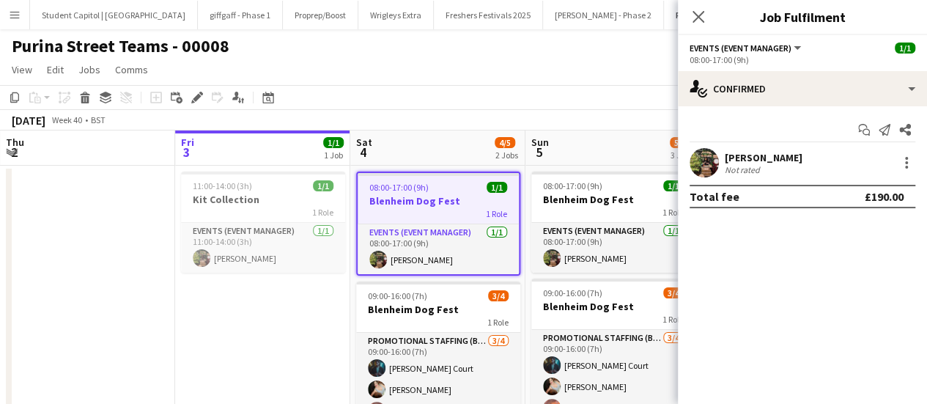
click at [790, 52] on button "Events (Event Manager)" at bounding box center [747, 48] width 114 height 11
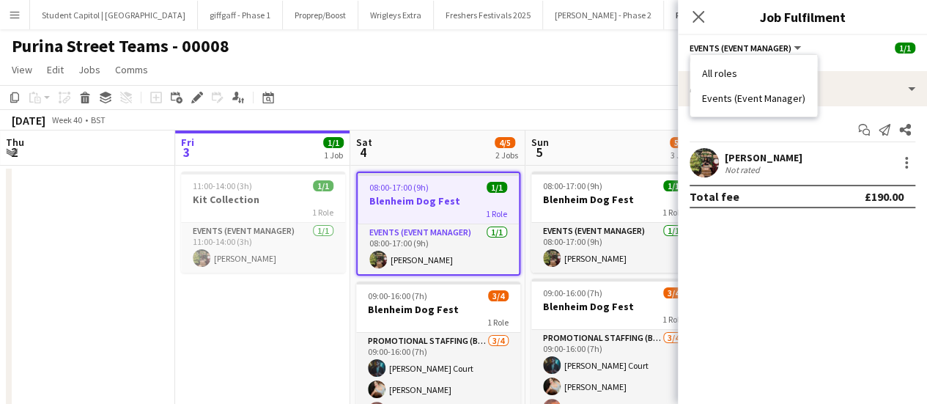
click at [414, 185] on span "08:00-17:00 (9h)" at bounding box center [398, 187] width 59 height 11
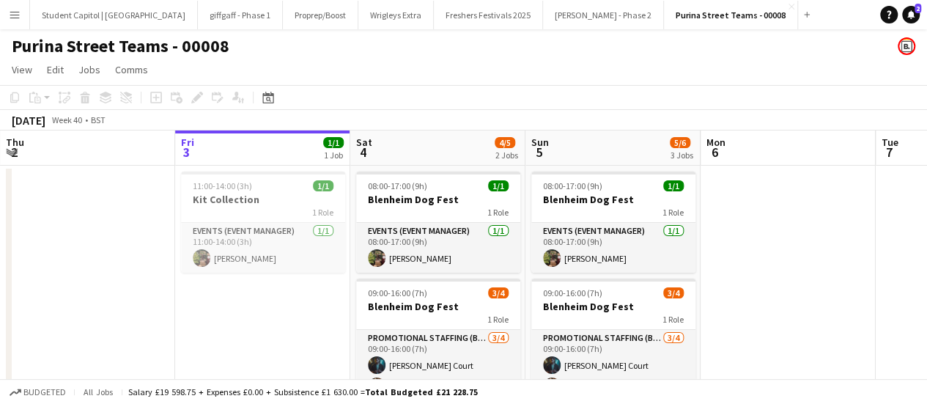
click at [416, 147] on app-board-header-date "Sat 4 4/5 2 Jobs" at bounding box center [437, 147] width 175 height 35
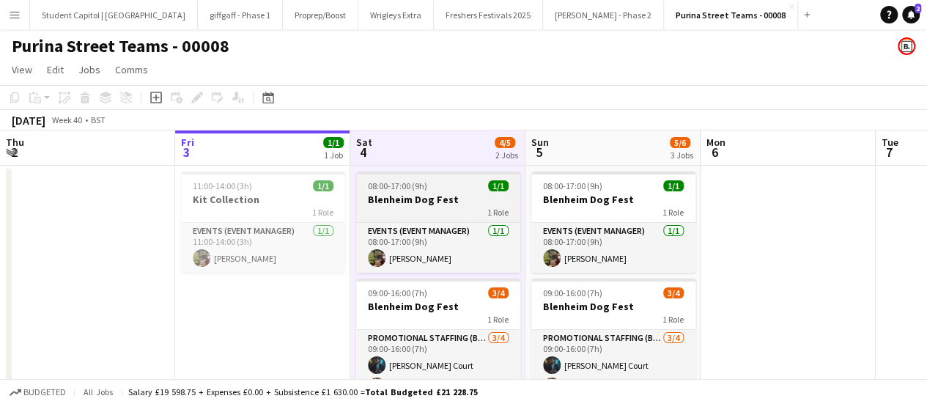
click at [420, 207] on div "1 Role" at bounding box center [438, 212] width 164 height 12
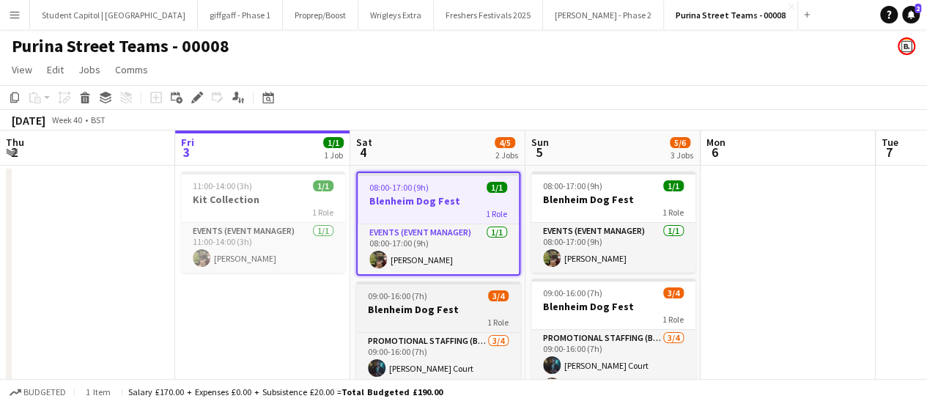
click at [433, 287] on app-job-card "09:00-16:00 (7h) 3/4 Blenheim Dog Fest 1 Role Promotional Staffing (Brand Ambas…" at bounding box center [438, 363] width 164 height 165
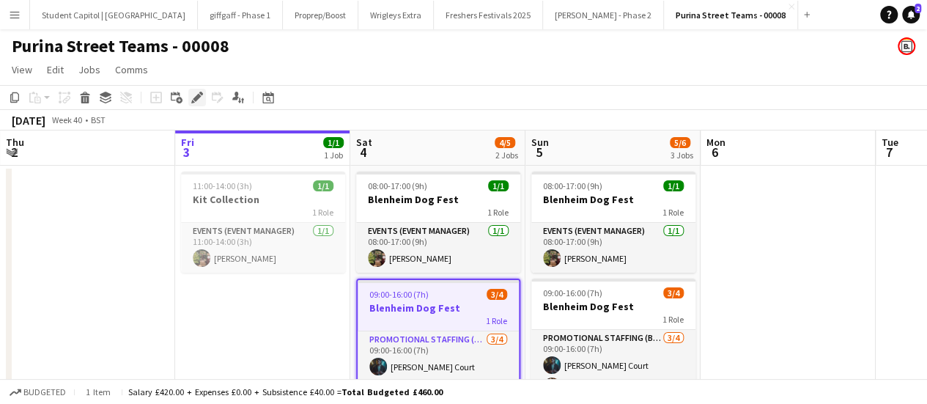
click at [195, 89] on div "Edit" at bounding box center [197, 98] width 18 height 18
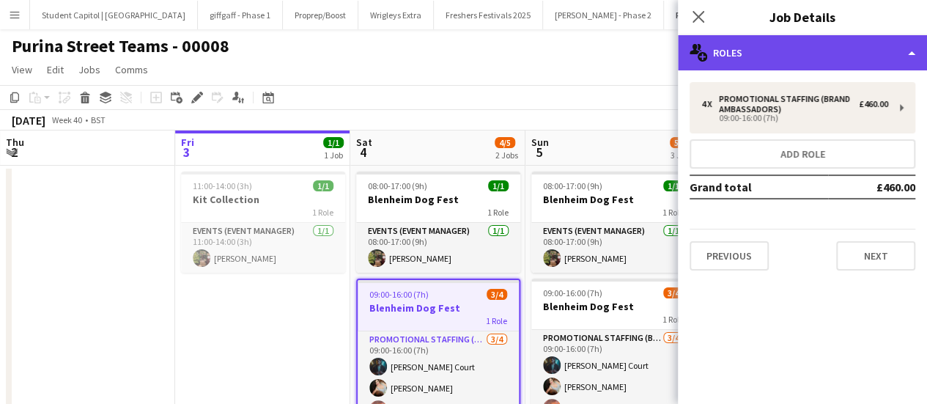
click at [906, 52] on div "multiple-users-add Roles" at bounding box center [802, 52] width 249 height 35
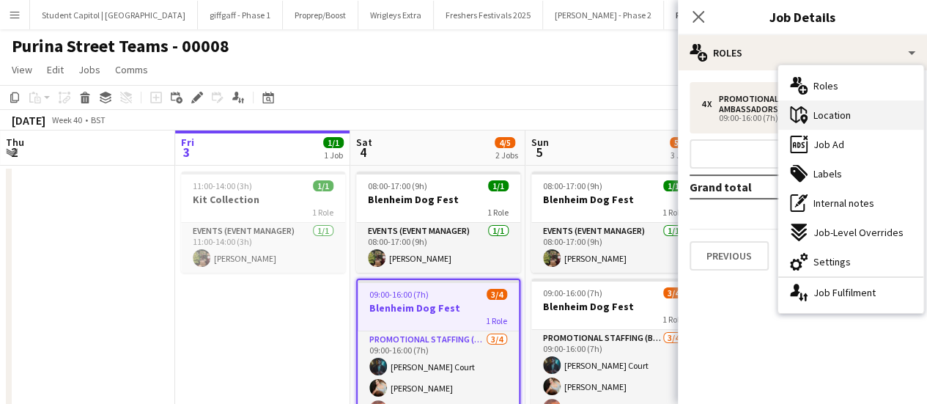
click at [872, 108] on div "maps-pin-1 Location" at bounding box center [850, 114] width 145 height 29
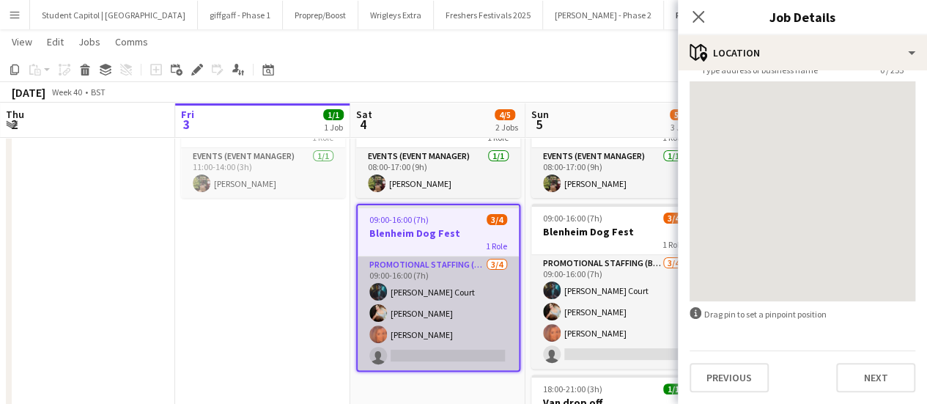
click at [417, 293] on app-card-role "Promotional Staffing (Brand Ambassadors) 3/4 09:00-16:00 (7h) Craig Court Vanes…" at bounding box center [438, 314] width 161 height 114
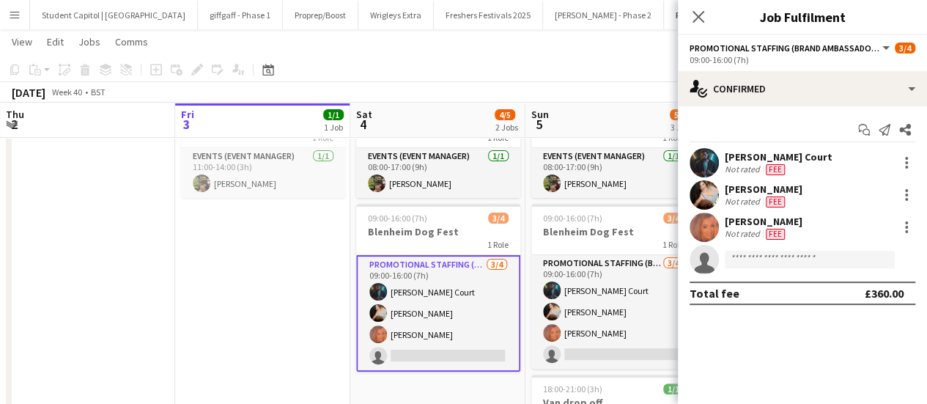
click at [714, 161] on app-user-avatar at bounding box center [704, 162] width 29 height 29
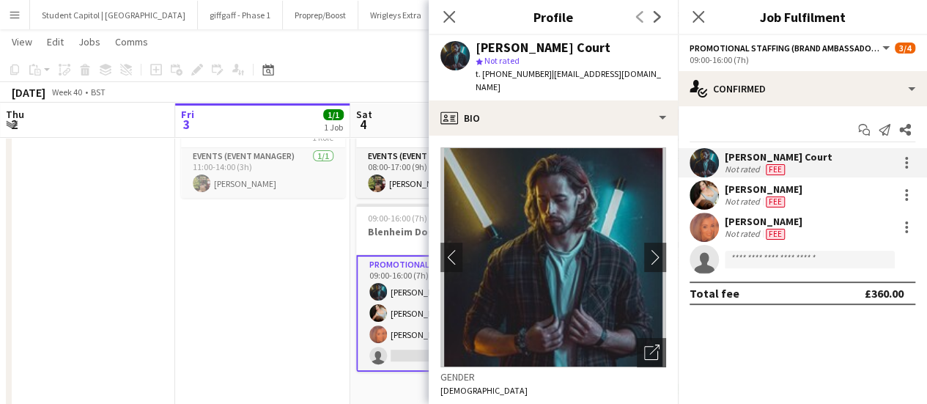
drag, startPoint x: 545, startPoint y: 74, endPoint x: 660, endPoint y: 74, distance: 114.4
click at [660, 74] on span "| inquiries.craigcourt@gmail.com" at bounding box center [568, 80] width 185 height 24
copy span "inquiries.craigcourt@gmail.com"
click at [910, 158] on div at bounding box center [907, 163] width 18 height 18
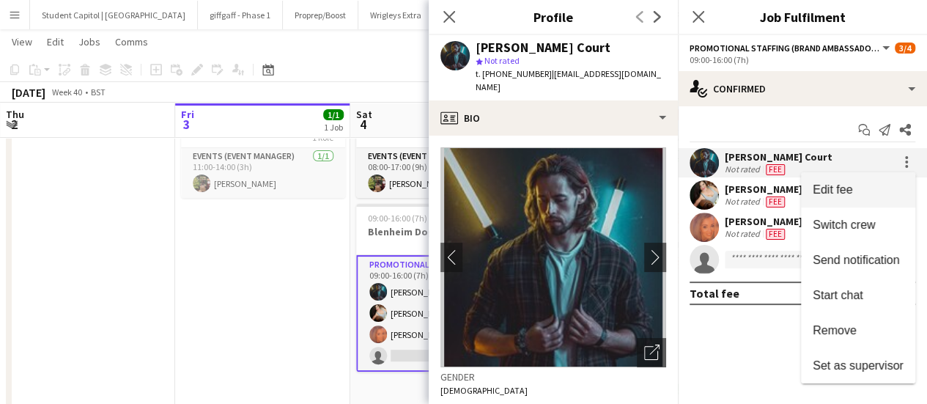
click at [871, 184] on span "Edit fee" at bounding box center [858, 189] width 91 height 13
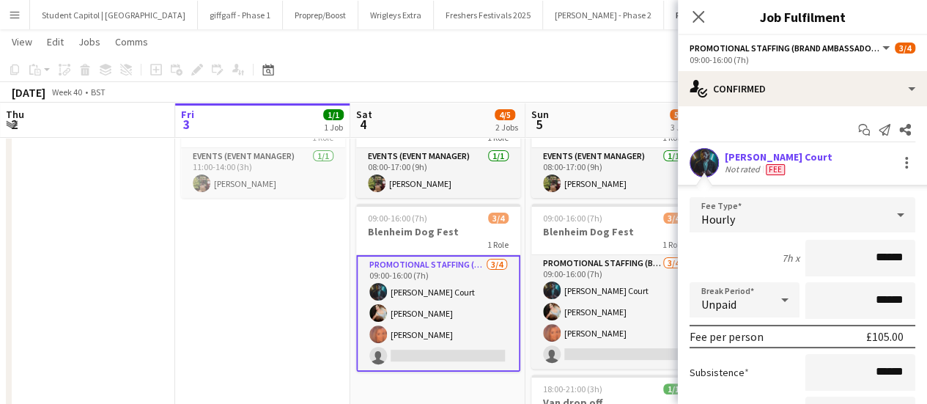
scroll to position [147, 0]
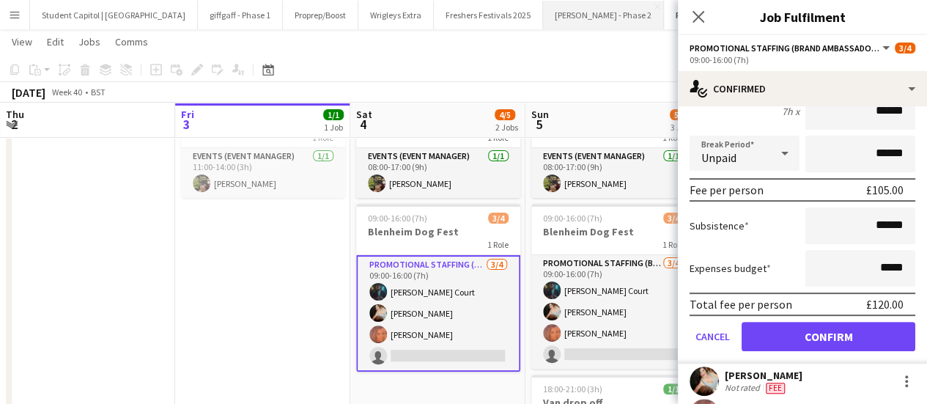
click at [543, 11] on button "Giff Gaff - Phase 2 Close" at bounding box center [603, 15] width 121 height 29
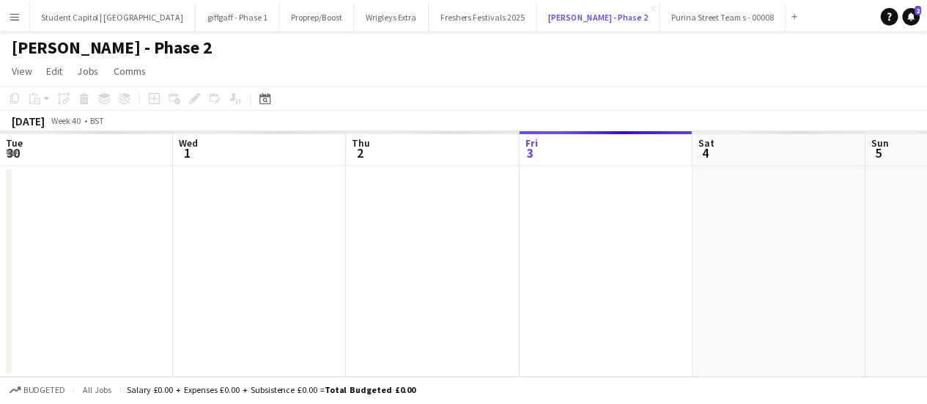
scroll to position [0, 350]
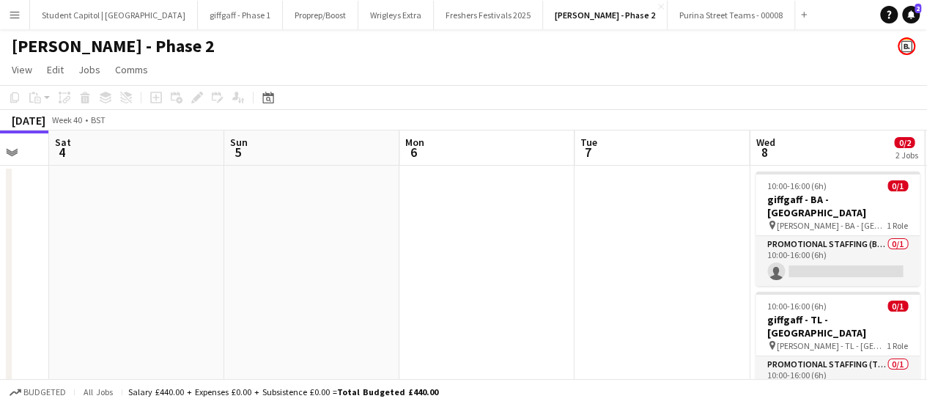
drag, startPoint x: 418, startPoint y: 253, endPoint x: 43, endPoint y: 278, distance: 376.1
click at [43, 278] on app-calendar-viewport "Tue 30 Wed 1 Thu 2 Fri 3 Sat 4 Sun 5 Mon 6 Tue 7 Wed 8 0/2 2 Jobs Thu 9 0/2 2 J…" at bounding box center [463, 283] width 927 height 307
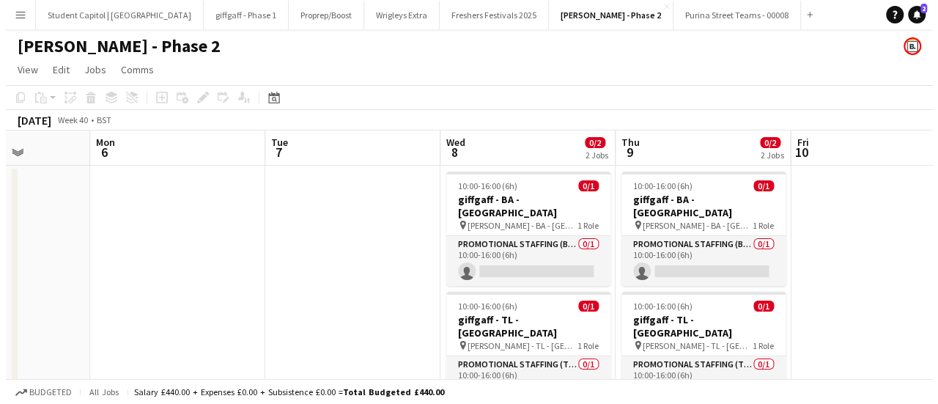
scroll to position [0, 620]
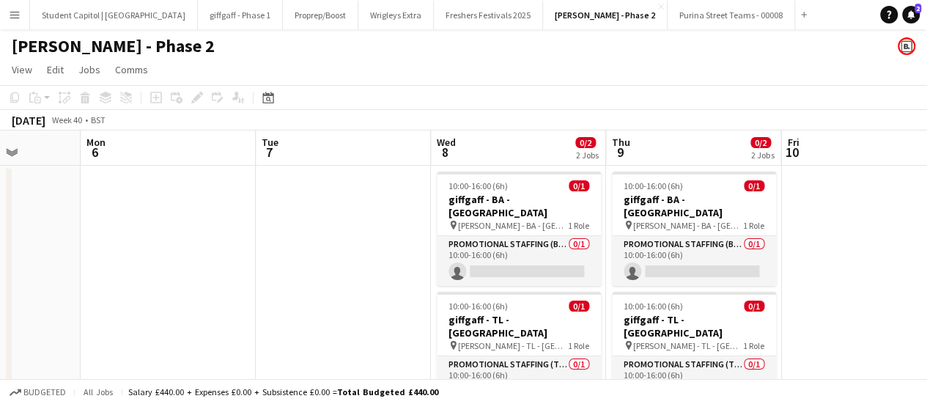
drag, startPoint x: 547, startPoint y: 268, endPoint x: 264, endPoint y: 288, distance: 283.6
click at [264, 288] on app-calendar-viewport "Thu 2 Fri 3 Sat 4 Sun 5 Mon 6 Tue 7 Wed 8 0/2 2 Jobs Thu 9 0/2 2 Jobs Fri 10 Sa…" at bounding box center [463, 283] width 927 height 307
click at [668, 17] on button "Purina Street Teams - 00008 Close" at bounding box center [732, 15] width 128 height 29
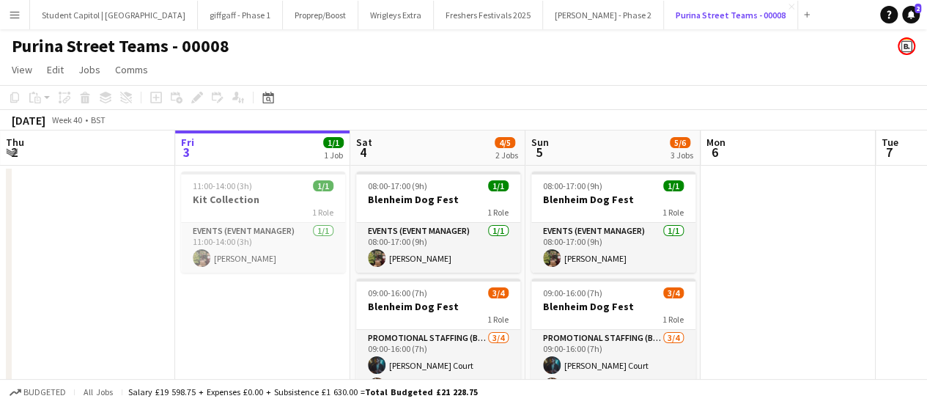
scroll to position [73, 0]
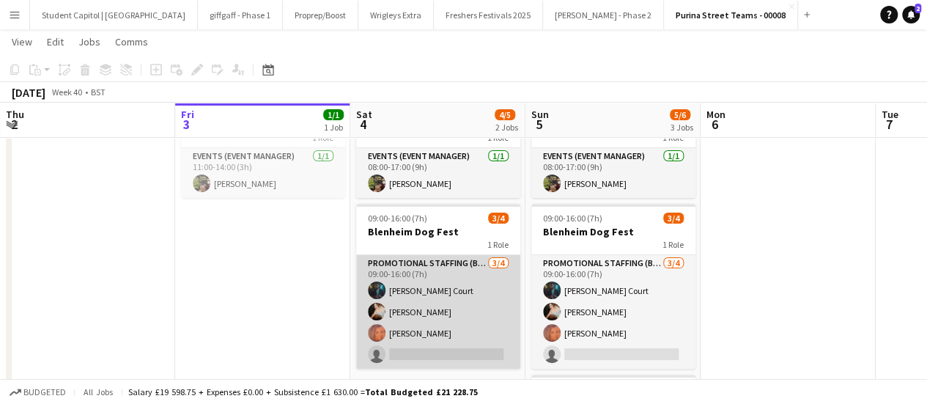
click at [412, 314] on app-card-role "Promotional Staffing (Brand Ambassadors) 3/4 09:00-16:00 (7h) Craig Court Vanes…" at bounding box center [438, 312] width 164 height 114
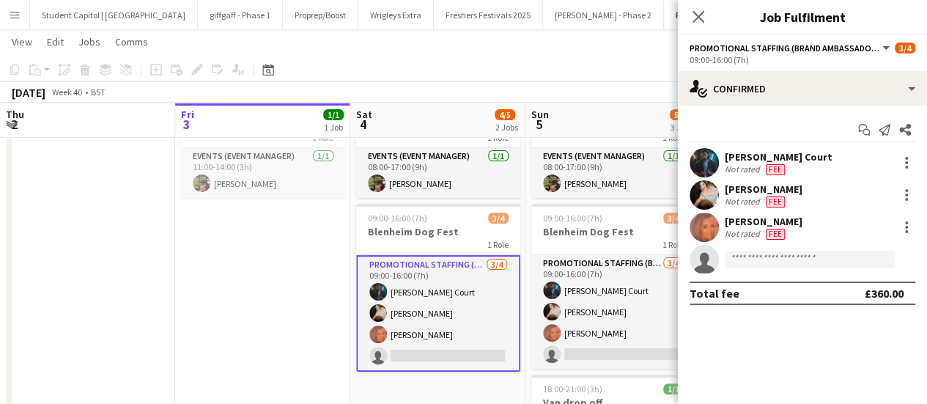
click at [710, 194] on app-user-avatar at bounding box center [704, 194] width 29 height 29
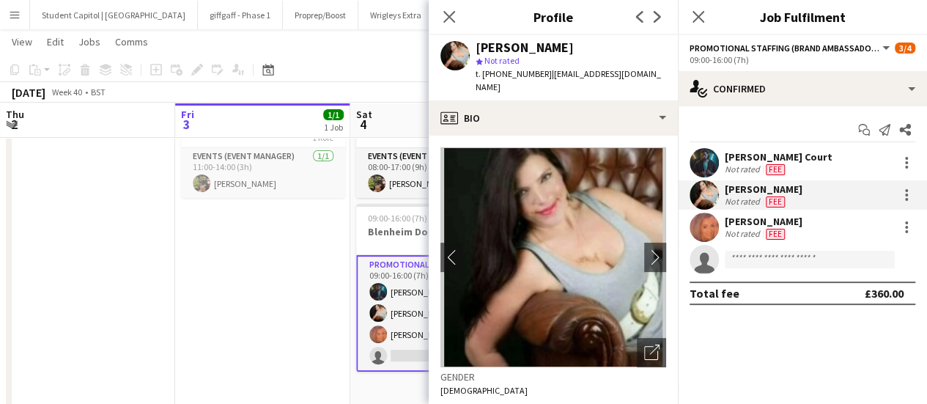
drag, startPoint x: 545, startPoint y: 73, endPoint x: 658, endPoint y: 73, distance: 112.9
click at [658, 73] on span "| vanessarachellee@yahoo.co.uk" at bounding box center [568, 80] width 185 height 24
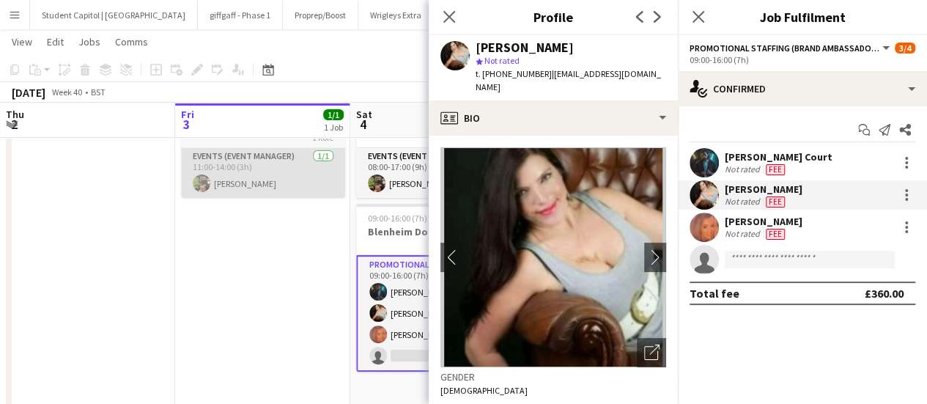
copy span "vanessarachellee@yahoo.co.uk"
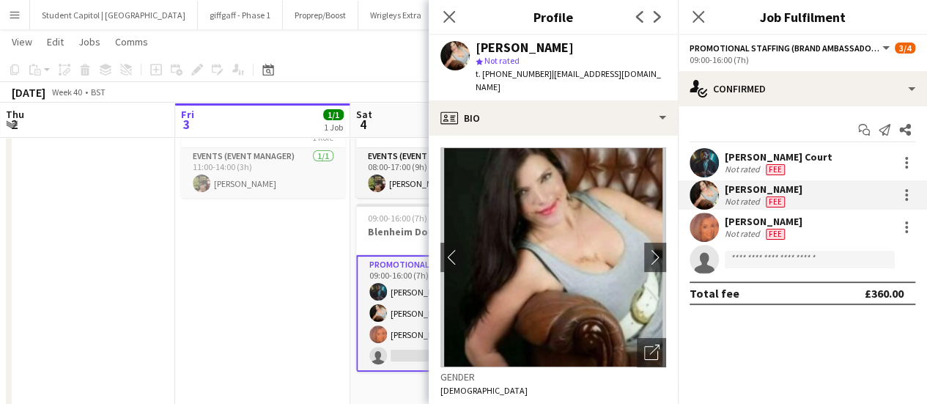
click at [704, 229] on app-user-avatar at bounding box center [704, 227] width 29 height 29
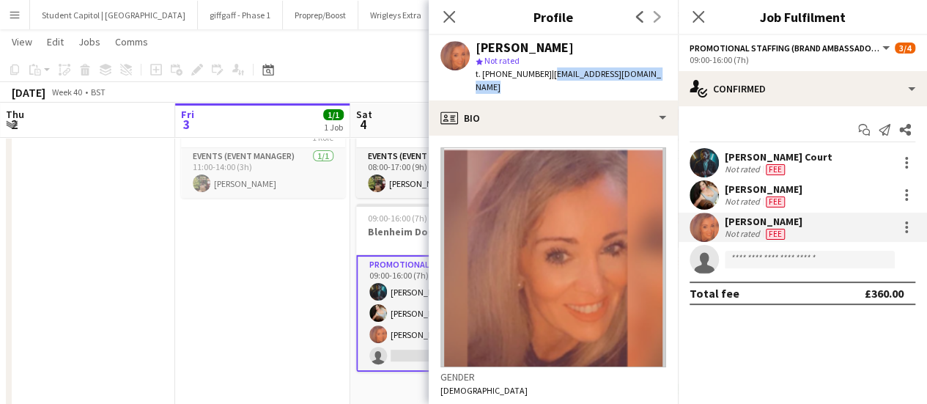
drag, startPoint x: 545, startPoint y: 73, endPoint x: 657, endPoint y: 78, distance: 111.6
click at [657, 78] on span "| trixieodonoghue@outlook.com" at bounding box center [568, 80] width 185 height 24
copy span "trixieodonoghue@outlook.com"
click at [249, 292] on app-date-cell "11:00-14:00 (3h) 1/1 Kit Collection 1 Role Events (Event Manager) 1/1 11:00-14:…" at bounding box center [262, 300] width 175 height 418
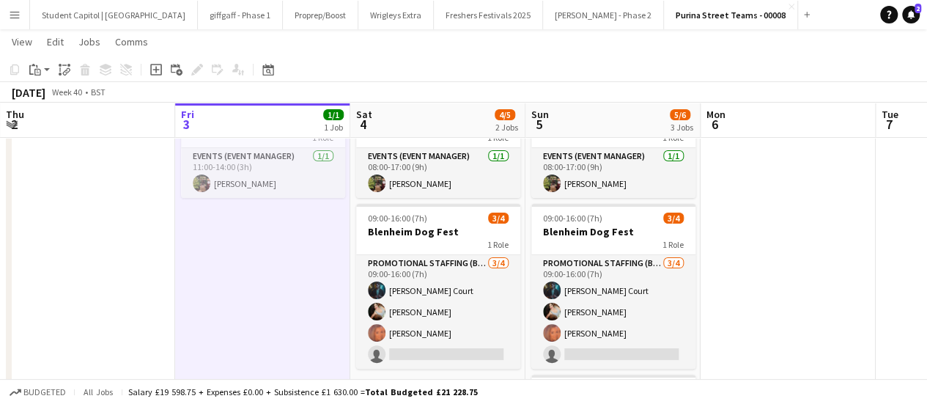
click at [153, 229] on app-date-cell at bounding box center [87, 300] width 175 height 418
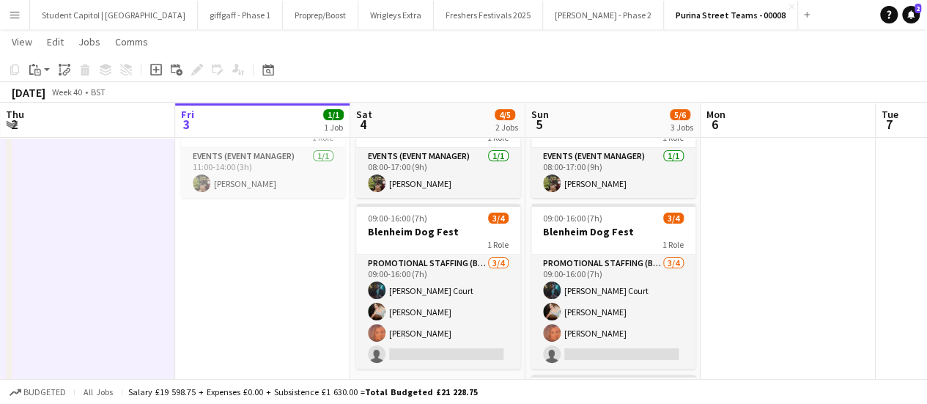
click at [251, 269] on app-date-cell "11:00-14:00 (3h) 1/1 Kit Collection 1 Role Events (Event Manager) 1/1 11:00-14:…" at bounding box center [262, 300] width 175 height 418
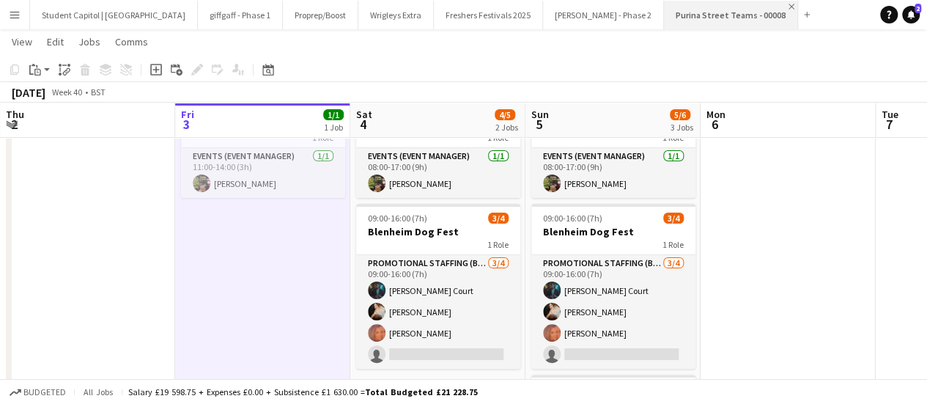
click at [789, 7] on app-icon "Close" at bounding box center [792, 7] width 6 height 6
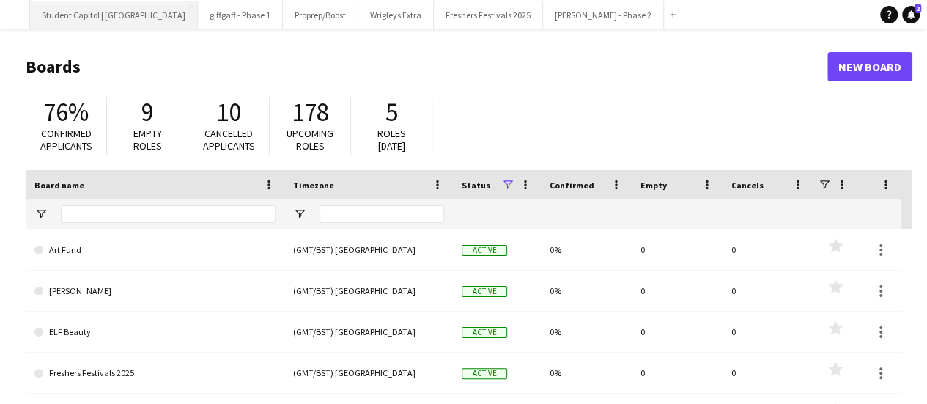
click at [78, 10] on button "Student Capitol | [GEOGRAPHIC_DATA] Close" at bounding box center [114, 15] width 168 height 29
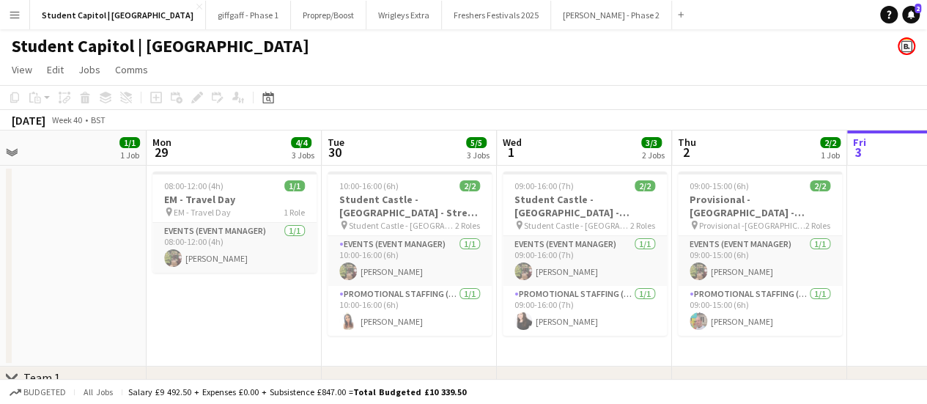
scroll to position [0, 361]
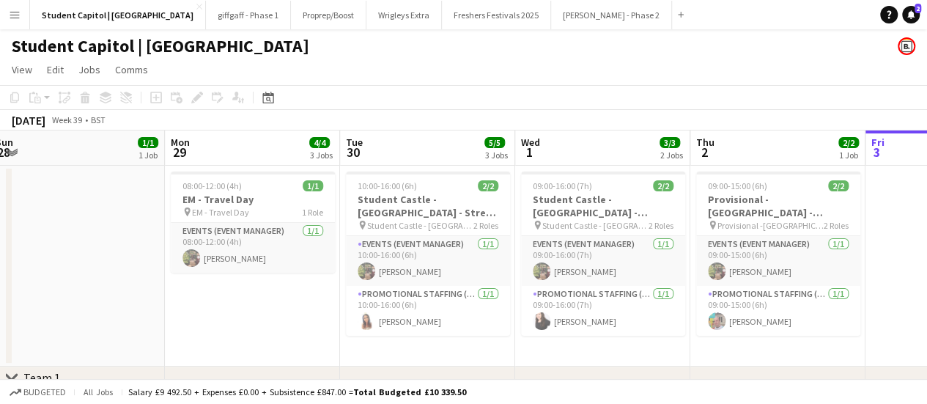
drag, startPoint x: 486, startPoint y: 292, endPoint x: 931, endPoint y: 306, distance: 445.2
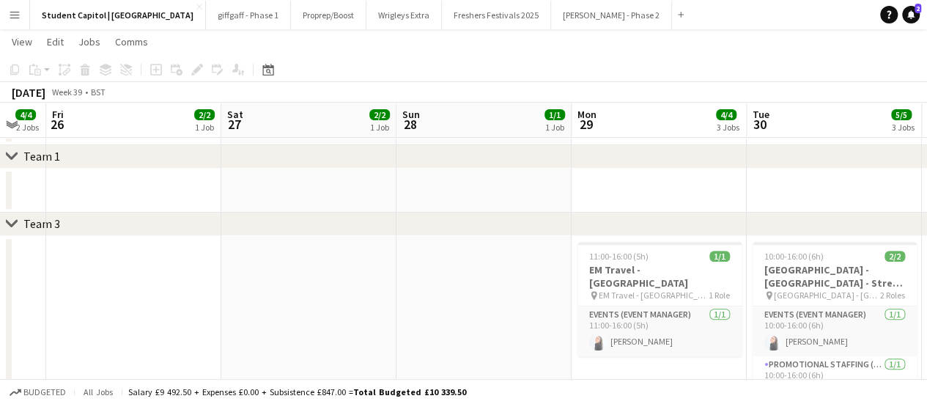
scroll to position [0, 299]
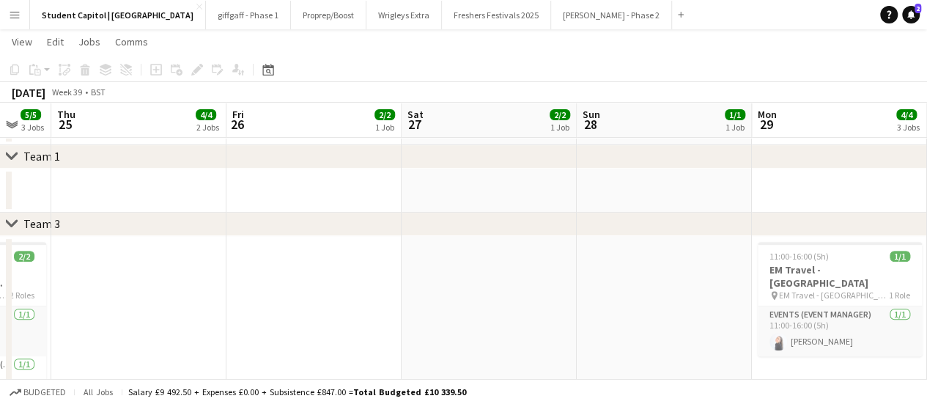
drag, startPoint x: 195, startPoint y: 279, endPoint x: 677, endPoint y: 287, distance: 482.4
click at [677, 287] on app-calendar-viewport "Tue 23 5/5 3 Jobs Wed 24 5/5 3 Jobs Thu 25 4/4 2 Jobs Fri 26 2/2 1 Job Sat 27 2…" at bounding box center [463, 248] width 927 height 823
click at [9, 152] on icon "chevron-right" at bounding box center [12, 156] width 12 height 12
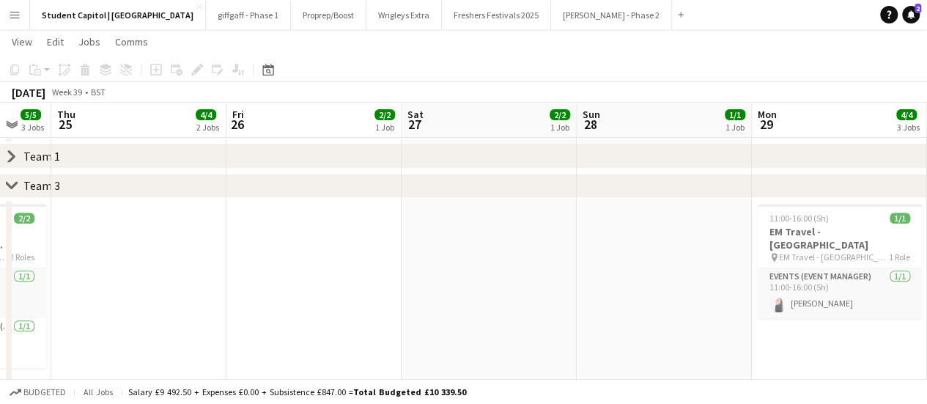
click at [12, 152] on icon "chevron-right" at bounding box center [12, 156] width 12 height 12
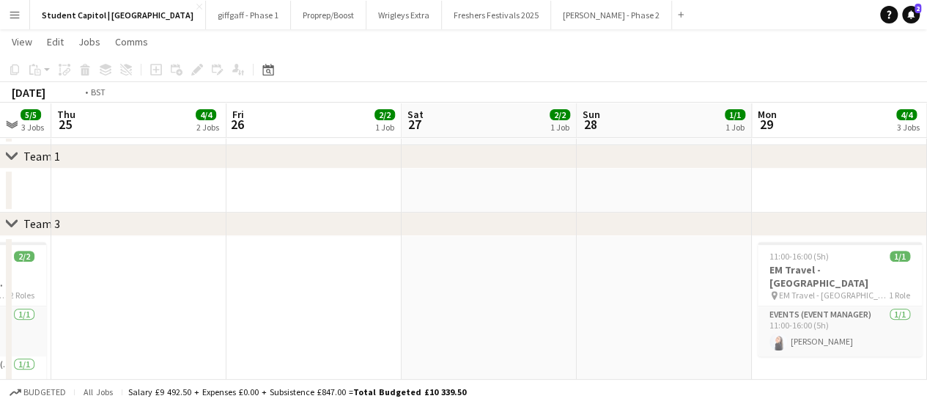
scroll to position [0, 375]
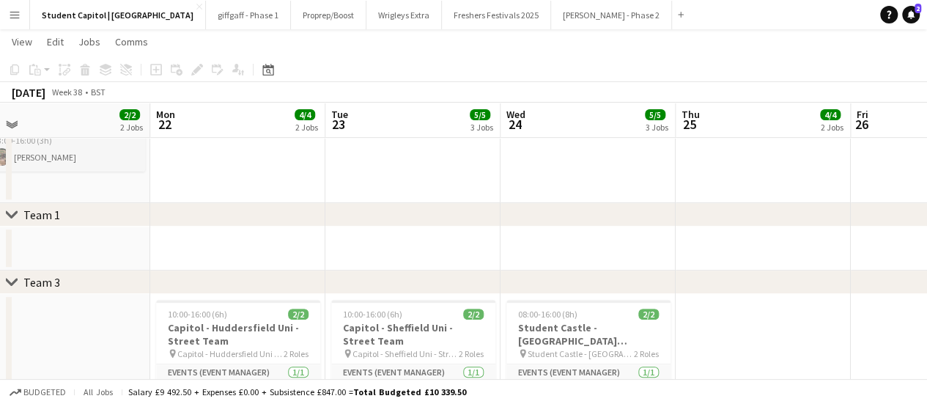
drag, startPoint x: 259, startPoint y: 206, endPoint x: 831, endPoint y: 221, distance: 572.0
click at [927, 219] on html "Menu Boards Boards Boards All jobs Status Workforce Workforce My Workforce Recr…" at bounding box center [463, 261] width 927 height 963
drag, startPoint x: 670, startPoint y: 235, endPoint x: 855, endPoint y: 248, distance: 185.9
click at [927, 248] on html "Menu Boards Boards Boards All jobs Status Workforce Workforce My Workforce Recr…" at bounding box center [463, 261] width 927 height 963
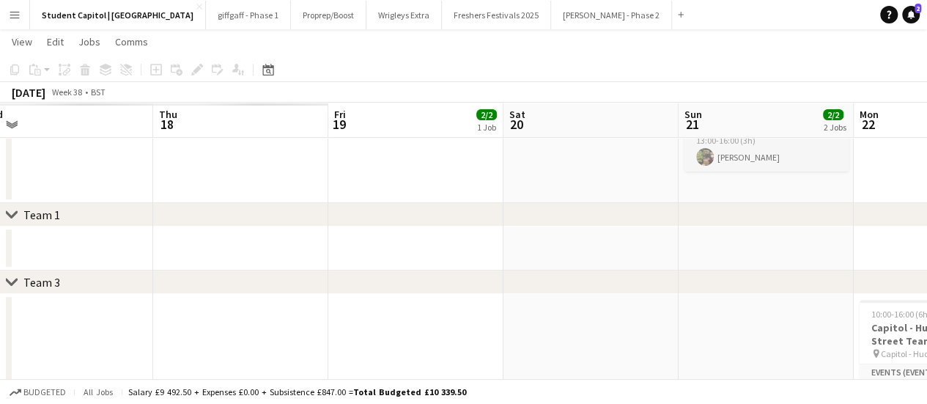
drag, startPoint x: 545, startPoint y: 323, endPoint x: 827, endPoint y: 320, distance: 281.5
click at [890, 320] on app-calendar-viewport "Wed 17 Thu 18 Fri 19 2/2 1 Job Sat 20 Sun 21 2/2 2 Jobs Mon 22 4/4 2 Jobs Tue 2…" at bounding box center [463, 277] width 927 height 881
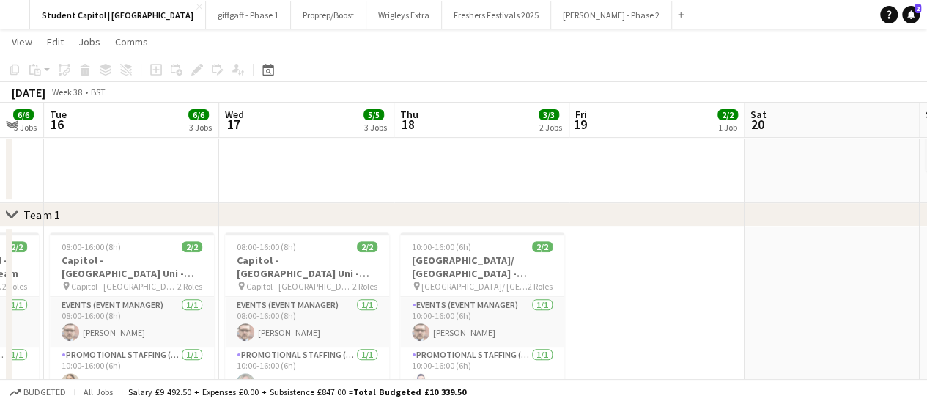
scroll to position [0, 368]
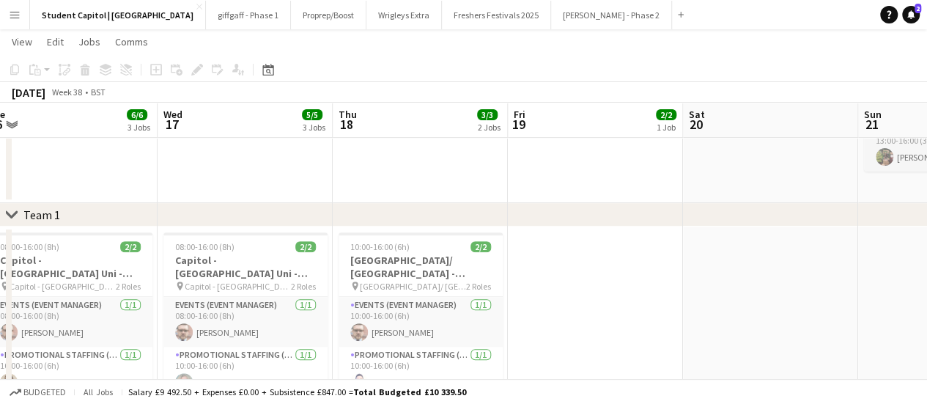
drag, startPoint x: 539, startPoint y: 318, endPoint x: 795, endPoint y: 309, distance: 256.7
click at [795, 309] on app-calendar-viewport "Sun 14 1/1 1 Job Mon 15 6/6 3 Jobs Tue 16 6/6 3 Jobs Wed 17 5/5 3 Jobs Thu 18 3…" at bounding box center [463, 356] width 927 height 1038
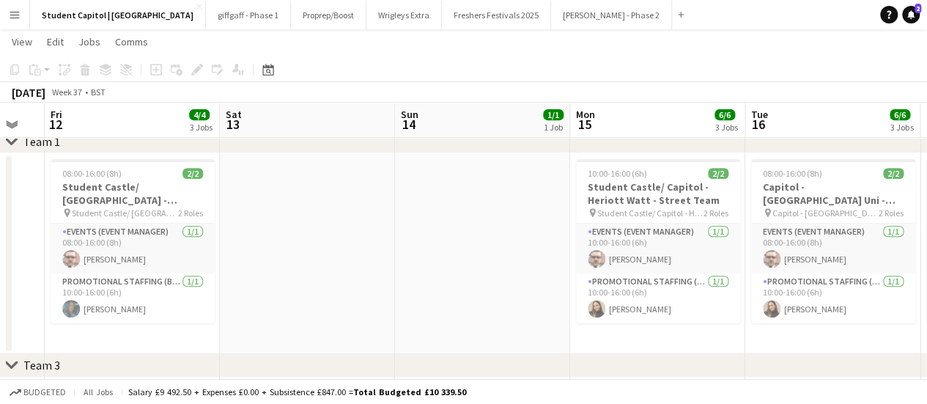
scroll to position [0, 425]
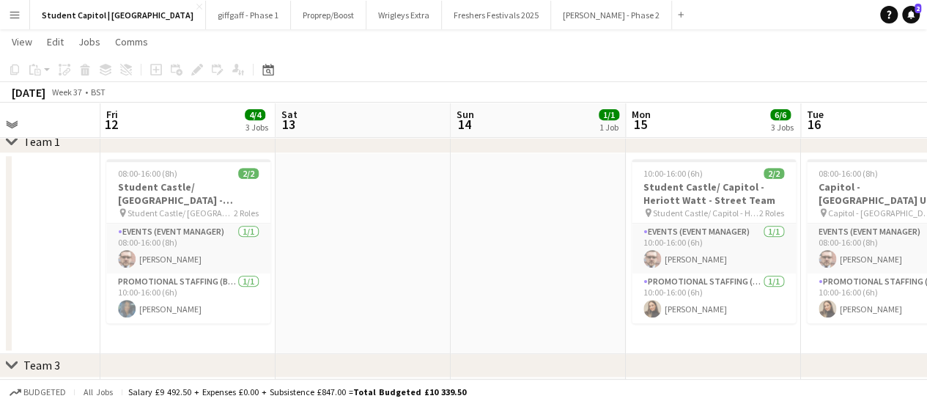
drag, startPoint x: 263, startPoint y: 338, endPoint x: 938, endPoint y: 325, distance: 674.5
click at [927, 325] on html "Menu Boards Boards Boards All jobs Status Workforce Workforce My Workforce Recr…" at bounding box center [463, 267] width 927 height 1120
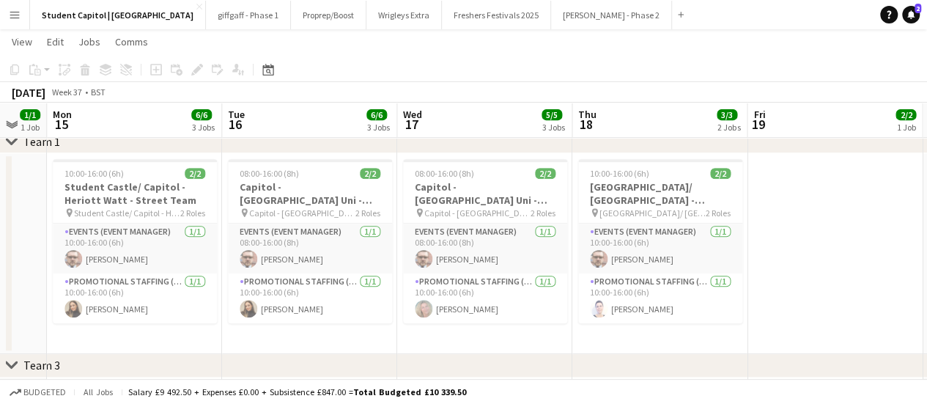
drag, startPoint x: 600, startPoint y: 339, endPoint x: 18, endPoint y: 339, distance: 581.3
click at [18, 339] on app-calendar-viewport "Thu 11 Fri 12 4/4 3 Jobs Sat 13 Sun 14 1/1 1 Job Mon 15 6/6 3 Jobs Tue 16 6/6 3…" at bounding box center [463, 283] width 927 height 1038
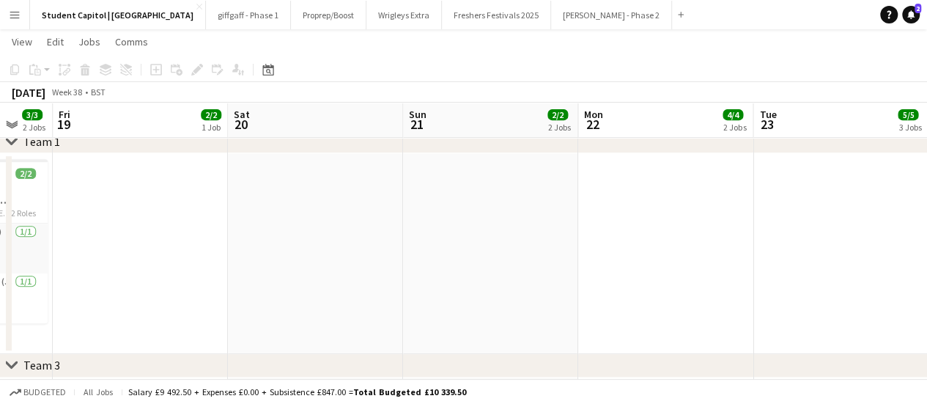
drag, startPoint x: 872, startPoint y: 289, endPoint x: 180, endPoint y: 303, distance: 692.1
click at [180, 303] on app-calendar-viewport "Mon 15 6/6 3 Jobs Tue 16 6/6 3 Jobs Wed 17 5/5 3 Jobs Thu 18 3/3 2 Jobs Fri 19 …" at bounding box center [463, 283] width 927 height 1038
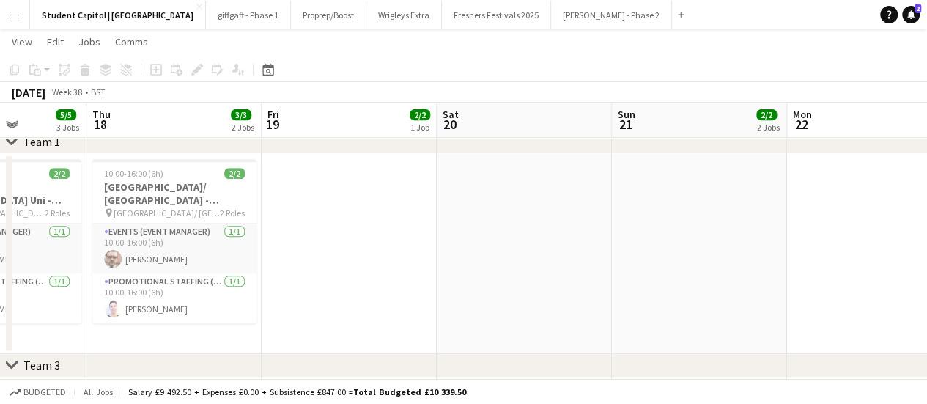
scroll to position [0, 376]
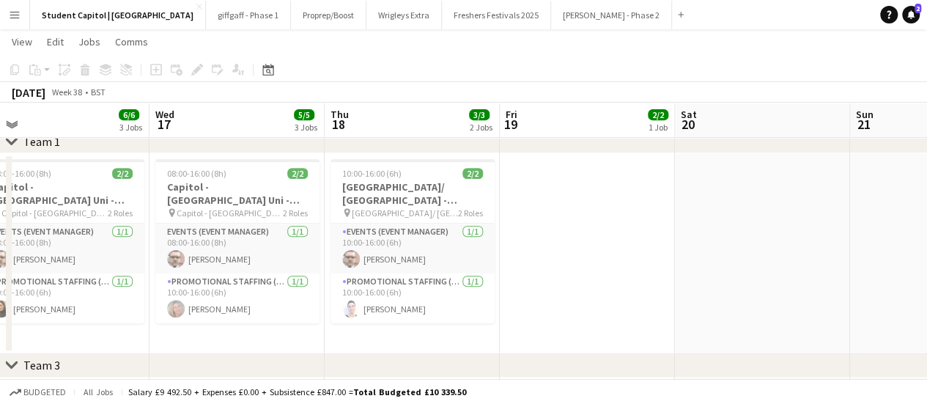
drag, startPoint x: 350, startPoint y: 295, endPoint x: 664, endPoint y: 294, distance: 313.7
click at [664, 294] on app-calendar-viewport "Sun 14 1/1 1 Job Mon 15 6/6 3 Jobs Tue 16 6/6 3 Jobs Wed 17 5/5 3 Jobs Thu 18 3…" at bounding box center [463, 283] width 927 height 1038
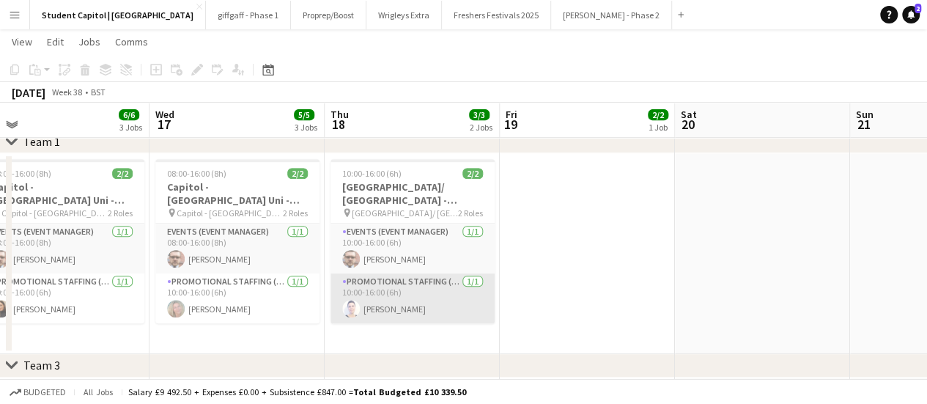
click at [356, 310] on app-user-avatar at bounding box center [351, 309] width 18 height 18
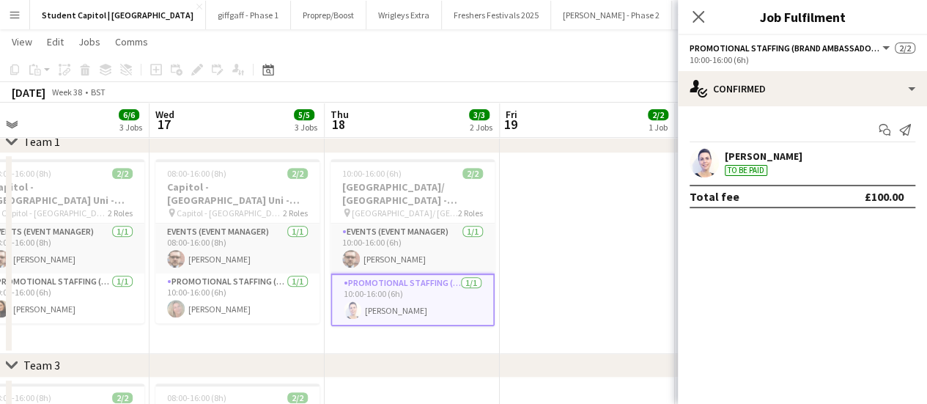
click at [837, 271] on mat-expansion-panel "check Confirmed Start chat Send notification Cleo Gifford To be paid Total fee …" at bounding box center [802, 255] width 249 height 298
click at [551, 16] on button "Giff Gaff - Phase 2 Close" at bounding box center [611, 15] width 121 height 29
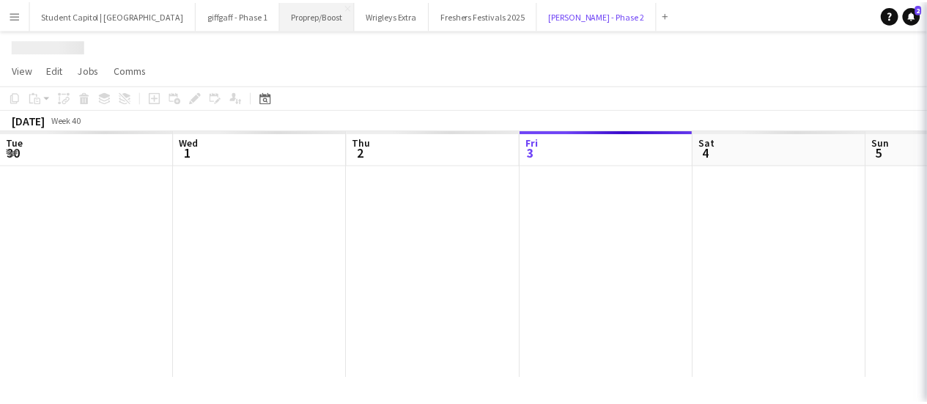
scroll to position [0, 350]
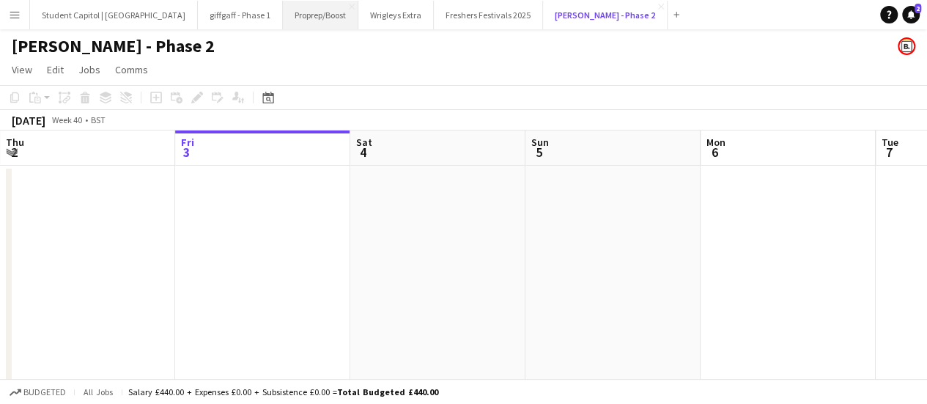
drag, startPoint x: 548, startPoint y: 16, endPoint x: 268, endPoint y: 15, distance: 280.8
click at [268, 15] on div "Student Capitol | Student Castle Close giffgaff - Phase 1 Close Proprep/Boost C…" at bounding box center [357, 14] width 656 height 29
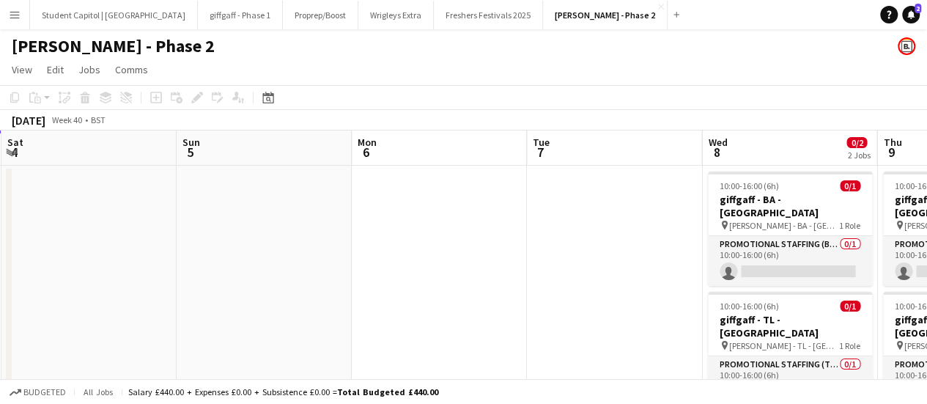
drag, startPoint x: 597, startPoint y: 344, endPoint x: 266, endPoint y: 355, distance: 330.8
click at [266, 355] on app-calendar-viewport "Tue 30 Wed 1 Thu 2 Fri 3 Sat 4 Sun 5 Mon 6 Tue 7 Wed 8 0/2 2 Jobs Thu 9 0/2 2 J…" at bounding box center [463, 283] width 927 height 307
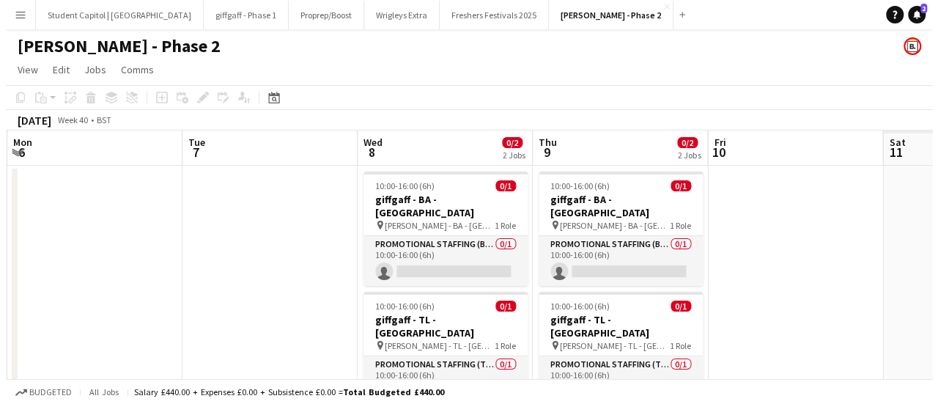
scroll to position [0, 590]
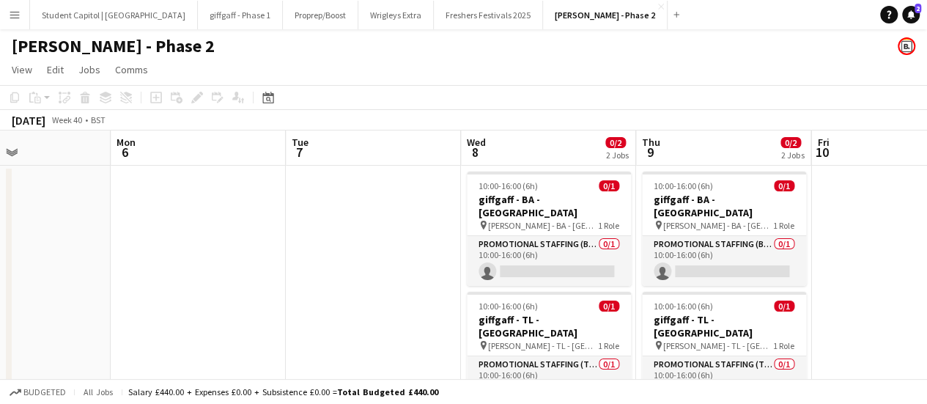
drag, startPoint x: 358, startPoint y: 313, endPoint x: 166, endPoint y: 313, distance: 192.1
click at [166, 313] on app-calendar-viewport "Thu 2 Fri 3 Sat 4 Sun 5 Mon 6 Tue 7 Wed 8 0/2 2 Jobs Thu 9 0/2 2 Jobs Fri 10 Sa…" at bounding box center [463, 283] width 927 height 307
click at [80, 18] on button "Student Capitol | [GEOGRAPHIC_DATA] Close" at bounding box center [114, 15] width 168 height 29
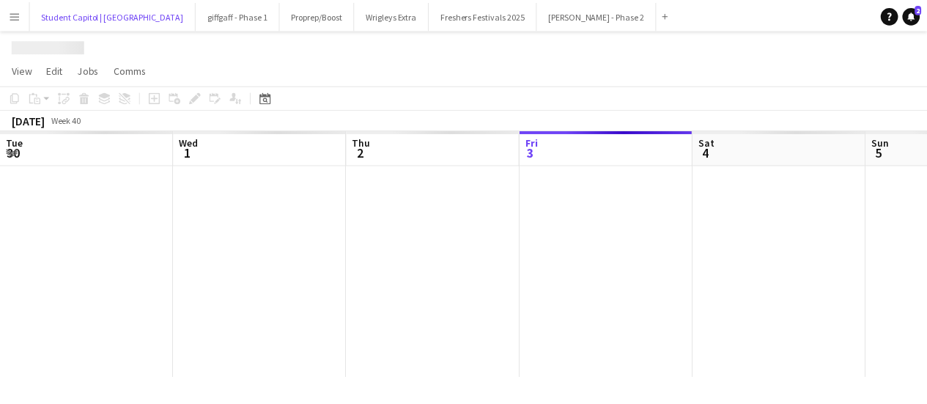
scroll to position [0, 350]
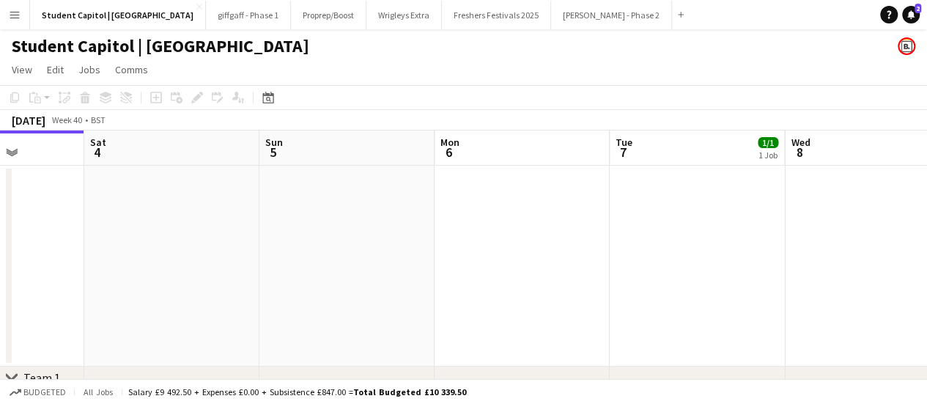
drag, startPoint x: 511, startPoint y: 258, endPoint x: 259, endPoint y: 262, distance: 252.2
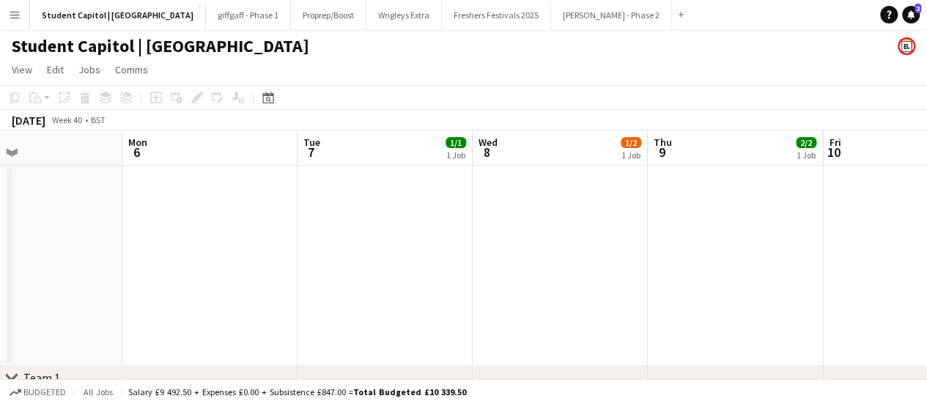
drag, startPoint x: 559, startPoint y: 229, endPoint x: 252, endPoint y: 235, distance: 306.5
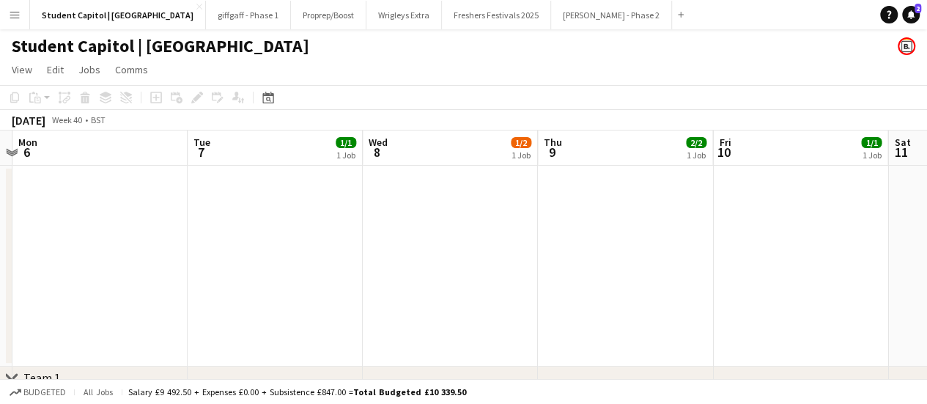
scroll to position [0, 692]
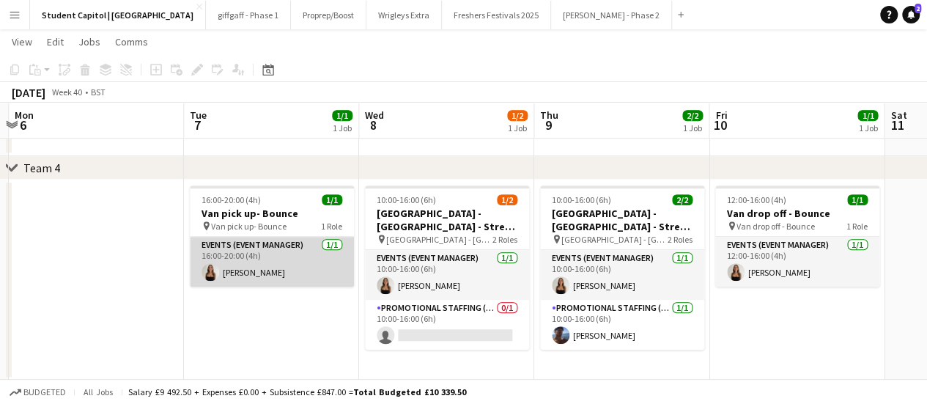
scroll to position [501, 0]
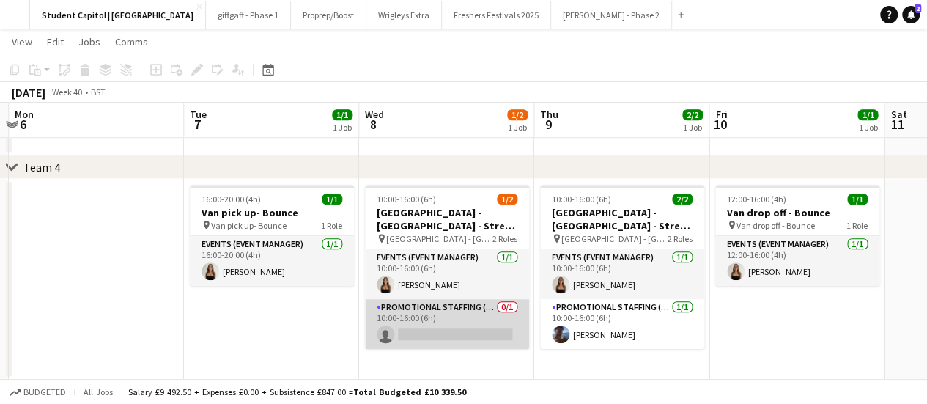
click at [419, 307] on app-card-role "Promotional Staffing (Brand Ambassadors) 0/1 10:00-16:00 (6h) single-neutral-ac…" at bounding box center [447, 324] width 164 height 50
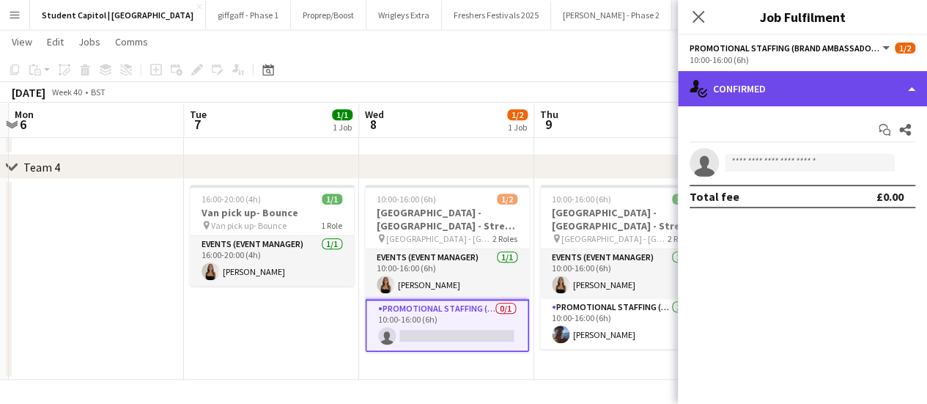
click at [909, 90] on div "single-neutral-actions-check-2 Confirmed" at bounding box center [802, 88] width 249 height 35
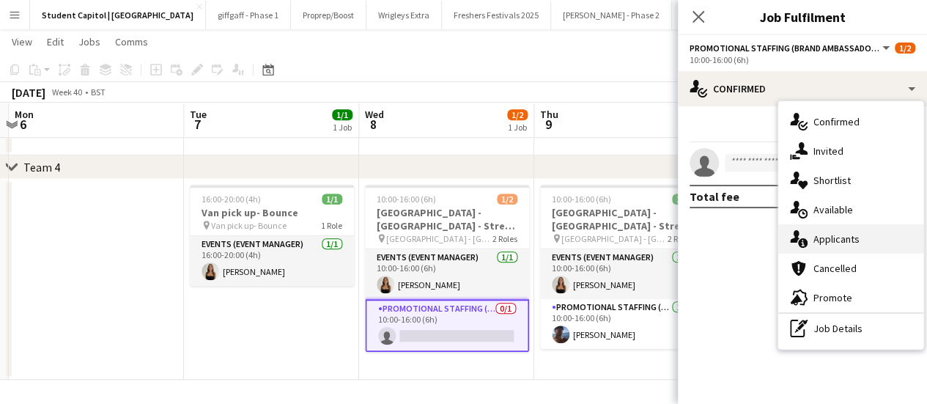
click at [851, 235] on span "Applicants" at bounding box center [837, 238] width 46 height 13
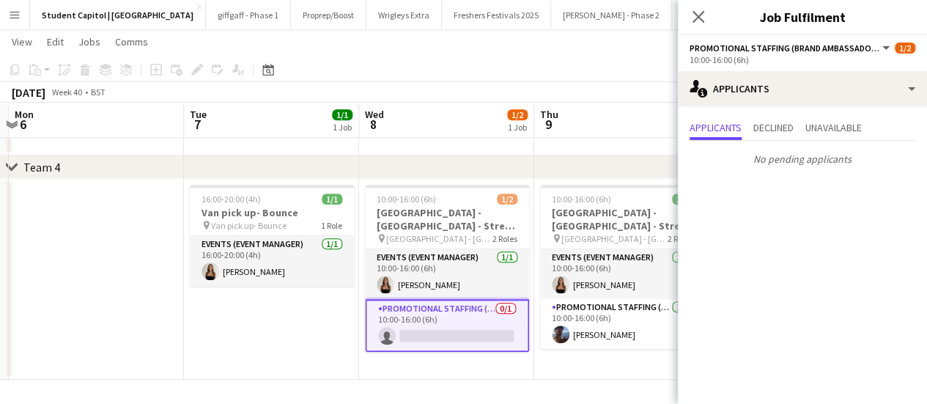
click at [261, 356] on app-date-cell "16:00-20:00 (4h) 1/1 Van pick up- Bounce pin Van pick up- Bounce 1 Role Events …" at bounding box center [271, 279] width 175 height 201
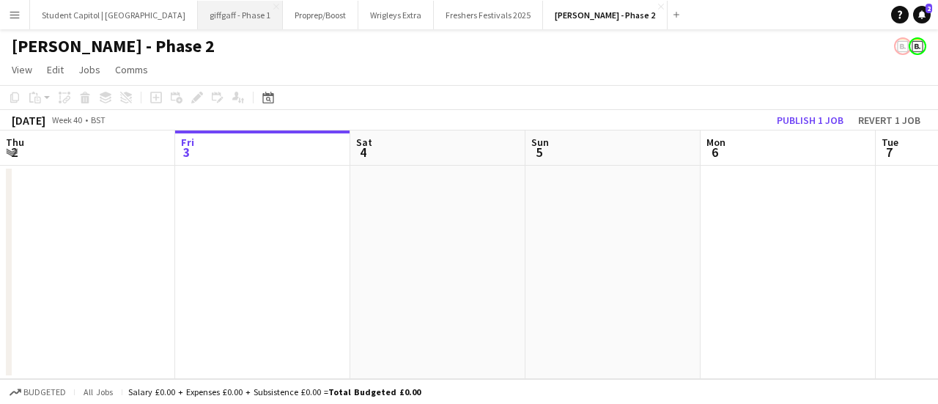
click at [221, 15] on button "giffgaff - Phase 1 Close" at bounding box center [240, 15] width 85 height 29
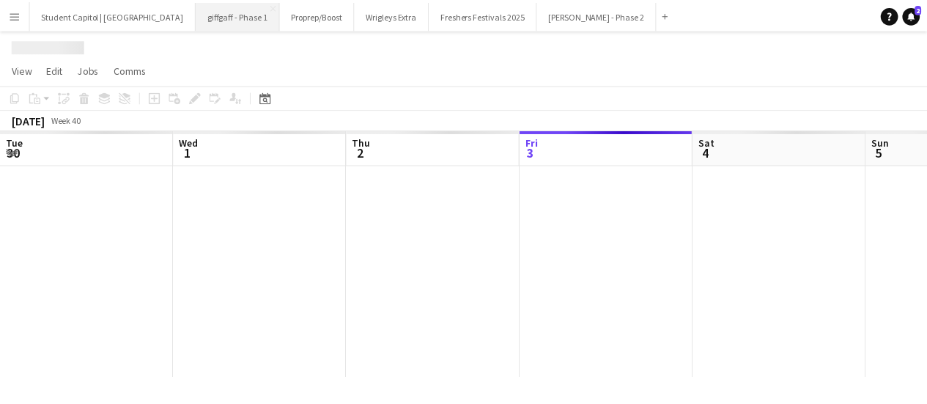
scroll to position [0, 350]
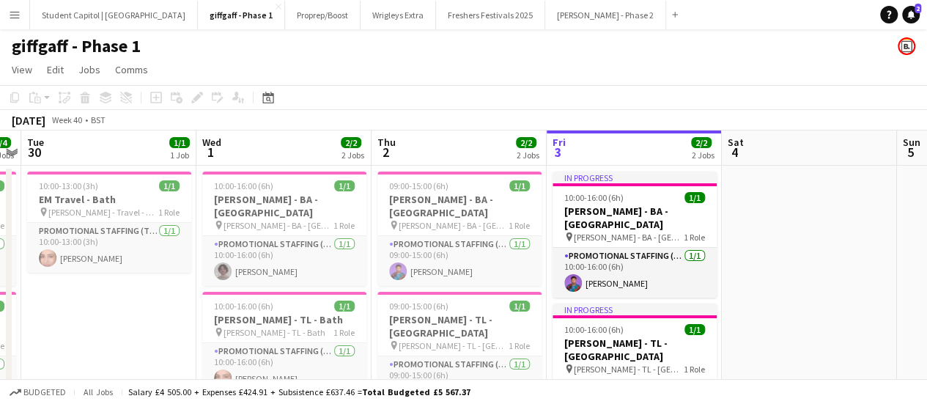
drag, startPoint x: 431, startPoint y: 290, endPoint x: 803, endPoint y: 262, distance: 372.7
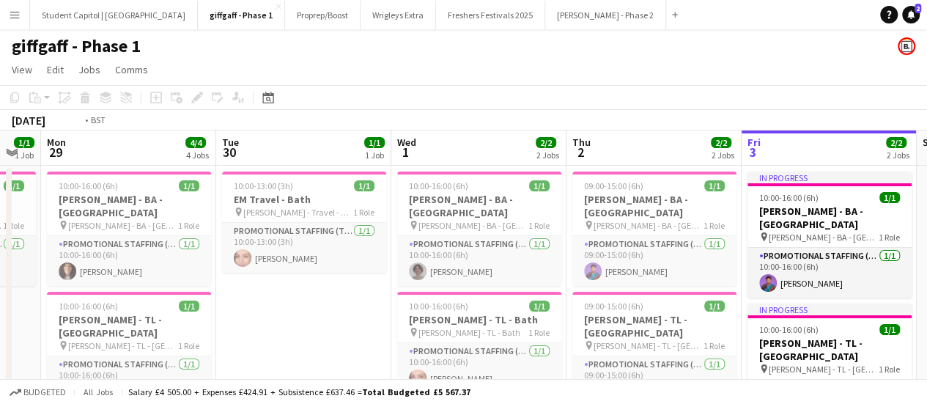
drag, startPoint x: 149, startPoint y: 305, endPoint x: 938, endPoint y: 282, distance: 789.1
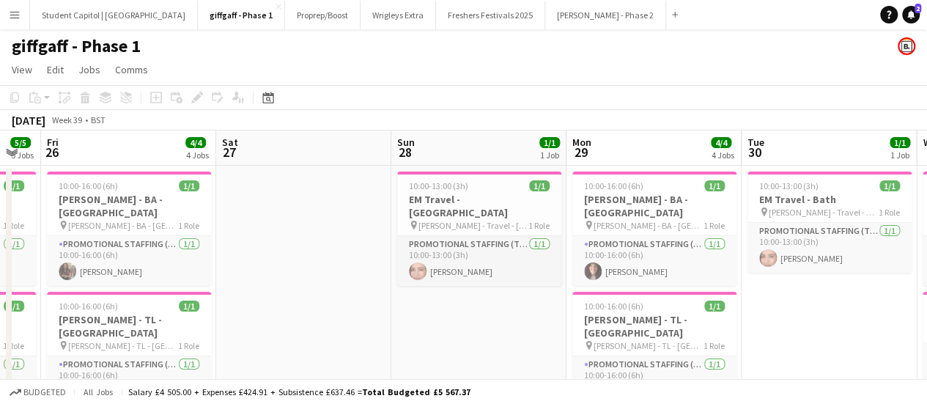
scroll to position [0, 299]
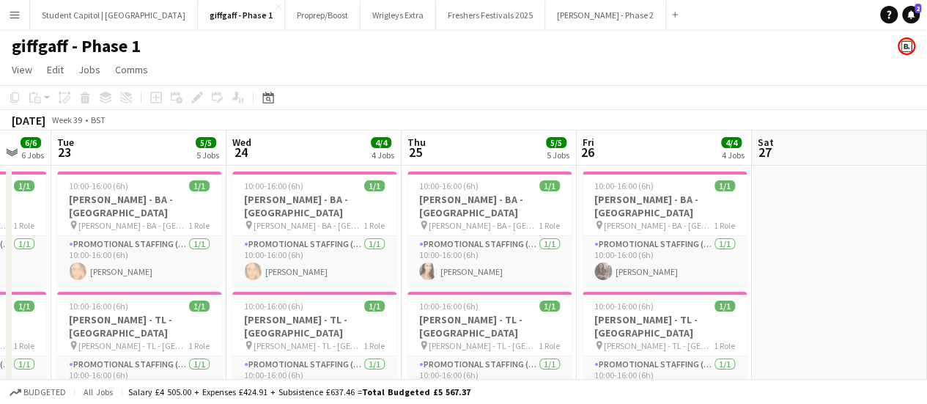
drag, startPoint x: 589, startPoint y: 315, endPoint x: 938, endPoint y: 303, distance: 348.4
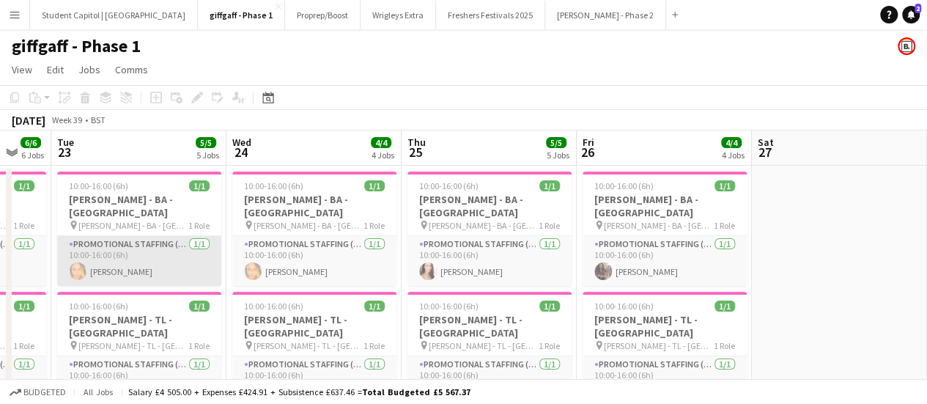
click at [111, 240] on app-card-role "Promotional Staffing (Brand Ambassadors) 1/1 10:00-16:00 (6h) Jamima Begum" at bounding box center [139, 261] width 164 height 50
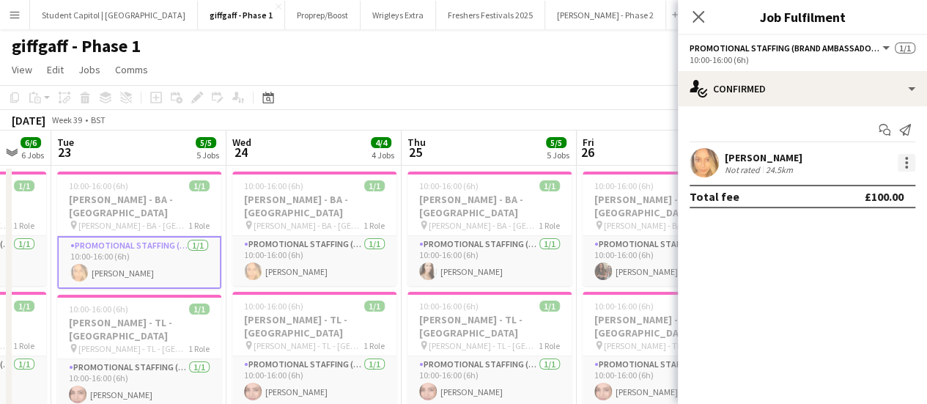
click at [908, 156] on div at bounding box center [907, 163] width 18 height 18
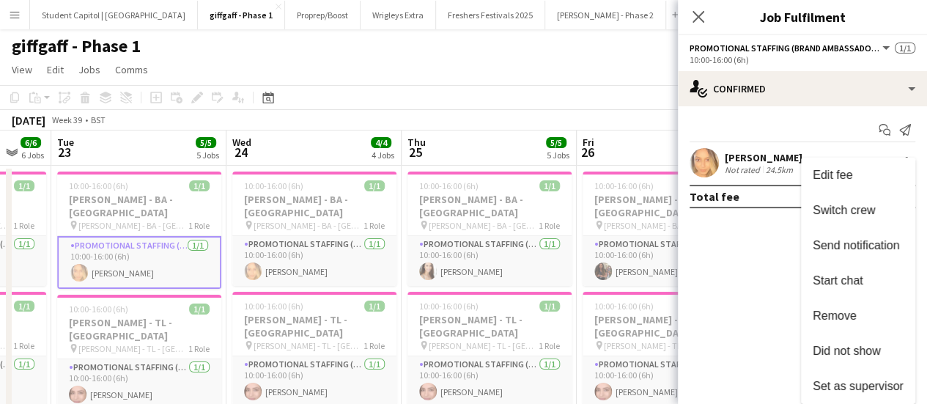
click at [764, 268] on div at bounding box center [463, 202] width 927 height 404
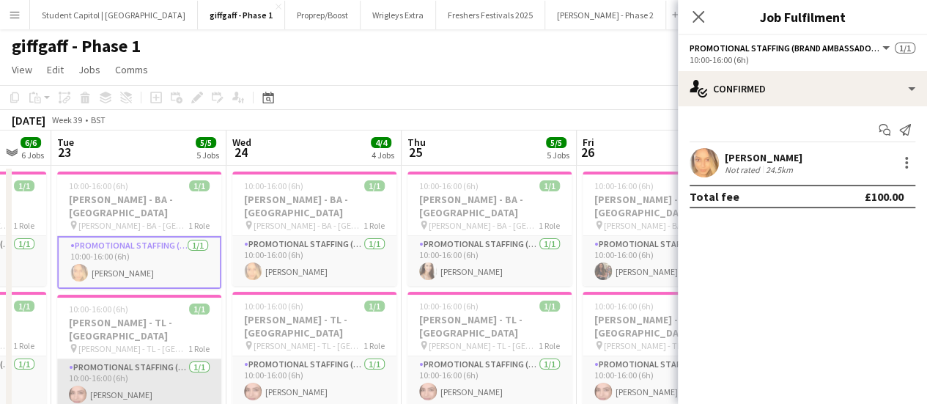
click at [97, 359] on app-card-role "Promotional Staffing (Team Leader) [DATE] 10:00-16:00 (6h) [PERSON_NAME]" at bounding box center [139, 384] width 164 height 50
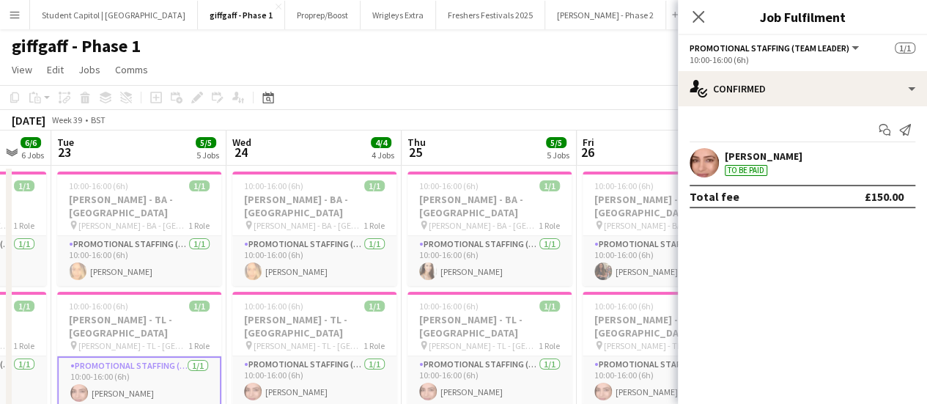
drag, startPoint x: 811, startPoint y: 161, endPoint x: 800, endPoint y: 302, distance: 141.8
click at [839, 297] on mat-expansion-panel "check Confirmed Start chat Send notification Chaz Sehmi To be paid Total fee £1…" at bounding box center [802, 255] width 249 height 298
click at [152, 357] on app-card-role "Promotional Staffing (Team Leader) [DATE] 10:00-16:00 (6h) [PERSON_NAME]" at bounding box center [139, 382] width 164 height 53
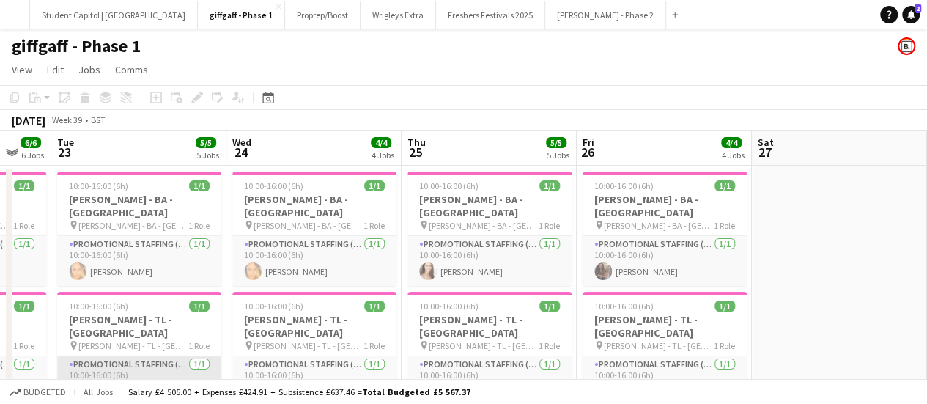
click at [129, 356] on app-card-role "Promotional Staffing (Team Leader) [DATE] 10:00-16:00 (6h) [PERSON_NAME]" at bounding box center [139, 381] width 164 height 50
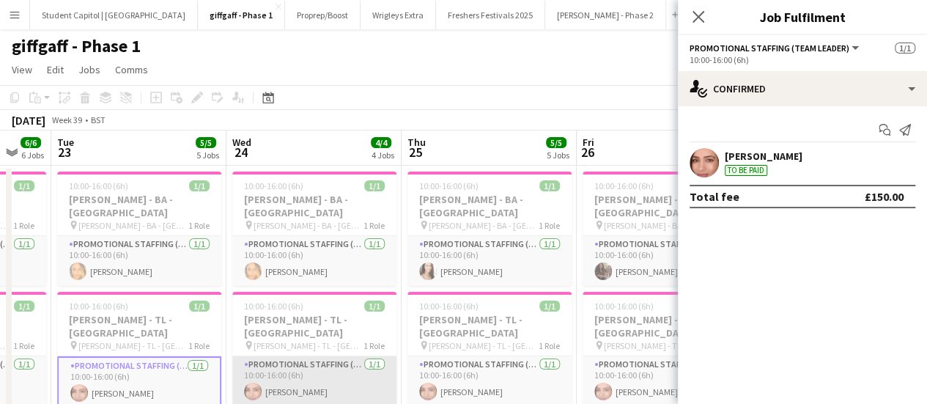
click at [261, 356] on app-card-role "Promotional Staffing (Team Leader) [DATE] 10:00-16:00 (6h) [PERSON_NAME]" at bounding box center [314, 381] width 164 height 50
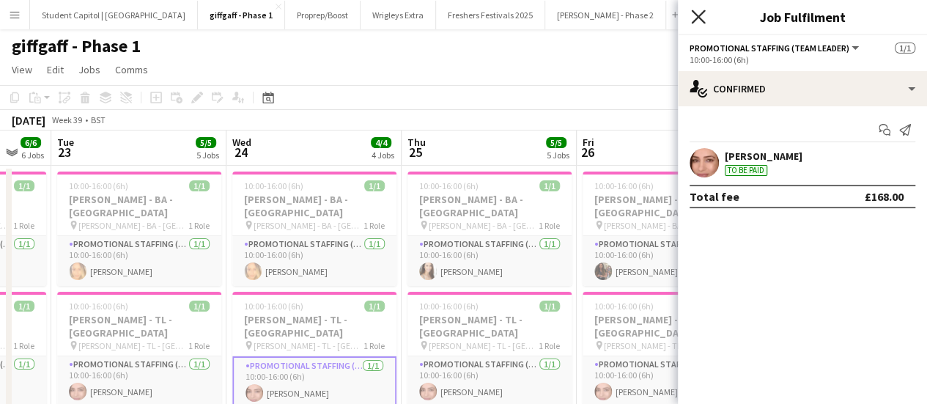
click at [700, 21] on icon "Close pop-in" at bounding box center [698, 17] width 14 height 14
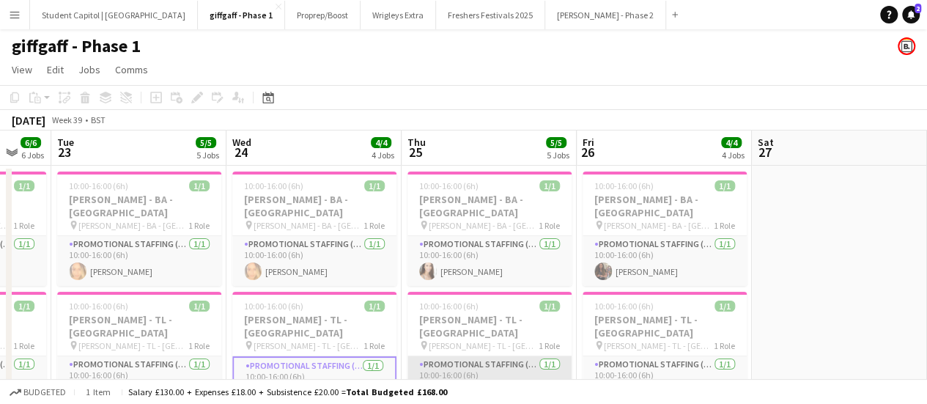
click at [495, 356] on app-card-role "Promotional Staffing (Team Leader) [DATE] 10:00-16:00 (6h) [PERSON_NAME]" at bounding box center [490, 381] width 164 height 50
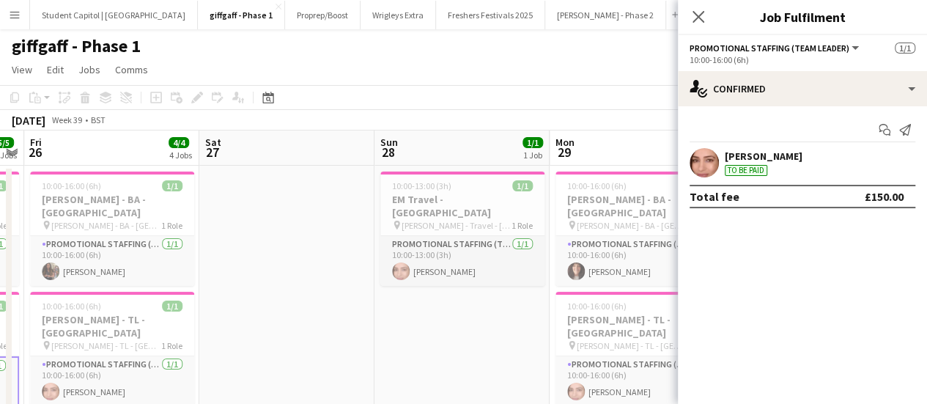
drag, startPoint x: 654, startPoint y: 334, endPoint x: 114, endPoint y: 360, distance: 540.9
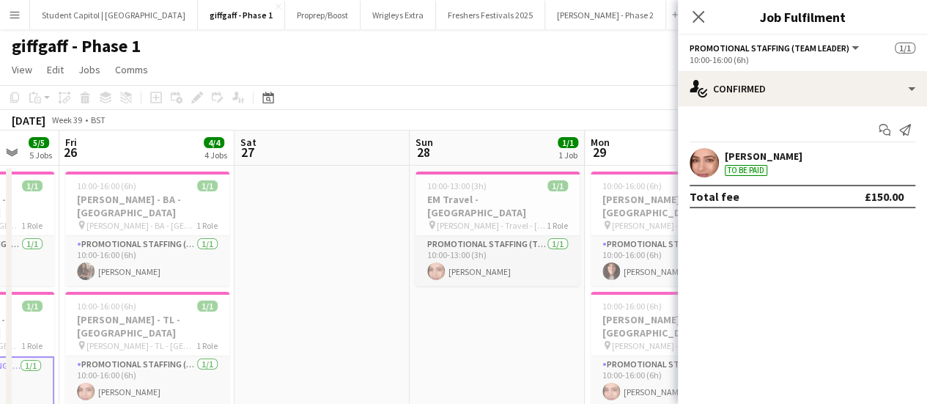
drag, startPoint x: 358, startPoint y: 325, endPoint x: -18, endPoint y: 363, distance: 377.2
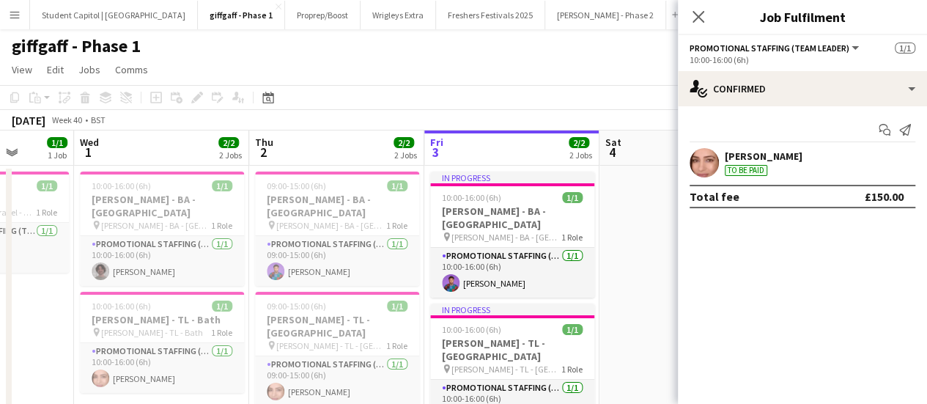
drag, startPoint x: 283, startPoint y: 318, endPoint x: -74, endPoint y: 348, distance: 358.3
click at [485, 380] on app-card-role "Promotional Staffing (Team Leader) [DATE] 10:00-16:00 (6h) [PERSON_NAME]" at bounding box center [512, 405] width 164 height 50
click at [905, 164] on div at bounding box center [907, 163] width 18 height 18
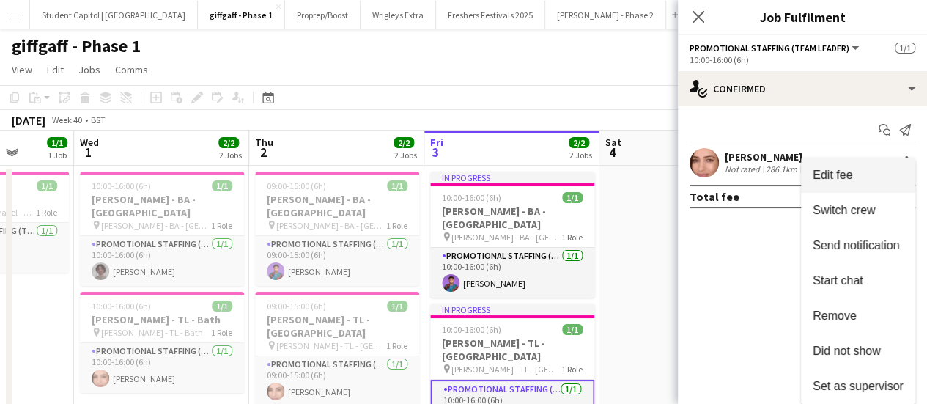
click at [880, 175] on span "Edit fee" at bounding box center [858, 175] width 91 height 13
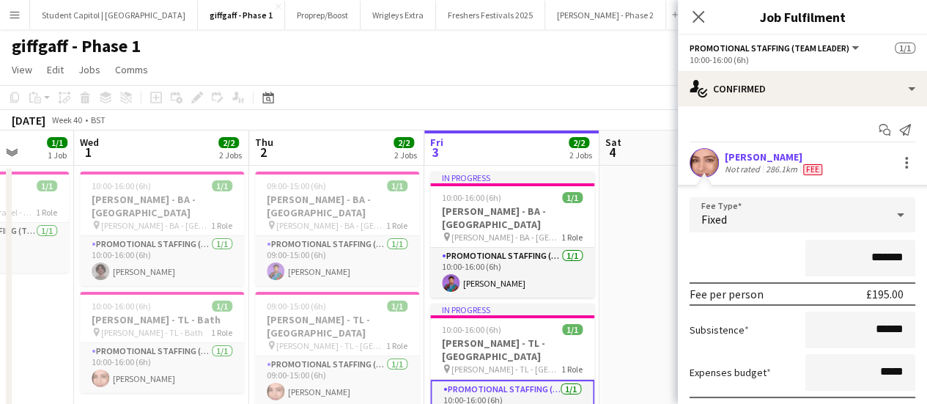
click at [691, 251] on div "*******" at bounding box center [803, 258] width 226 height 37
click at [702, 15] on icon "Close pop-in" at bounding box center [698, 17] width 14 height 14
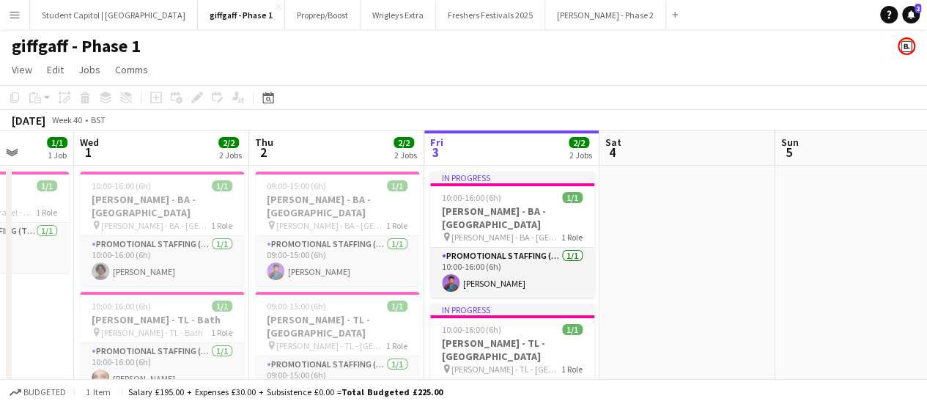
scroll to position [0, 471]
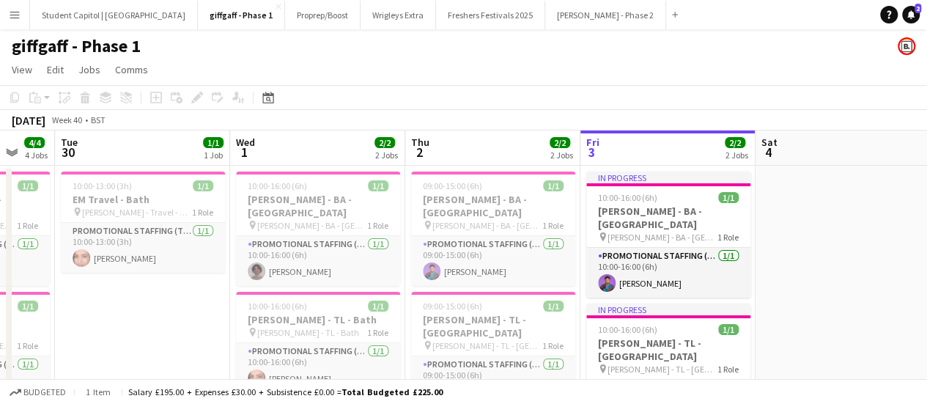
drag, startPoint x: 673, startPoint y: 248, endPoint x: 938, endPoint y: 254, distance: 264.7
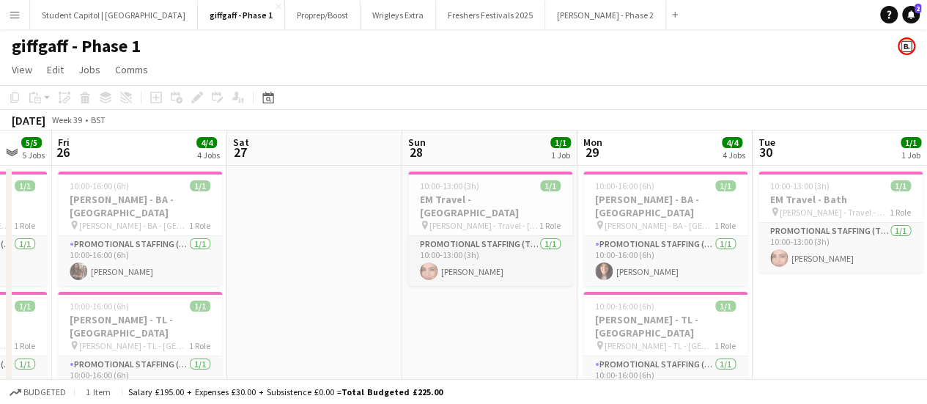
drag, startPoint x: 204, startPoint y: 303, endPoint x: 634, endPoint y: 309, distance: 430.3
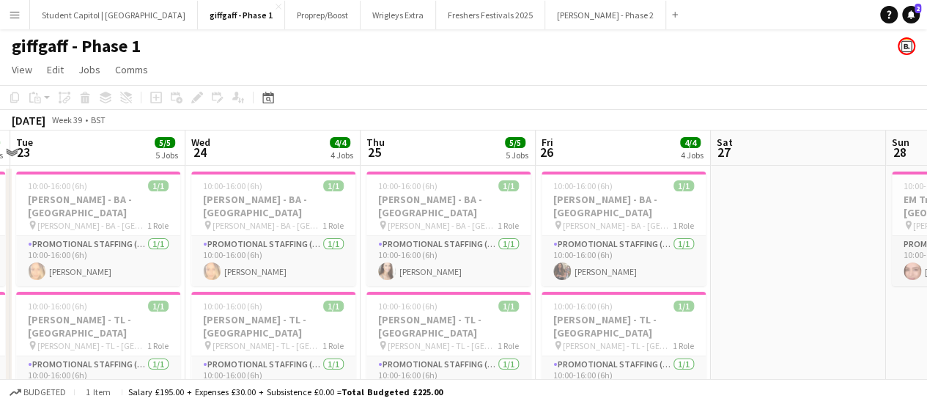
scroll to position [0, 323]
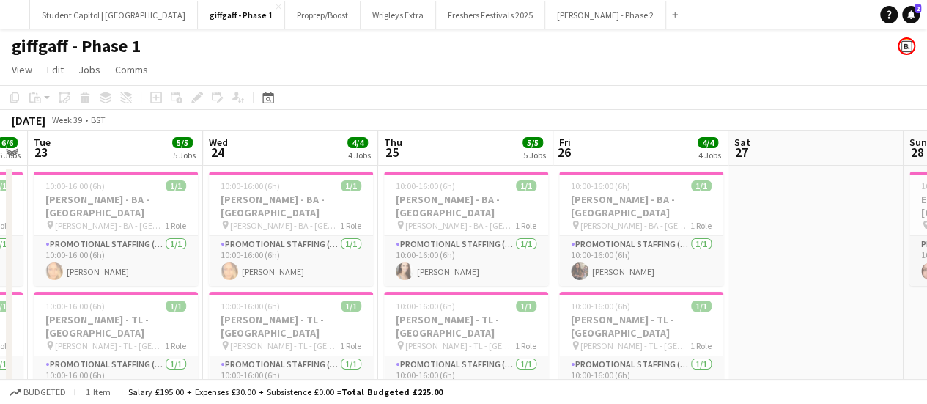
drag, startPoint x: 430, startPoint y: 318, endPoint x: 868, endPoint y: 284, distance: 439.7
click at [292, 363] on app-card-role "Promotional Staffing (Team Leader) [DATE] 10:00-16:00 (6h) [PERSON_NAME]" at bounding box center [291, 381] width 164 height 50
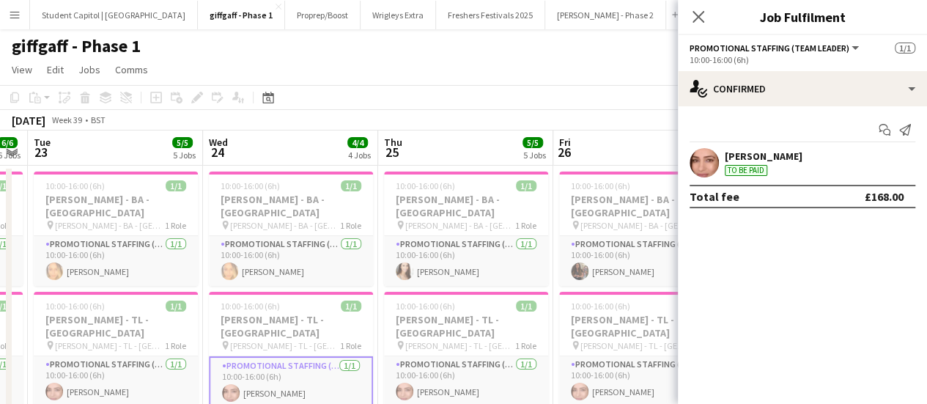
click at [292, 363] on app-card-role "Promotional Staffing (Team Leader) [DATE] 10:00-16:00 (6h) [PERSON_NAME]" at bounding box center [291, 382] width 164 height 53
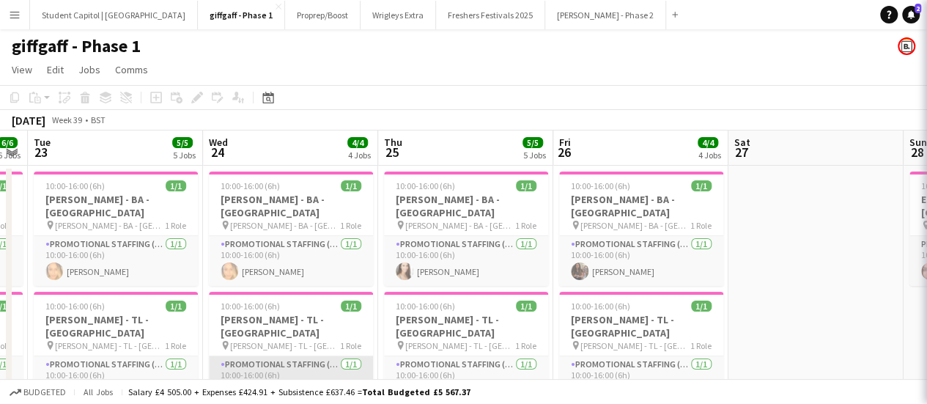
click at [292, 363] on app-card-role "Promotional Staffing (Team Leader) [DATE] 10:00-16:00 (6h) [PERSON_NAME]" at bounding box center [291, 381] width 164 height 50
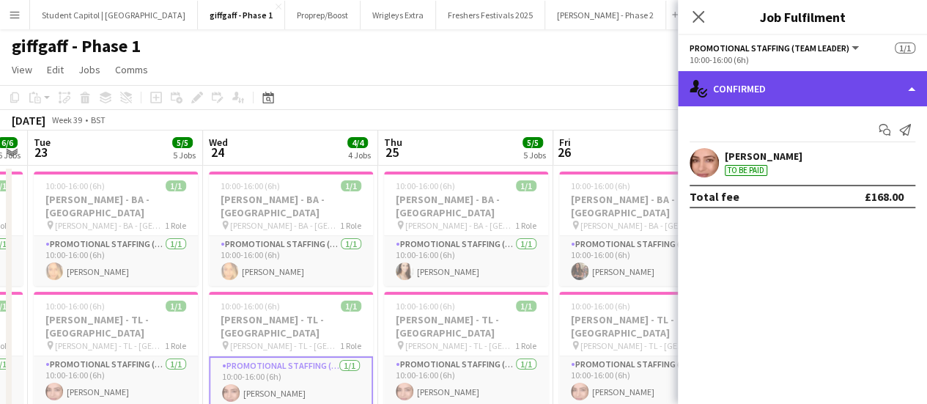
click at [909, 77] on div "single-neutral-actions-check-2 Confirmed" at bounding box center [802, 88] width 249 height 35
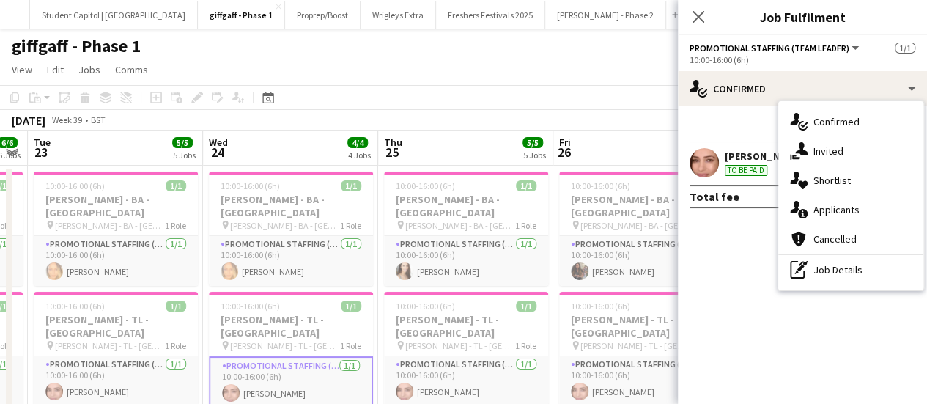
click at [757, 292] on mat-expansion-panel "check Confirmed Start chat Send notification Chaz Sehmi To be paid Total fee £1…" at bounding box center [802, 255] width 249 height 298
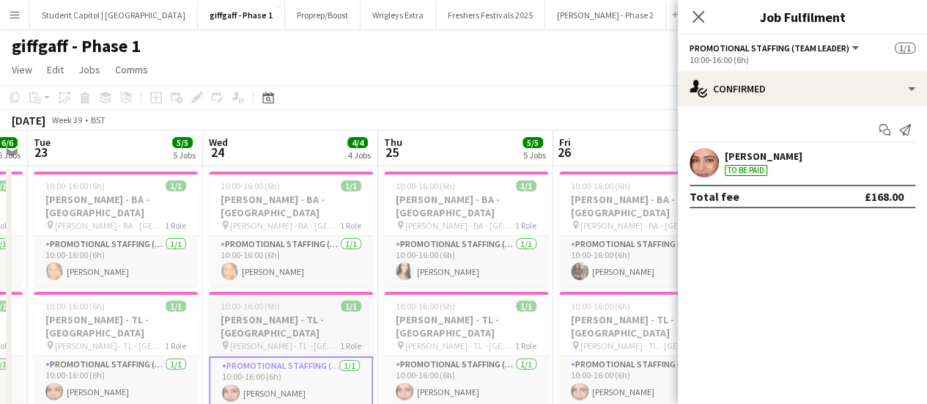
click at [257, 313] on h3 "[PERSON_NAME] - TL - [GEOGRAPHIC_DATA]" at bounding box center [291, 326] width 164 height 26
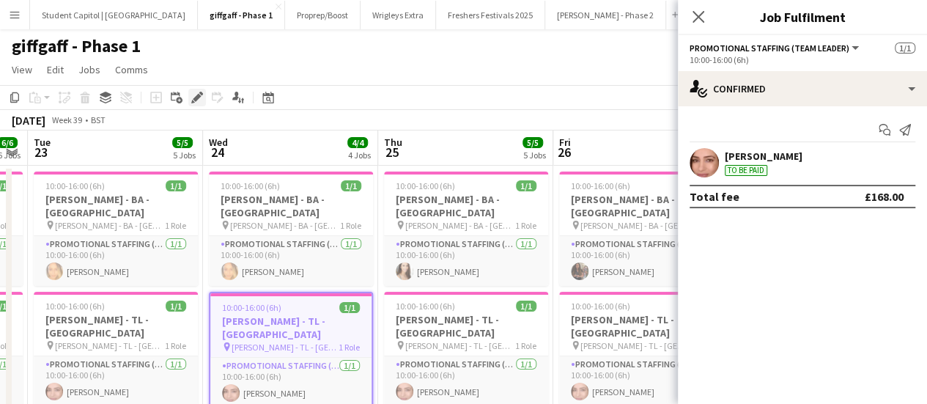
click at [199, 100] on icon "Edit" at bounding box center [197, 98] width 12 height 12
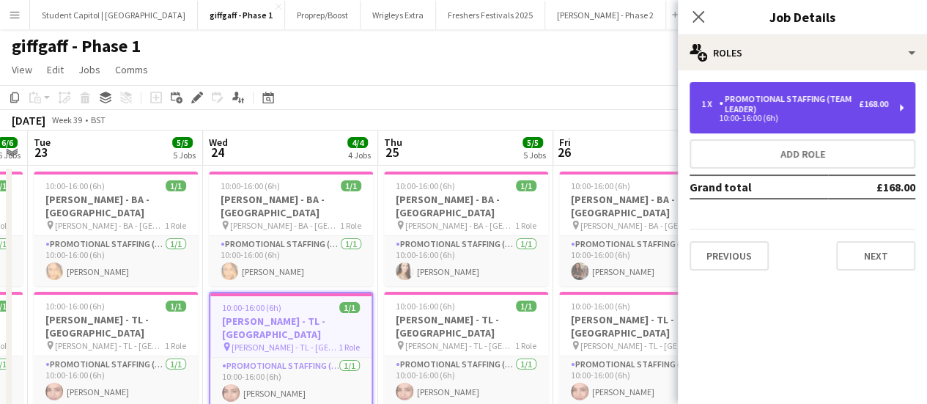
click at [880, 105] on div "£168.00" at bounding box center [873, 104] width 29 height 10
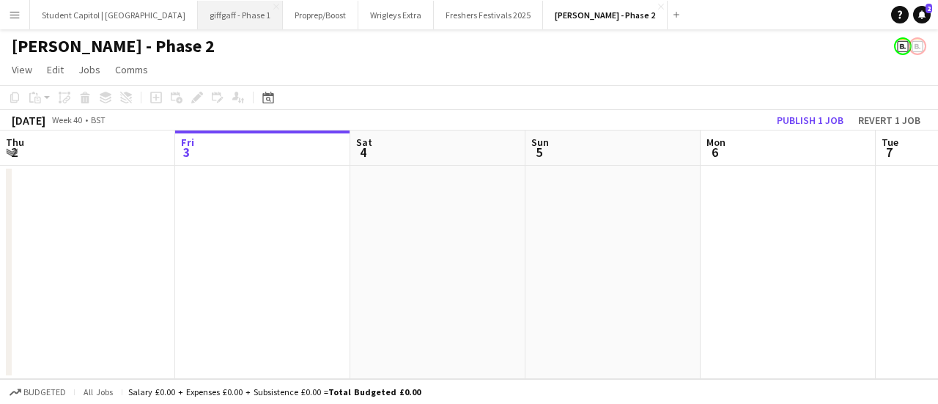
click at [213, 18] on button "giffgaff - Phase 1 Close" at bounding box center [240, 15] width 85 height 29
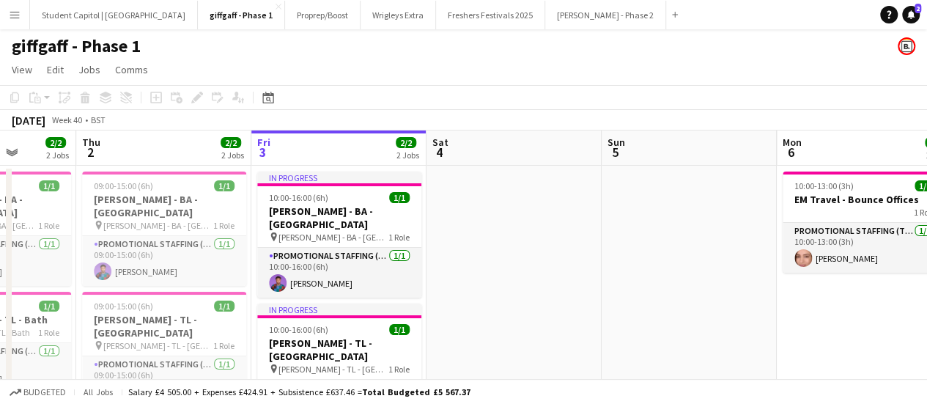
scroll to position [0, 413]
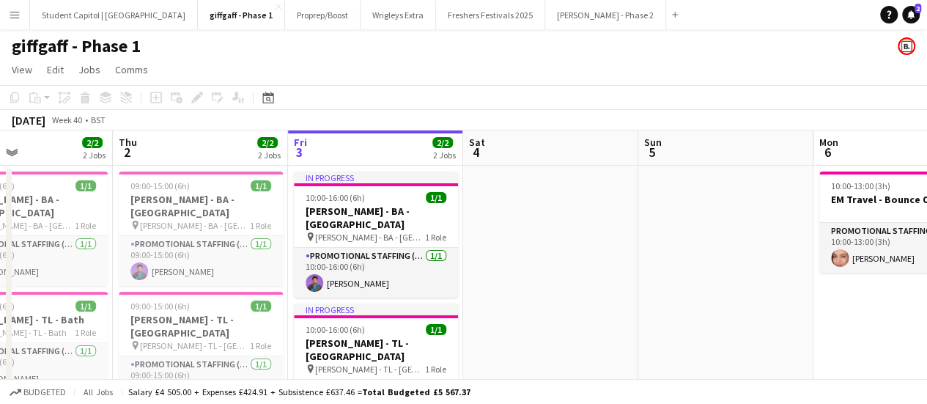
drag, startPoint x: 443, startPoint y: 300, endPoint x: 556, endPoint y: 290, distance: 113.4
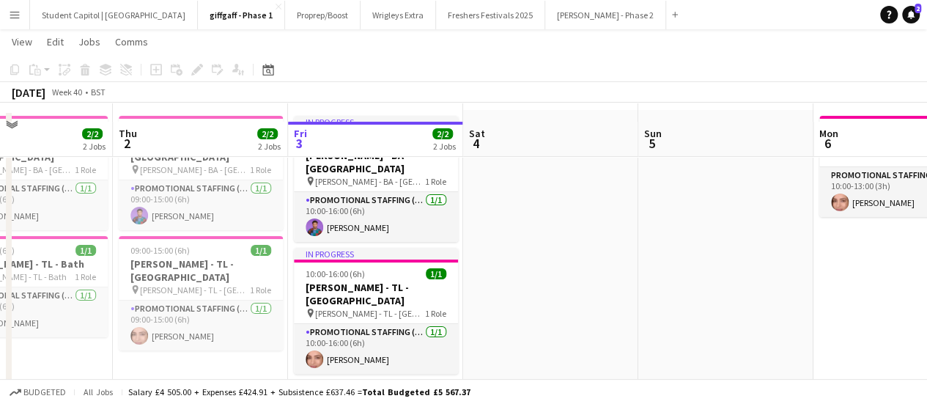
scroll to position [73, 0]
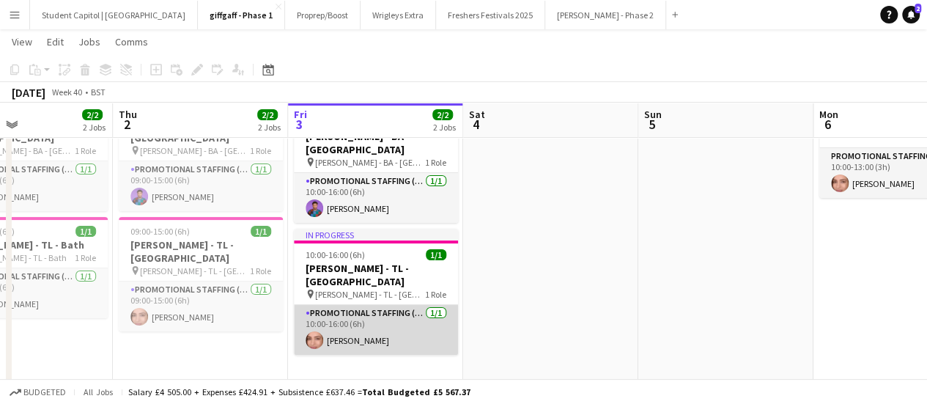
click at [419, 312] on app-card-role "Promotional Staffing (Team Leader) [DATE] 10:00-16:00 (6h) [PERSON_NAME]" at bounding box center [376, 330] width 164 height 50
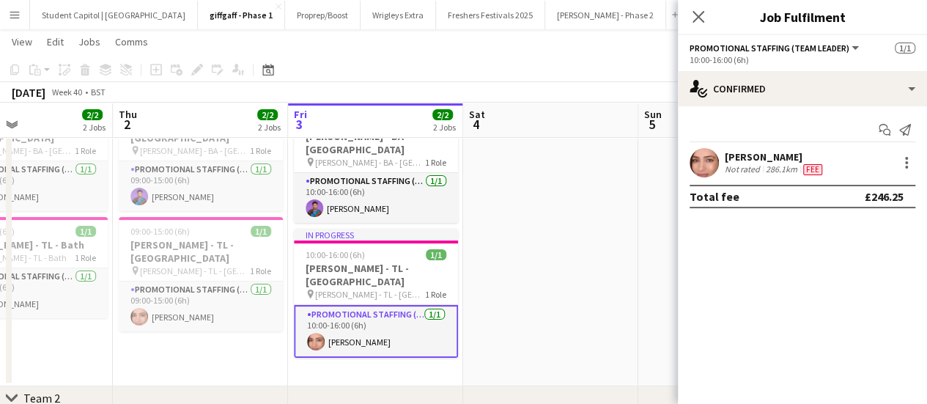
click at [398, 305] on app-card-role "Promotional Staffing (Team Leader) [DATE] 10:00-16:00 (6h) [PERSON_NAME]" at bounding box center [376, 331] width 164 height 53
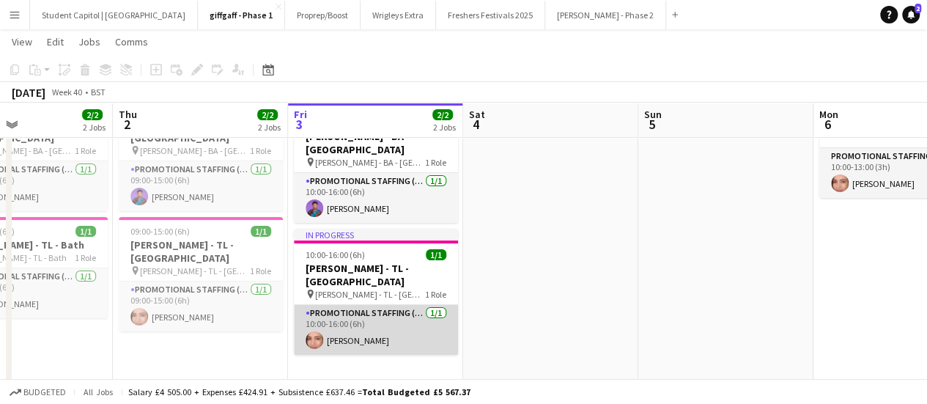
click at [398, 305] on app-card-role "Promotional Staffing (Team Leader) [DATE] 10:00-16:00 (6h) [PERSON_NAME]" at bounding box center [376, 330] width 164 height 50
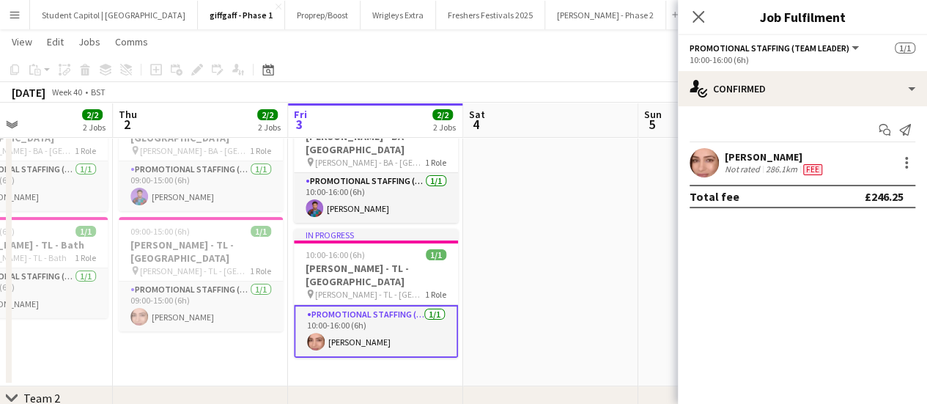
click at [601, 216] on app-date-cell at bounding box center [550, 238] width 175 height 295
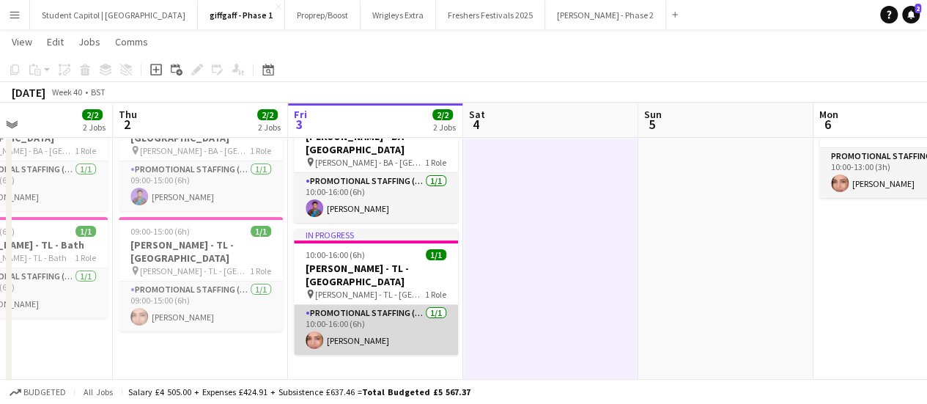
drag, startPoint x: 405, startPoint y: 315, endPoint x: 349, endPoint y: 314, distance: 55.7
click at [349, 314] on app-card-role "Promotional Staffing (Team Leader) [DATE] 10:00-16:00 (6h) [PERSON_NAME]" at bounding box center [376, 330] width 164 height 50
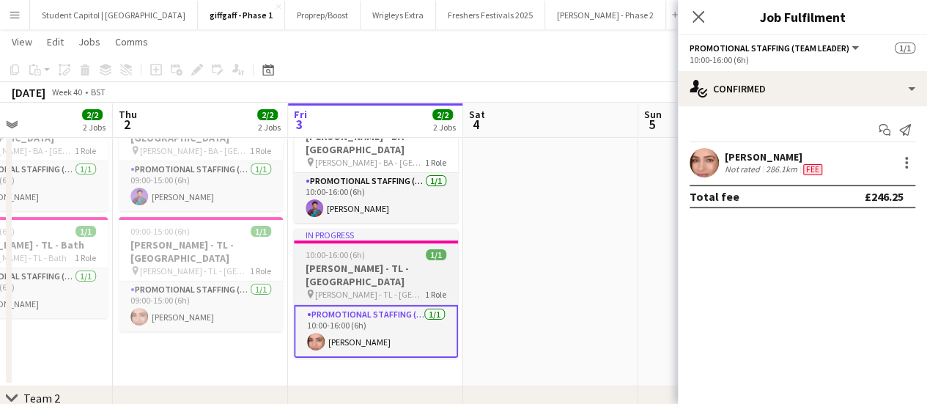
click at [365, 262] on h3 "[PERSON_NAME] - TL - [GEOGRAPHIC_DATA]" at bounding box center [376, 275] width 164 height 26
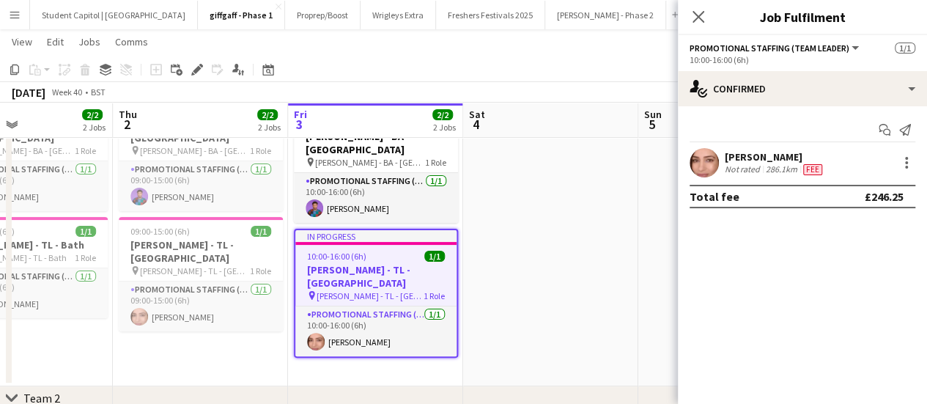
click at [207, 73] on div "Add job Add linked Job Edit Edit linked Job Applicants" at bounding box center [191, 70] width 112 height 18
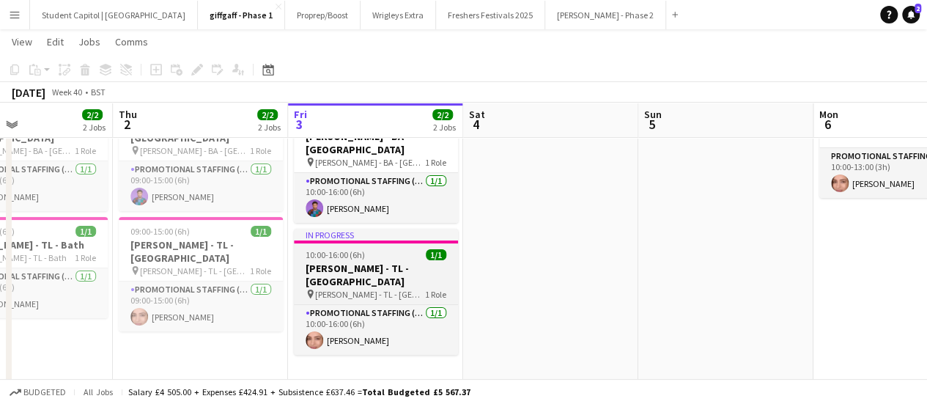
click at [359, 262] on h3 "[PERSON_NAME] - TL - [GEOGRAPHIC_DATA]" at bounding box center [376, 275] width 164 height 26
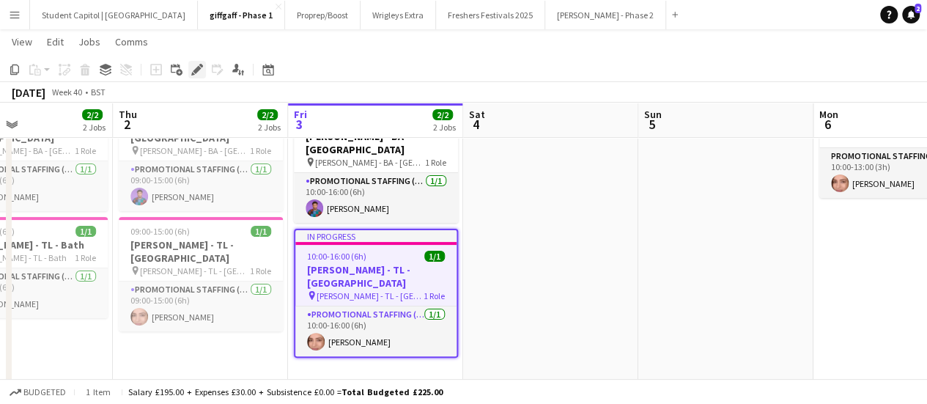
click at [197, 71] on icon at bounding box center [197, 70] width 8 height 8
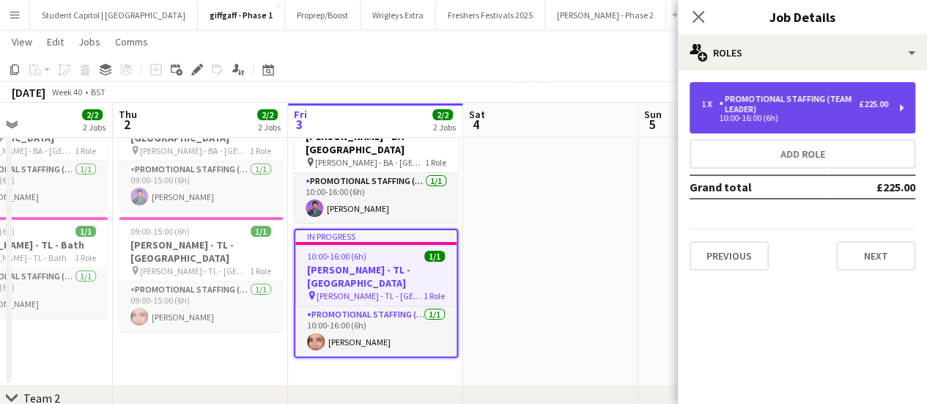
click at [897, 101] on div "1 x Promotional Staffing (Team Leader) £225.00 10:00-16:00 (6h)" at bounding box center [803, 107] width 226 height 51
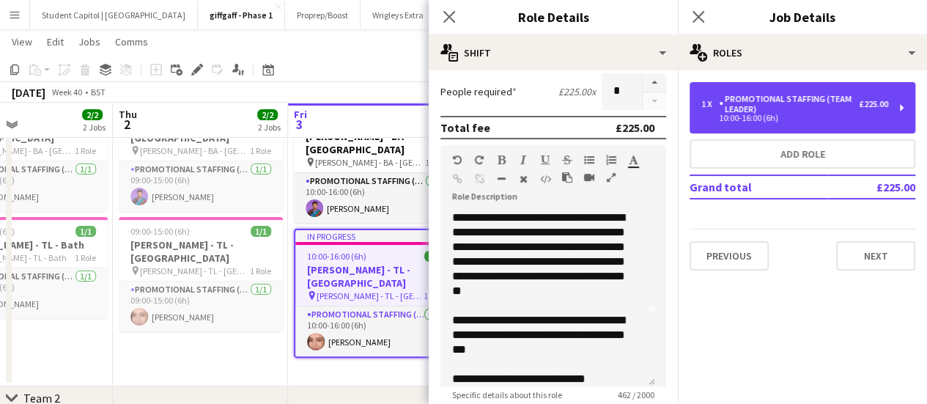
scroll to position [85, 0]
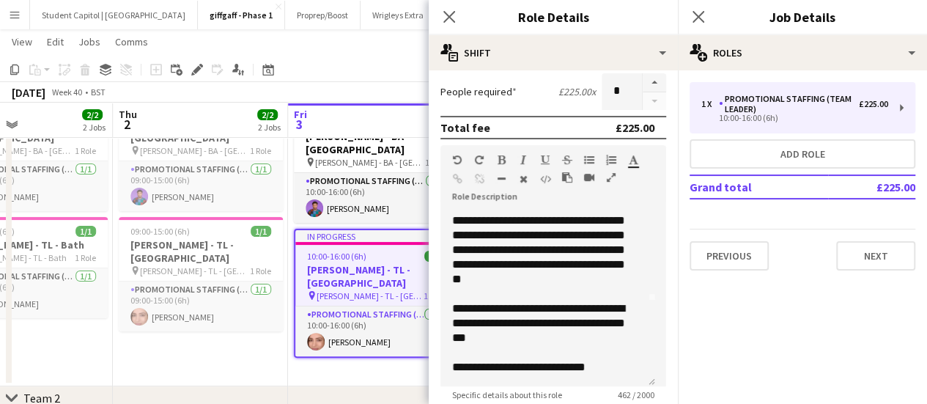
click at [399, 370] on app-date-cell "In progress 10:00-16:00 (6h) 1/1 [PERSON_NAME] - [GEOGRAPHIC_DATA] - [GEOGRAPHI…" at bounding box center [375, 238] width 175 height 295
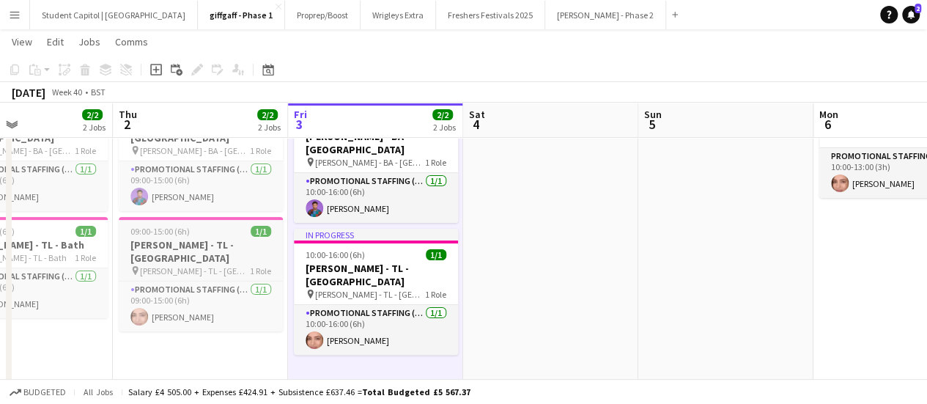
click at [216, 238] on h3 "[PERSON_NAME] - TL - [GEOGRAPHIC_DATA]" at bounding box center [201, 251] width 164 height 26
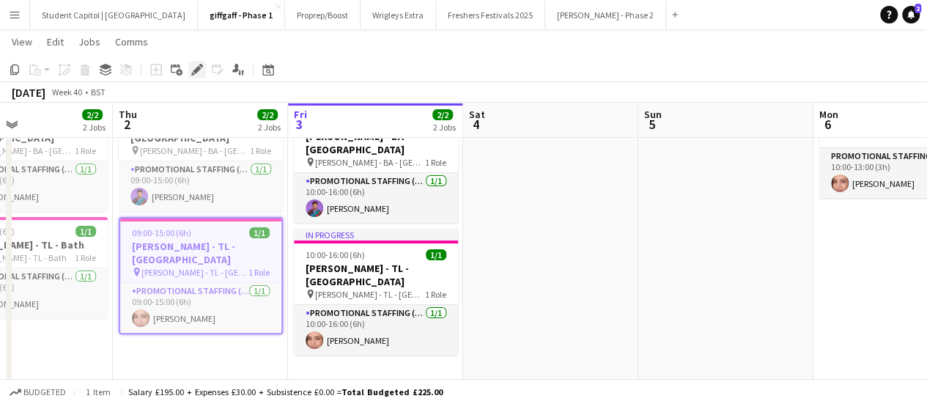
click at [194, 70] on icon at bounding box center [197, 70] width 8 height 8
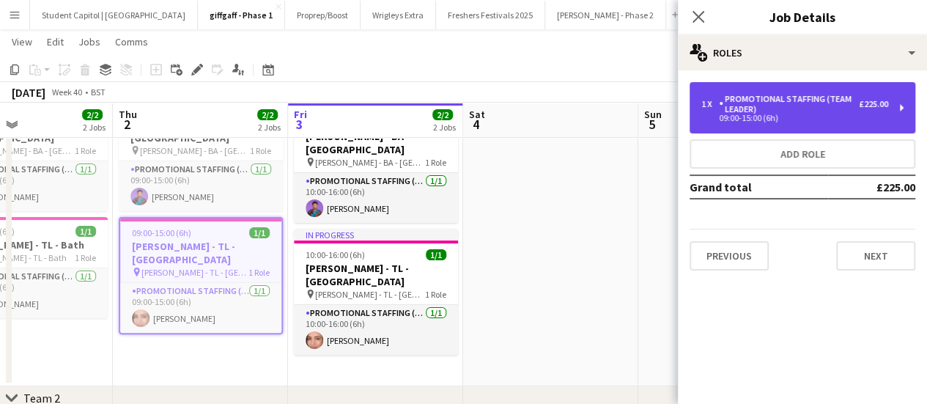
click at [891, 114] on div "1 x Promotional Staffing (Team Leader) £225.00 09:00-15:00 (6h)" at bounding box center [803, 107] width 226 height 51
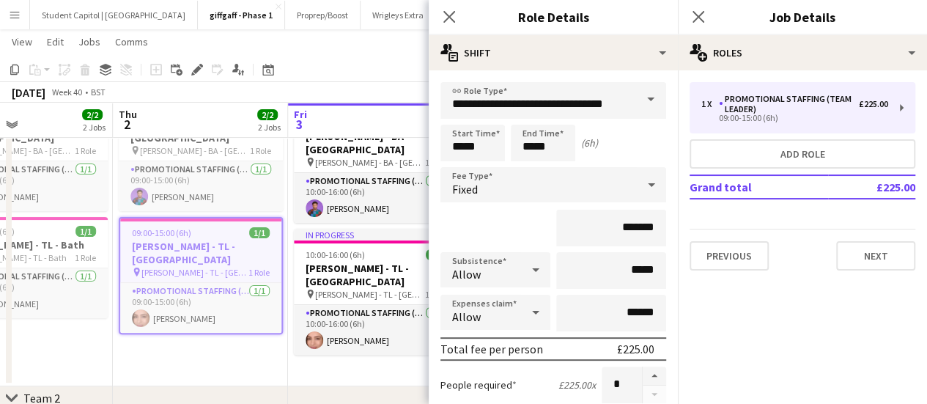
click at [339, 357] on app-date-cell "In progress 10:00-16:00 (6h) 1/1 [PERSON_NAME] - [GEOGRAPHIC_DATA] - [GEOGRAPHI…" at bounding box center [375, 238] width 175 height 295
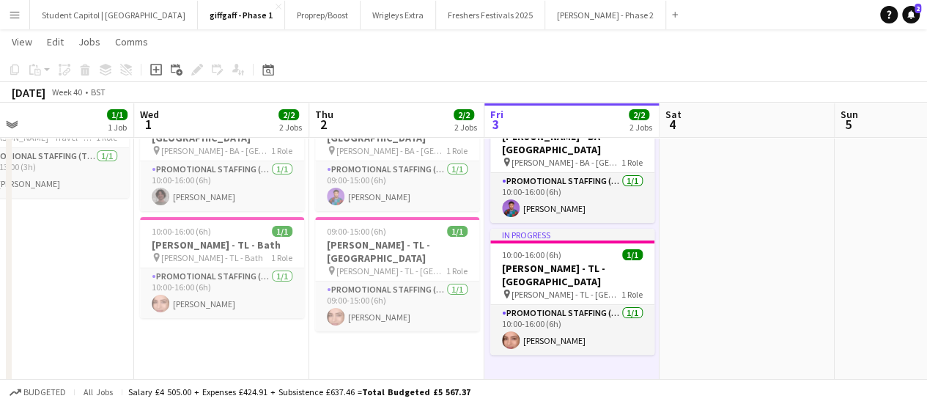
scroll to position [0, 387]
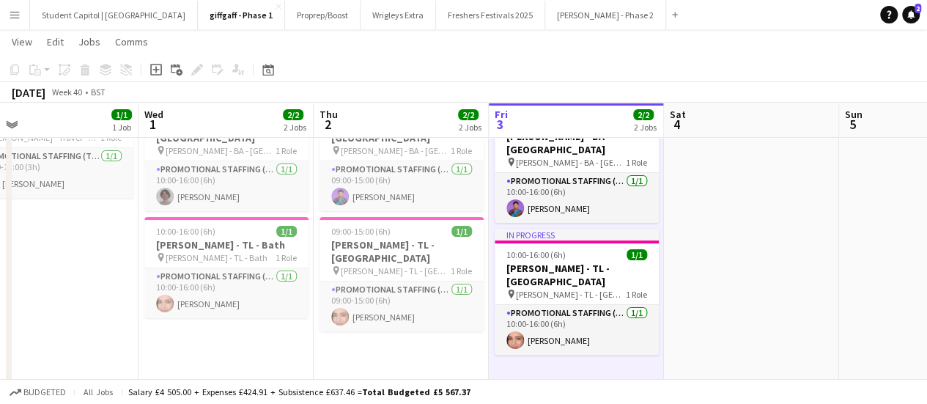
drag, startPoint x: 174, startPoint y: 341, endPoint x: 375, endPoint y: 327, distance: 201.3
click at [375, 327] on app-calendar-viewport "Sun 28 1/1 1 Job Mon 29 4/4 4 Jobs Tue 30 1/1 1 Job Wed 1 2/2 2 Jobs Thu 2 2/2 …" at bounding box center [463, 400] width 927 height 833
click at [259, 238] on h3 "[PERSON_NAME] - TL - Bath" at bounding box center [226, 244] width 164 height 13
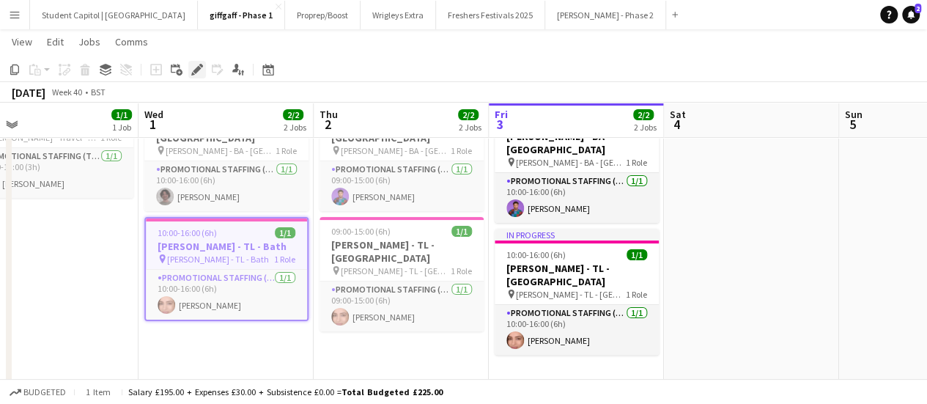
click at [201, 69] on icon "Edit" at bounding box center [197, 70] width 12 height 12
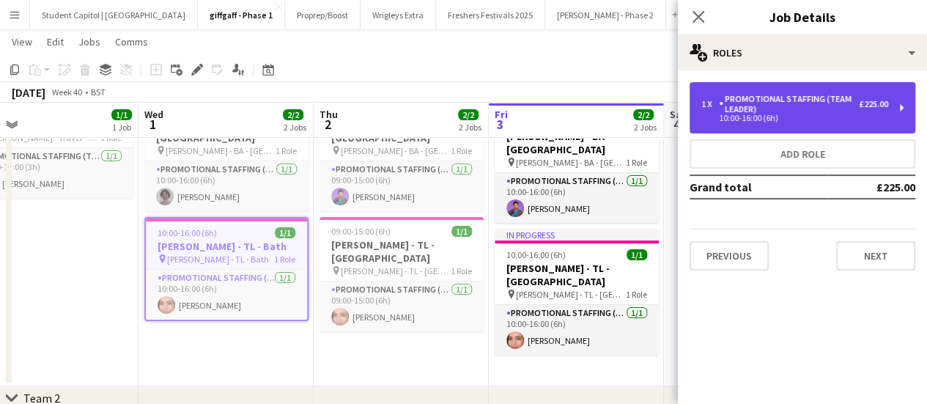
click at [885, 97] on div "1 x Promotional Staffing (Team Leader) £225.00" at bounding box center [795, 104] width 187 height 21
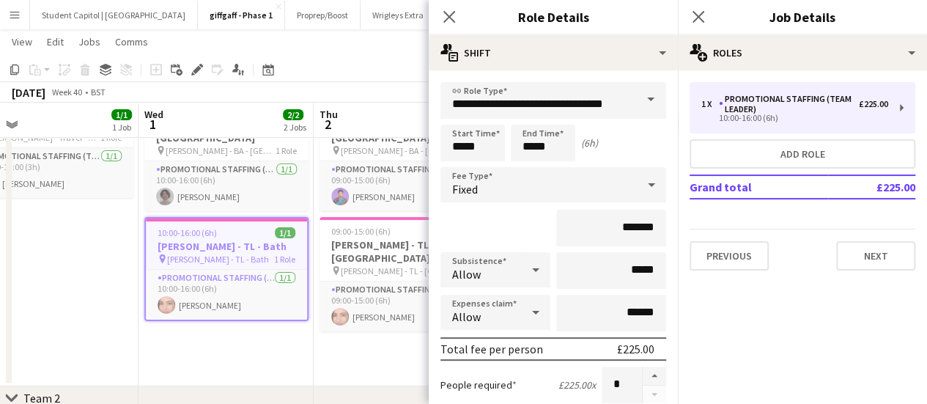
click at [273, 342] on app-date-cell "10:00-16:00 (6h) 1/1 [PERSON_NAME] - BA - Bath pin [PERSON_NAME] - BA - Bath 1 …" at bounding box center [226, 238] width 175 height 295
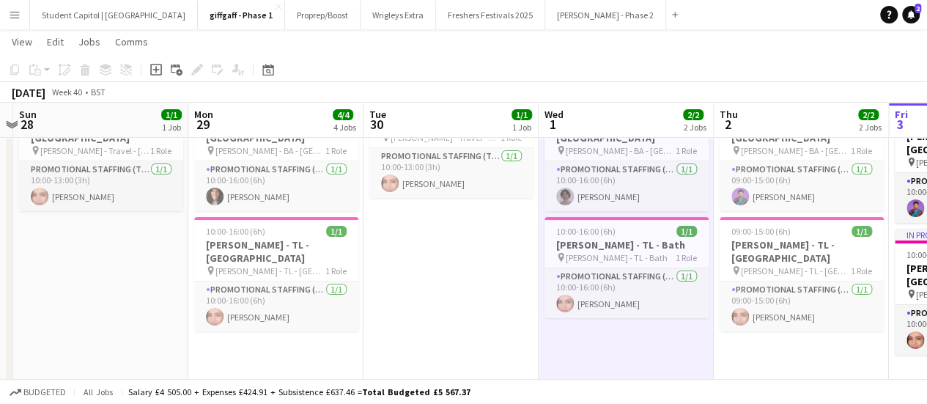
drag, startPoint x: 274, startPoint y: 336, endPoint x: 624, endPoint y: 310, distance: 350.6
click at [657, 310] on app-calendar-viewport "Fri 26 4/4 4 Jobs Sat 27 Sun 28 1/1 1 Job Mon 29 4/4 4 Jobs Tue 30 1/1 1 Job We…" at bounding box center [463, 400] width 927 height 833
click at [288, 226] on div "10:00-16:00 (6h) 1/1" at bounding box center [275, 231] width 164 height 11
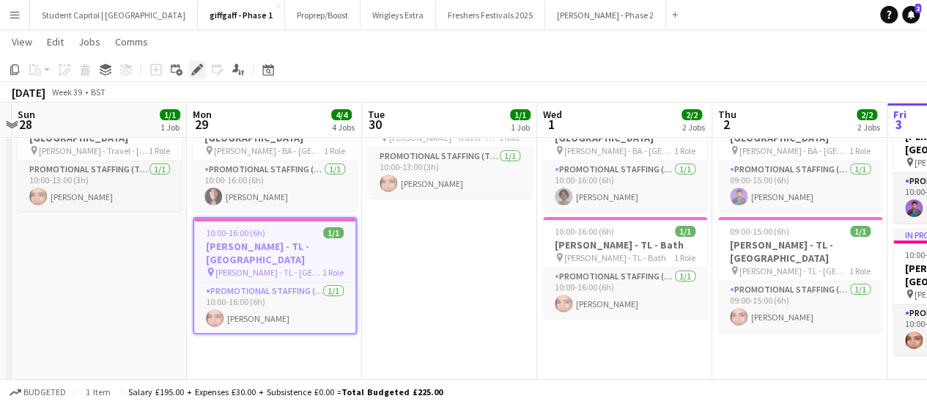
click at [202, 74] on icon "Edit" at bounding box center [197, 70] width 12 height 12
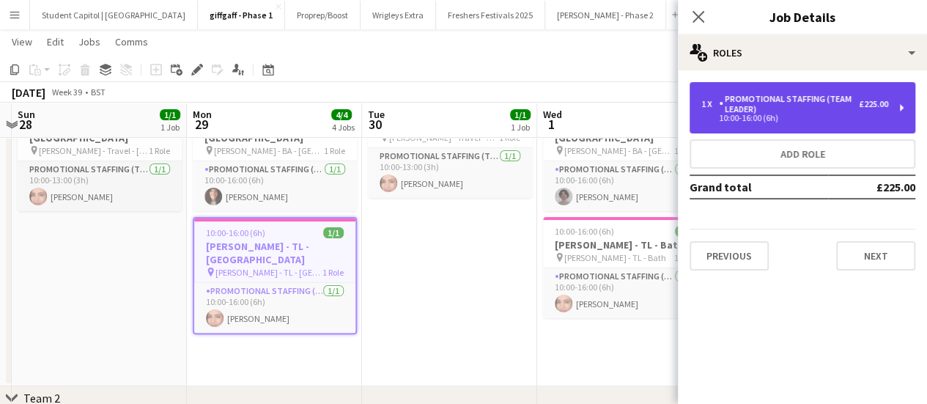
click at [836, 97] on div "Promotional Staffing (Team Leader)" at bounding box center [789, 104] width 140 height 21
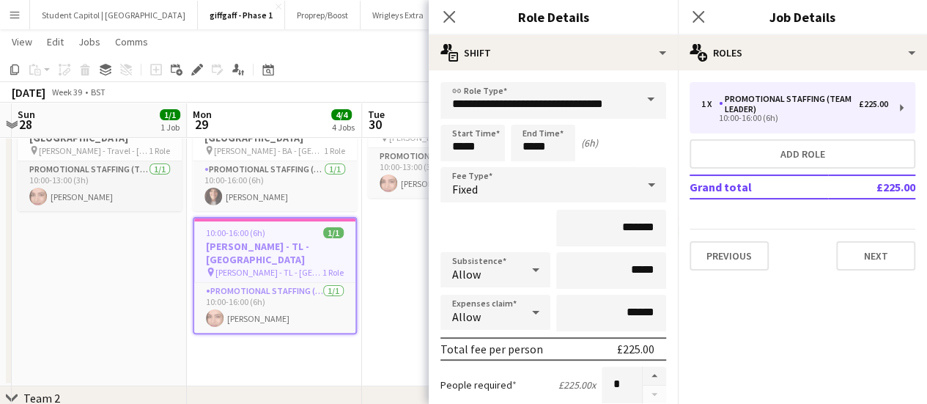
click at [339, 345] on app-date-cell "10:00-16:00 (6h) 1/1 [PERSON_NAME] - [GEOGRAPHIC_DATA] - [GEOGRAPHIC_DATA] pin …" at bounding box center [274, 238] width 175 height 295
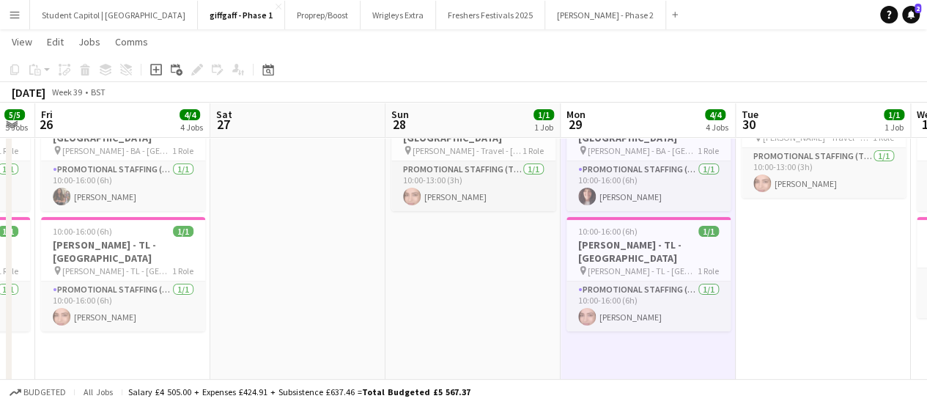
scroll to position [0, 296]
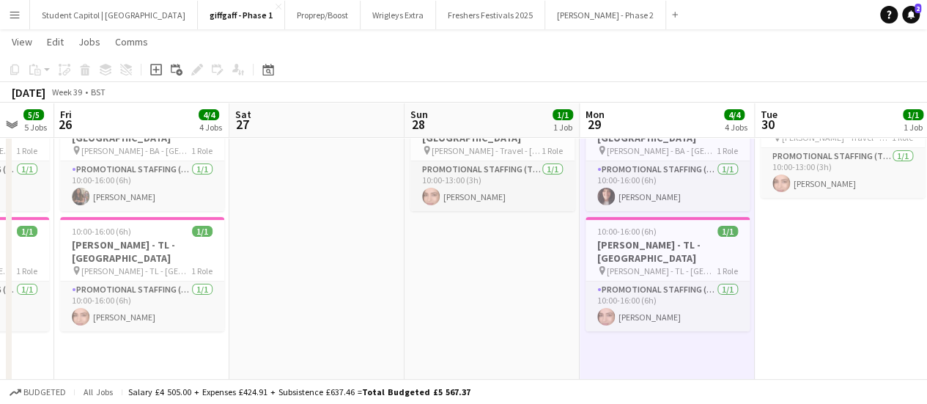
drag, startPoint x: 465, startPoint y: 327, endPoint x: 663, endPoint y: 312, distance: 197.8
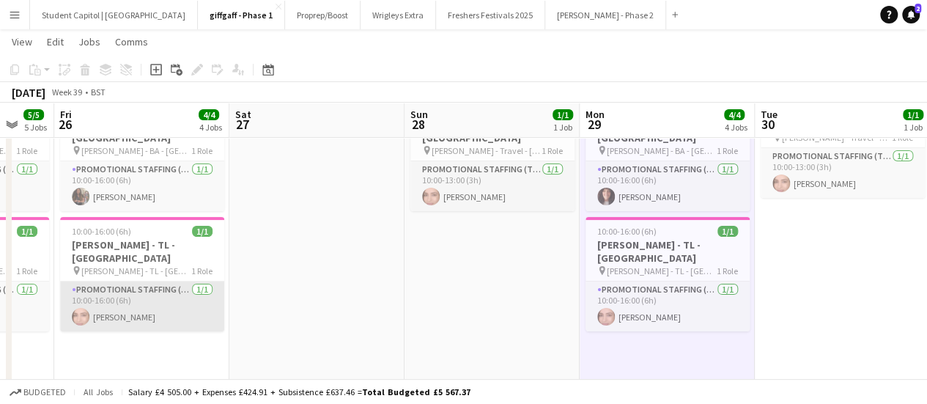
click at [199, 291] on app-card-role "Promotional Staffing (Team Leader) [DATE] 10:00-16:00 (6h) [PERSON_NAME]" at bounding box center [142, 306] width 164 height 50
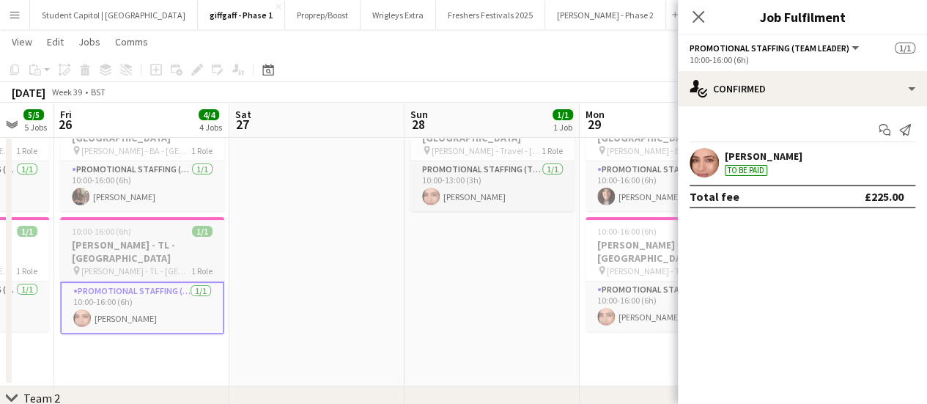
click at [151, 238] on h3 "[PERSON_NAME] - TL - [GEOGRAPHIC_DATA]" at bounding box center [142, 251] width 164 height 26
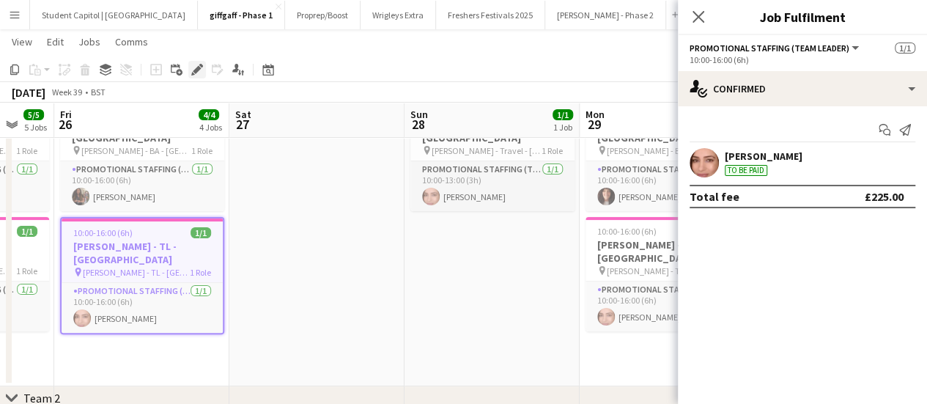
click at [199, 67] on icon at bounding box center [197, 70] width 8 height 8
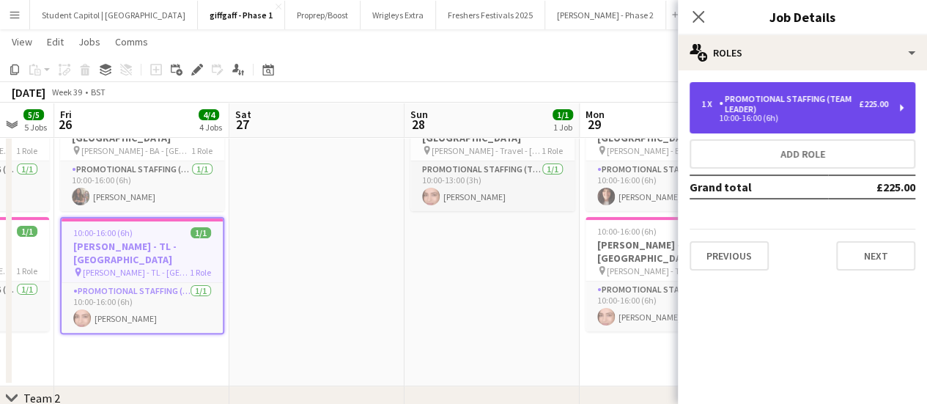
click at [858, 111] on div "Promotional Staffing (Team Leader)" at bounding box center [789, 104] width 140 height 21
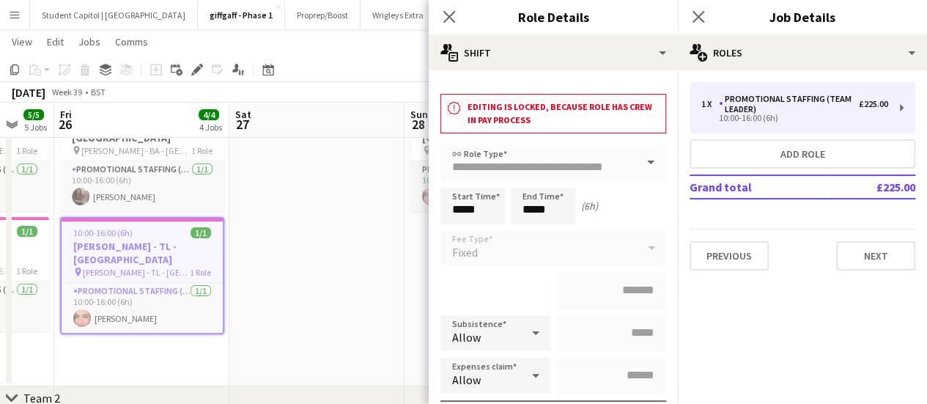
click at [357, 358] on app-date-cell at bounding box center [316, 238] width 175 height 295
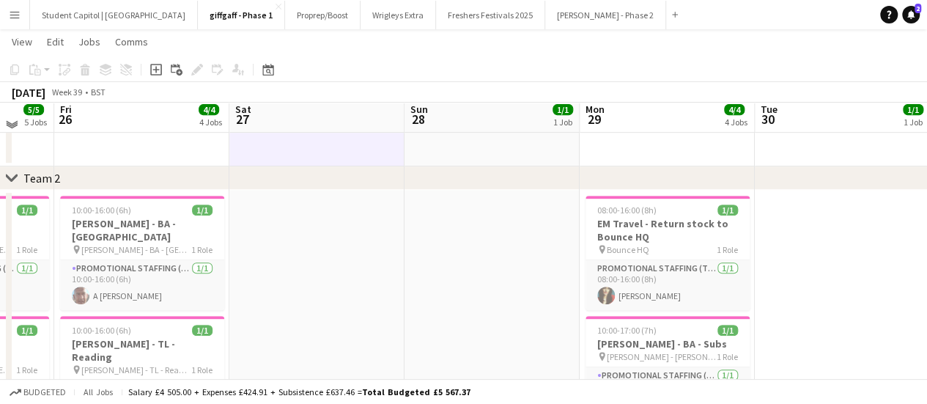
scroll to position [147, 0]
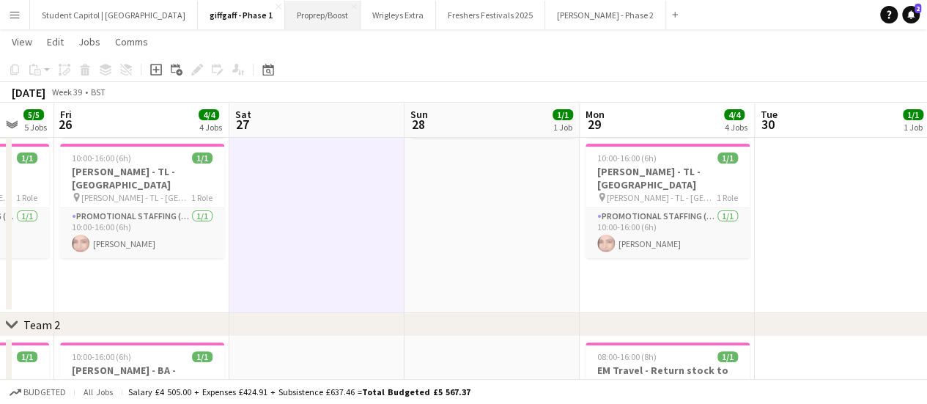
click at [285, 9] on button "Proprep/Boost Close" at bounding box center [323, 15] width 76 height 29
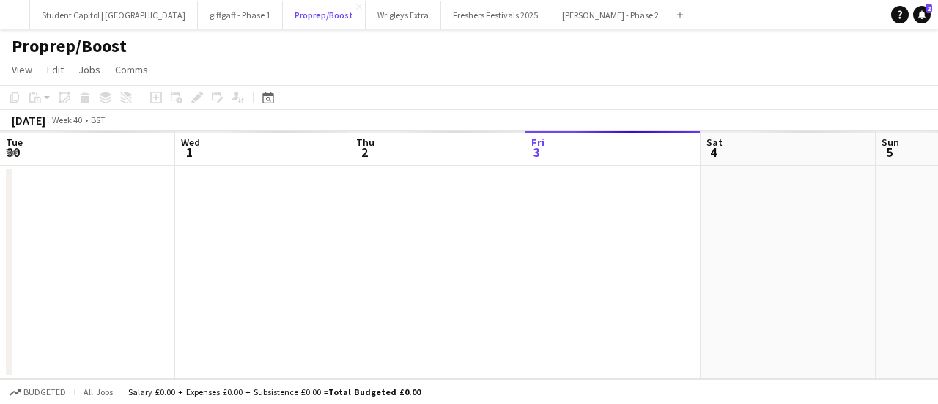
scroll to position [0, 350]
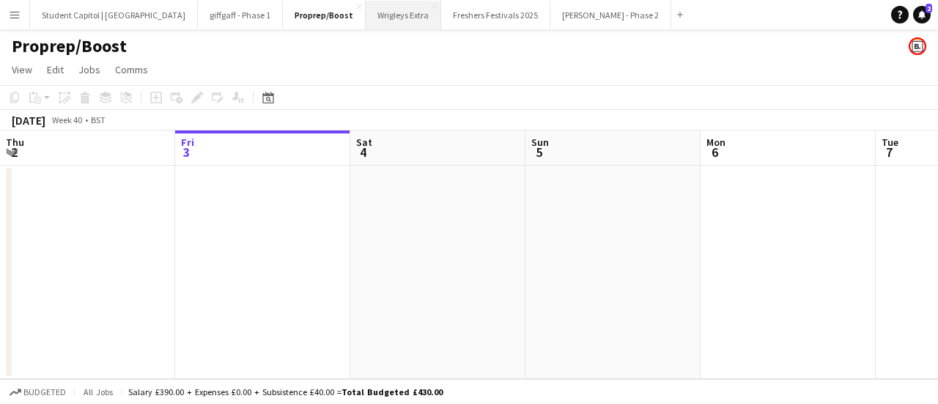
click at [366, 6] on button "Wrigleys Extra Close" at bounding box center [404, 15] width 76 height 29
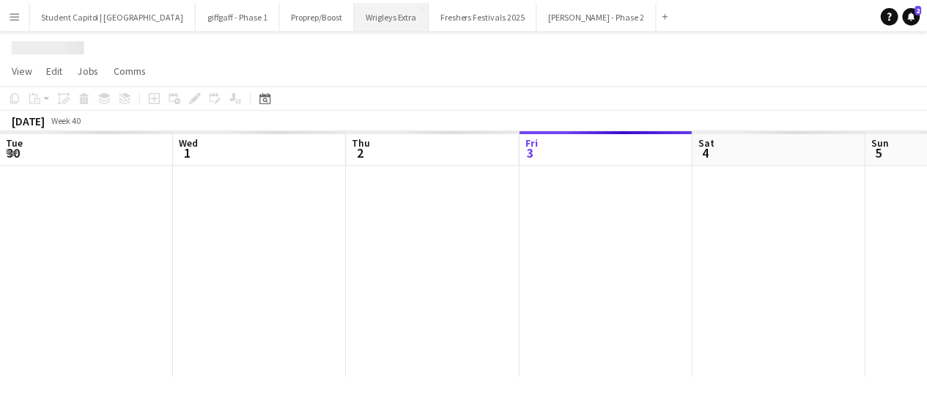
scroll to position [0, 350]
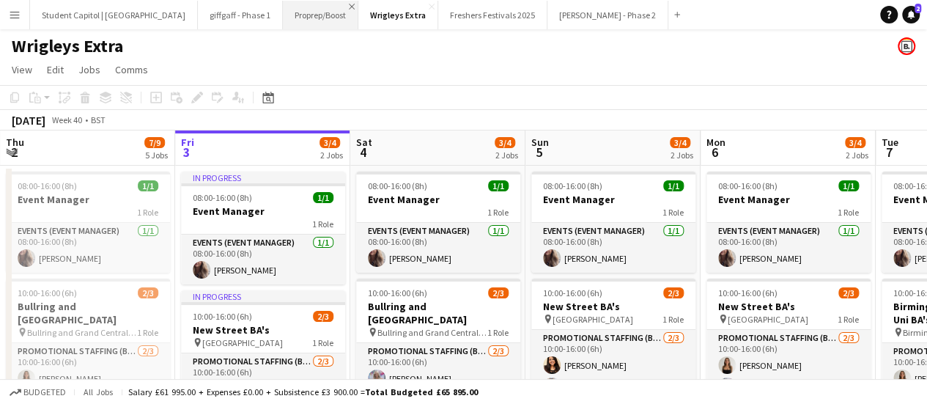
click at [349, 4] on app-icon "Close" at bounding box center [352, 7] width 6 height 6
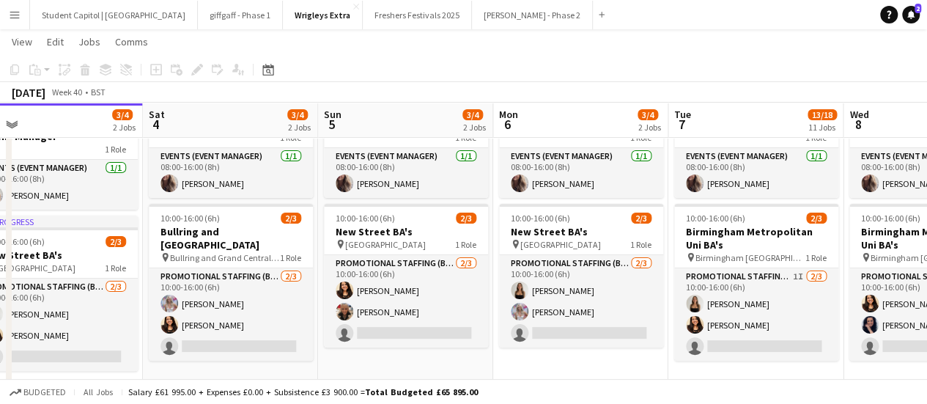
scroll to position [0, 407]
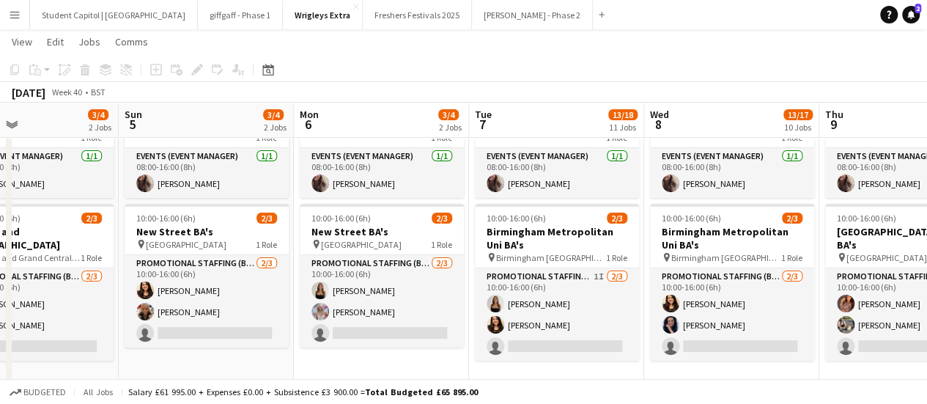
drag, startPoint x: 773, startPoint y: 273, endPoint x: 367, endPoint y: 288, distance: 407.1
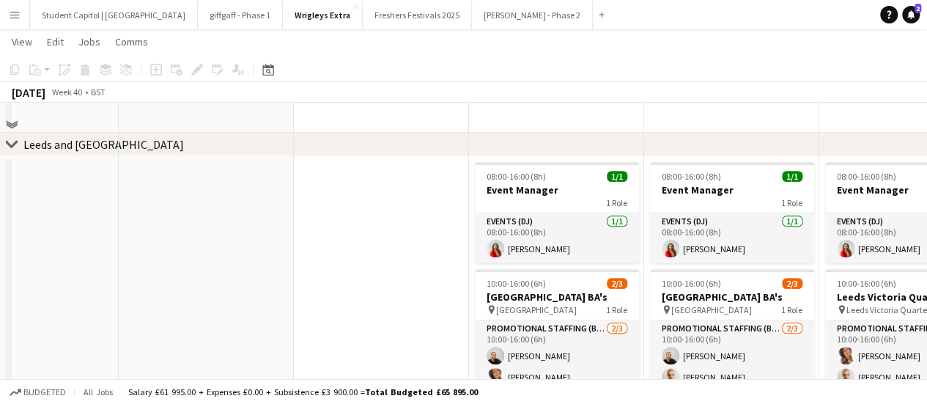
scroll to position [367, 0]
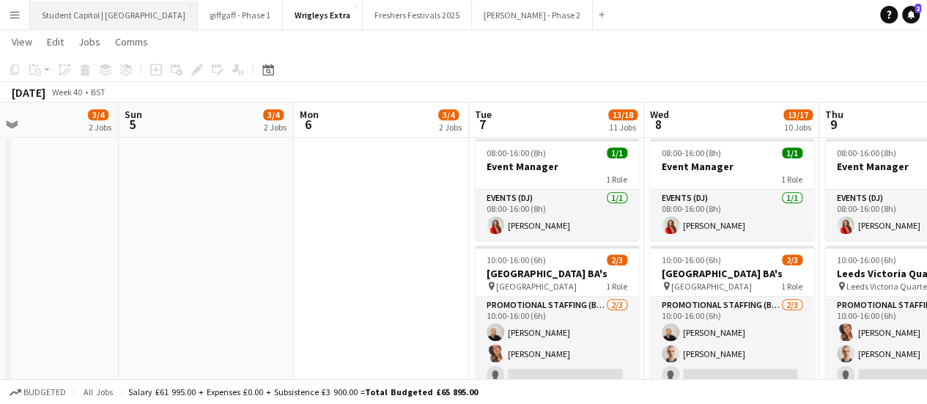
click at [111, 10] on button "Student Capitol | [GEOGRAPHIC_DATA] Close" at bounding box center [114, 15] width 168 height 29
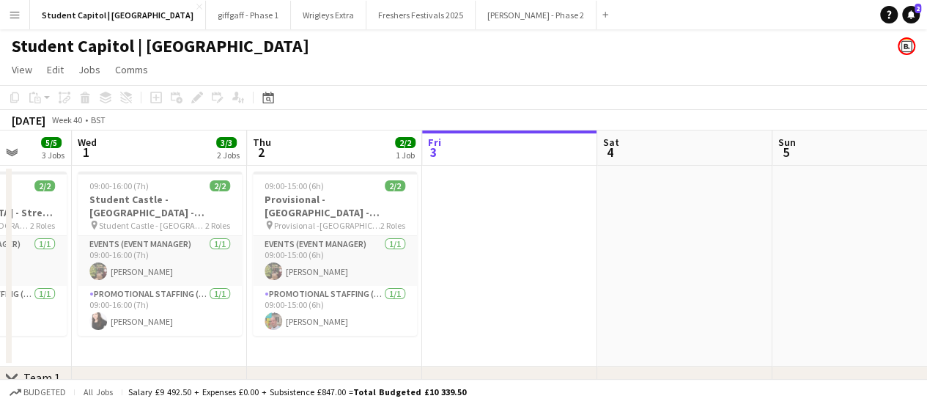
scroll to position [0, 449]
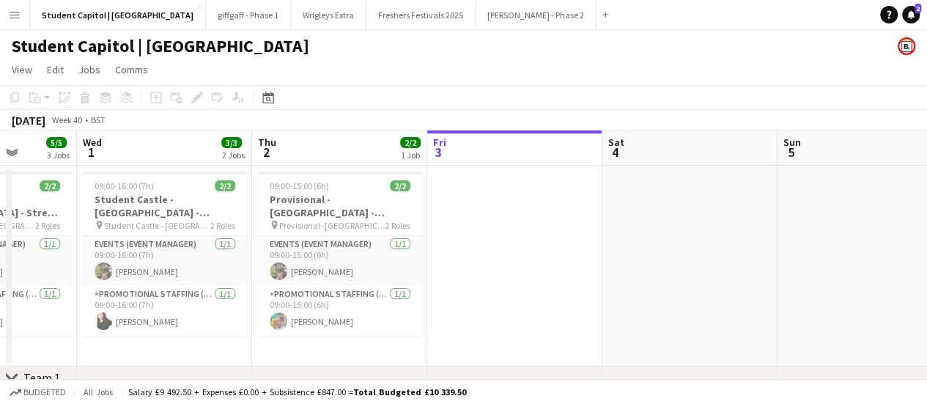
drag, startPoint x: 254, startPoint y: 268, endPoint x: 506, endPoint y: 256, distance: 252.5
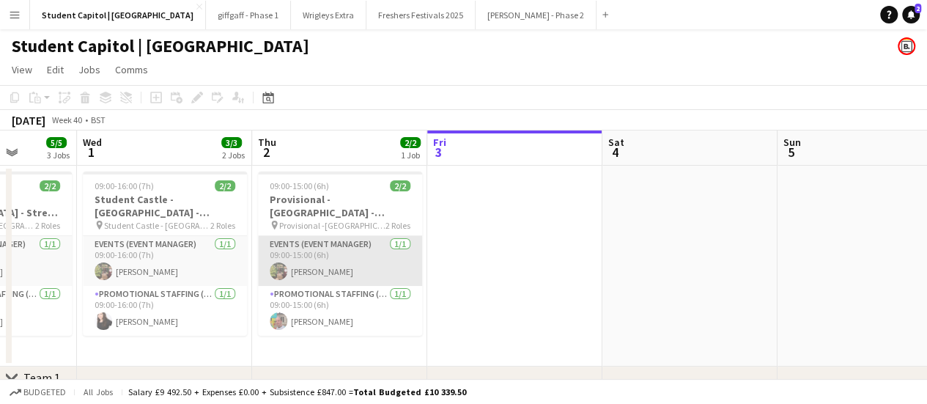
click at [361, 256] on app-card-role "Events (Event Manager) [DATE] 09:00-15:00 (6h) [PERSON_NAME]" at bounding box center [340, 261] width 164 height 50
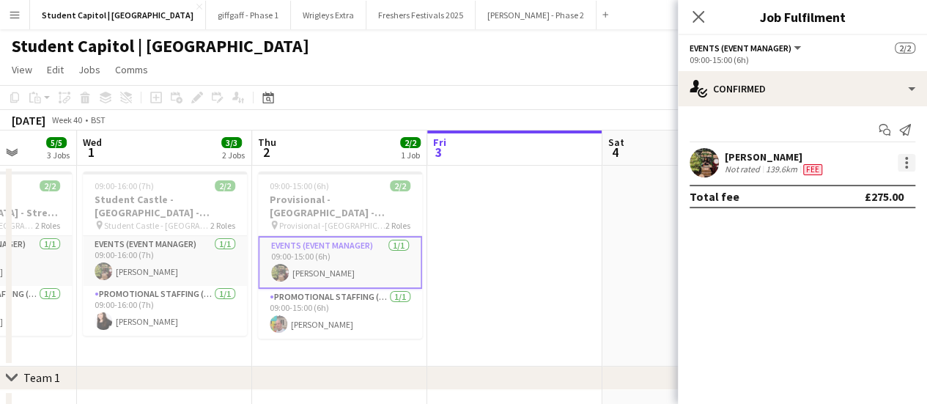
click at [903, 159] on div at bounding box center [907, 163] width 18 height 18
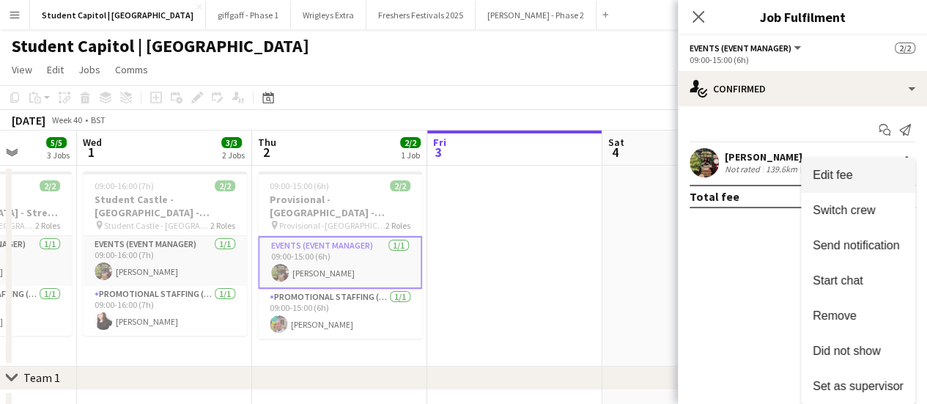
click at [842, 175] on span "Edit fee" at bounding box center [833, 175] width 40 height 12
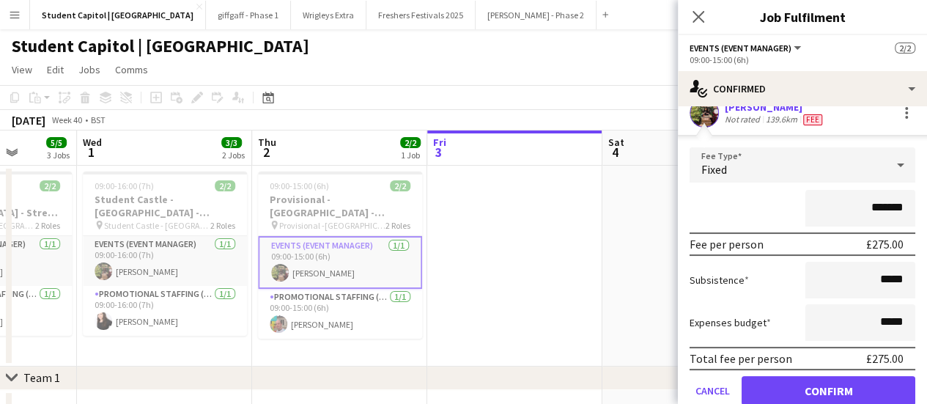
scroll to position [32, 0]
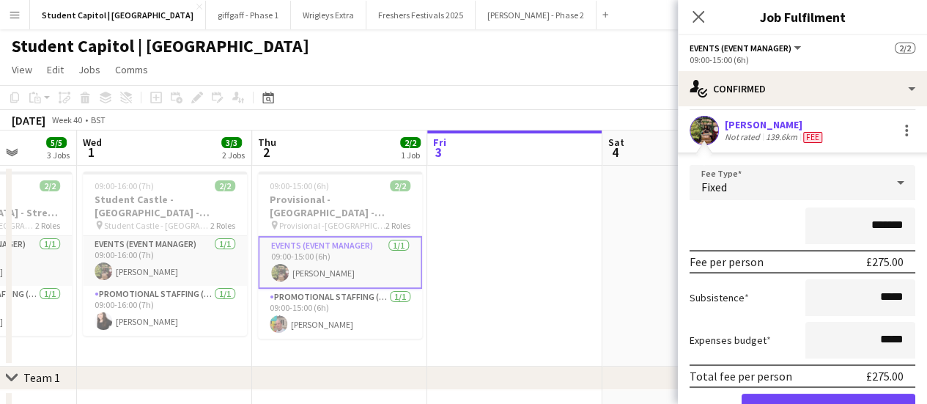
click at [622, 282] on app-date-cell at bounding box center [690, 266] width 175 height 201
